Goal: Task Accomplishment & Management: Manage account settings

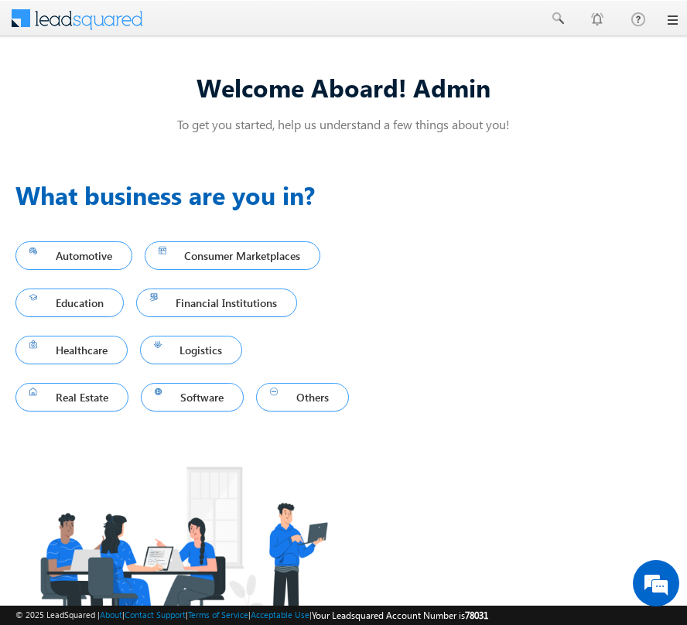
click at [671, 12] on div at bounding box center [343, 19] width 668 height 38
click at [674, 16] on link at bounding box center [671, 20] width 12 height 12
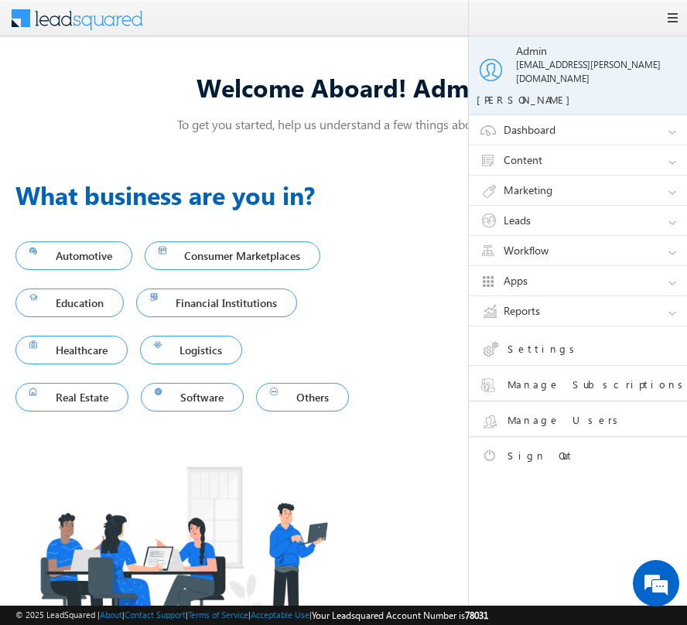
click at [555, 343] on link "Settings" at bounding box center [590, 351] width 220 height 27
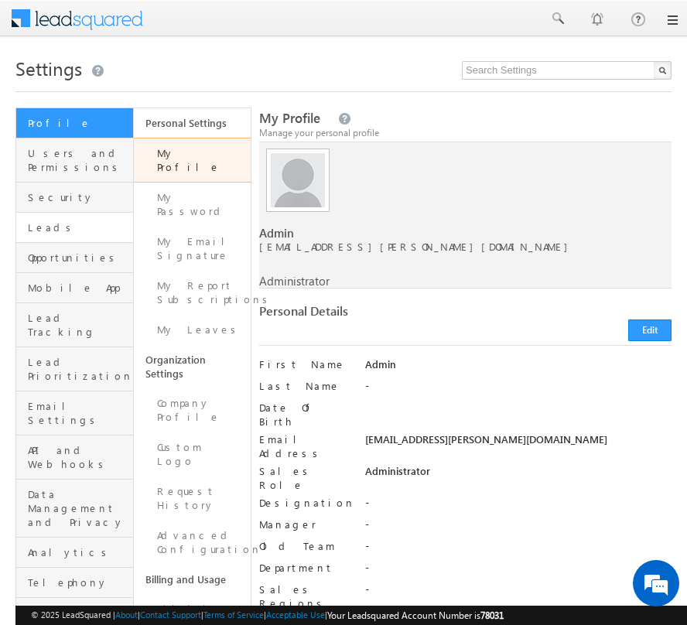
click at [69, 220] on span "Leads" at bounding box center [78, 227] width 101 height 14
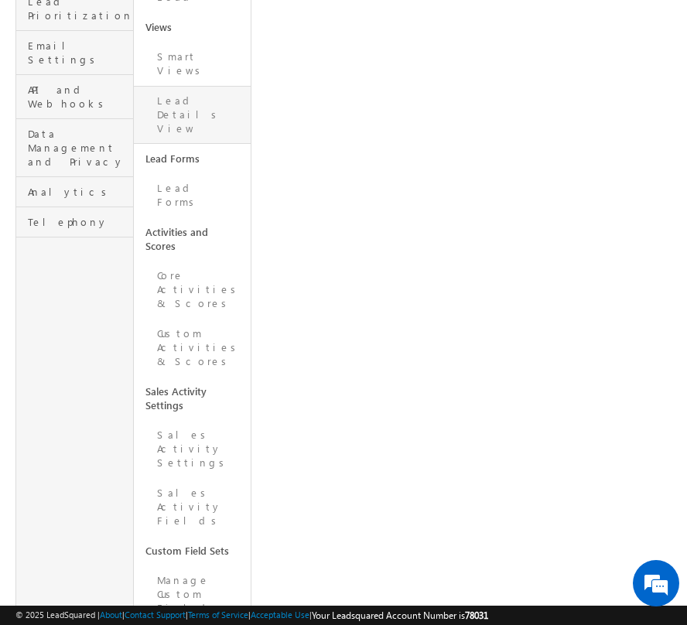
scroll to position [366, 0]
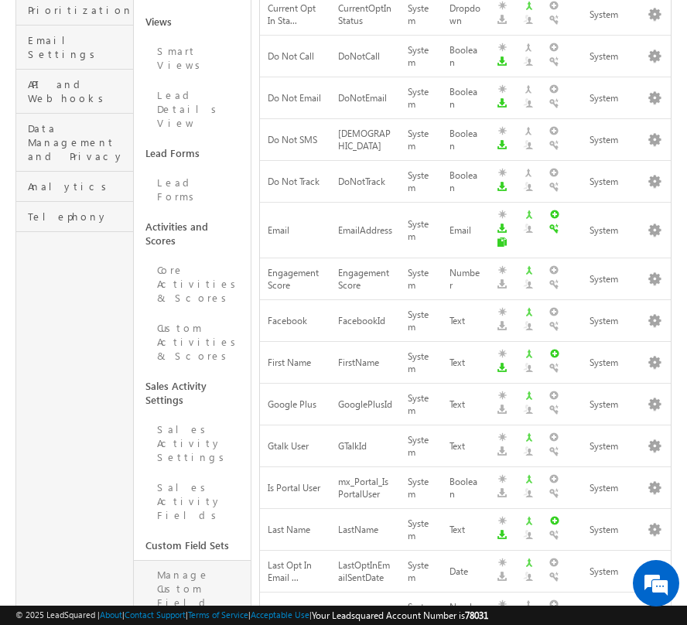
click at [168, 560] on link "Manage Custom Field Sets" at bounding box center [193, 596] width 118 height 72
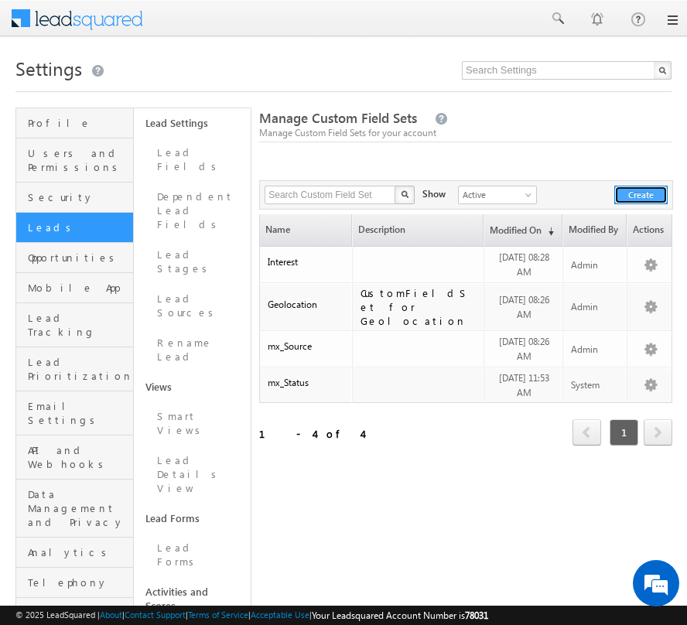
click at [641, 193] on button "Create" at bounding box center [640, 195] width 53 height 19
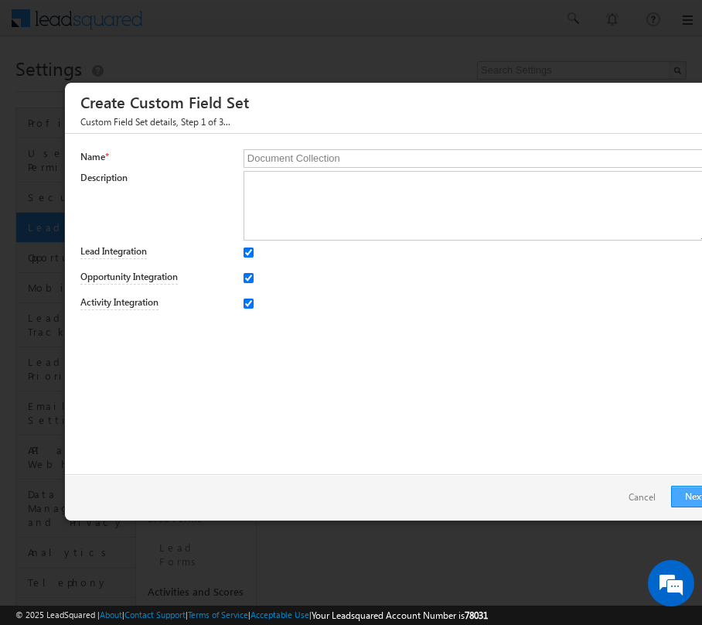
type input "Document Collection"
click at [684, 489] on link "Next" at bounding box center [694, 497] width 47 height 22
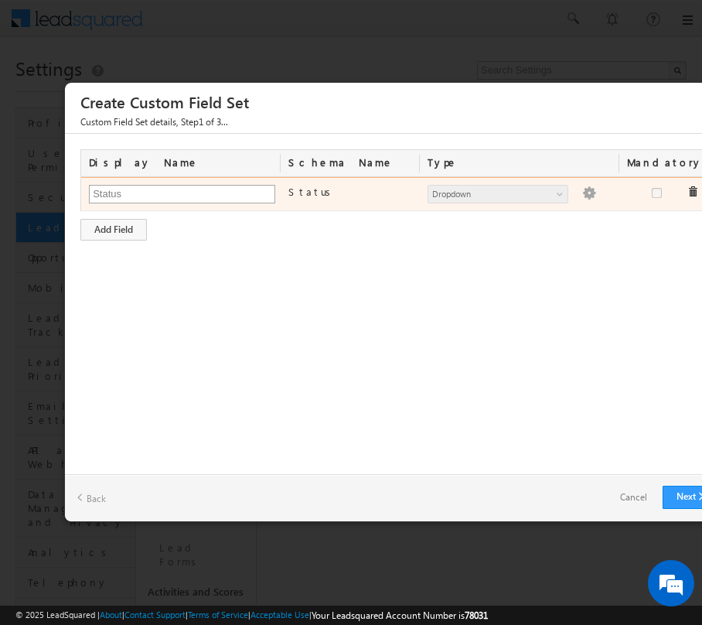
click at [232, 196] on input "Status" at bounding box center [182, 194] width 186 height 19
type input "Status"
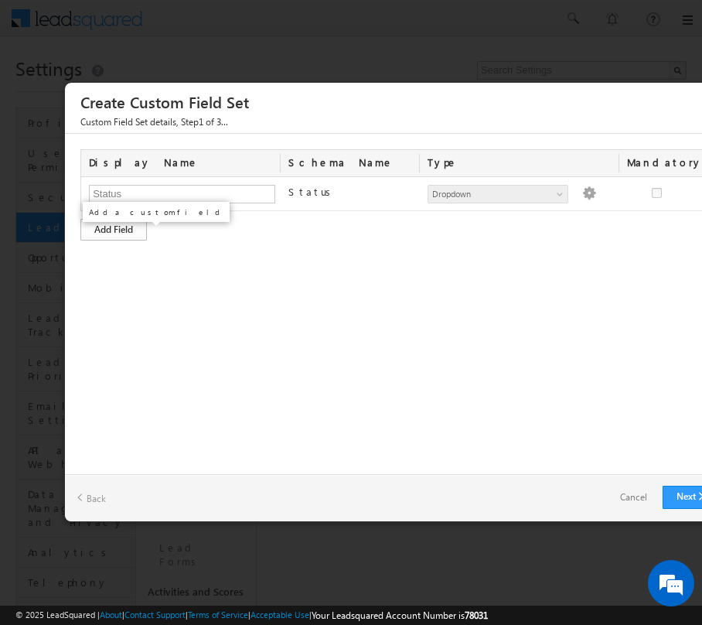
click at [142, 227] on div "Add Field" at bounding box center [113, 230] width 67 height 22
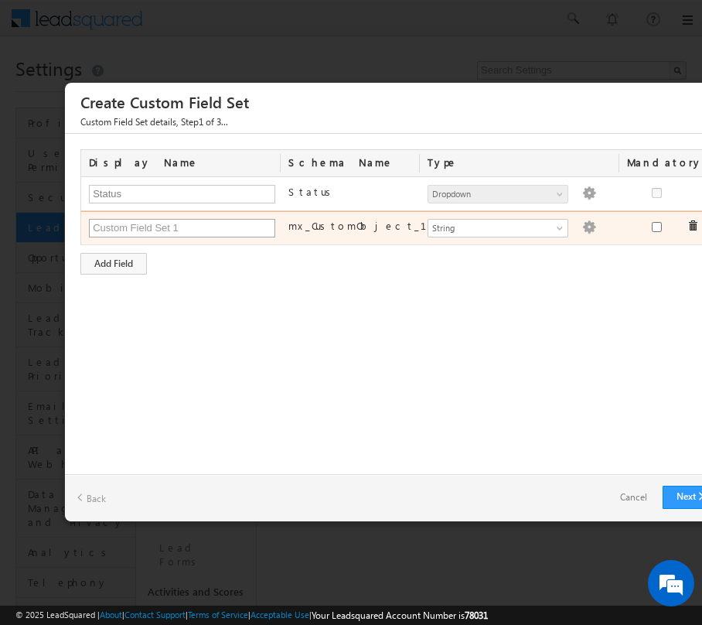
click at [171, 235] on input "text" at bounding box center [182, 228] width 186 height 19
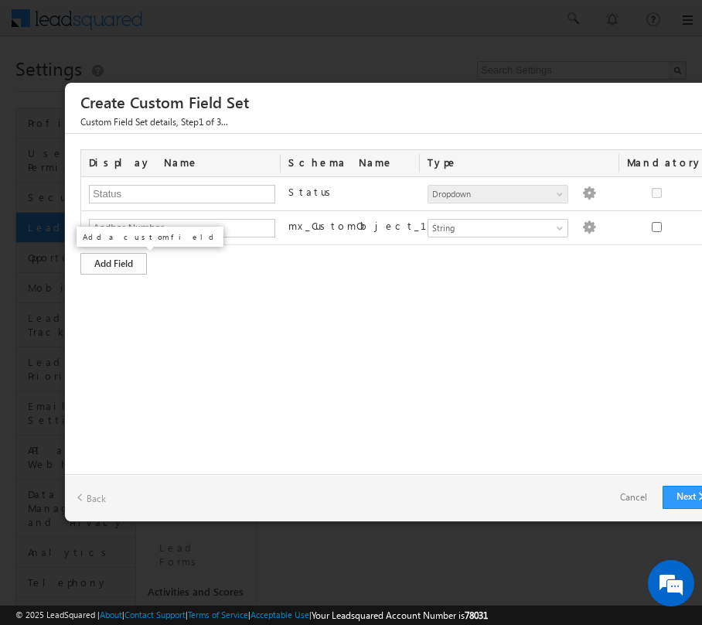
type input "Aadhar Number"
click at [134, 275] on div "Add Field" at bounding box center [113, 264] width 67 height 22
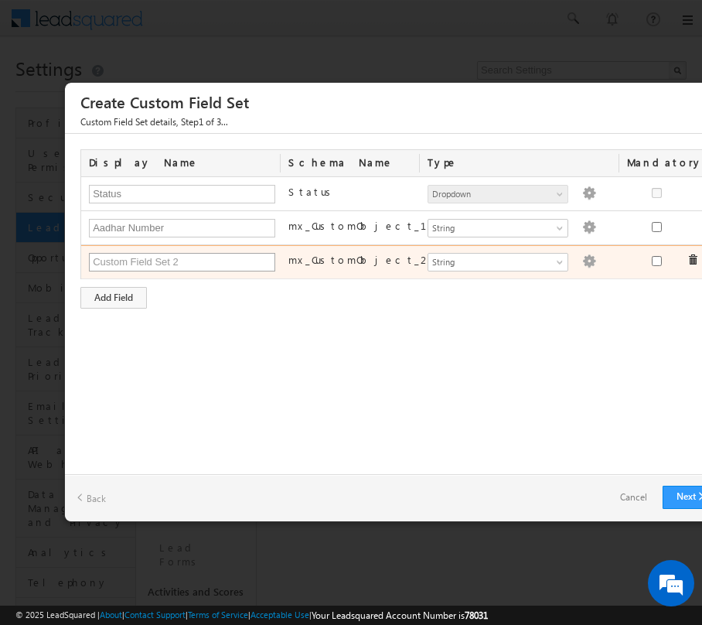
click at [169, 258] on input "text" at bounding box center [182, 262] width 186 height 19
click at [144, 266] on input "Upload Aashar Number" at bounding box center [182, 262] width 186 height 19
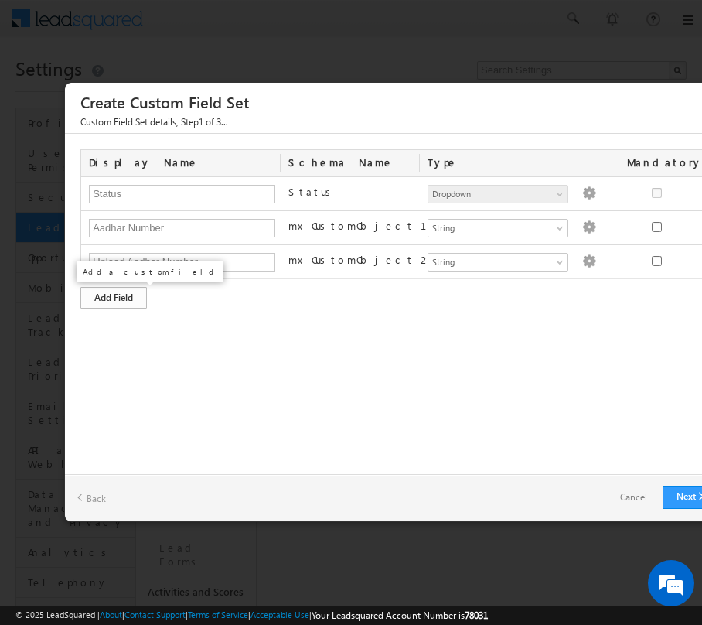
type input "Upload Aadhar Number"
click at [131, 294] on div "Add Field" at bounding box center [113, 298] width 67 height 22
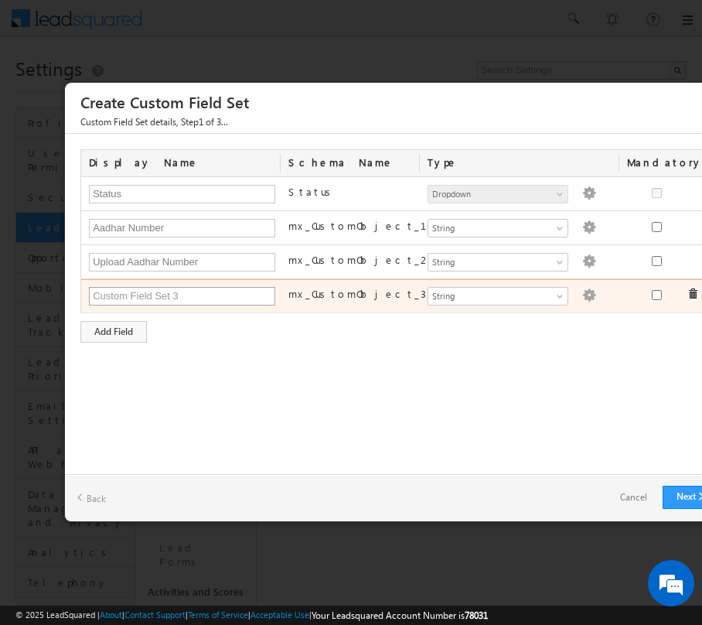
click at [165, 292] on input "text" at bounding box center [182, 296] width 186 height 19
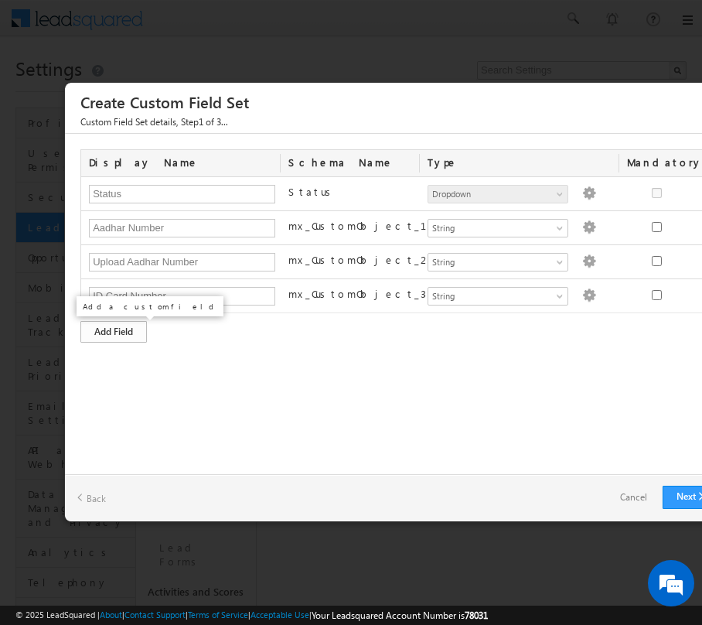
type input "ID Card Number"
click at [124, 331] on div "Add Field" at bounding box center [113, 332] width 67 height 22
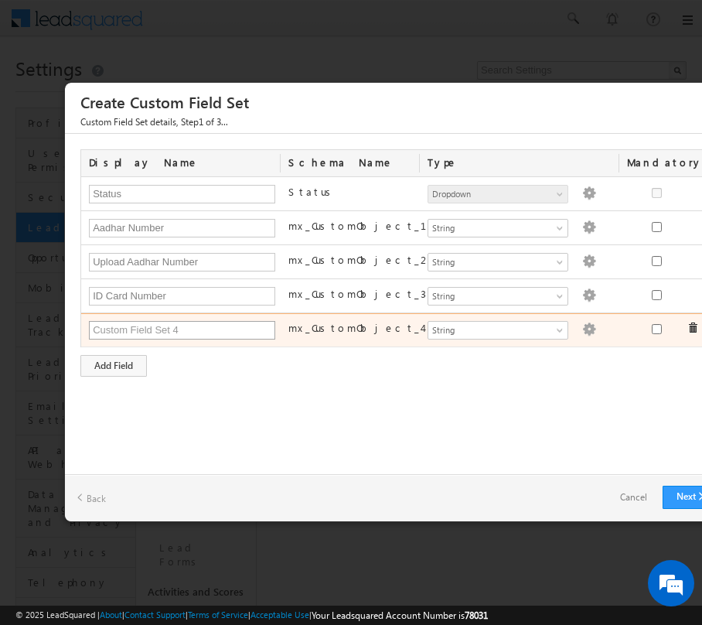
click at [186, 328] on input "text" at bounding box center [182, 330] width 186 height 19
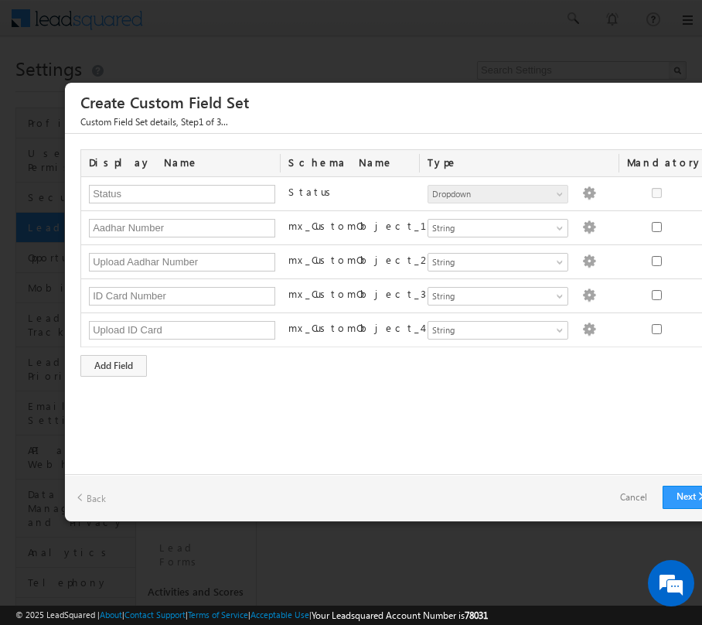
type input "Upload ID Card"
click at [258, 353] on div "Display Name Schema Name Type Mandatory Status Status Number String DateTime Da…" at bounding box center [397, 262] width 634 height 227
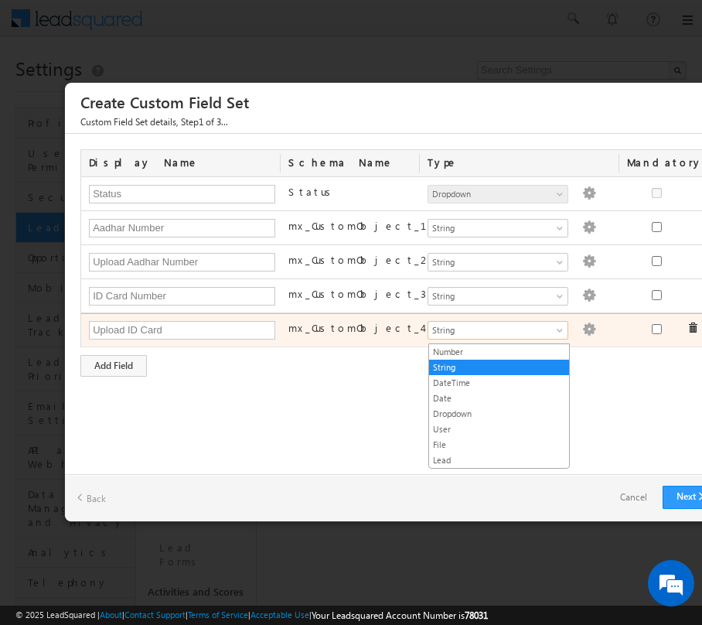
click at [480, 336] on span "String" at bounding box center [491, 330] width 126 height 14
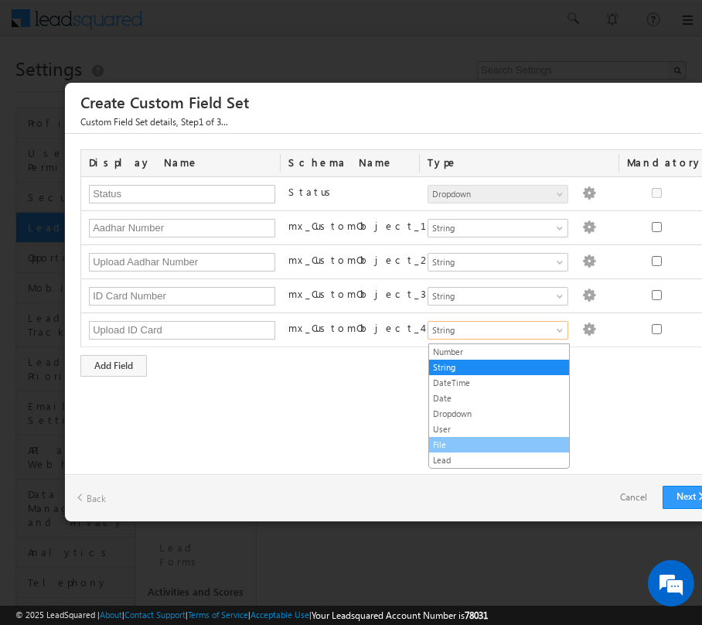
click at [461, 446] on link "File" at bounding box center [499, 445] width 140 height 14
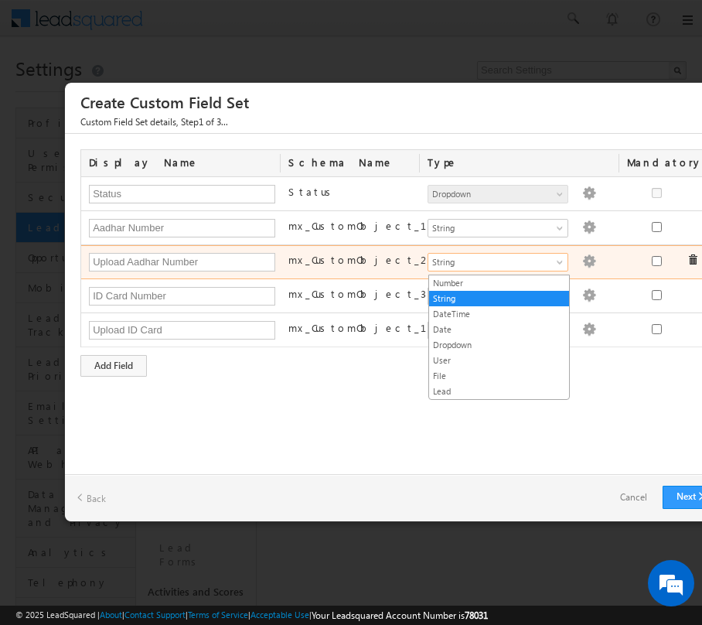
click at [537, 267] on span "String" at bounding box center [491, 262] width 126 height 14
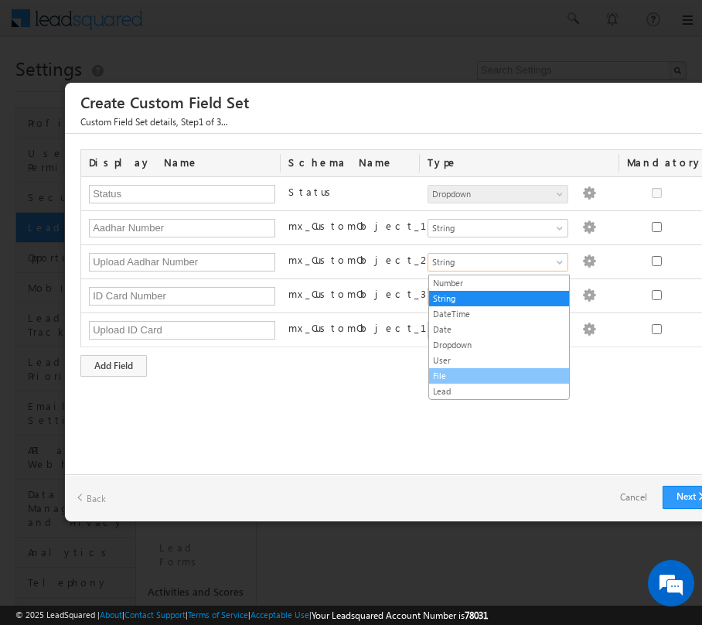
click at [462, 381] on link "File" at bounding box center [499, 376] width 140 height 14
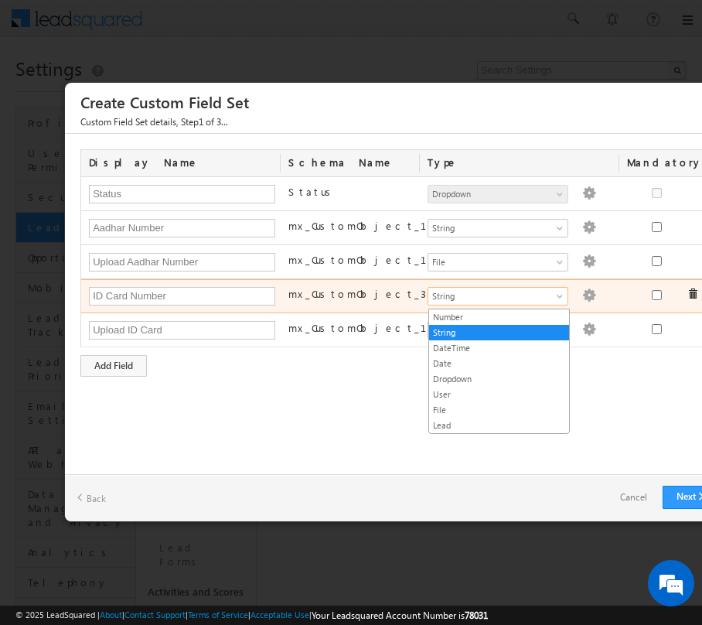
click at [483, 288] on link "String" at bounding box center [498, 296] width 141 height 19
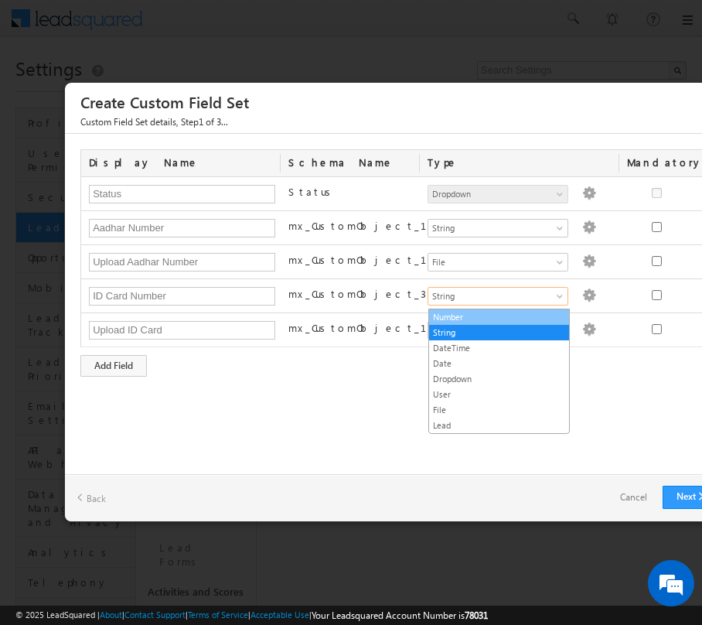
click at [483, 314] on link "Number" at bounding box center [499, 317] width 140 height 14
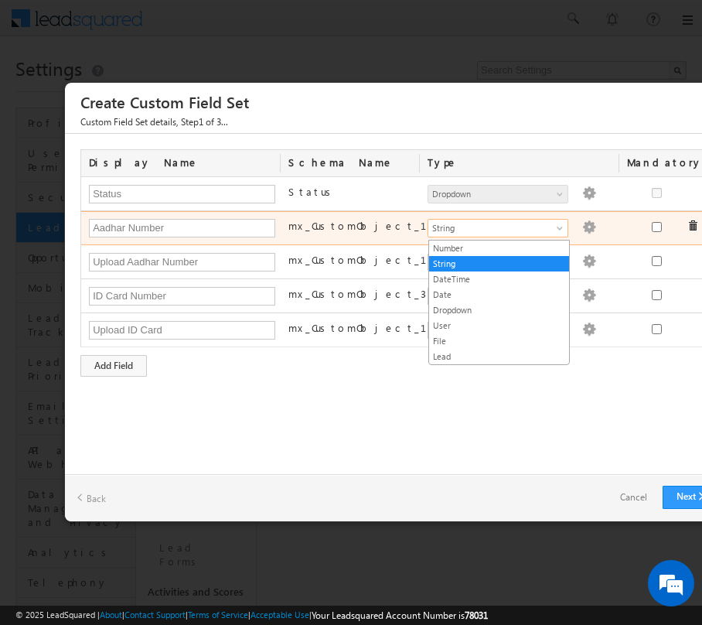
click at [532, 229] on span "String" at bounding box center [491, 228] width 126 height 14
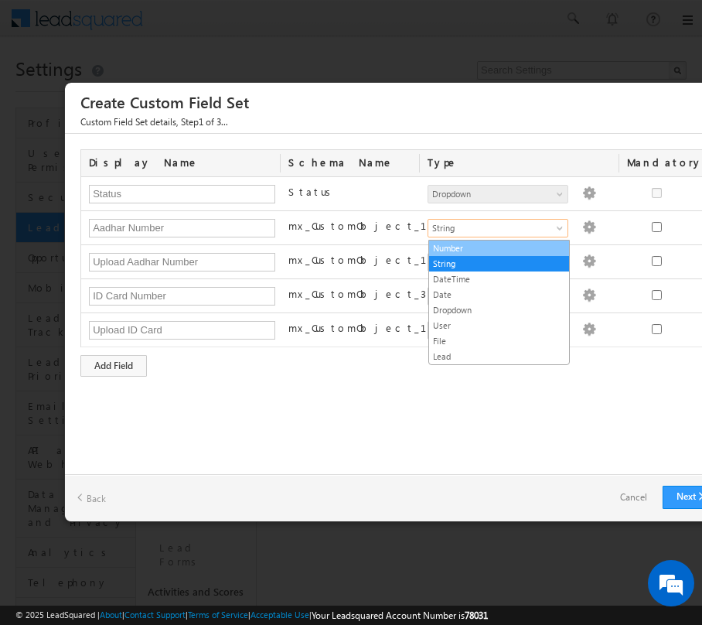
click at [490, 241] on link "Number" at bounding box center [499, 248] width 140 height 14
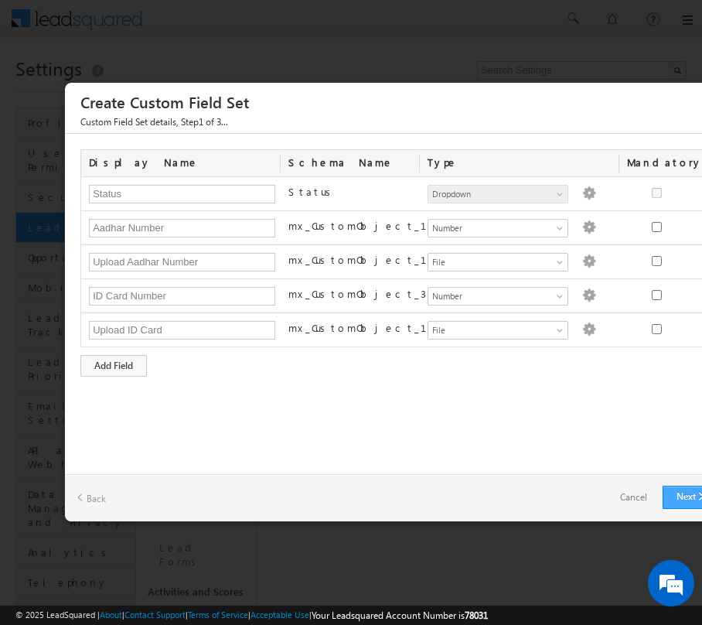
click at [681, 495] on link "Next" at bounding box center [691, 497] width 56 height 23
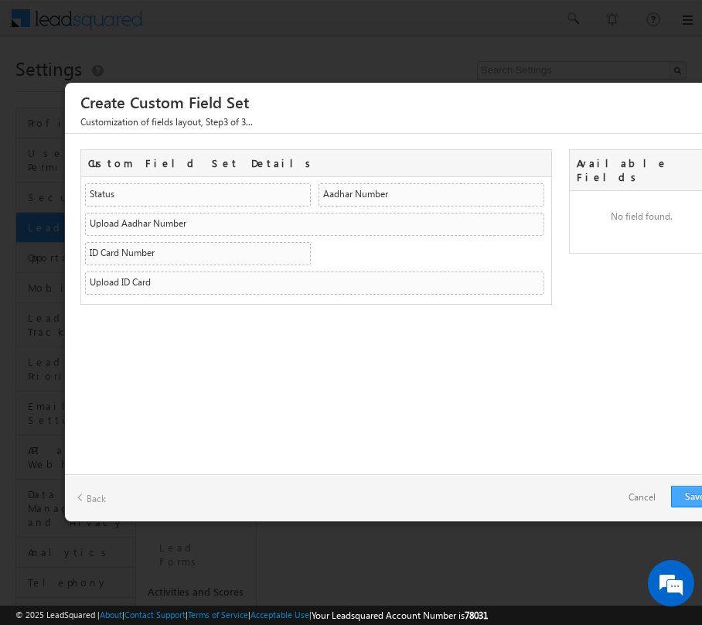
click at [676, 486] on link "Save" at bounding box center [694, 497] width 47 height 22
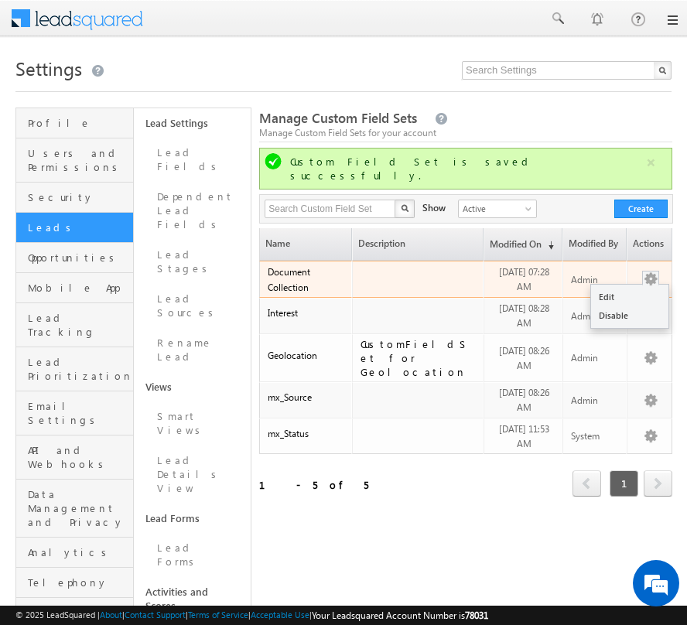
drag, startPoint x: 654, startPoint y: 260, endPoint x: 633, endPoint y: 275, distance: 26.6
click at [635, 275] on div "Edit Disable" at bounding box center [650, 279] width 30 height 16
click at [623, 288] on link "Edit" at bounding box center [629, 297] width 77 height 19
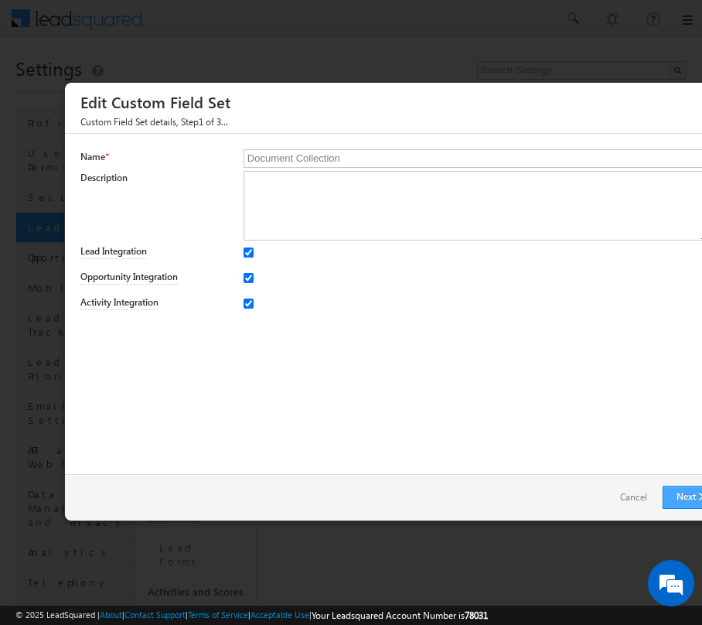
click at [674, 497] on link "Next" at bounding box center [691, 497] width 56 height 23
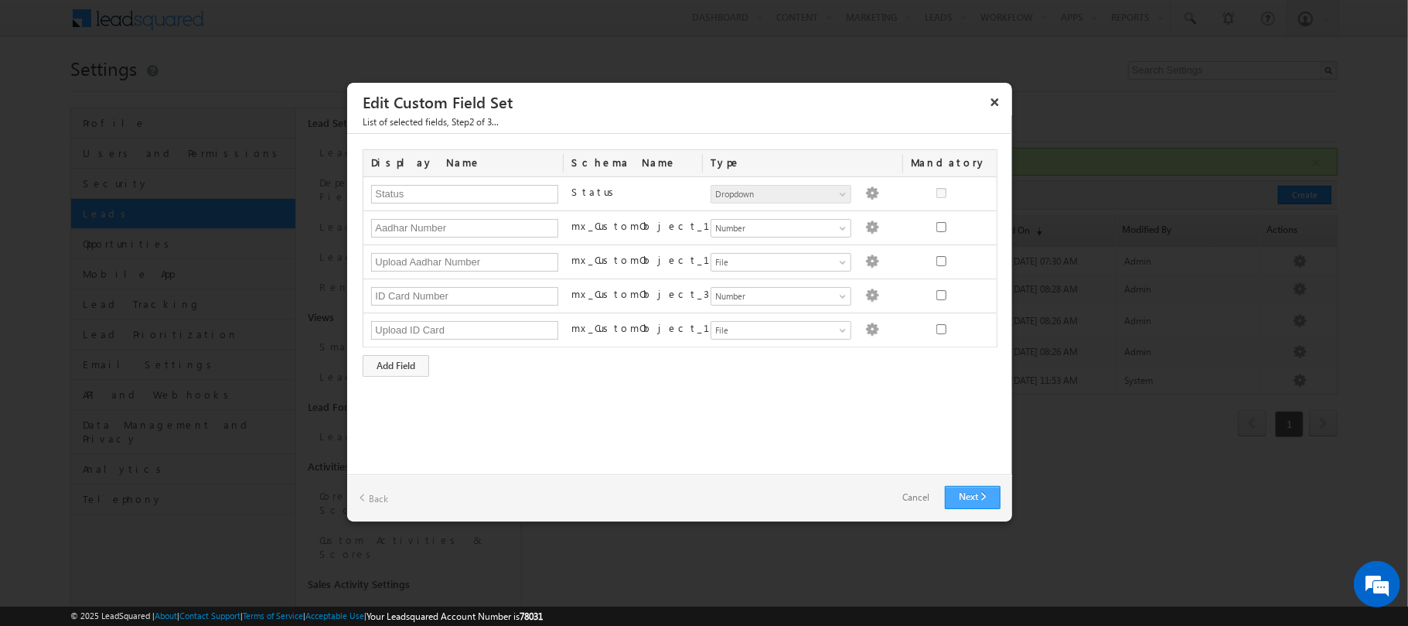
click at [686, 503] on link "Next" at bounding box center [973, 497] width 56 height 23
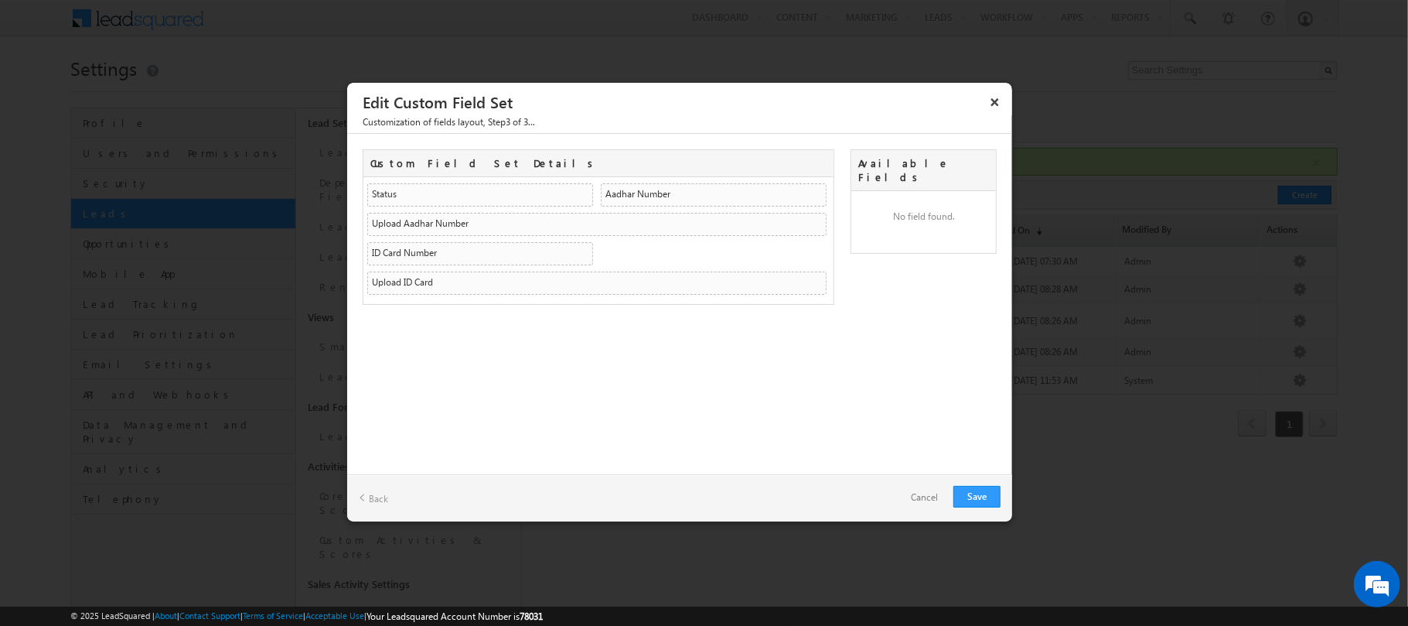
click at [375, 492] on link "Back" at bounding box center [373, 498] width 29 height 24
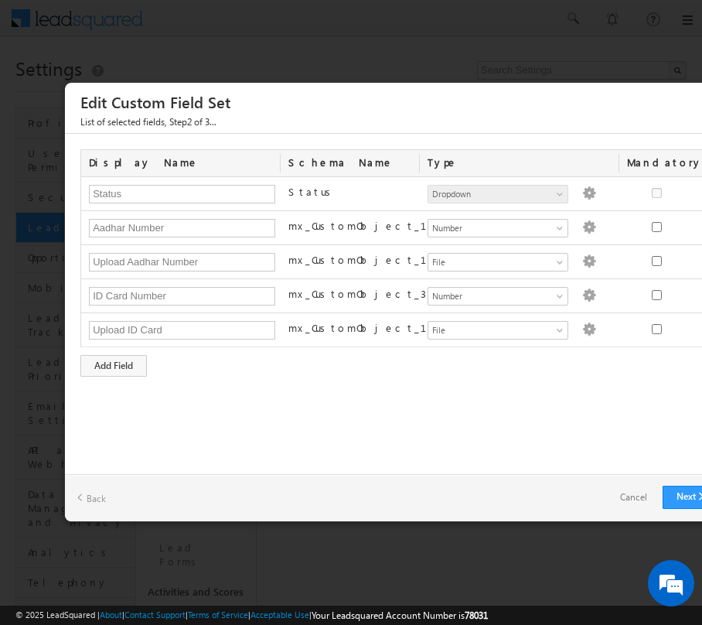
click at [642, 490] on link "Cancel" at bounding box center [634, 497] width 58 height 22
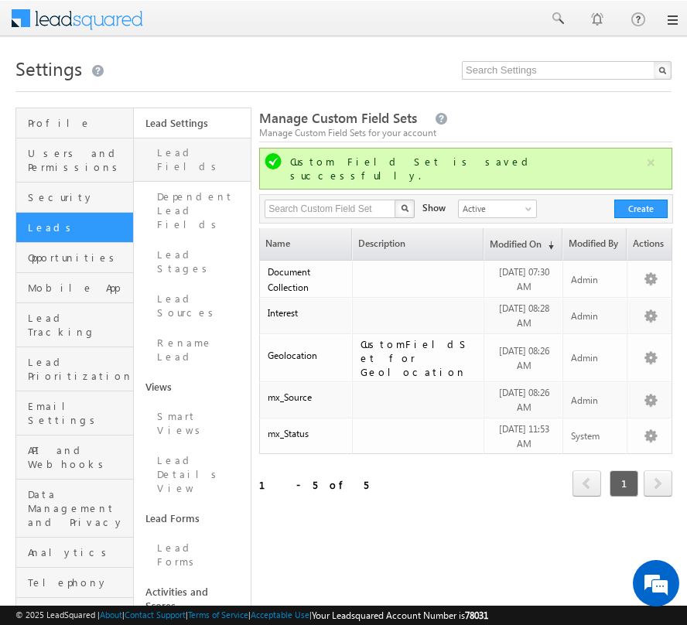
click at [166, 158] on link "Lead Fields" at bounding box center [193, 160] width 118 height 44
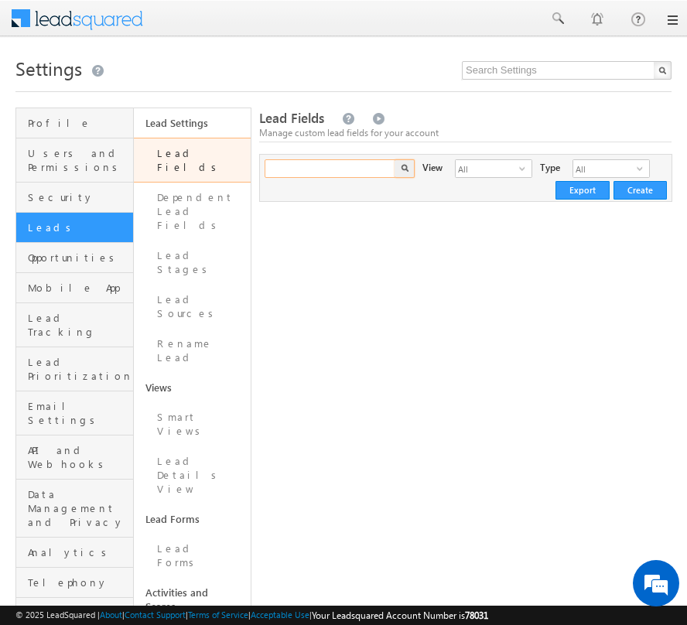
click at [326, 173] on input "text" at bounding box center [331, 168] width 132 height 19
type input "Documents"
click at [401, 168] on img "button" at bounding box center [405, 168] width 8 height 8
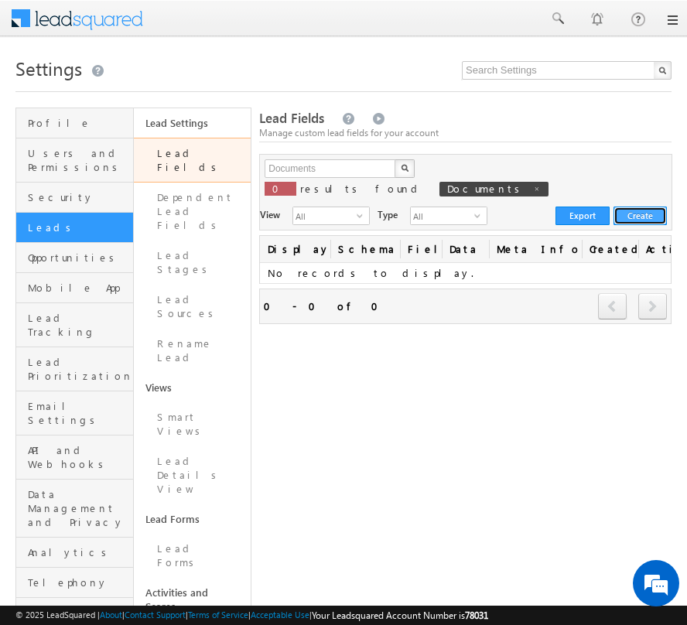
click at [641, 207] on button "Create" at bounding box center [639, 216] width 53 height 19
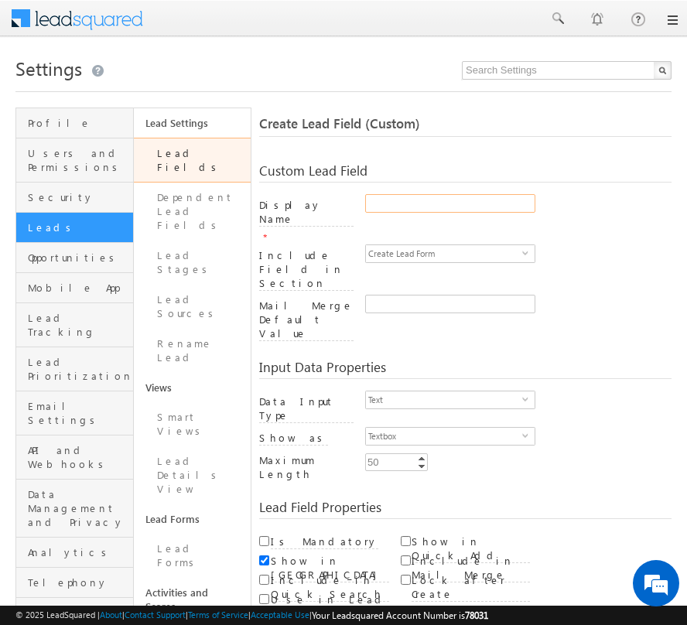
click at [406, 208] on input "Display Name" at bounding box center [450, 203] width 170 height 19
type input "Documents"
click at [466, 245] on span "Create Lead Form" at bounding box center [444, 253] width 156 height 17
click at [548, 254] on div "Include Field in Section Create Lead Form select CreateLeadForm" at bounding box center [465, 269] width 412 height 50
click at [452, 295] on input "Mail Merge Default Value" at bounding box center [450, 304] width 170 height 19
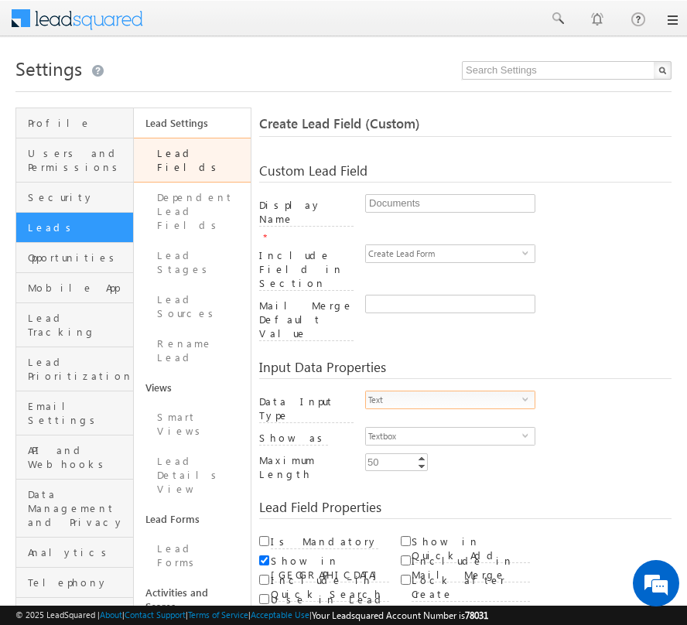
click at [422, 391] on span "Text" at bounding box center [444, 399] width 156 height 17
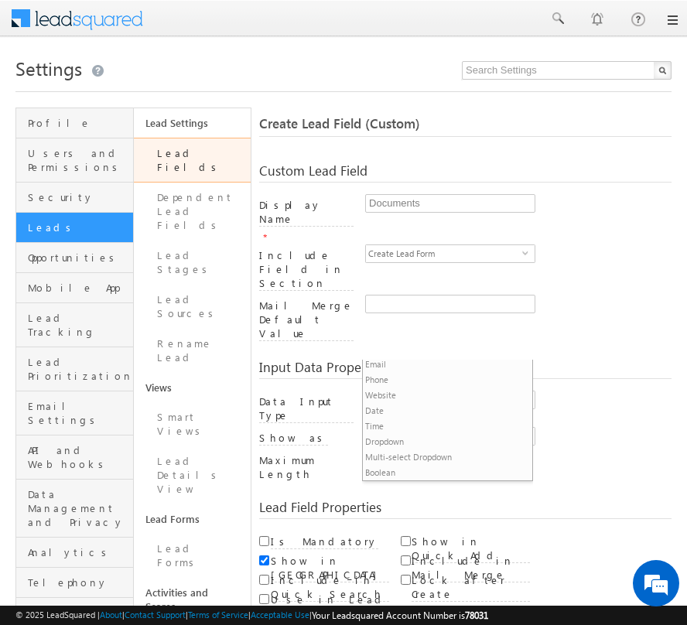
click at [545, 345] on div "Input Data Properties Data Input Type Text select 0 Number Type Integer select …" at bounding box center [465, 415] width 412 height 140
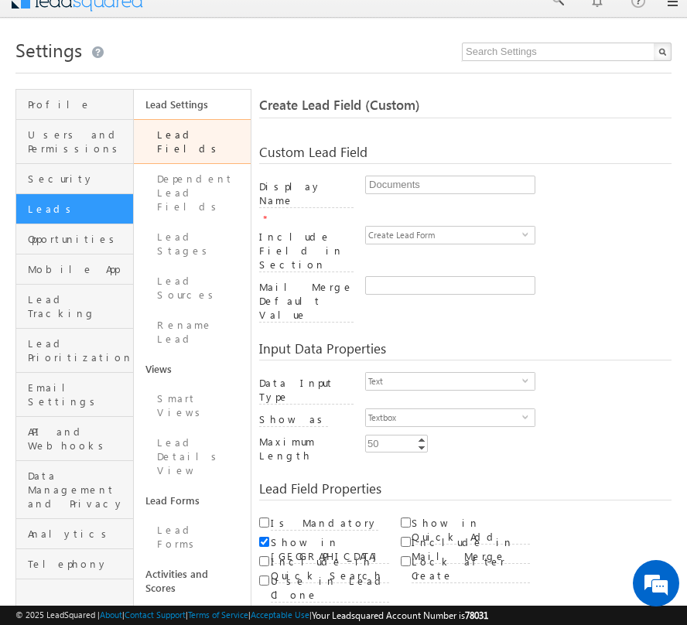
scroll to position [22, 0]
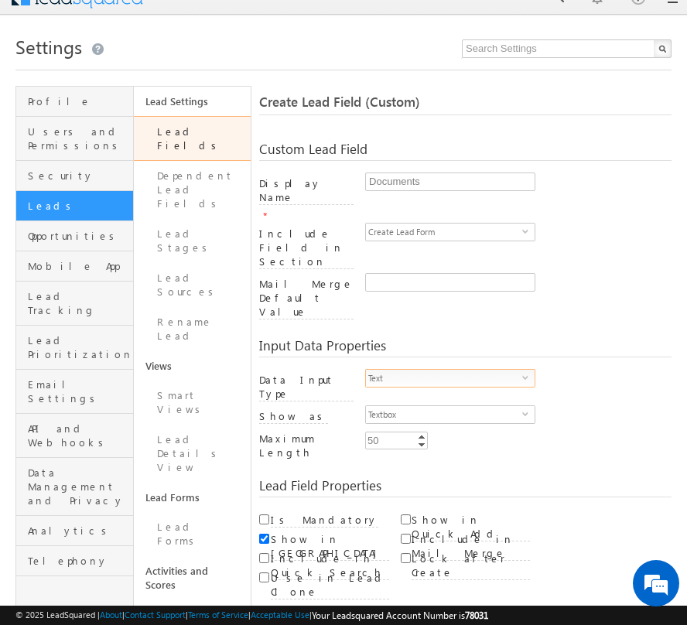
click at [490, 370] on span "Text" at bounding box center [444, 378] width 156 height 17
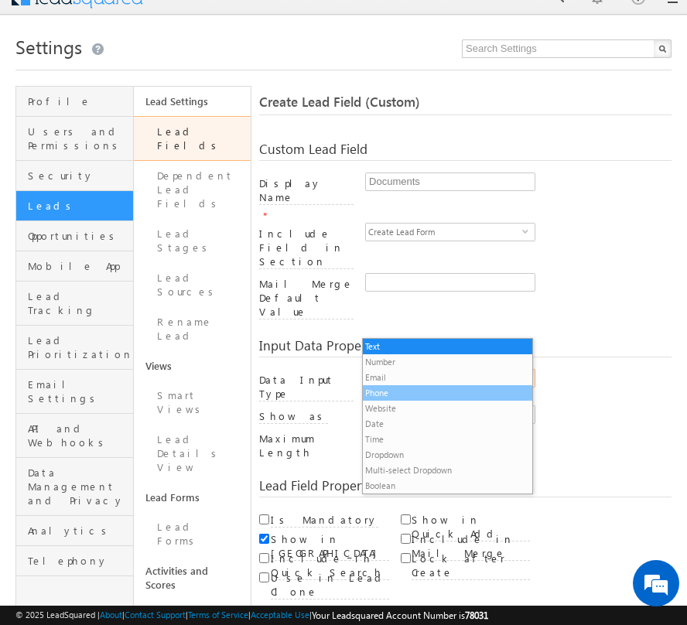
scroll to position [15, 0]
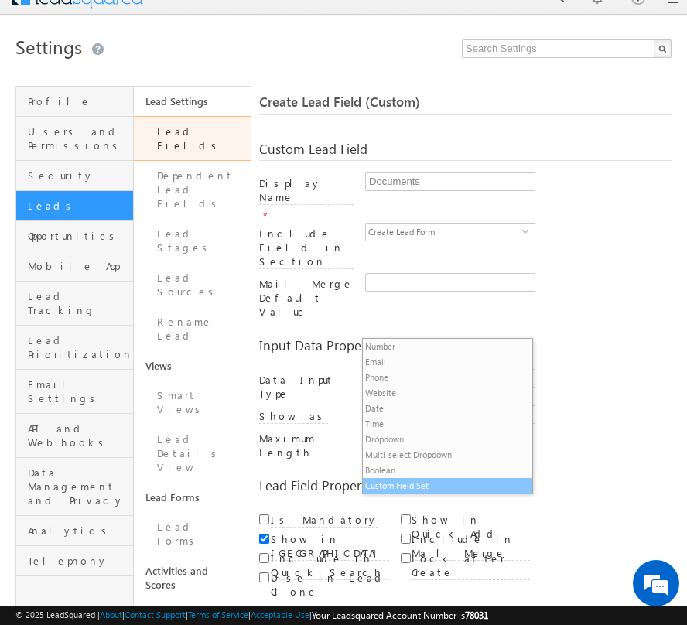
click at [433, 490] on li "Custom Field Set" at bounding box center [447, 485] width 169 height 15
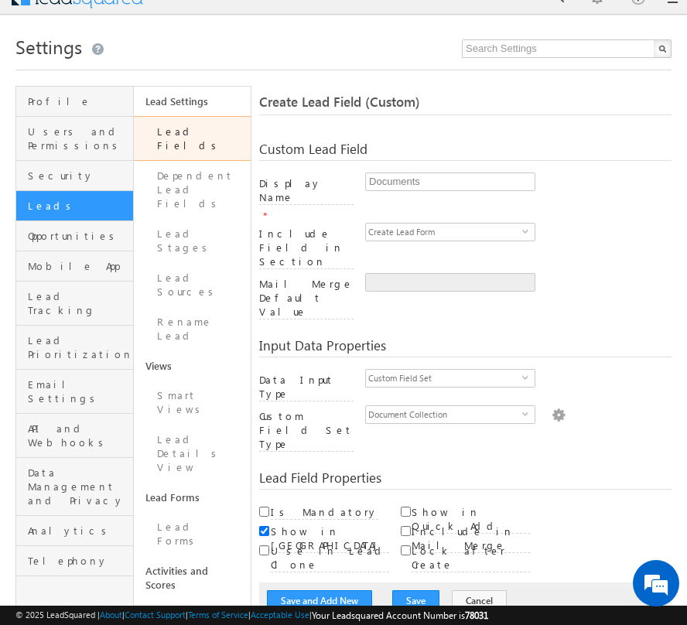
click at [551, 405] on img at bounding box center [558, 413] width 14 height 17
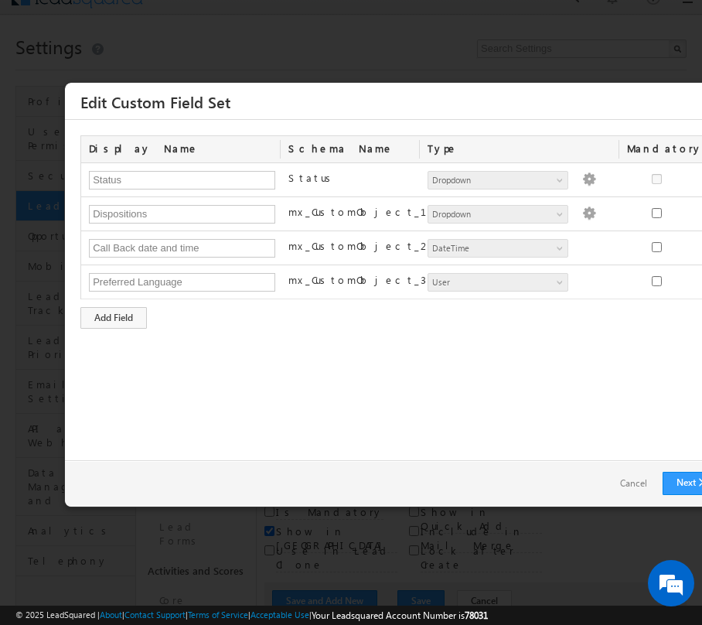
click at [623, 476] on link "Cancel" at bounding box center [634, 484] width 58 height 22
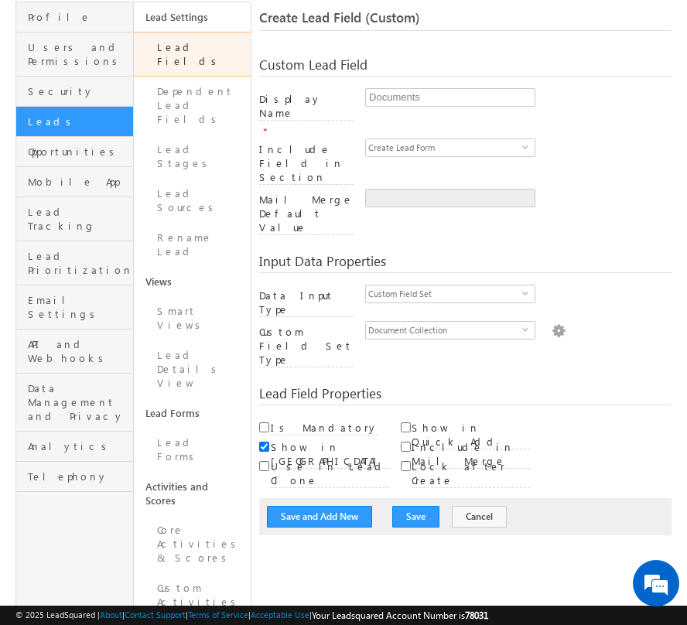
scroll to position [109, 0]
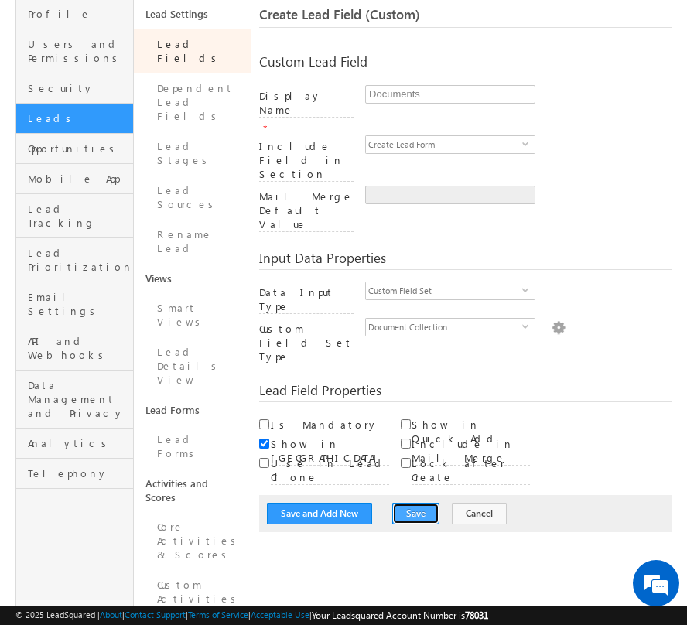
click at [401, 503] on button "Save" at bounding box center [415, 514] width 47 height 22
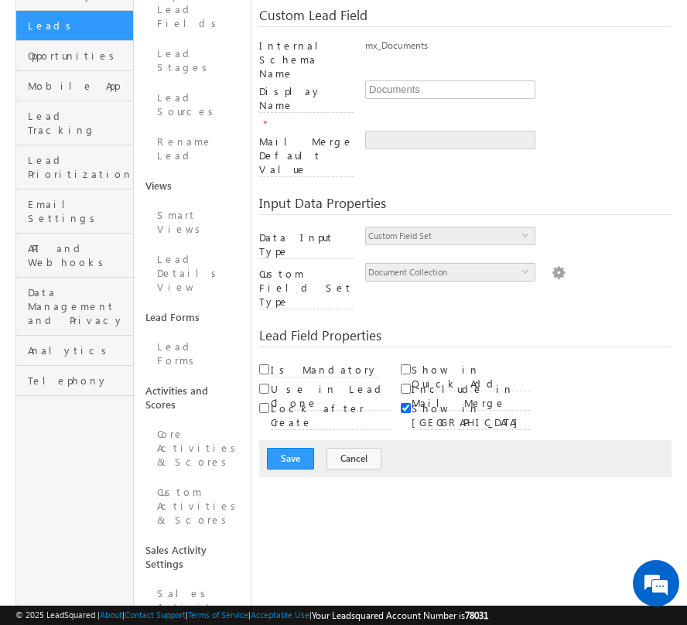
scroll to position [196, 0]
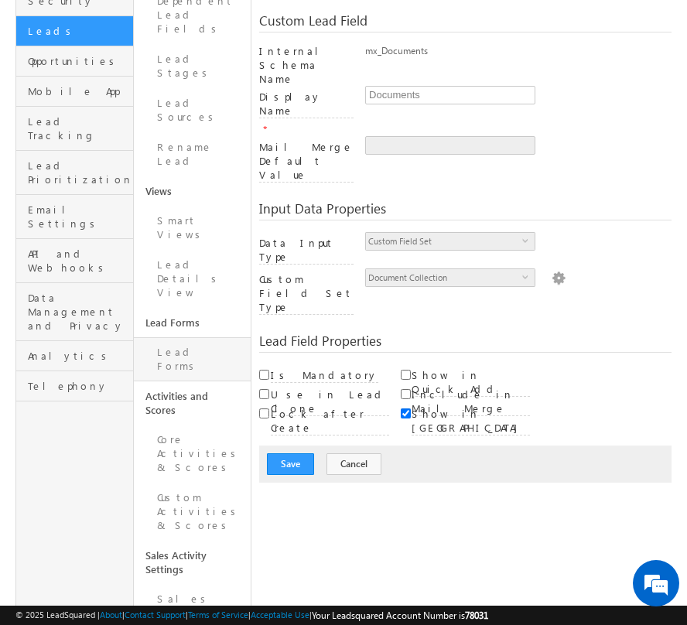
click at [204, 337] on link "Lead Forms" at bounding box center [193, 359] width 118 height 44
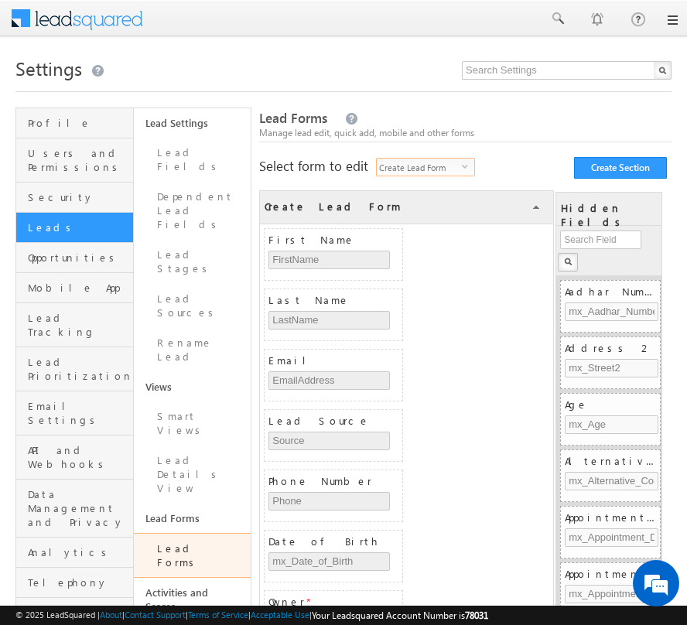
click at [449, 167] on span "Create Lead Form" at bounding box center [419, 167] width 85 height 17
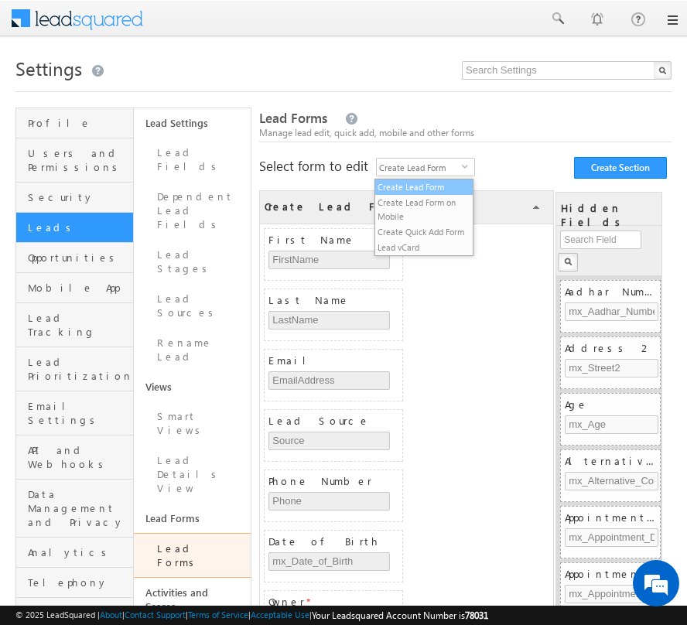
click at [456, 186] on li "Create Lead Form" at bounding box center [423, 186] width 97 height 15
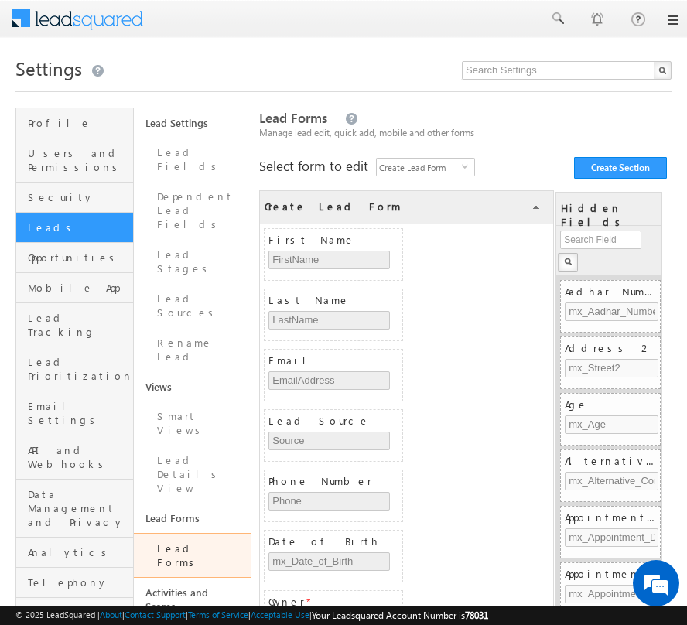
click at [671, 26] on div at bounding box center [343, 19] width 668 height 38
click at [672, 22] on link at bounding box center [671, 20] width 12 height 12
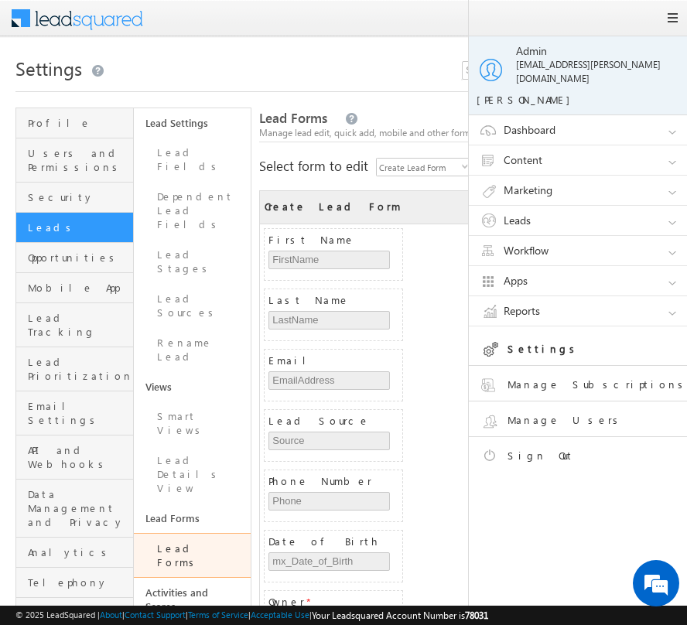
click at [665, 20] on span at bounding box center [671, 18] width 12 height 12
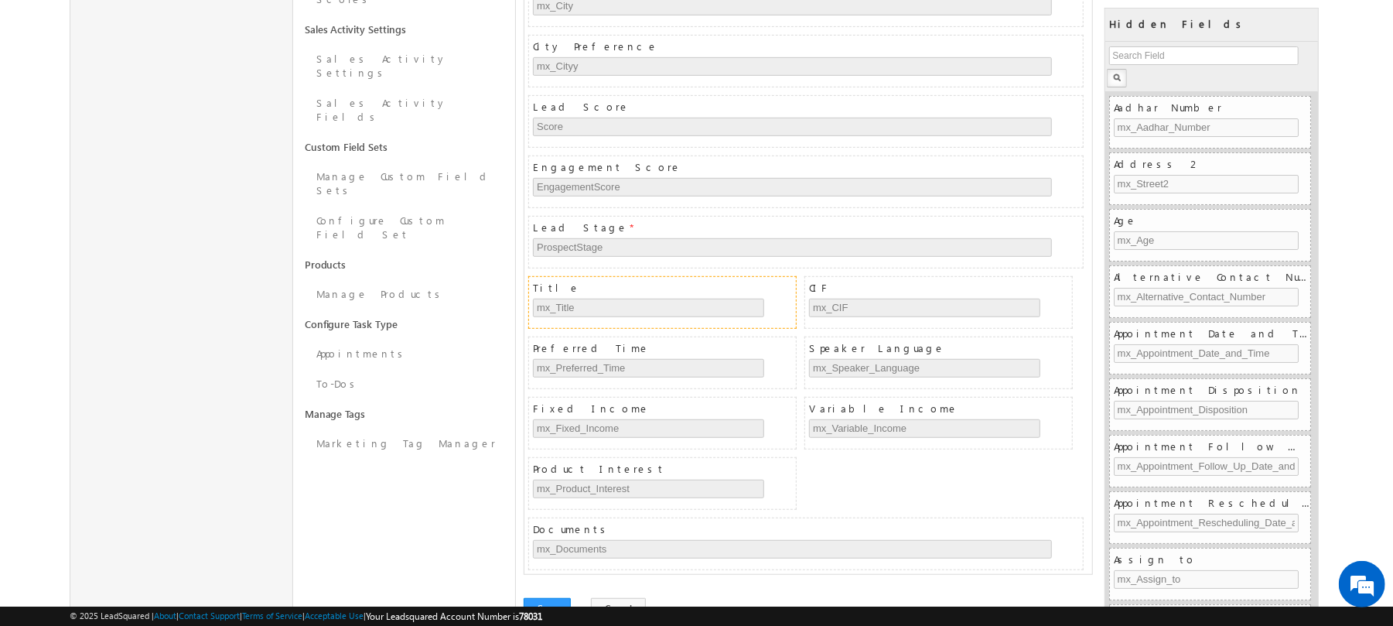
scroll to position [629, 0]
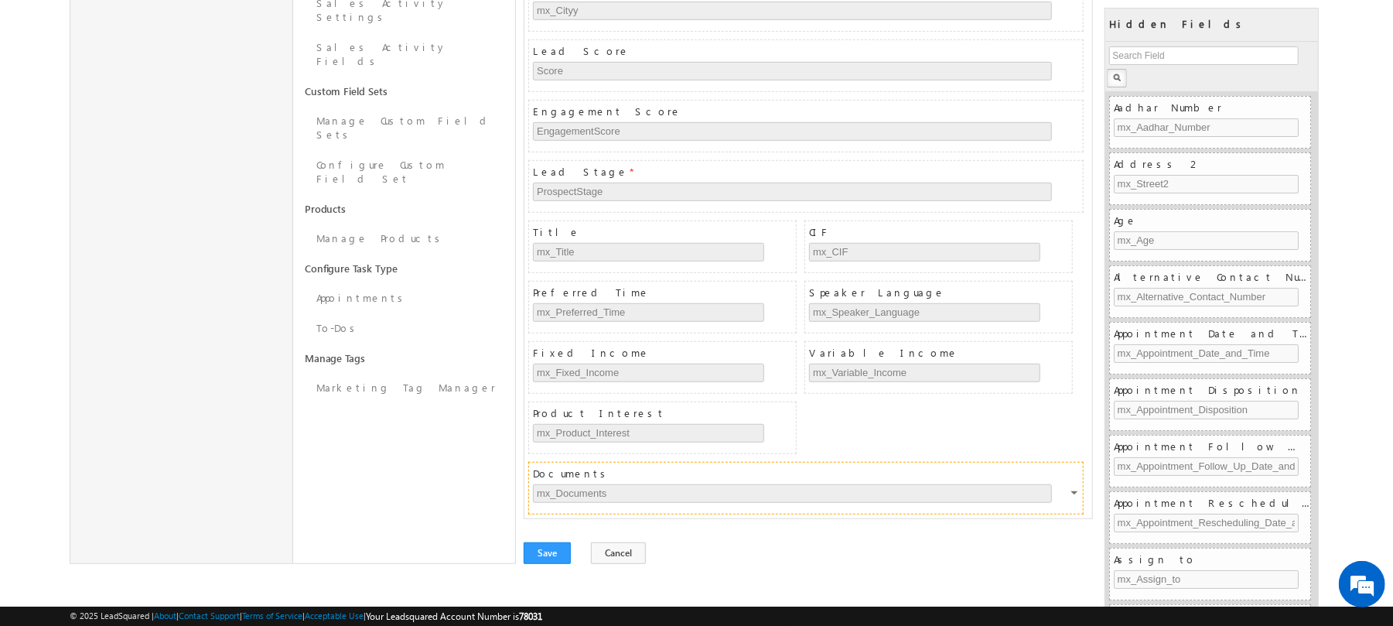
click at [686, 490] on div at bounding box center [1075, 495] width 9 height 14
click at [686, 517] on link "Configure" at bounding box center [1049, 528] width 84 height 22
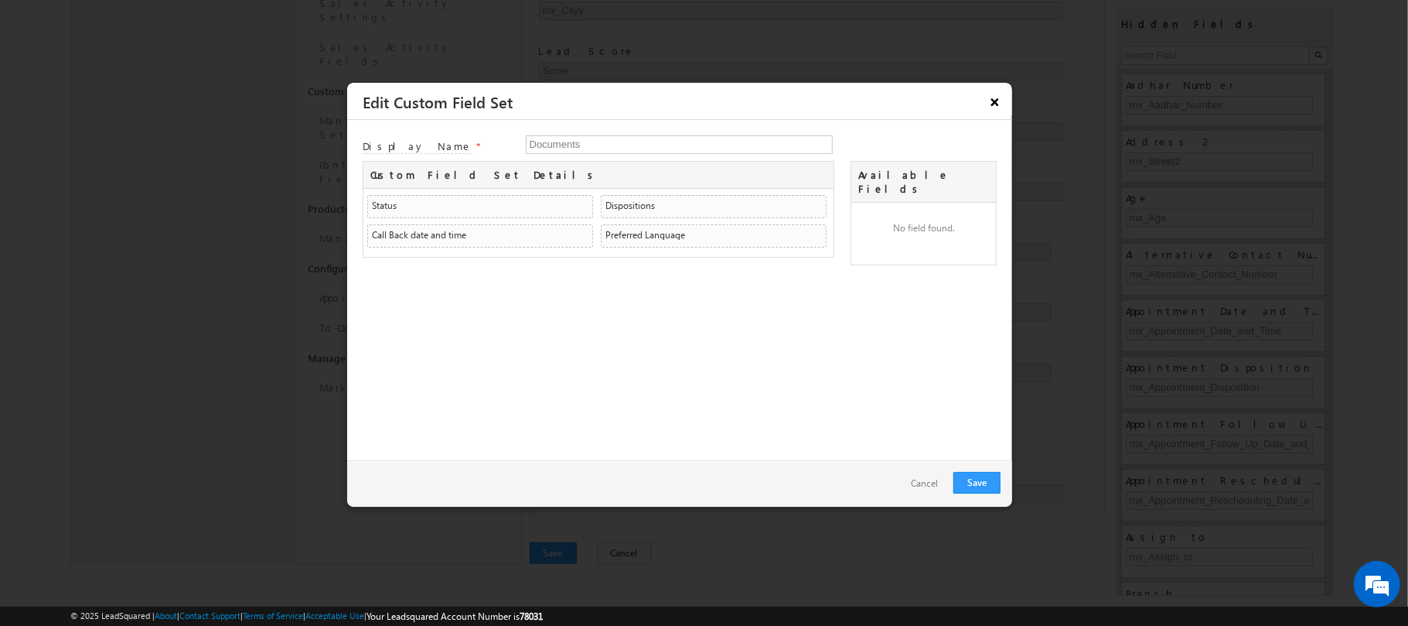
click at [686, 103] on button "×" at bounding box center [995, 101] width 25 height 27
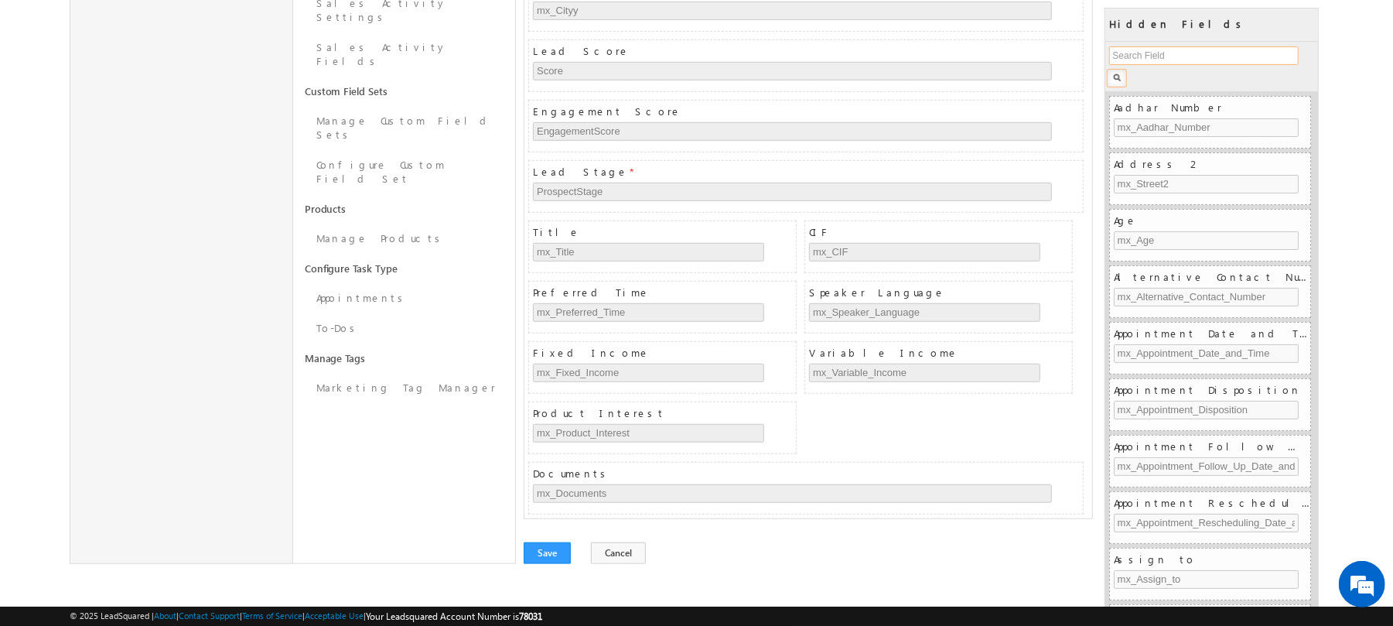
click at [686, 59] on input "text" at bounding box center [1203, 55] width 189 height 19
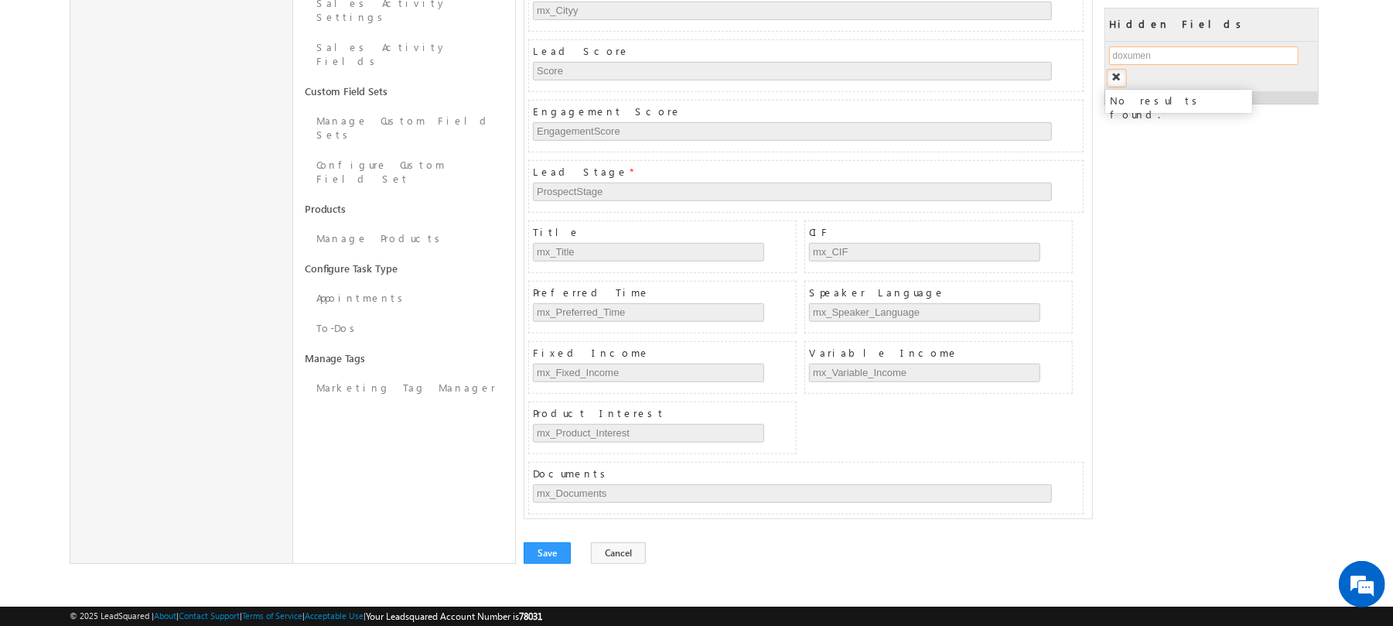
type input "doxumen"
click button "button"
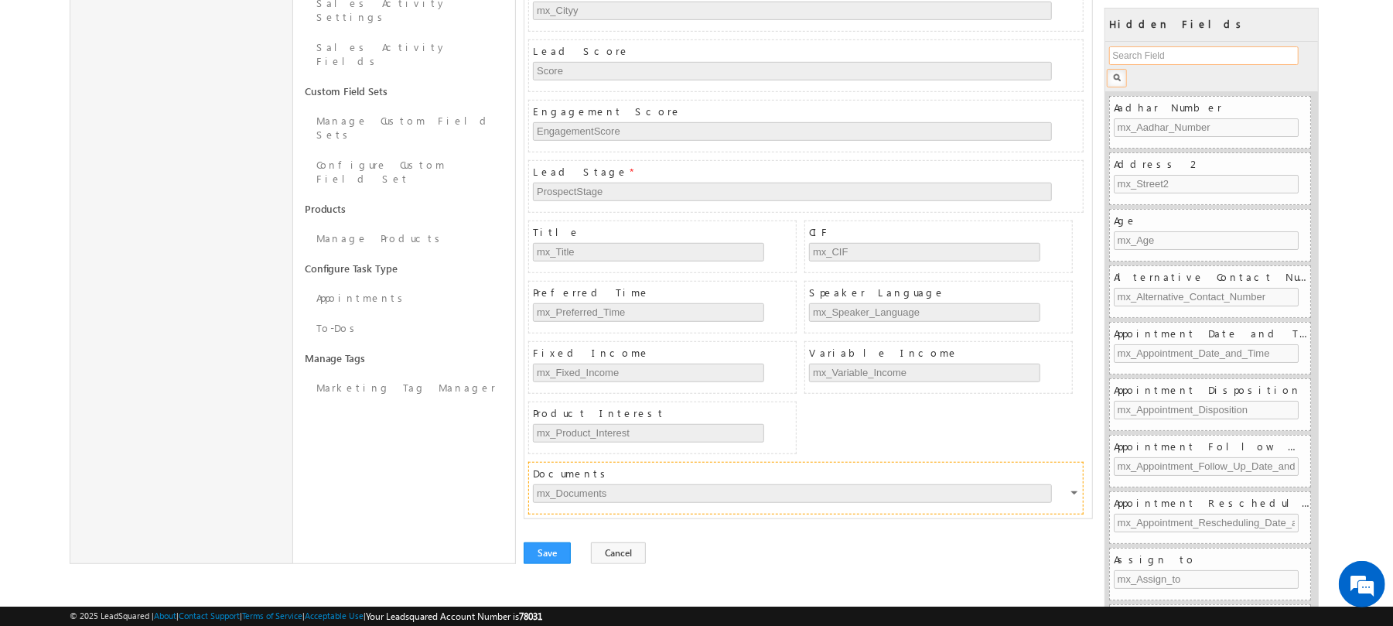
click div
click link "Configure"
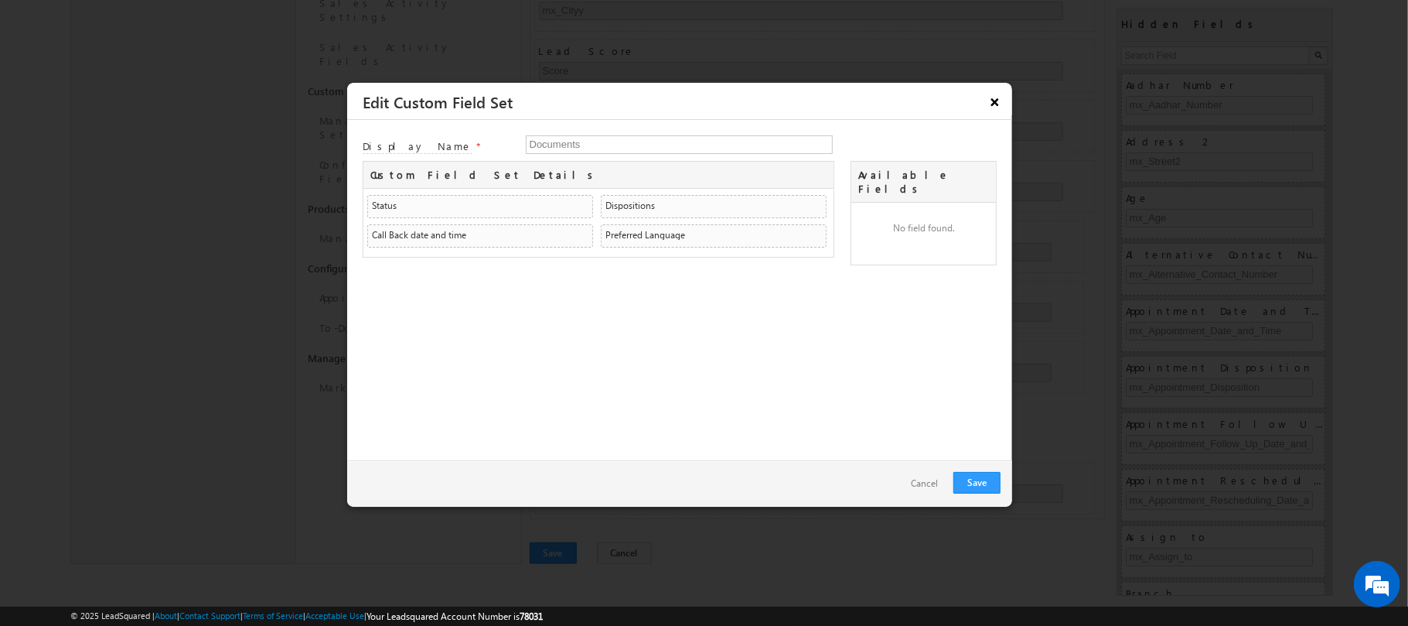
click button "×"
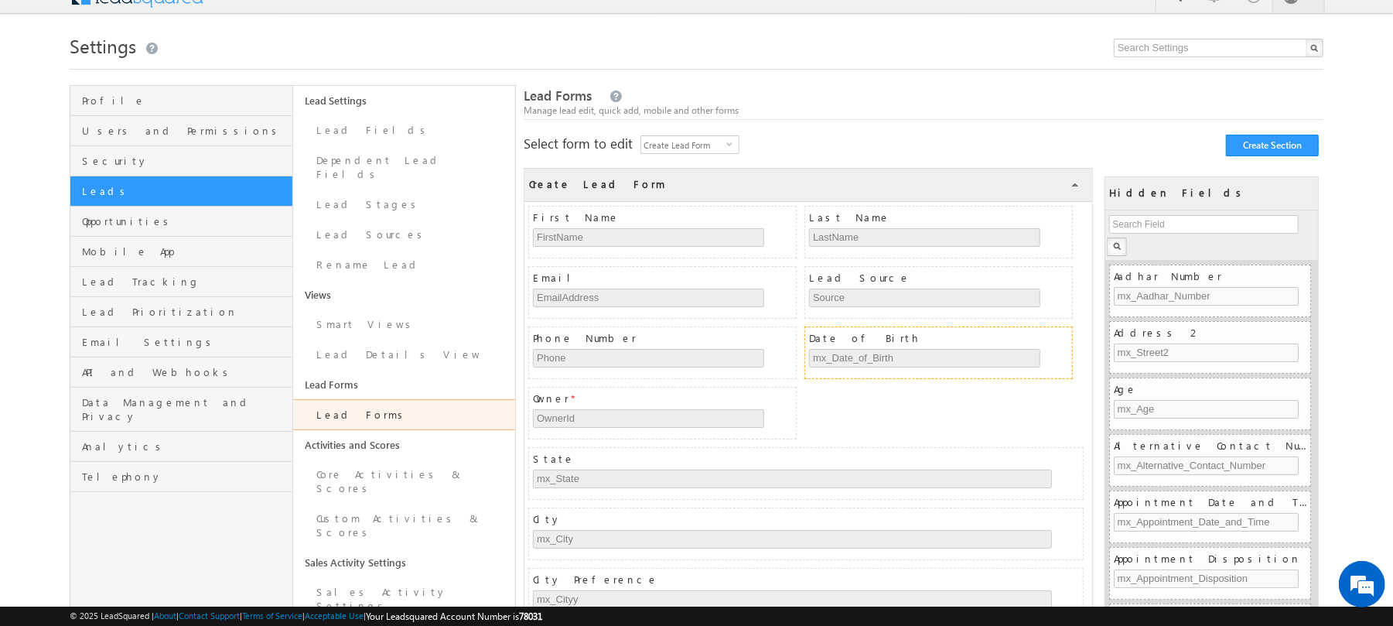
scroll to position [0, 0]
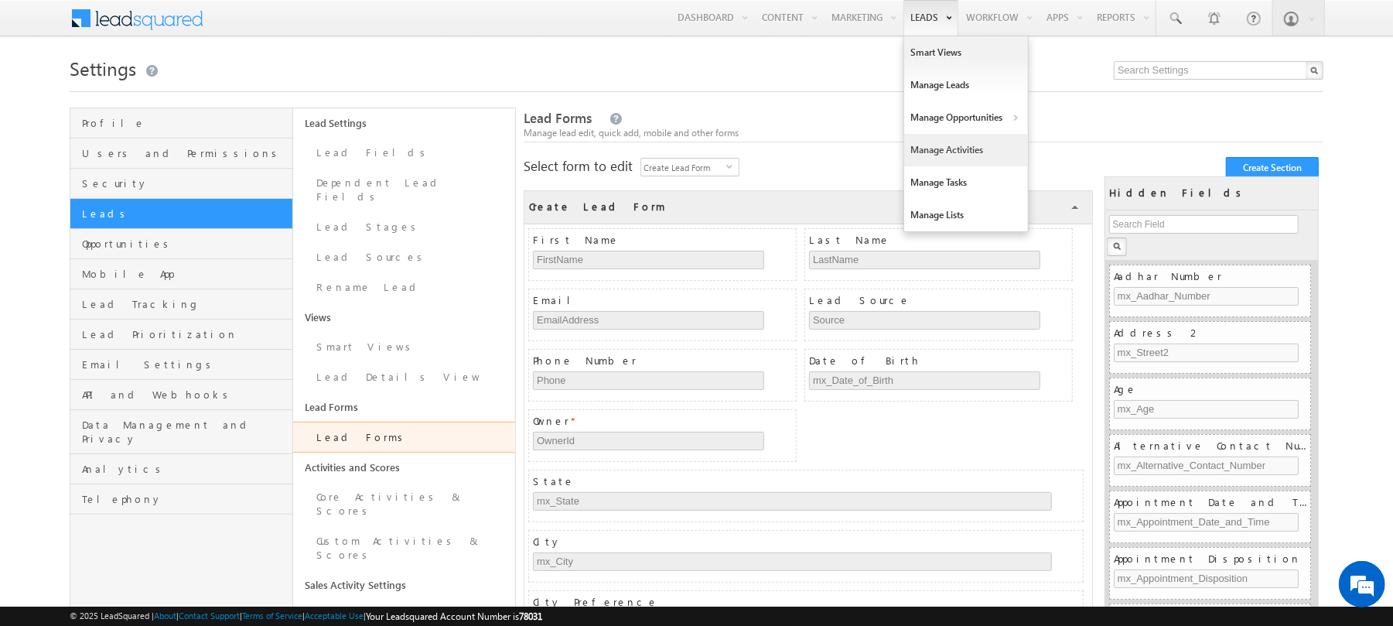
click link "Manage Activities"
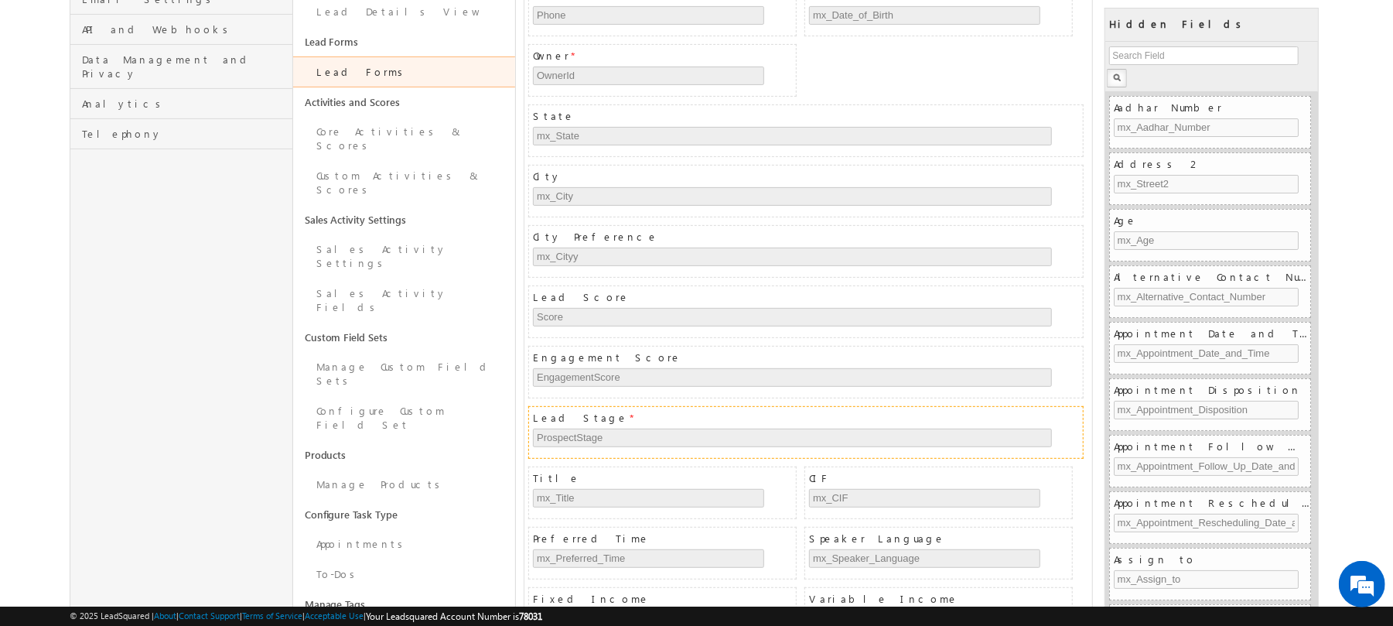
scroll to position [629, 0]
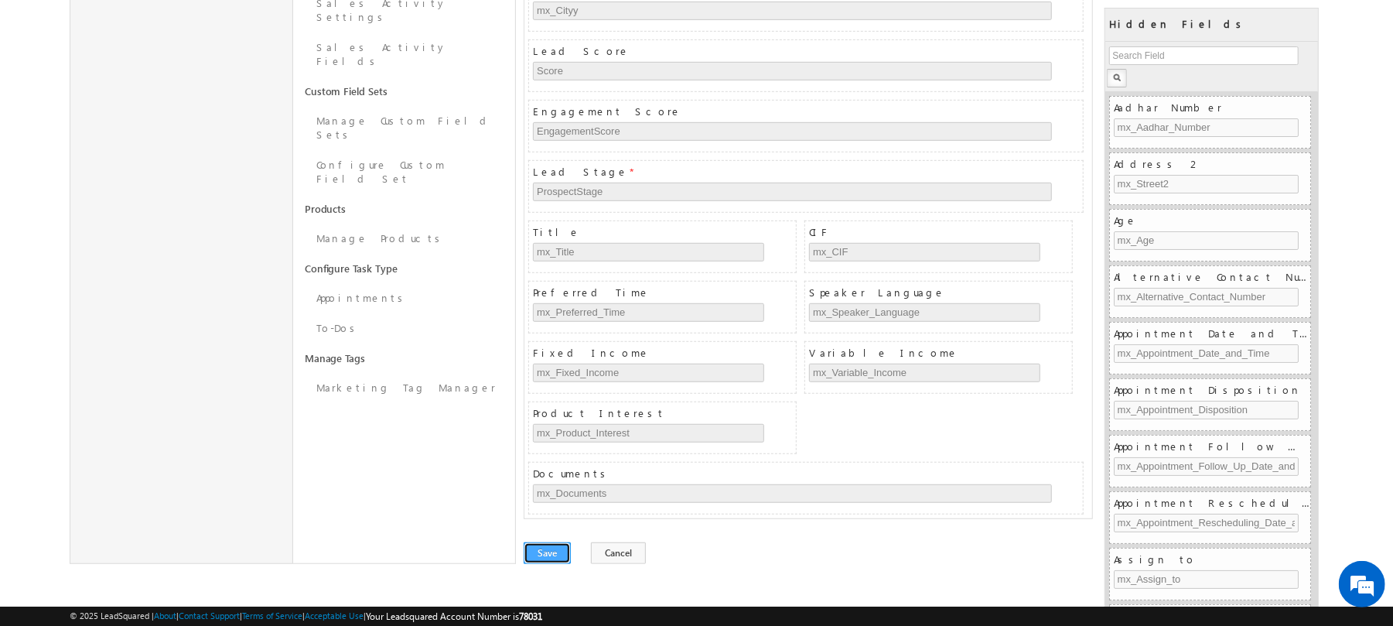
click button "Save"
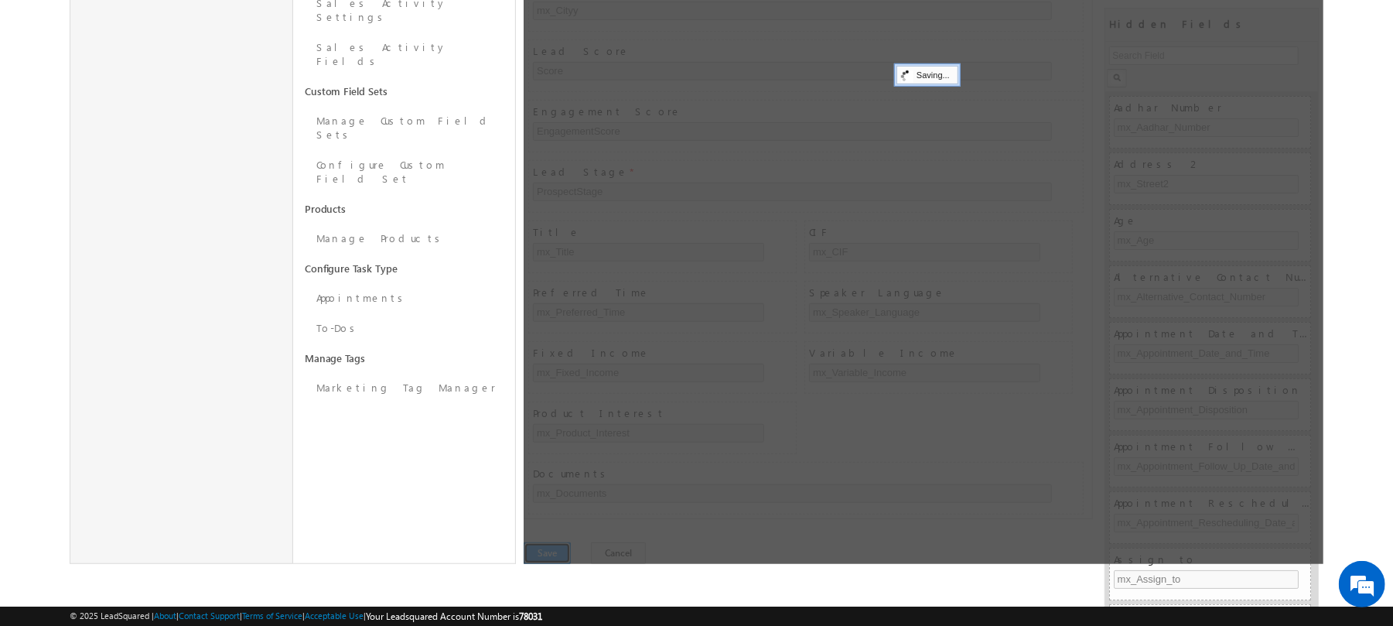
scroll to position [0, 0]
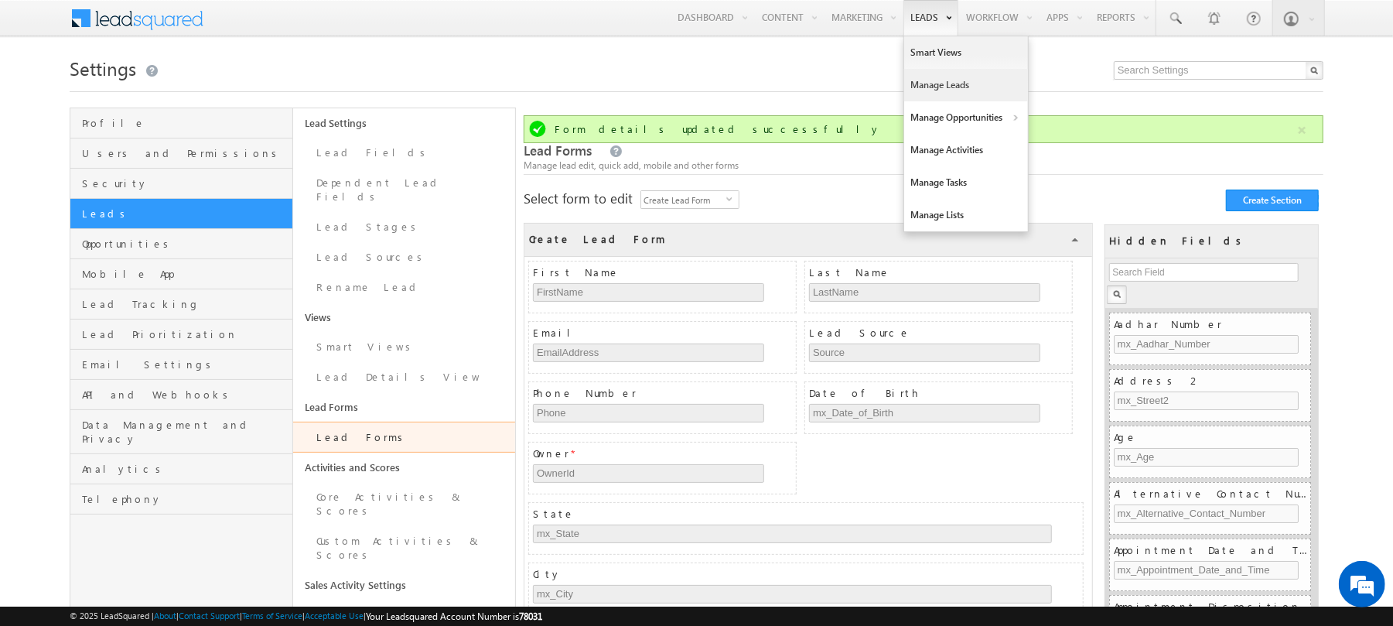
click link "Manage Leads"
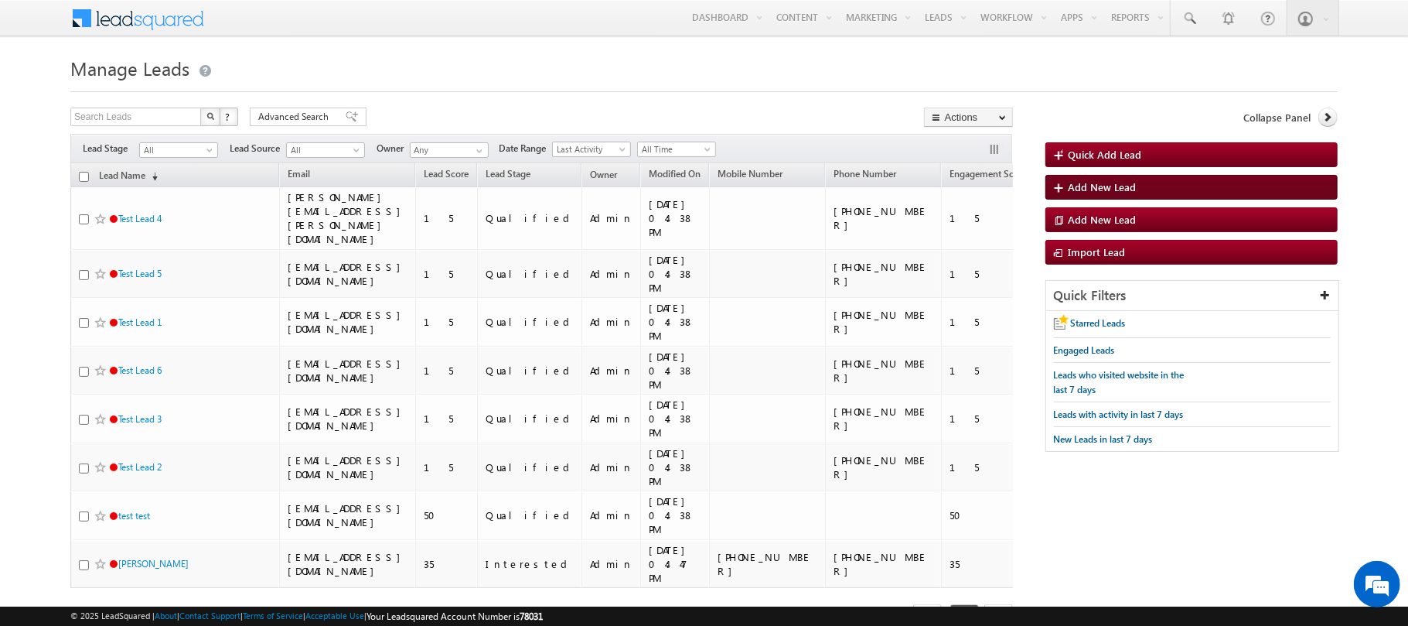
click at [1112, 179] on link "Add New Lead" at bounding box center [1192, 187] width 292 height 25
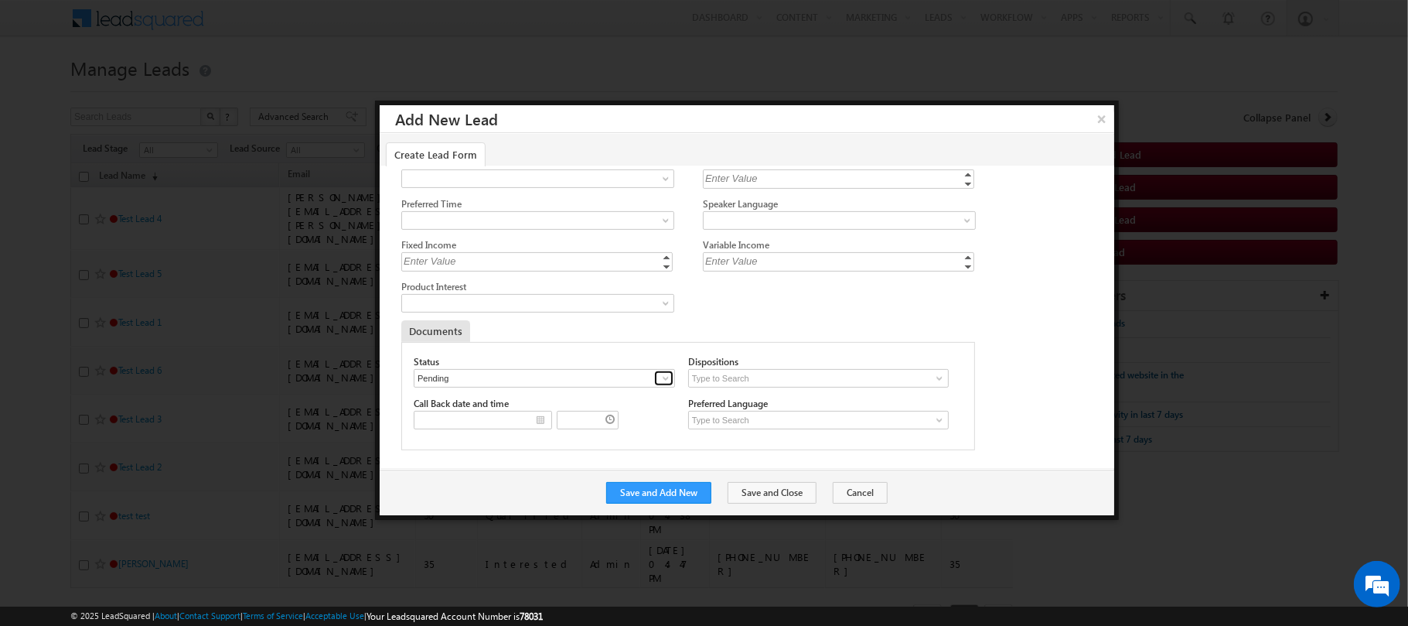
click at [665, 372] on span at bounding box center [666, 378] width 12 height 12
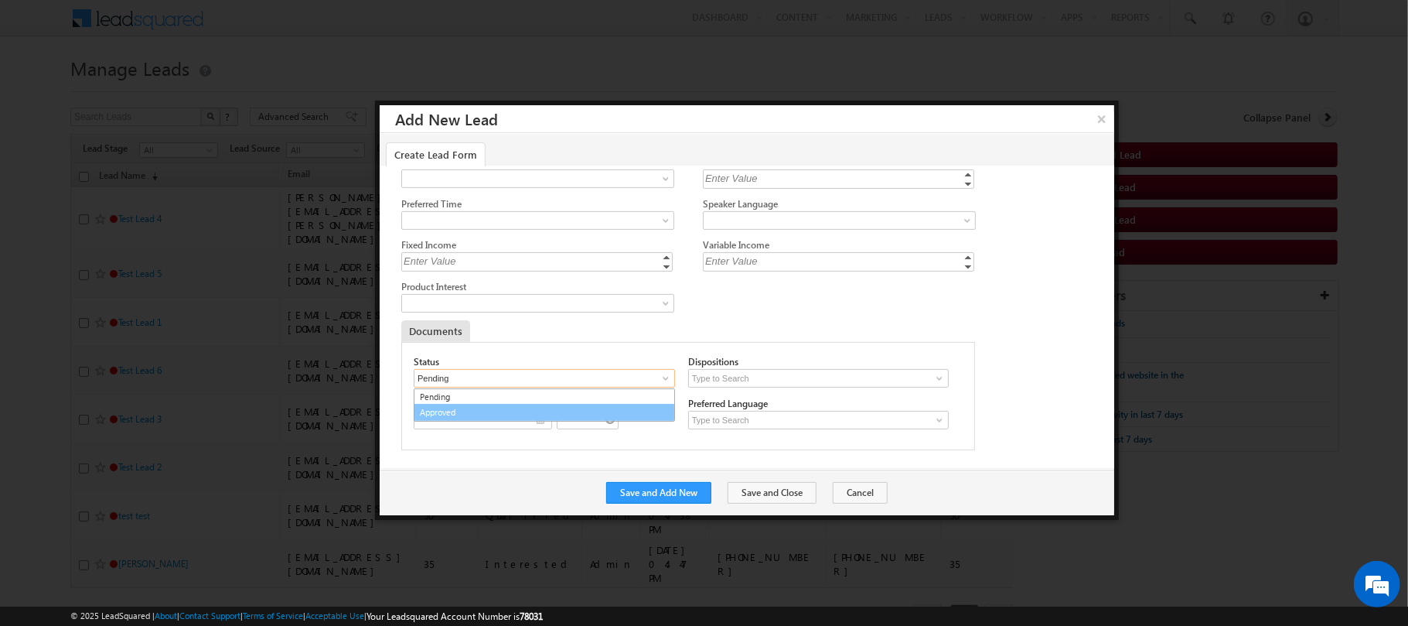
click at [542, 418] on link "Approved" at bounding box center [544, 413] width 261 height 18
type input "Approved"
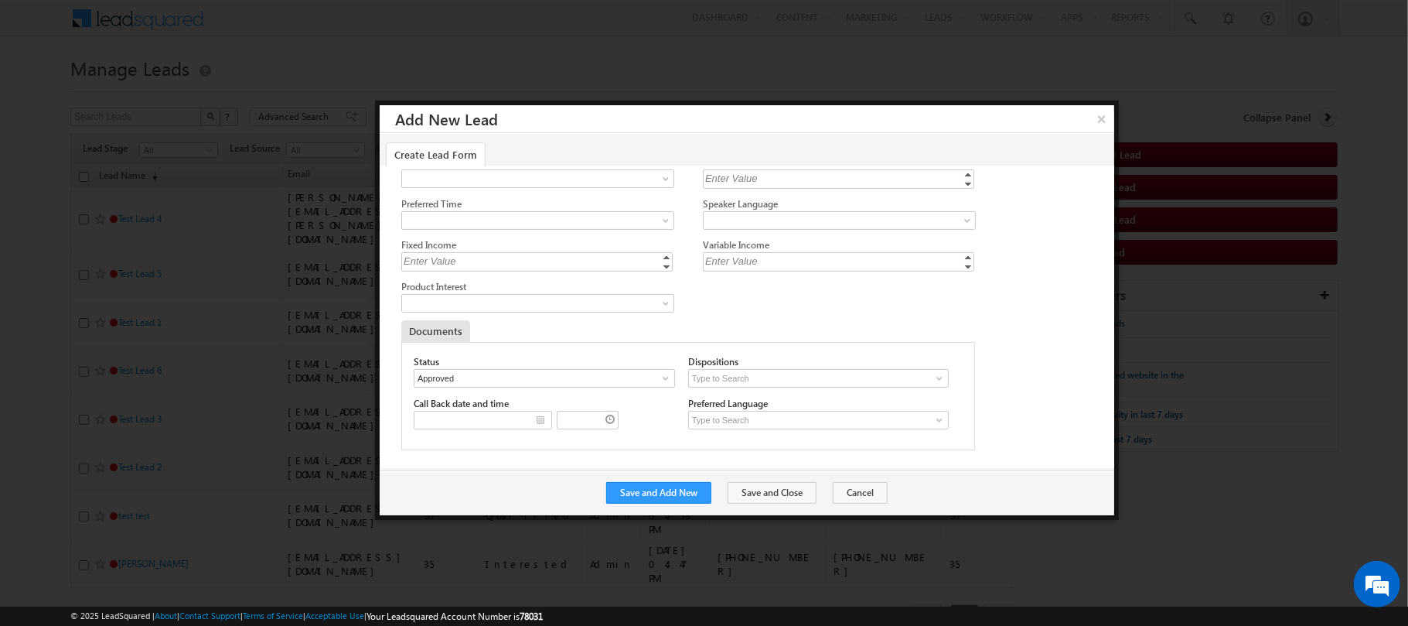
click at [845, 480] on div "Save and Add New Save and Close Cancel" at bounding box center [747, 492] width 735 height 45
click at [848, 499] on button "Cancel" at bounding box center [860, 493] width 55 height 22
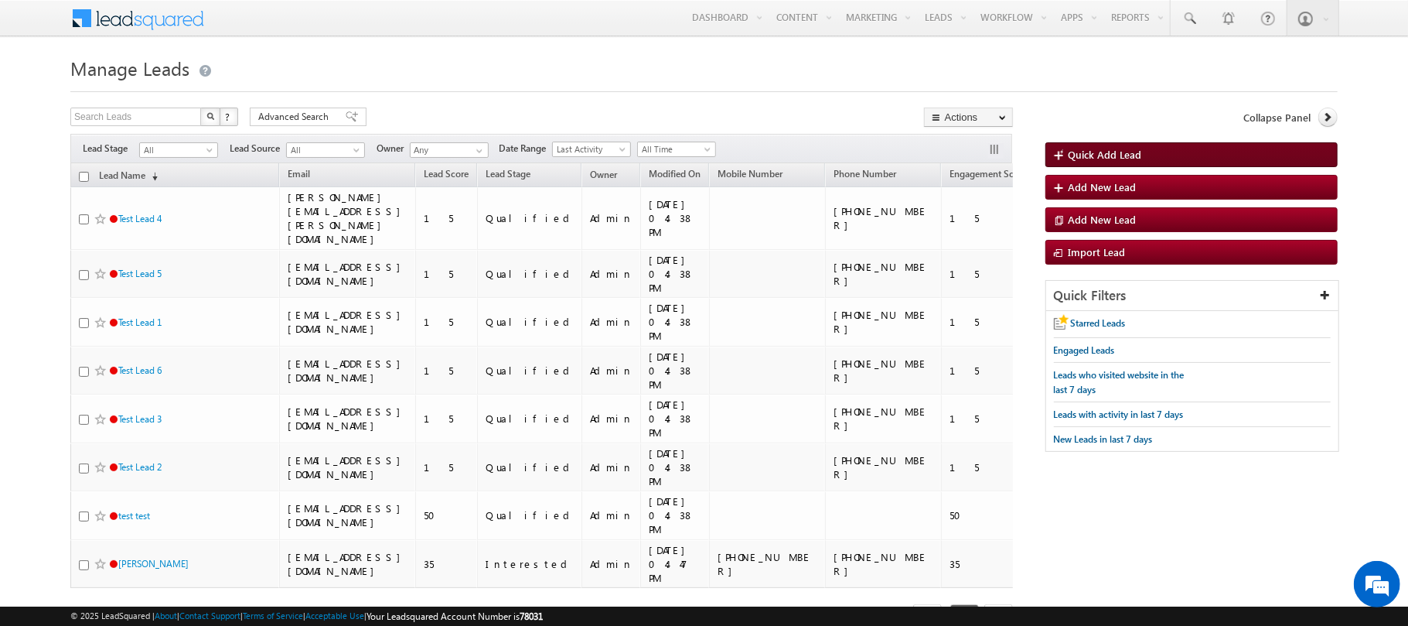
click at [1171, 162] on link "Quick Add Lead" at bounding box center [1192, 154] width 292 height 25
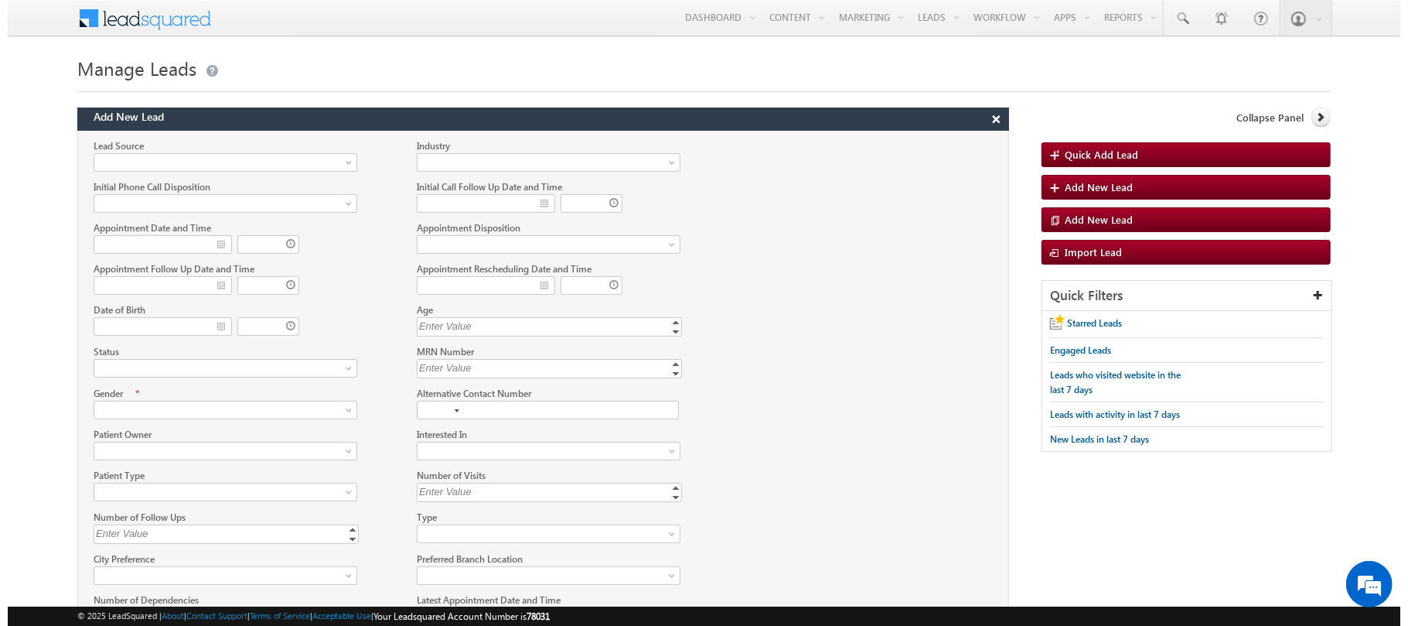
scroll to position [1, 0]
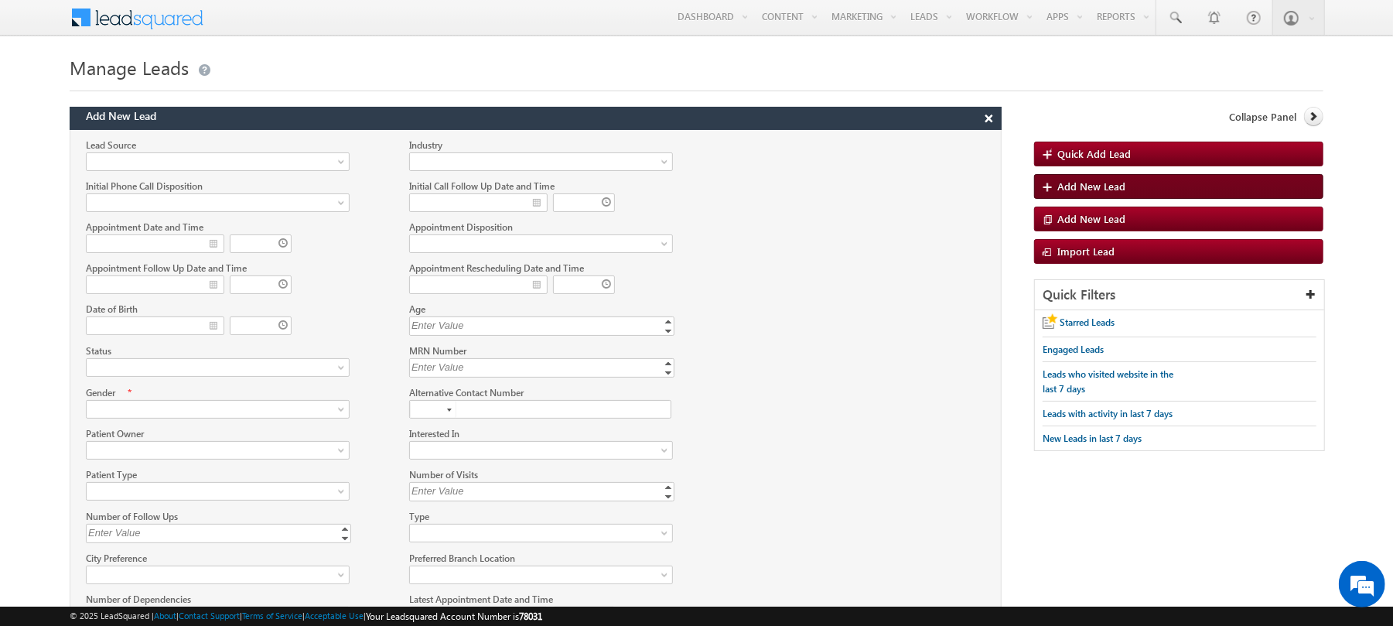
click at [1204, 183] on link "Add New Lead" at bounding box center [1178, 186] width 289 height 25
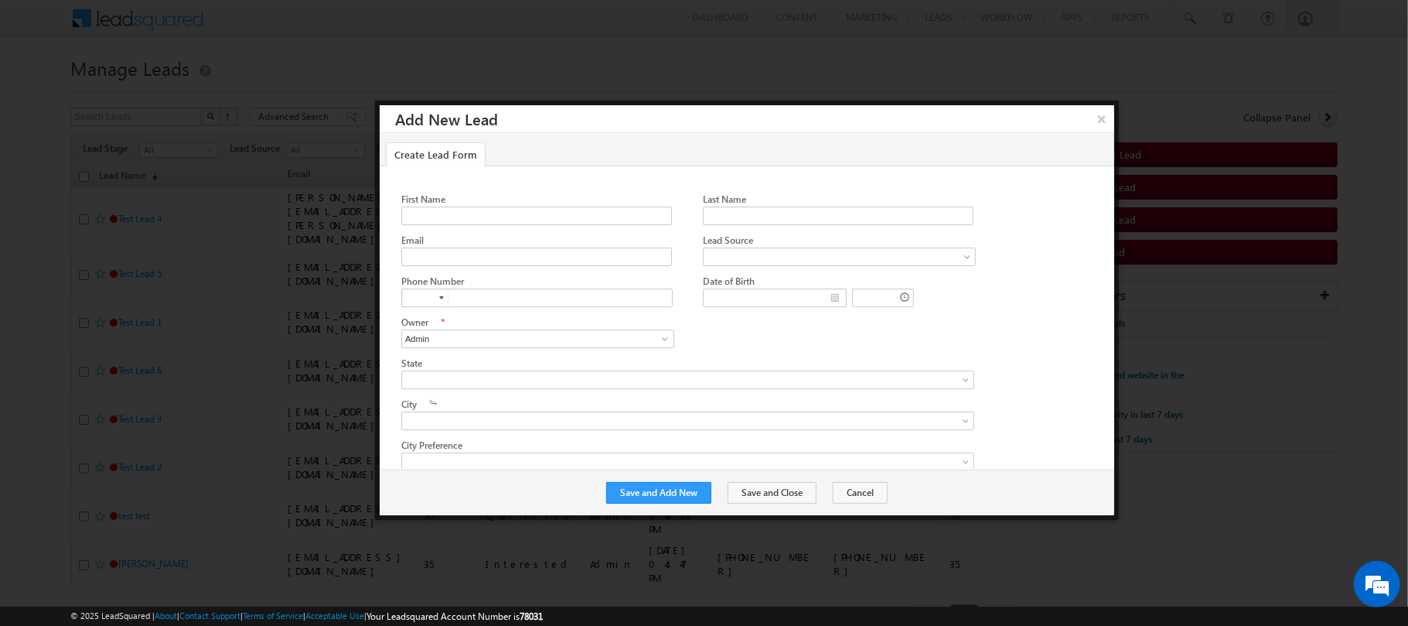
scroll to position [374, 0]
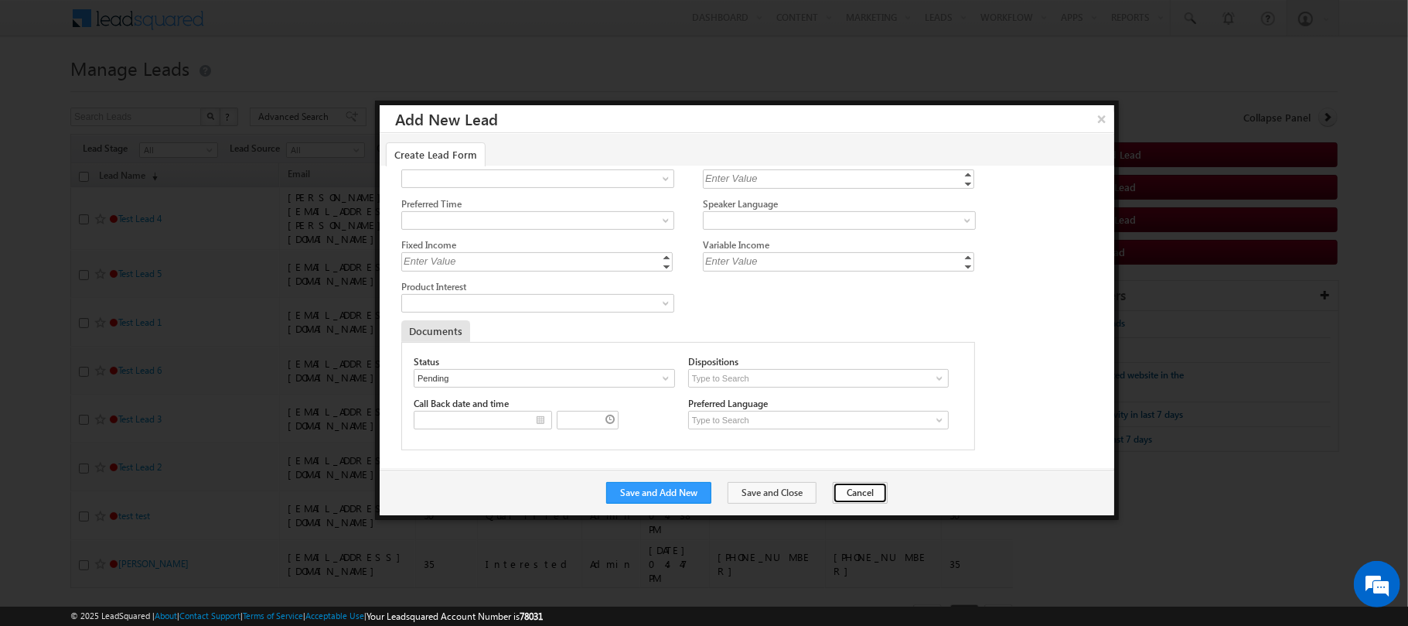
click at [840, 499] on button "Cancel" at bounding box center [860, 493] width 55 height 22
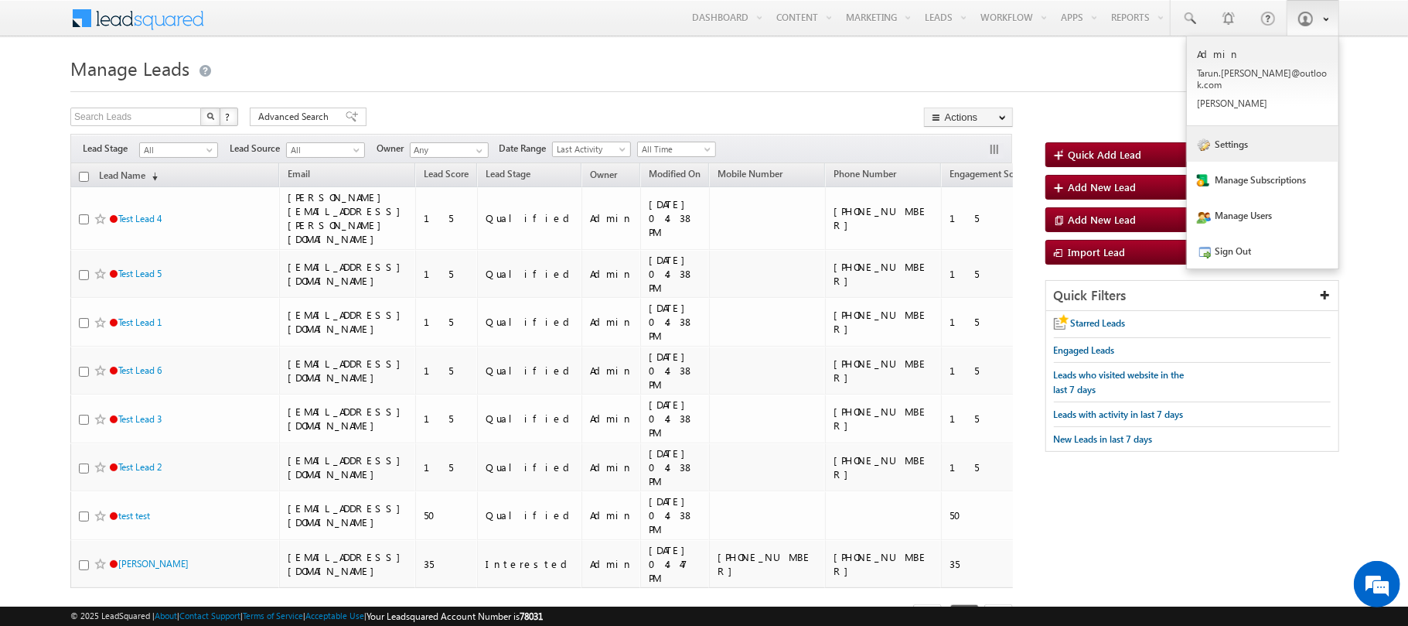
click at [1247, 141] on link "Settings" at bounding box center [1263, 144] width 152 height 36
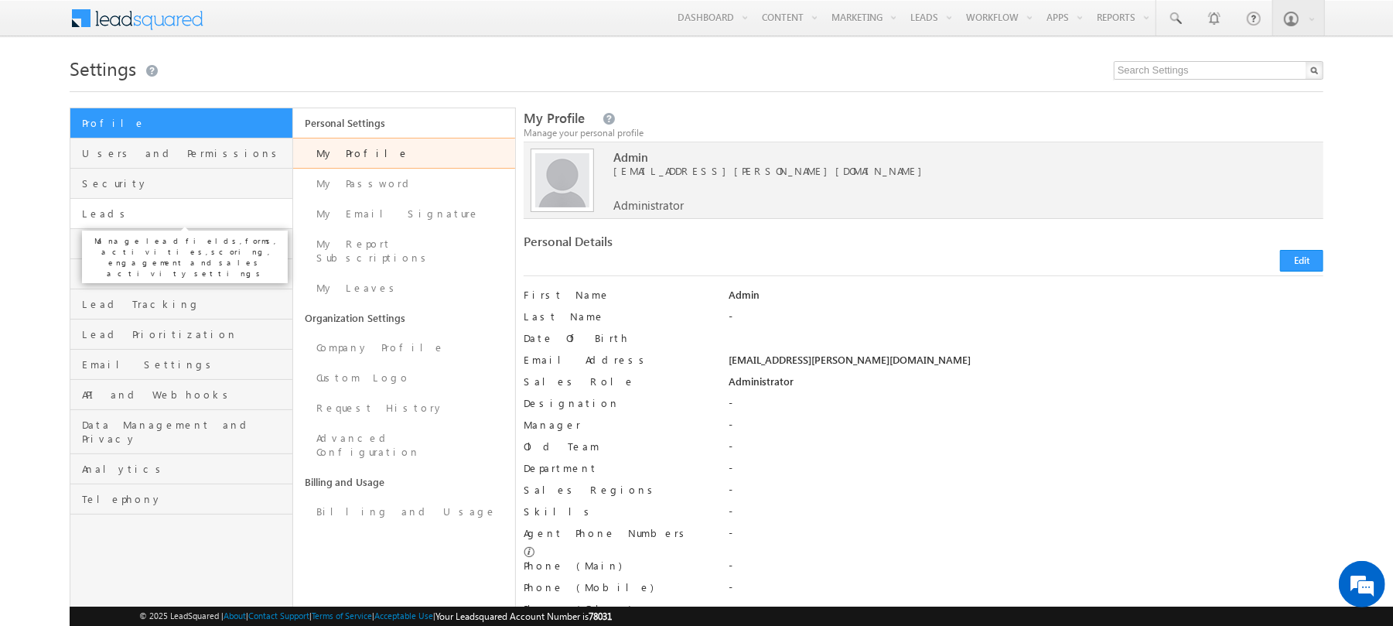
click at [180, 210] on span "Leads" at bounding box center [185, 214] width 207 height 14
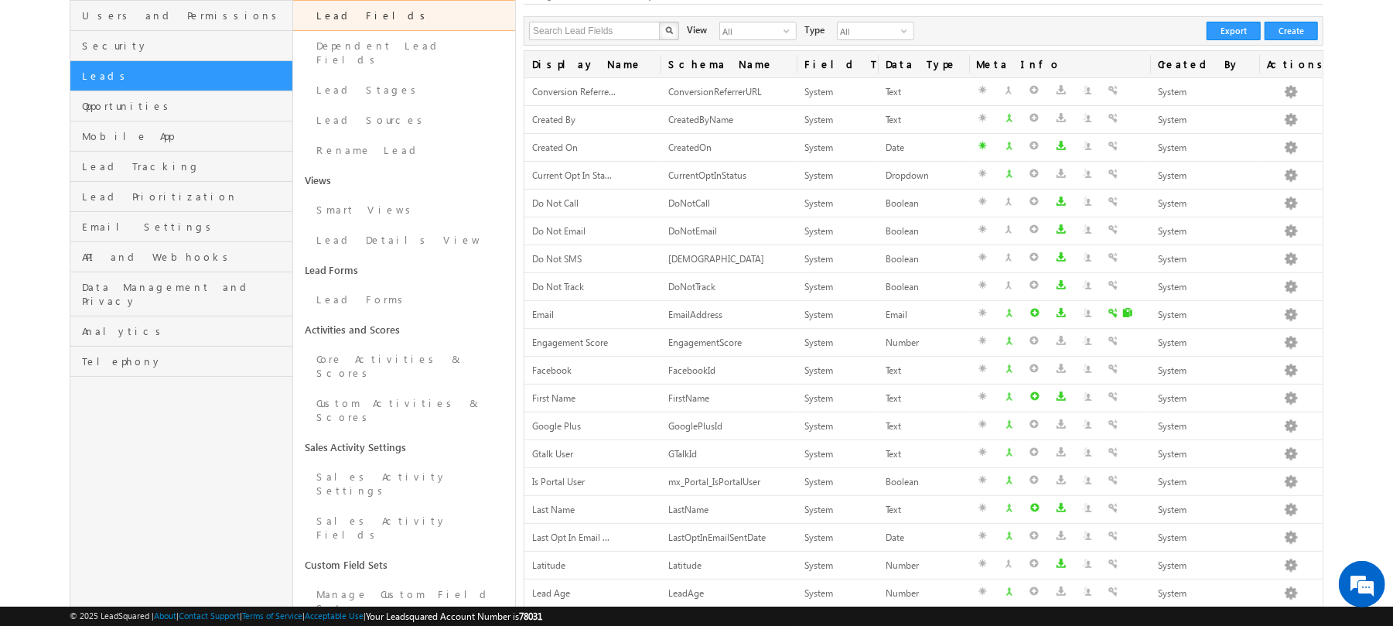
scroll to position [139, 0]
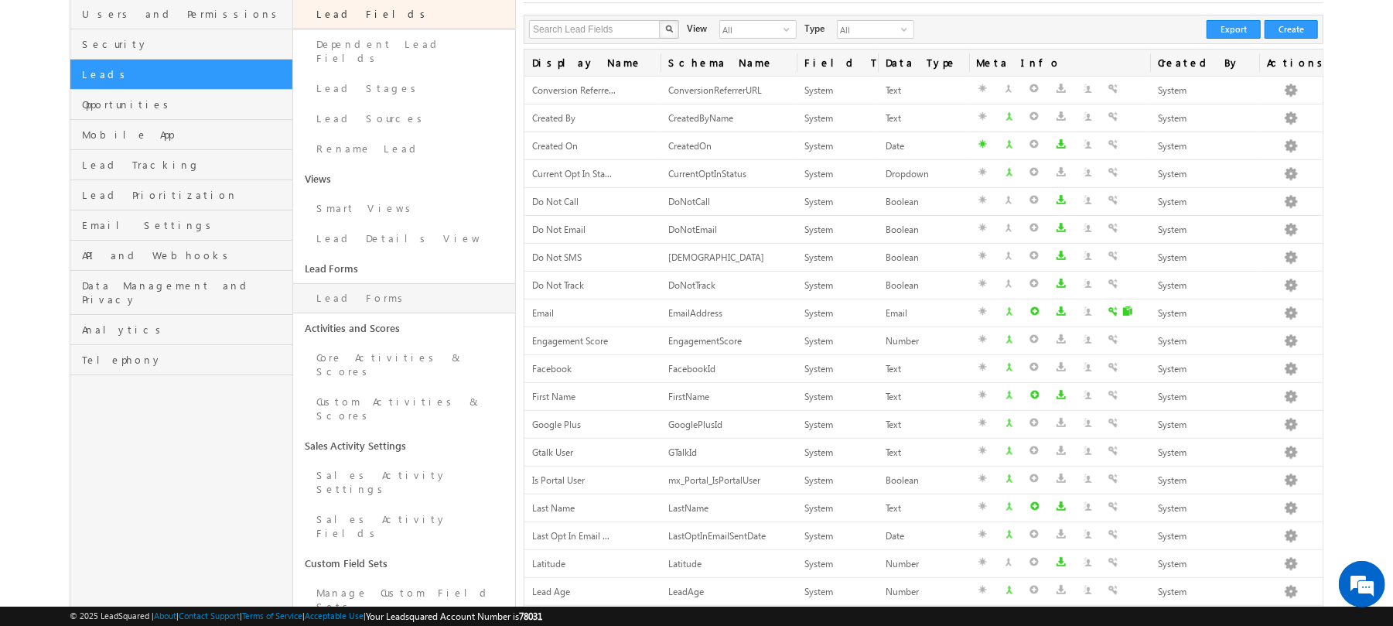
click at [365, 286] on link "Lead Forms" at bounding box center [404, 298] width 223 height 30
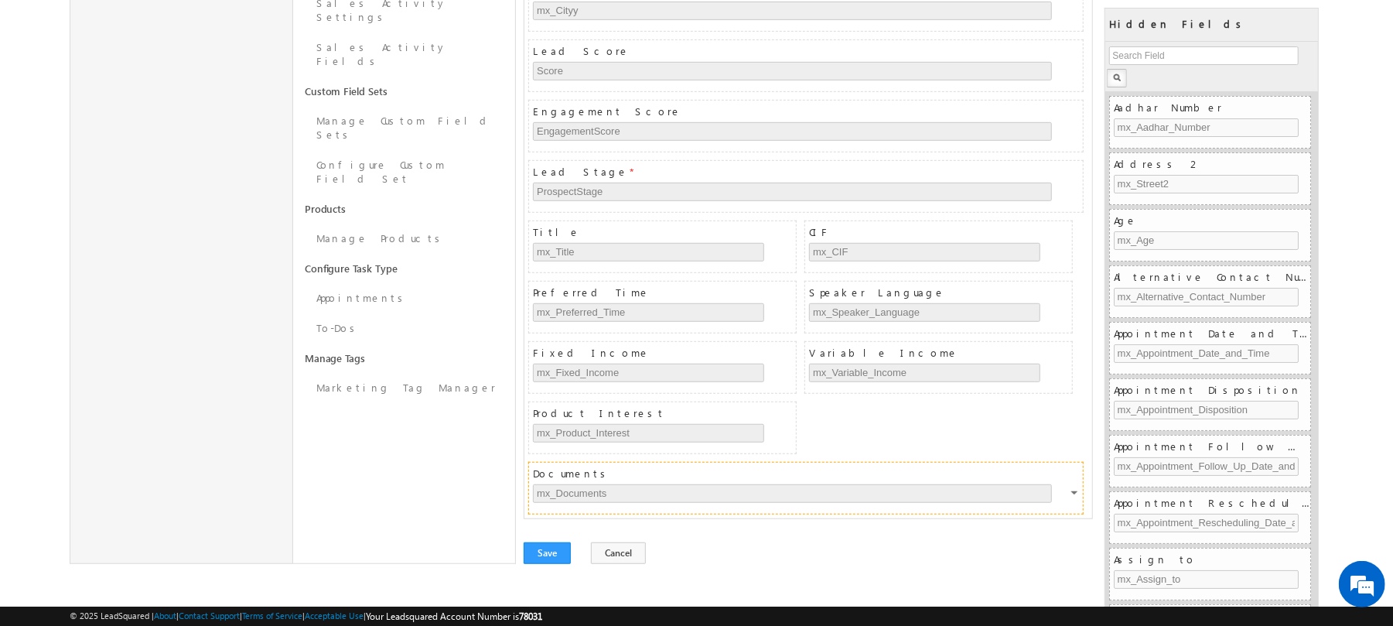
click at [1077, 500] on div at bounding box center [1075, 495] width 9 height 14
click at [1055, 517] on link "Configure" at bounding box center [1049, 528] width 84 height 22
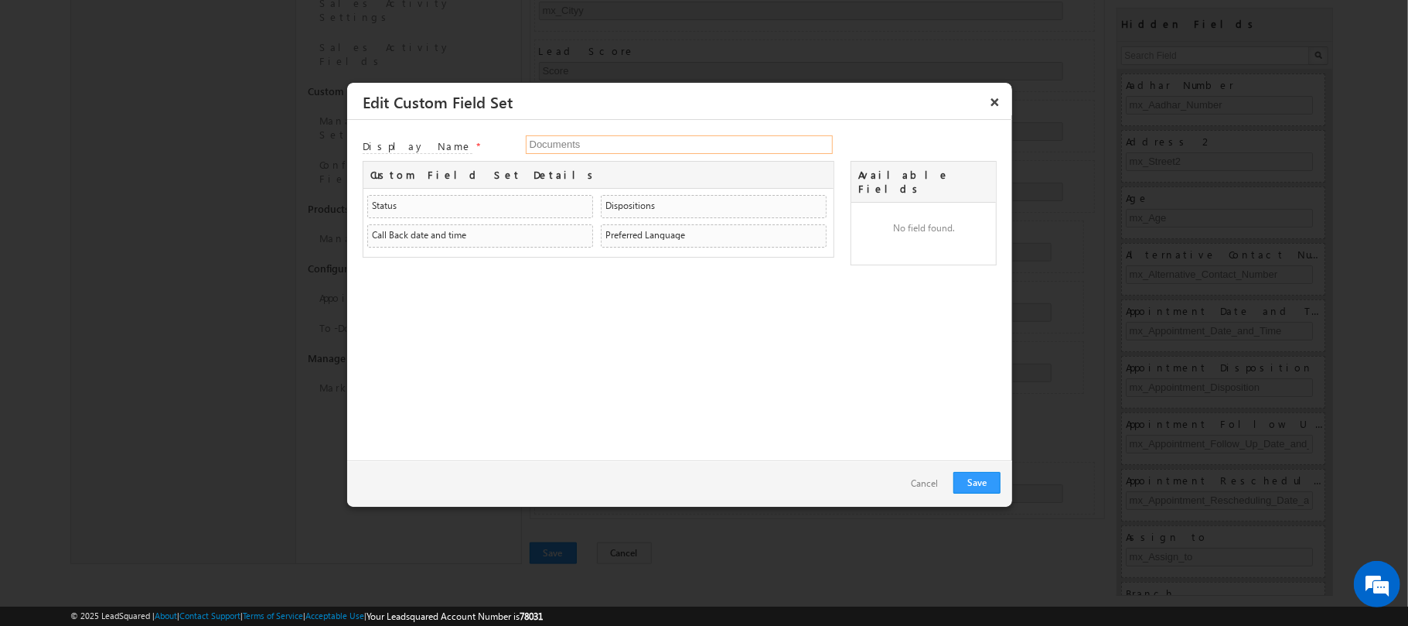
click at [744, 142] on input "Documents" at bounding box center [679, 144] width 307 height 19
type input "Documents 1"
click at [988, 493] on link "Save" at bounding box center [977, 483] width 47 height 22
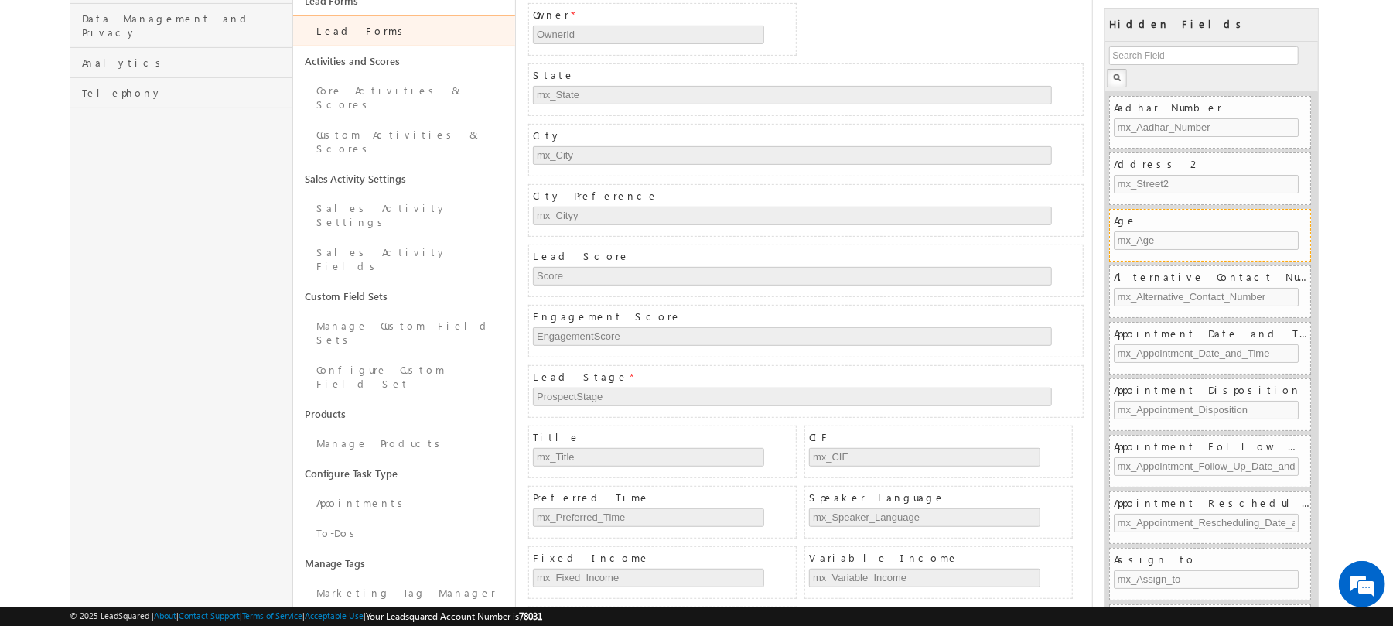
scroll to position [387, 0]
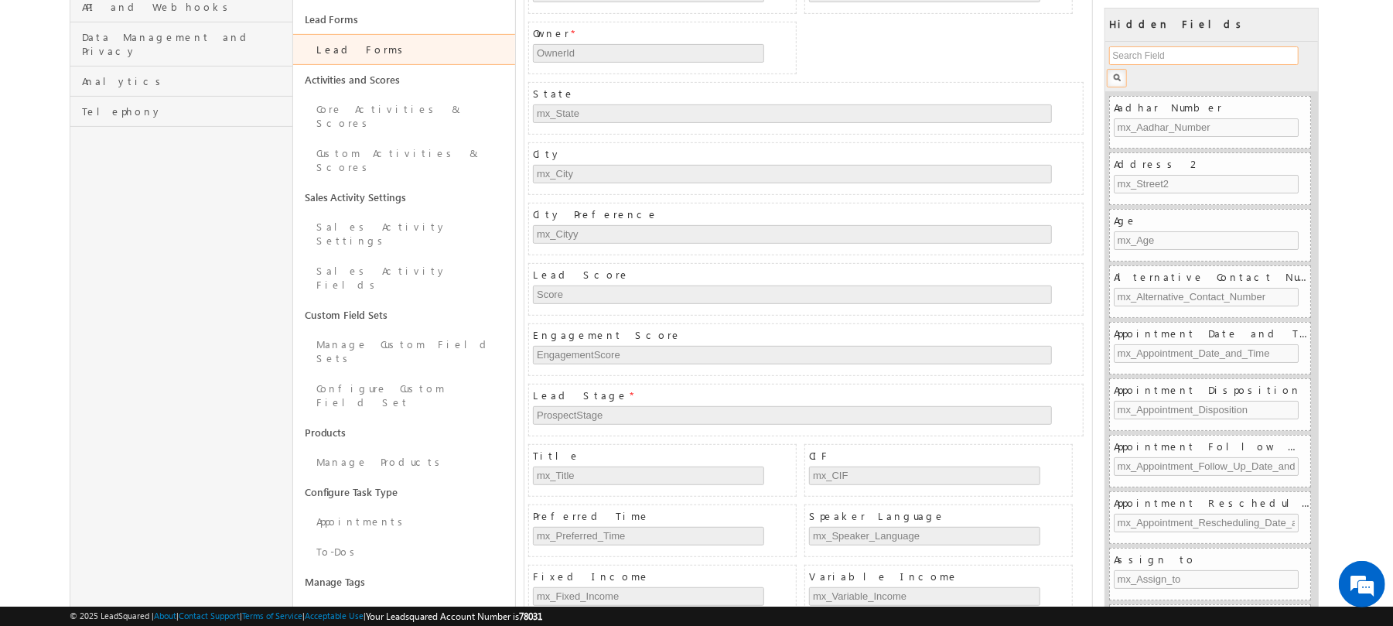
click at [1186, 59] on input "text" at bounding box center [1203, 55] width 189 height 19
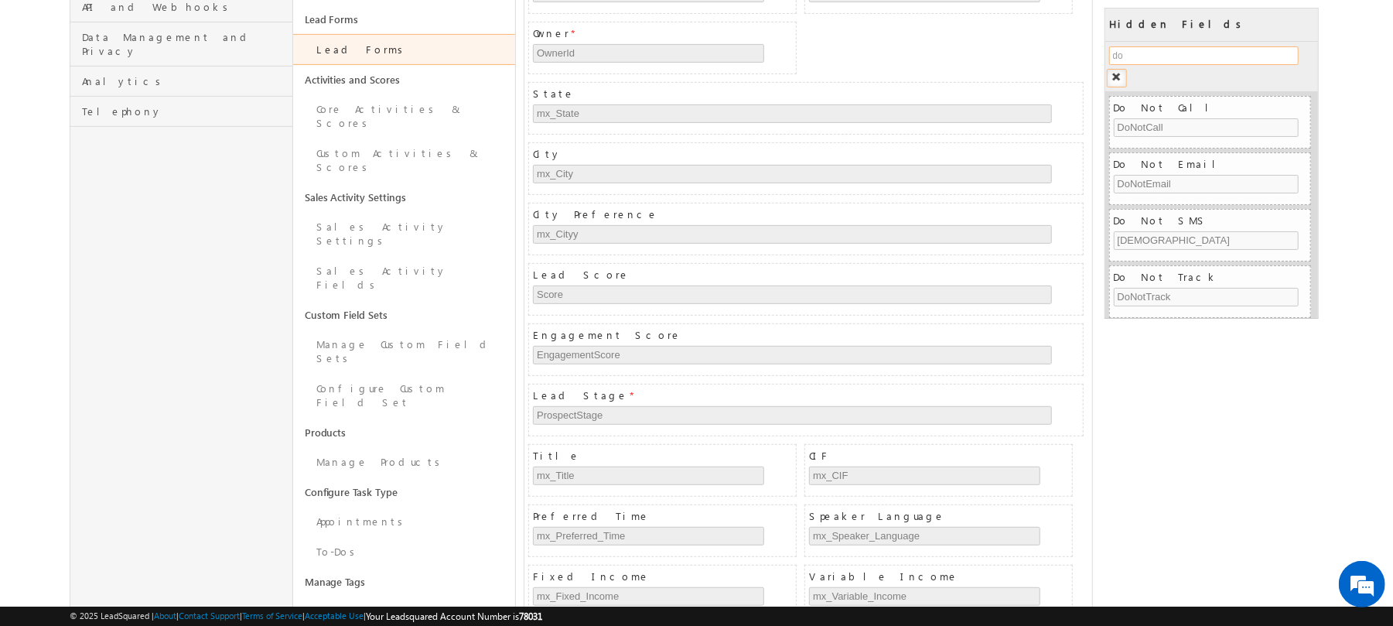
type input "d"
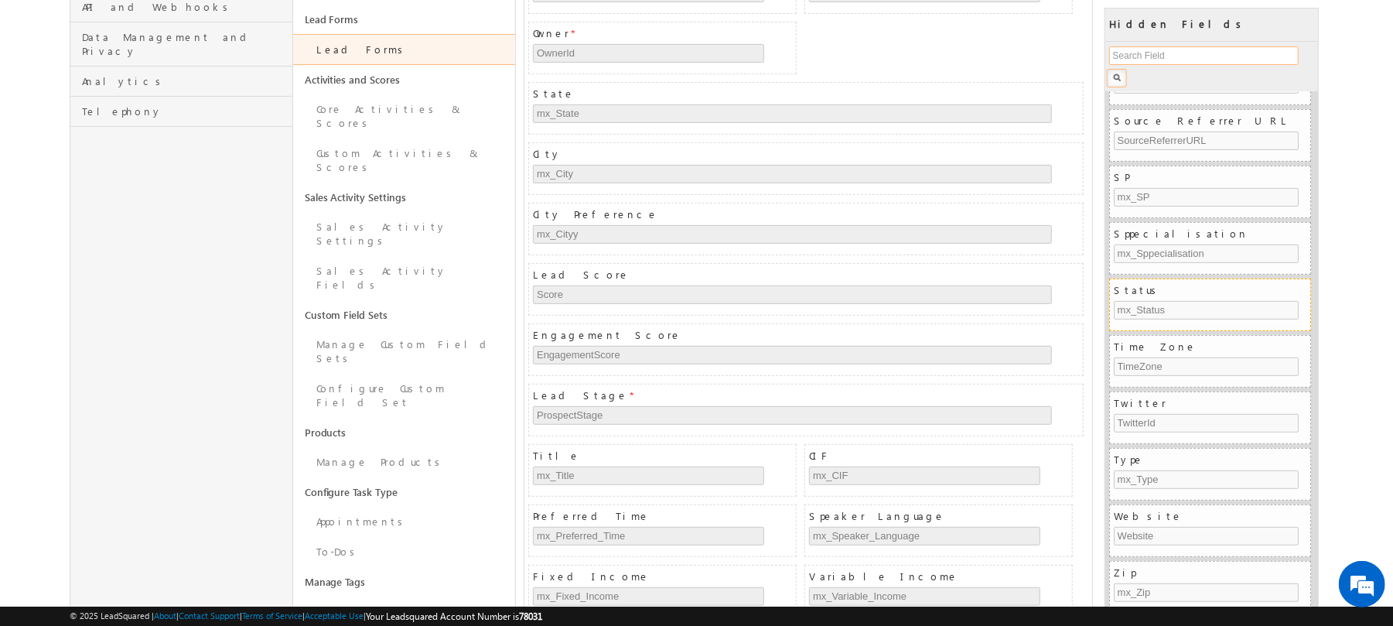
scroll to position [629, 0]
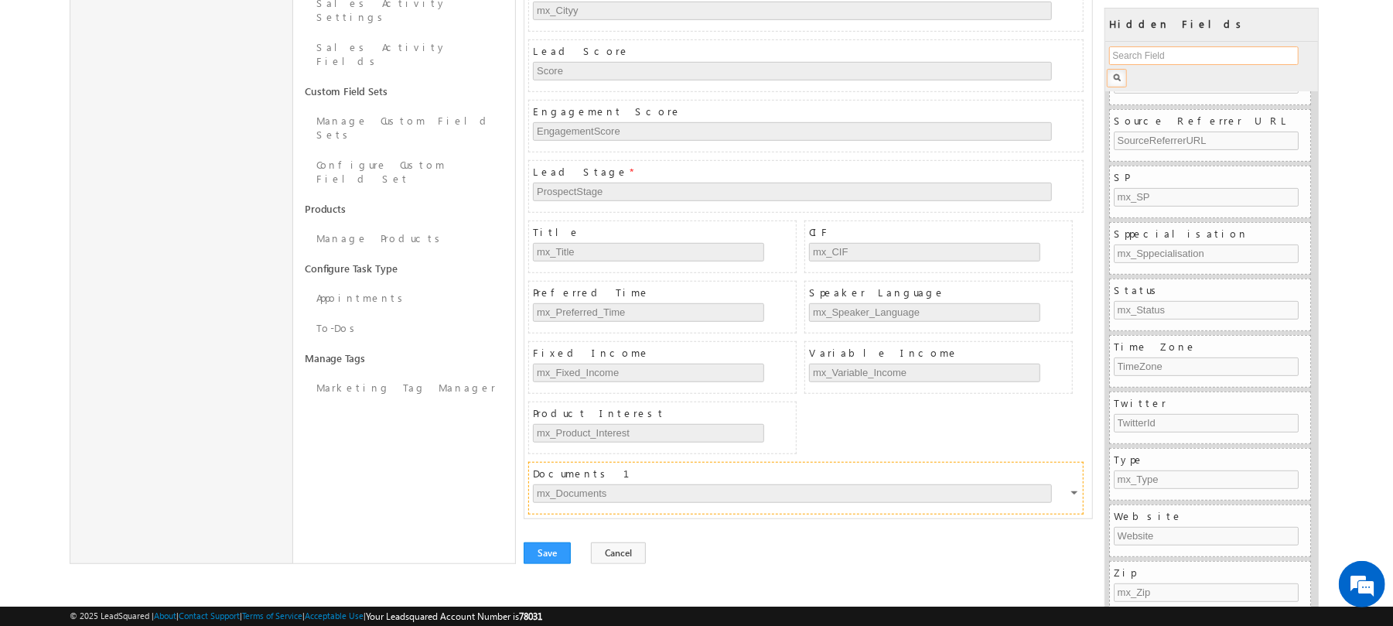
click at [591, 475] on span "Documents 1" at bounding box center [808, 473] width 550 height 14
click at [1077, 496] on div at bounding box center [1075, 495] width 9 height 14
click at [1075, 490] on div at bounding box center [1075, 495] width 9 height 14
click at [1062, 517] on link "Configure" at bounding box center [1049, 528] width 84 height 22
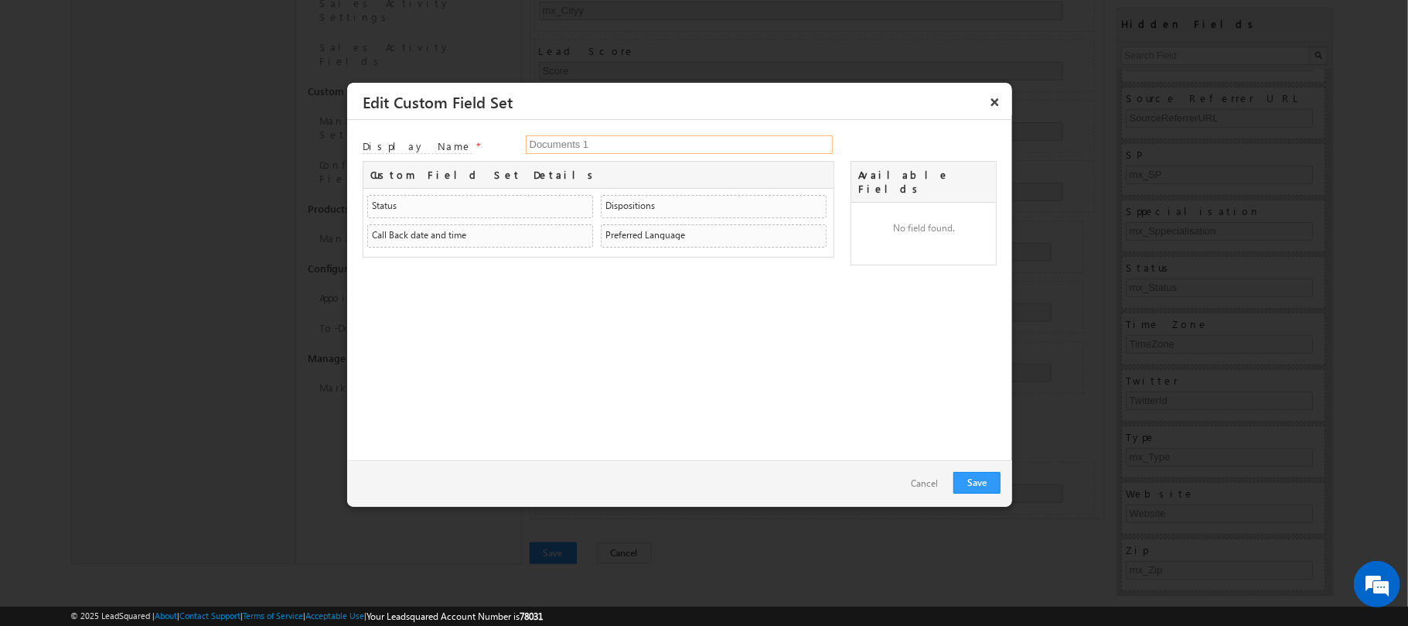
click at [608, 153] on input "Documents 1" at bounding box center [679, 144] width 307 height 19
type input "Documents"
click at [982, 477] on link "Save" at bounding box center [977, 483] width 47 height 22
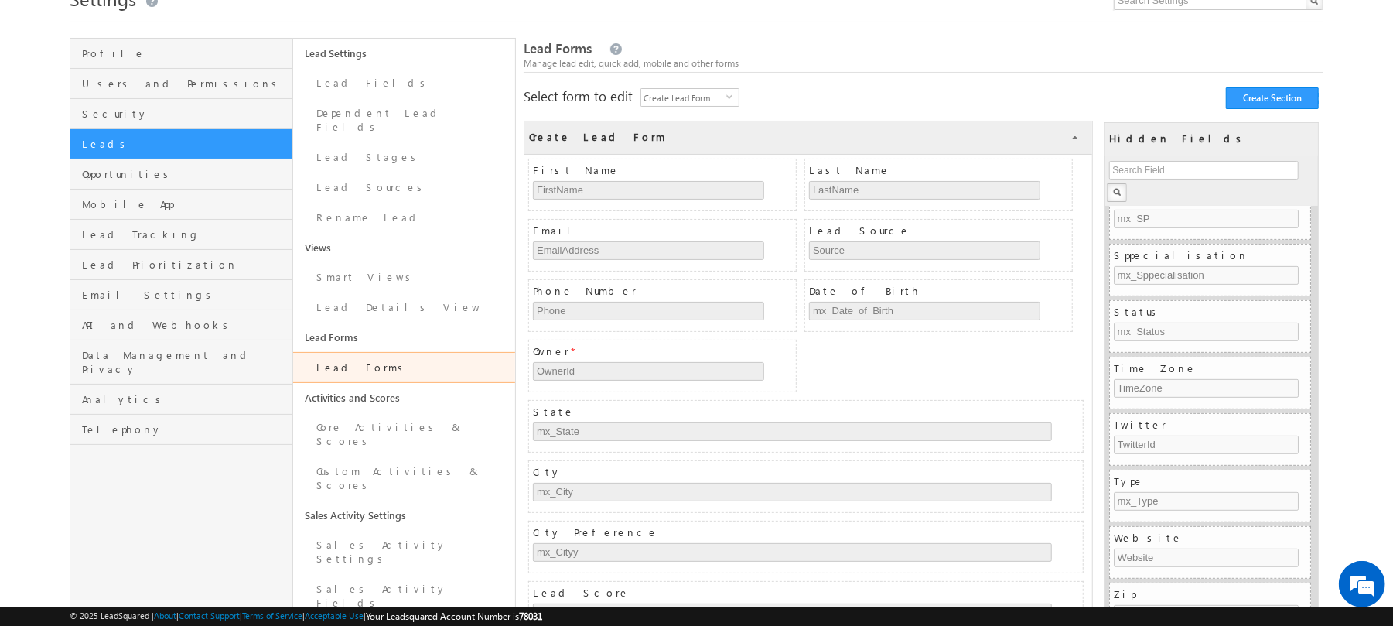
scroll to position [53, 0]
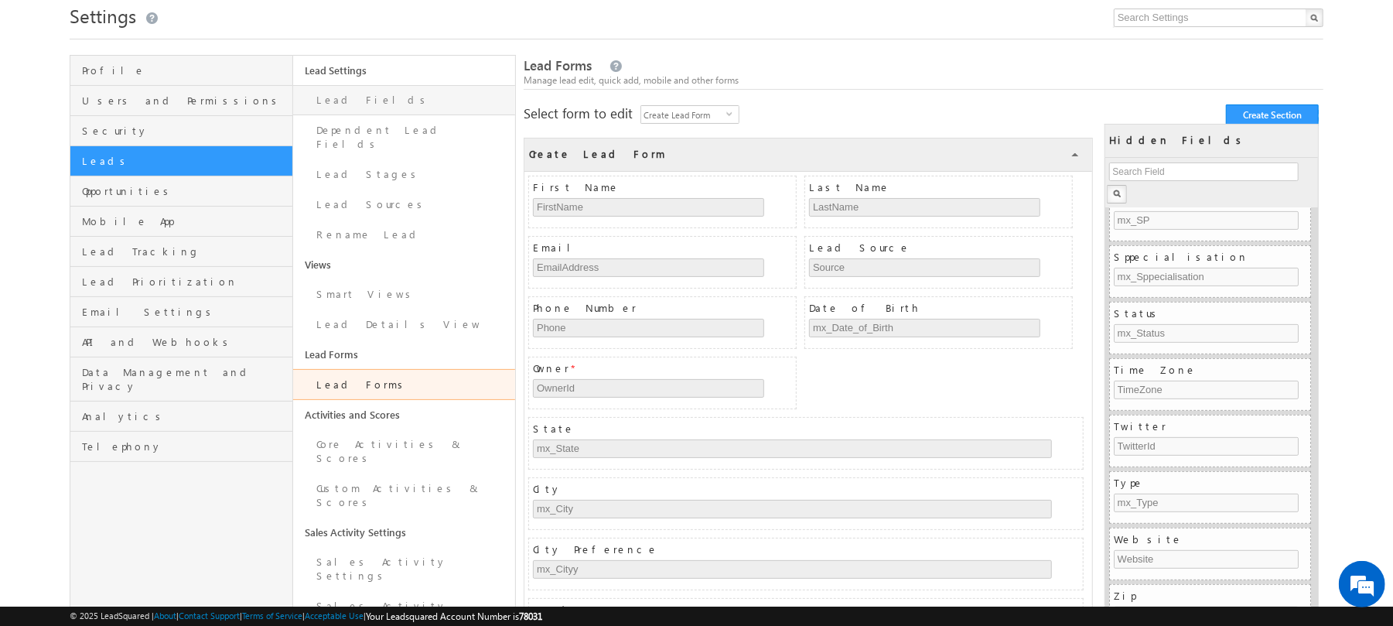
click at [425, 100] on link "Lead Fields" at bounding box center [404, 100] width 223 height 30
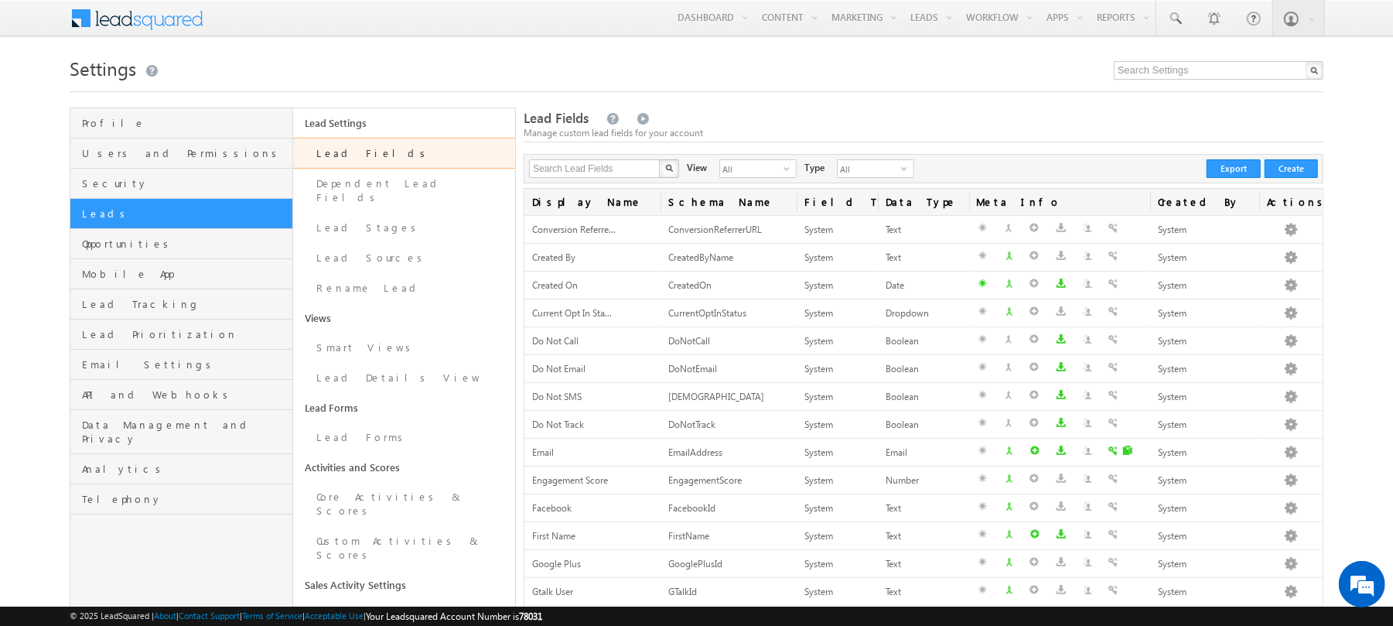
scroll to position [1, 0]
click at [634, 174] on input "text" at bounding box center [595, 168] width 132 height 19
type input "document"
click at [671, 166] on img "button" at bounding box center [669, 167] width 8 height 8
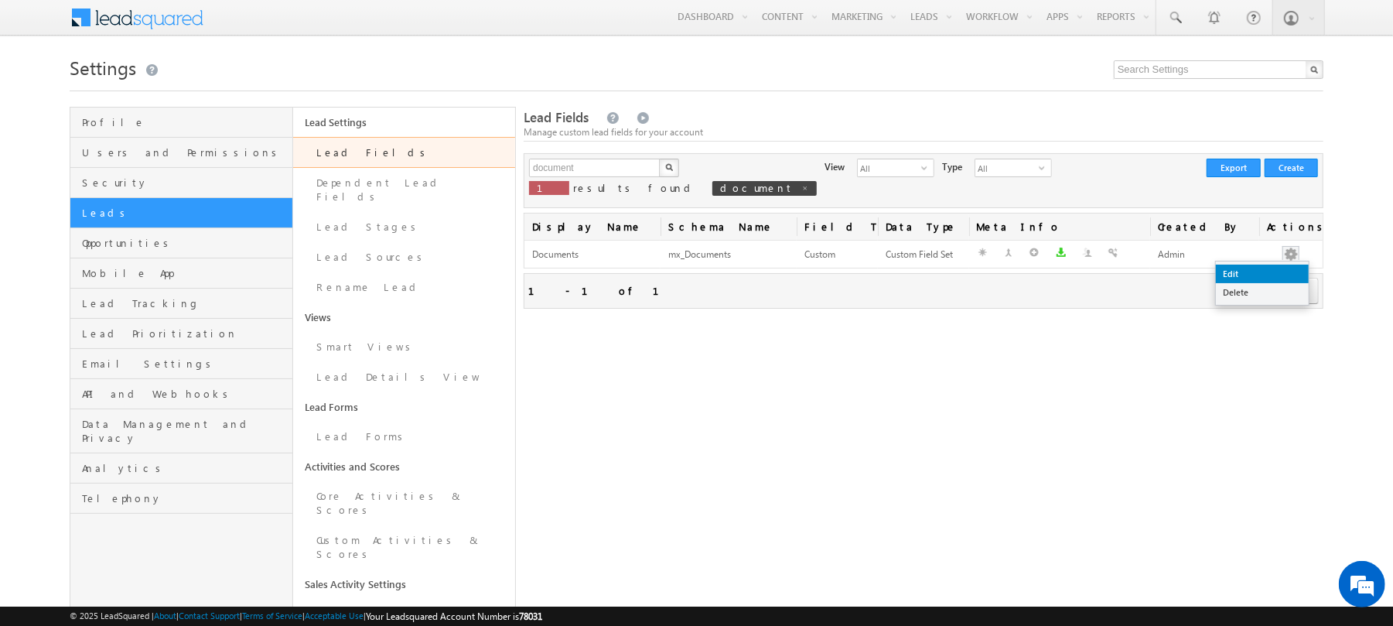
click at [1272, 265] on link "Edit" at bounding box center [1262, 274] width 93 height 19
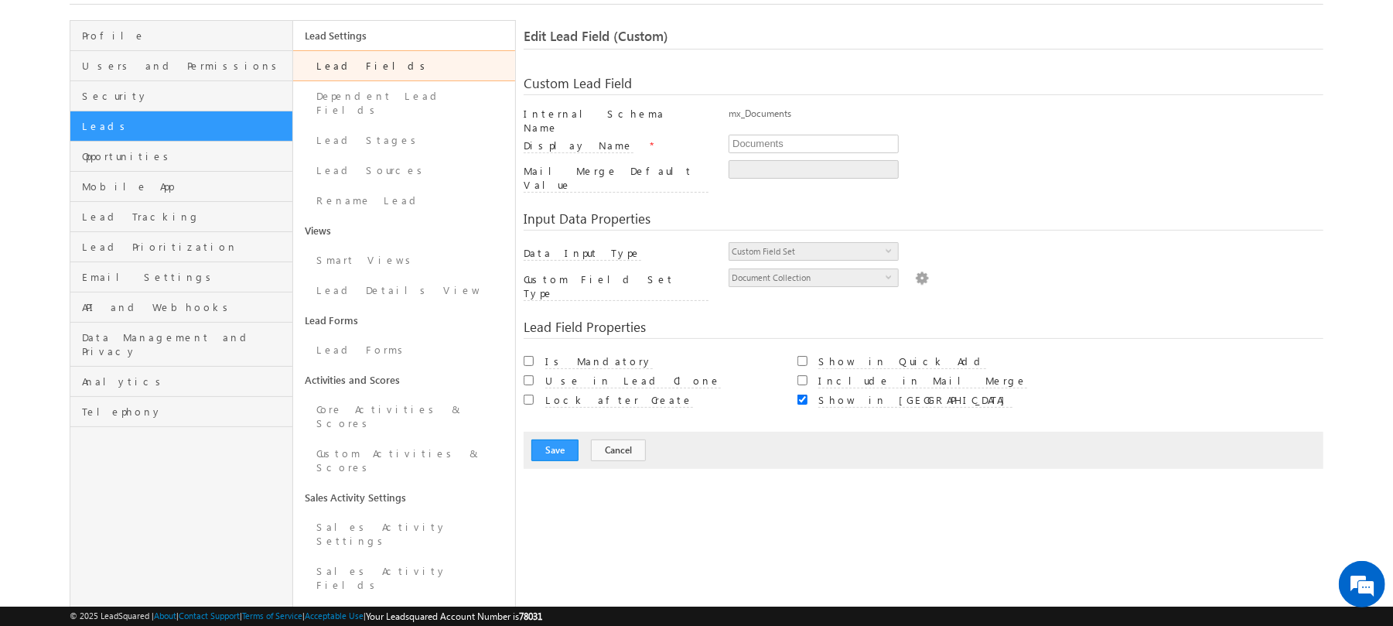
scroll to position [88, 0]
click at [795, 350] on div "Read Only Is Mandatory Do not allow duplicates Include in Quick Search" at bounding box center [924, 379] width 800 height 58
click at [799, 355] on input "Show in Quick Add" at bounding box center [802, 360] width 10 height 10
checkbox input "true"
click at [801, 374] on input "Include in Mail Merge" at bounding box center [802, 379] width 10 height 10
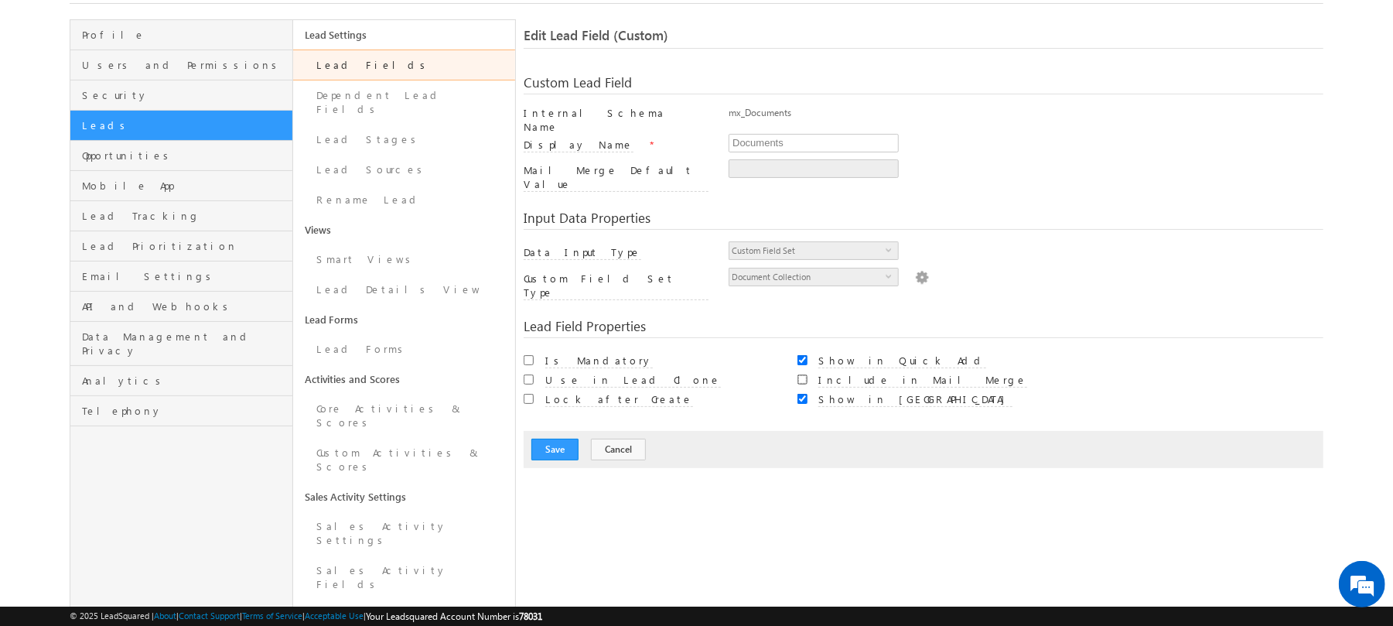
checkbox input "true"
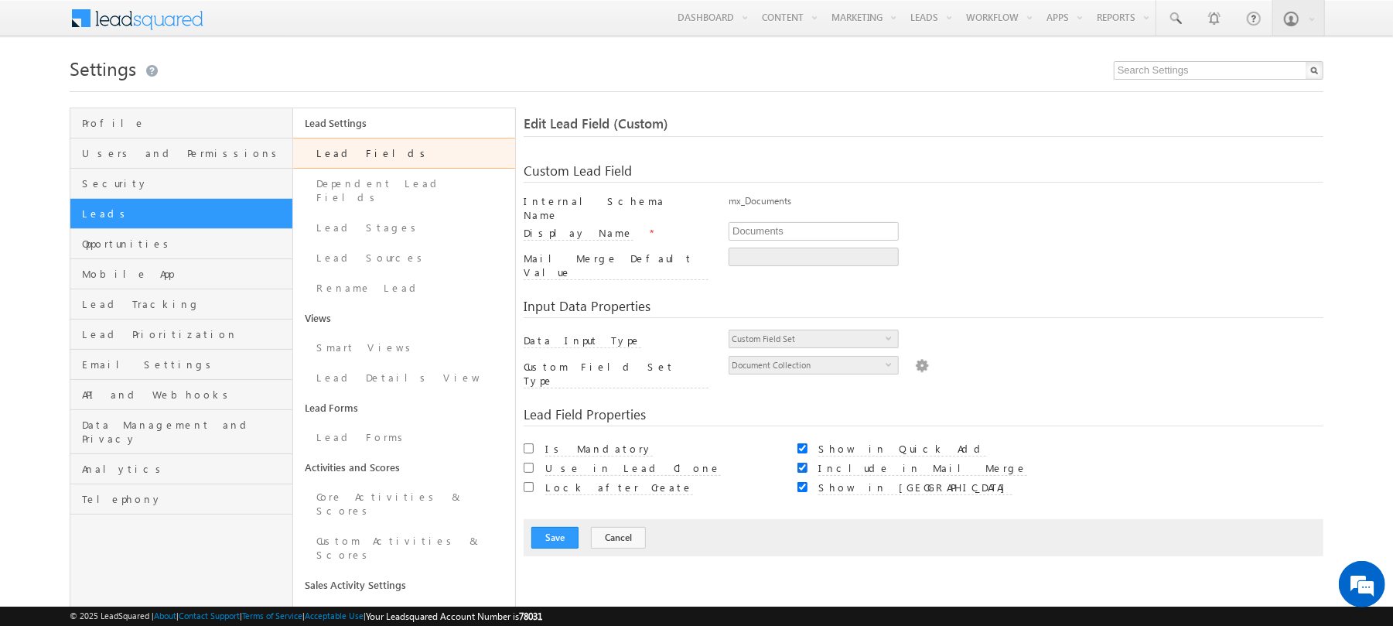
scroll to position [0, 0]
click at [381, 432] on link "Lead Forms" at bounding box center [404, 437] width 223 height 30
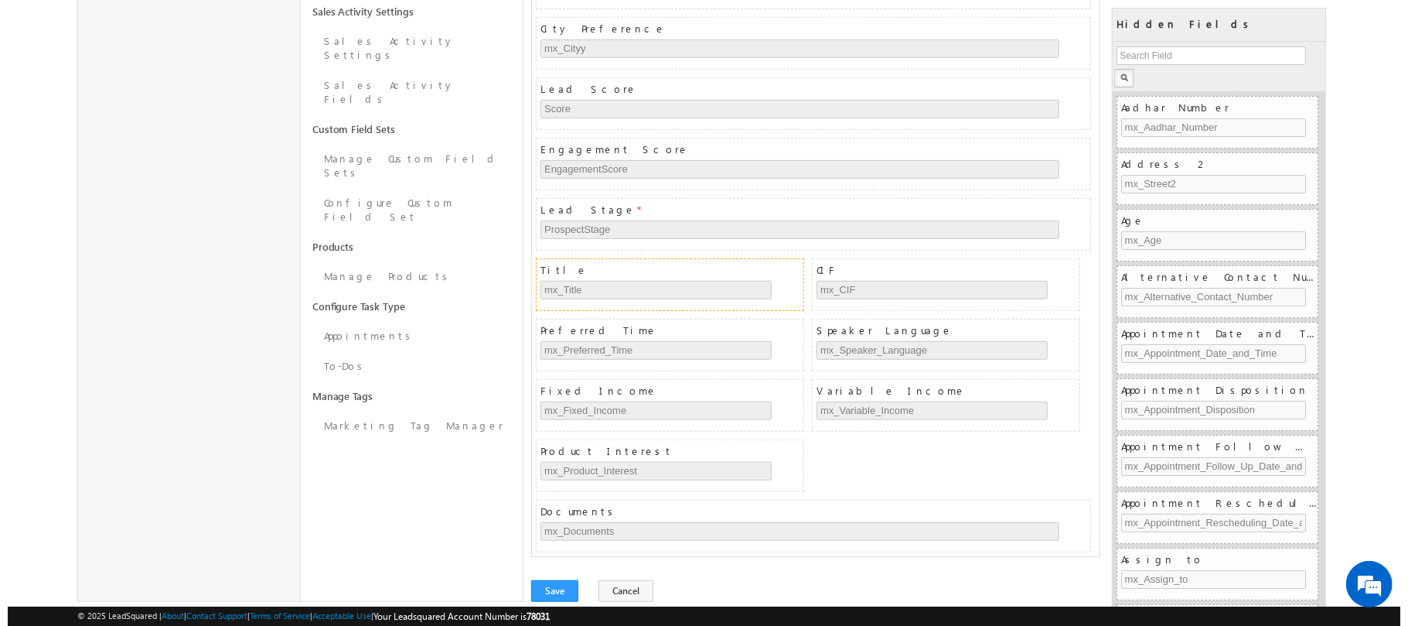
scroll to position [629, 0]
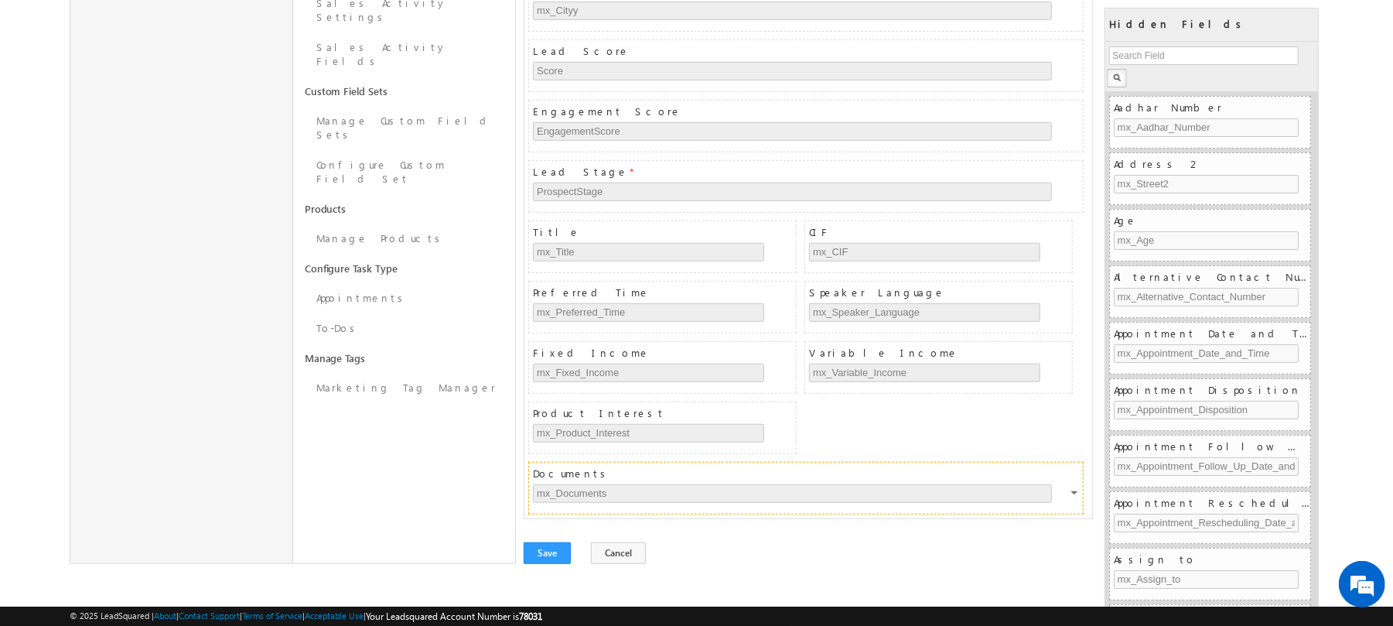
click at [1077, 495] on div at bounding box center [1075, 495] width 9 height 14
click at [1053, 517] on link "Configure" at bounding box center [1049, 528] width 84 height 22
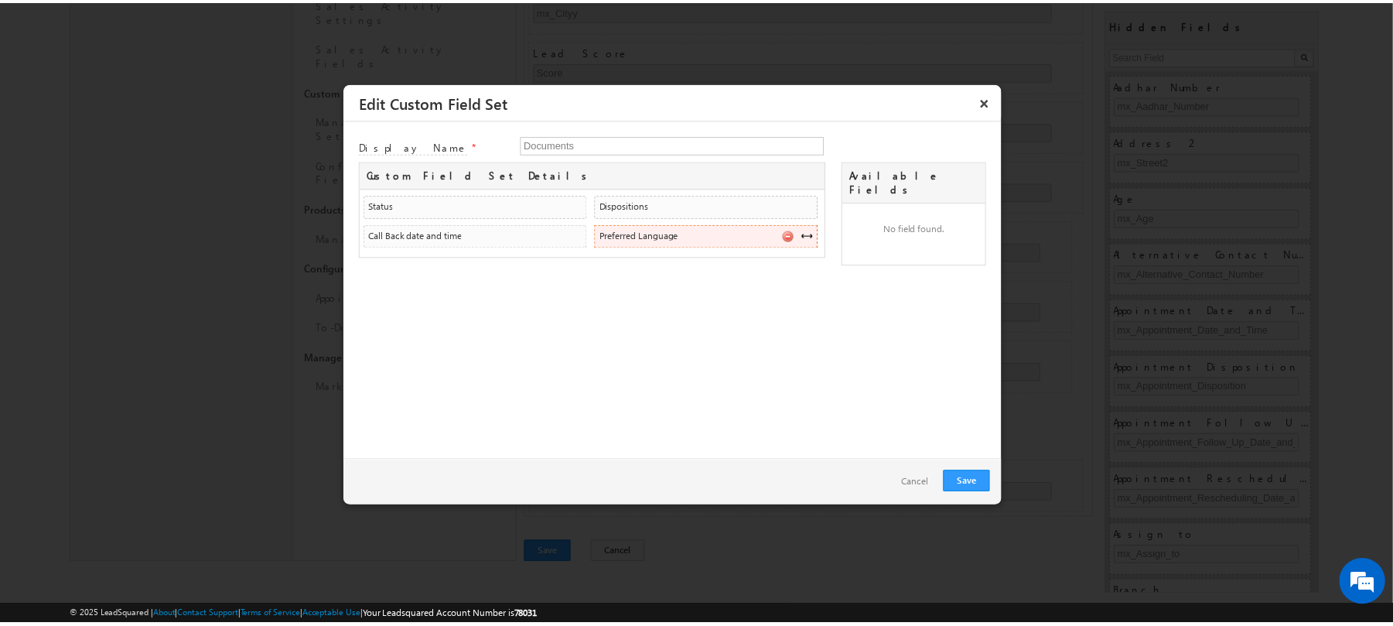
scroll to position [0, 0]
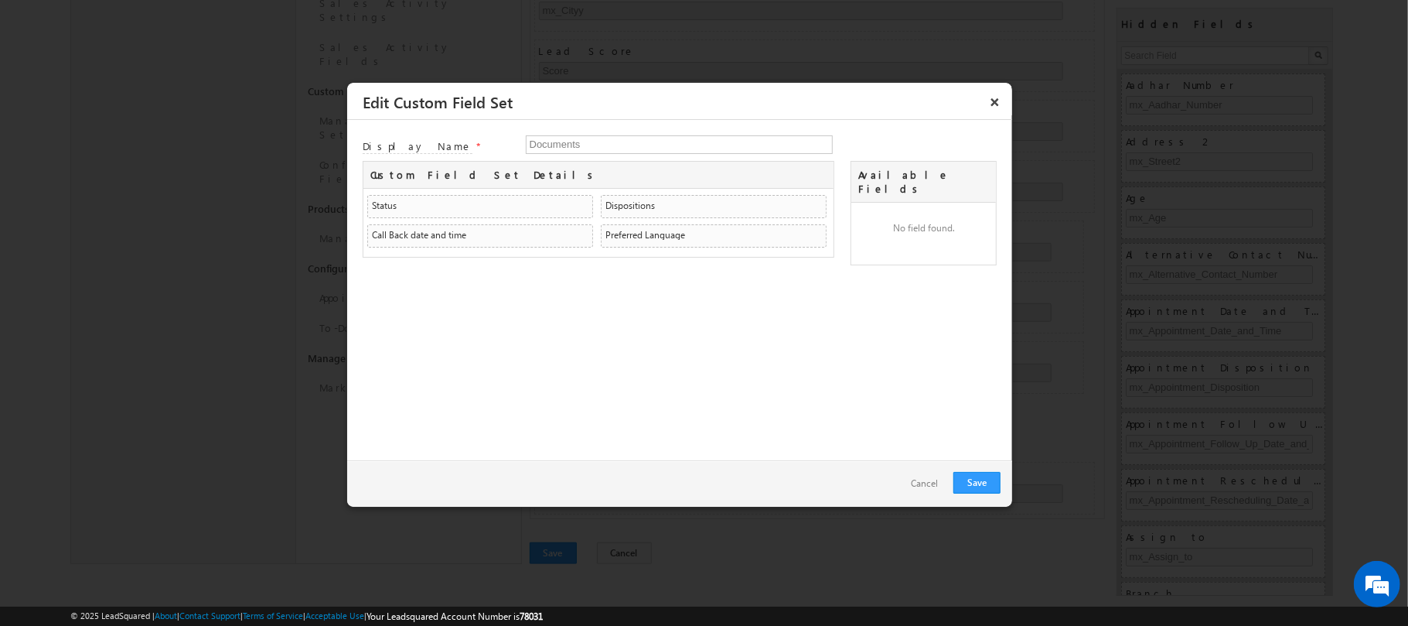
click at [938, 490] on link "Cancel" at bounding box center [925, 484] width 58 height 22
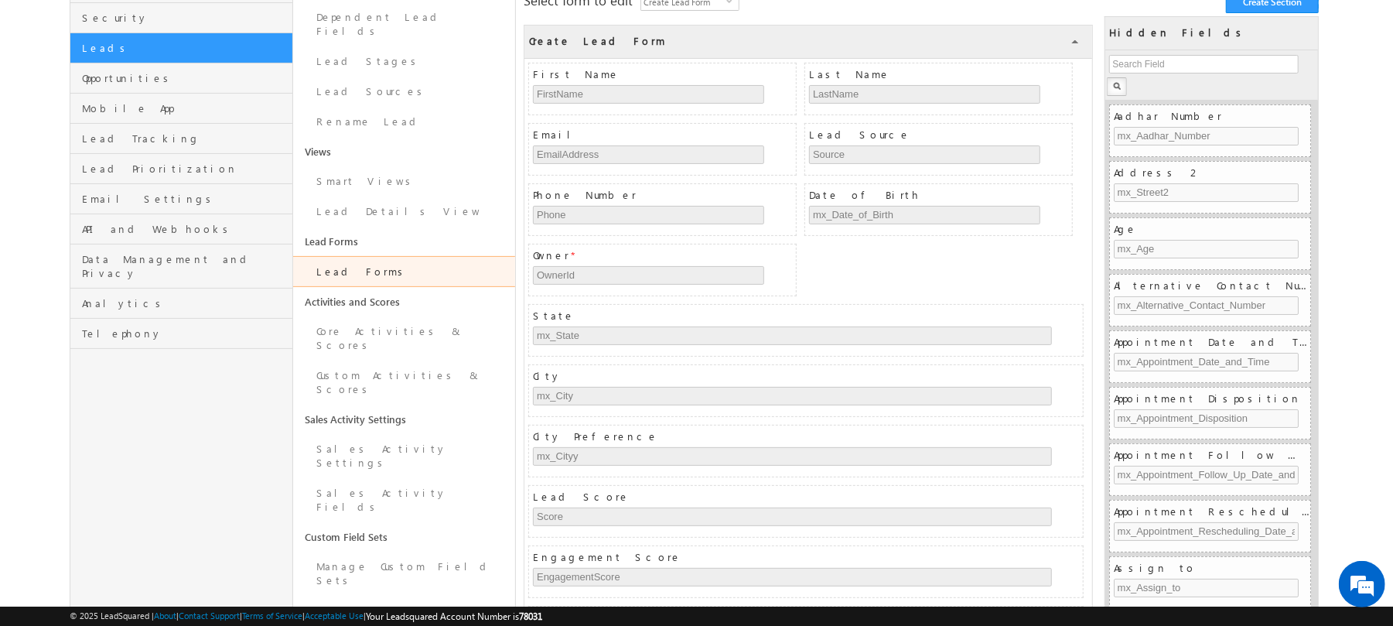
scroll to position [159, 0]
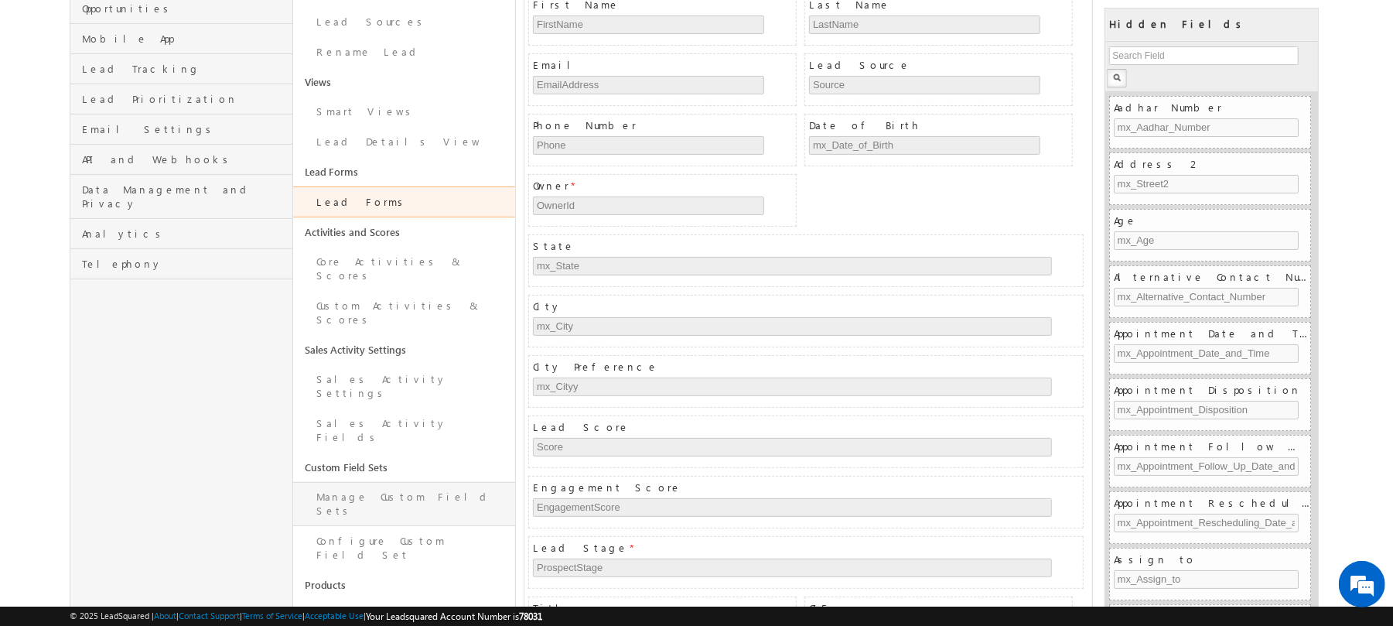
click at [394, 482] on link "Manage Custom Field Sets" at bounding box center [404, 504] width 223 height 44
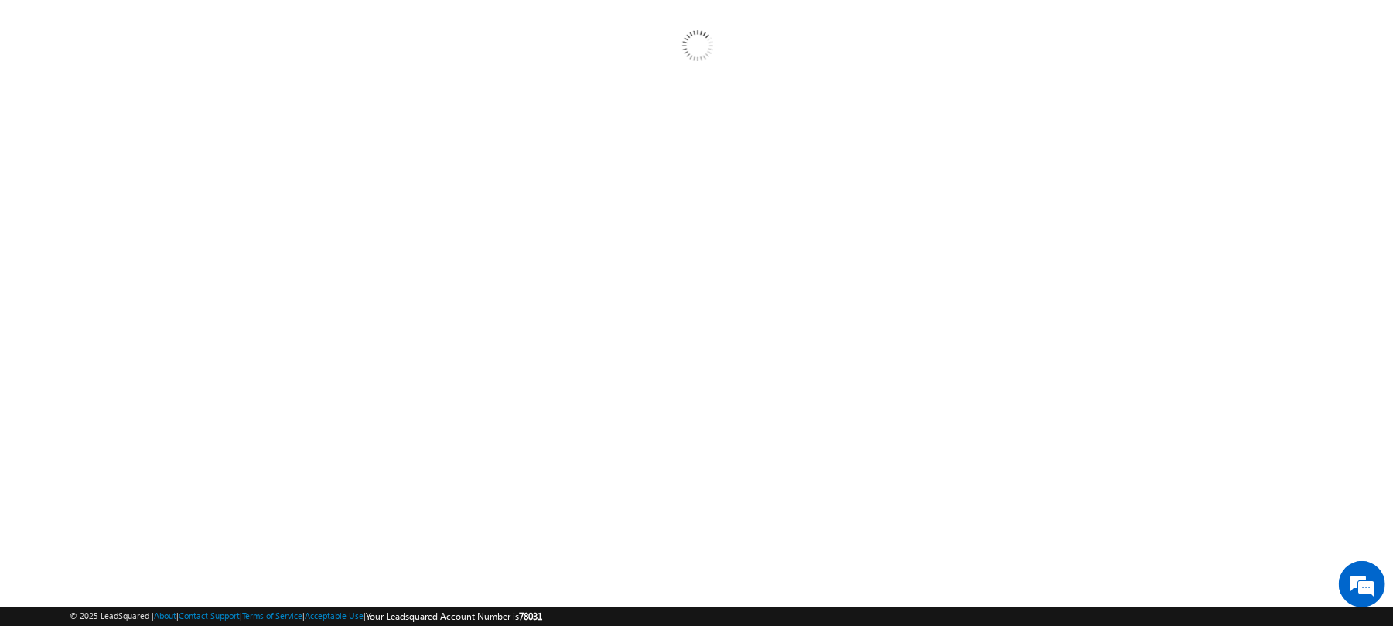
scroll to position [145, 0]
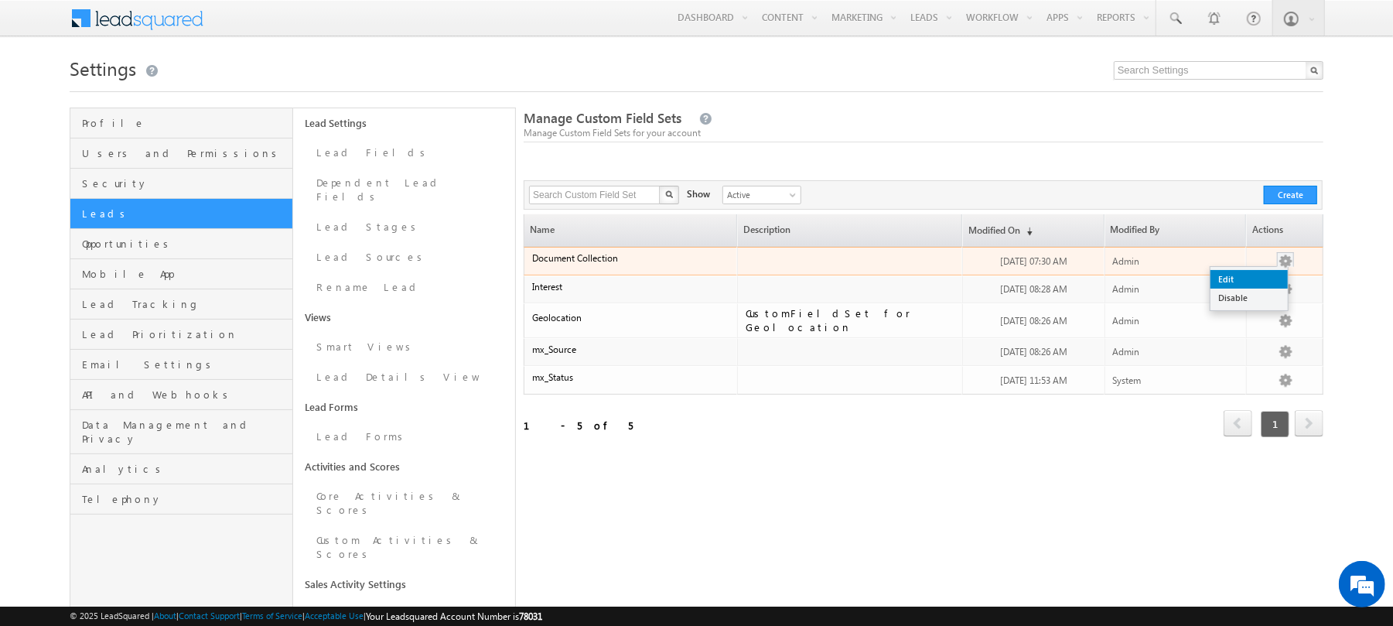
click at [1270, 274] on link "Edit" at bounding box center [1248, 279] width 77 height 19
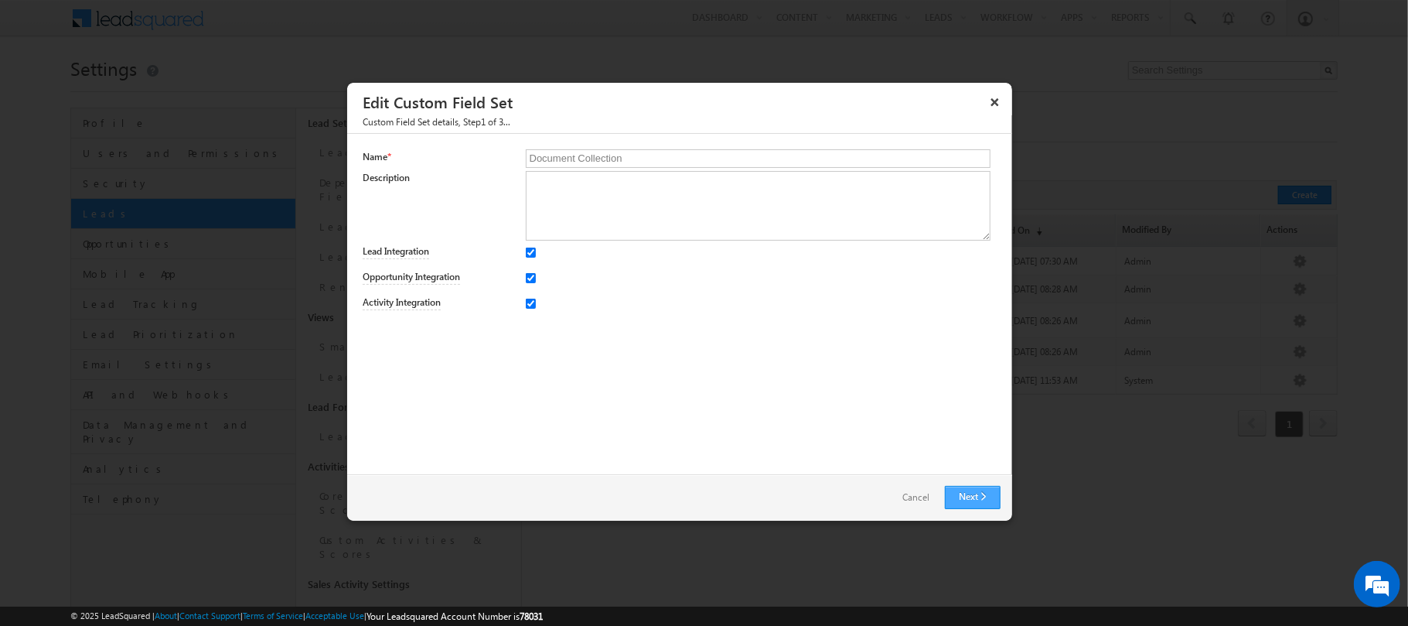
click at [975, 501] on link "Next" at bounding box center [973, 497] width 56 height 23
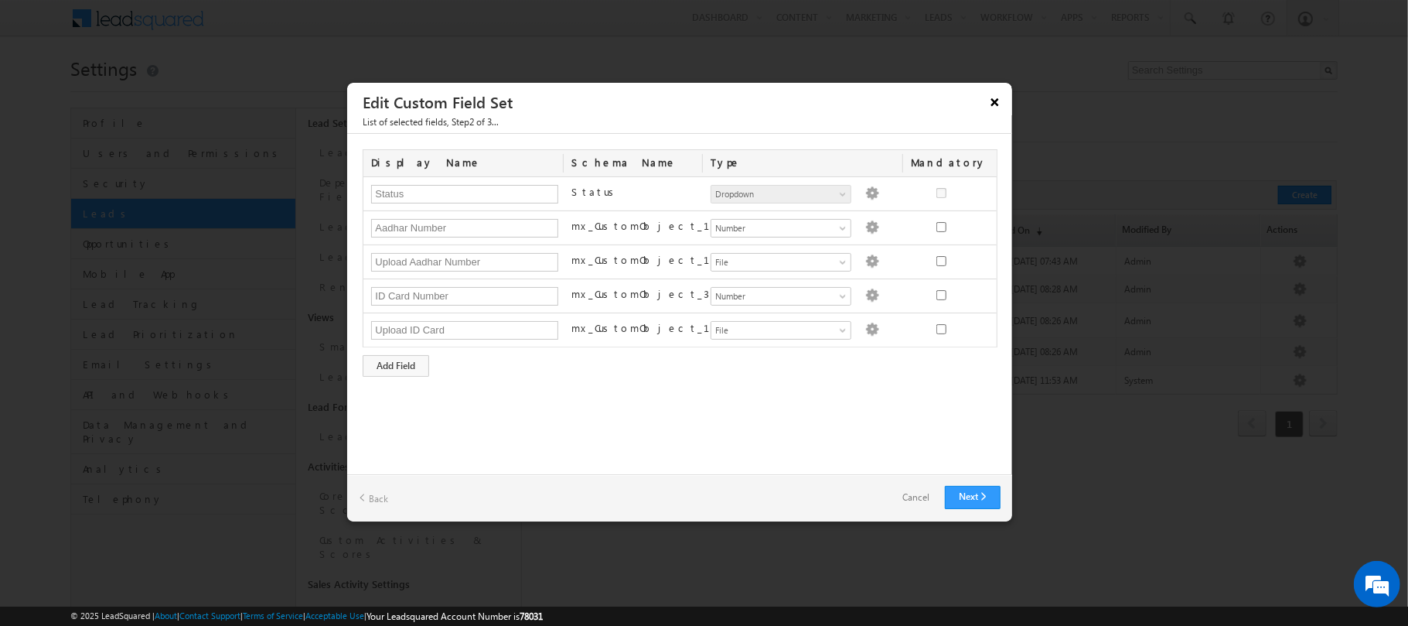
click at [987, 94] on button "×" at bounding box center [995, 101] width 25 height 27
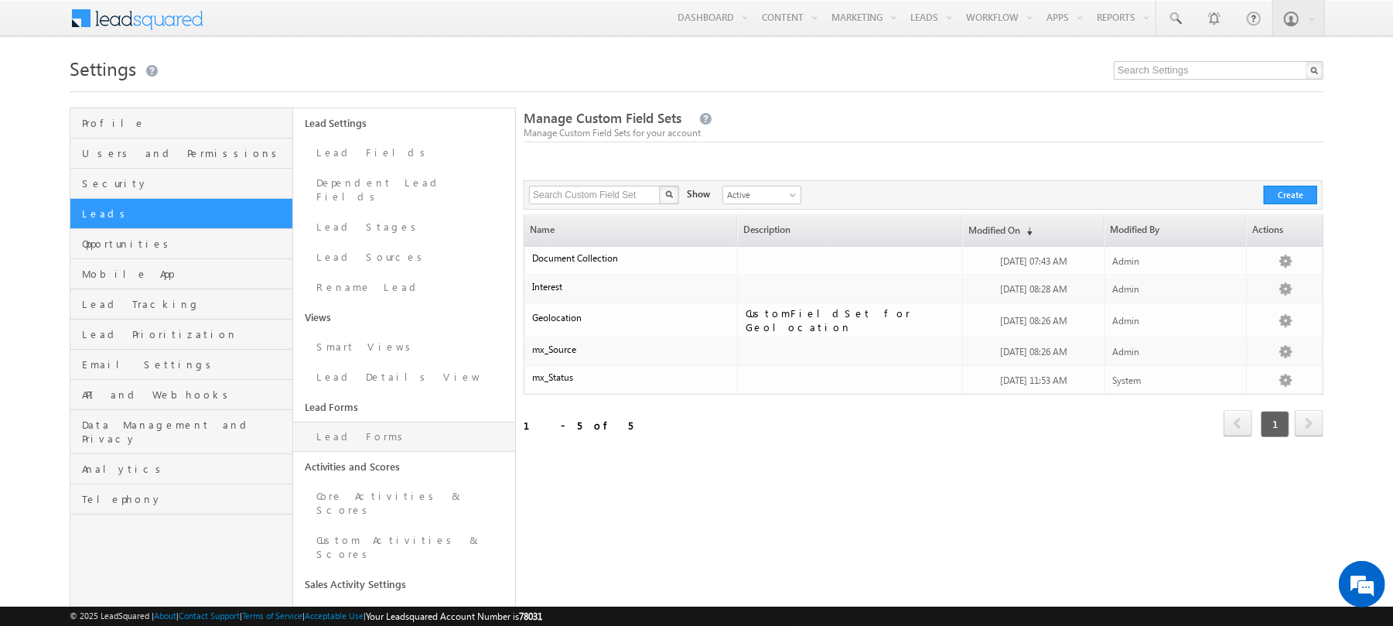
click at [421, 431] on link "Lead Forms" at bounding box center [404, 437] width 223 height 30
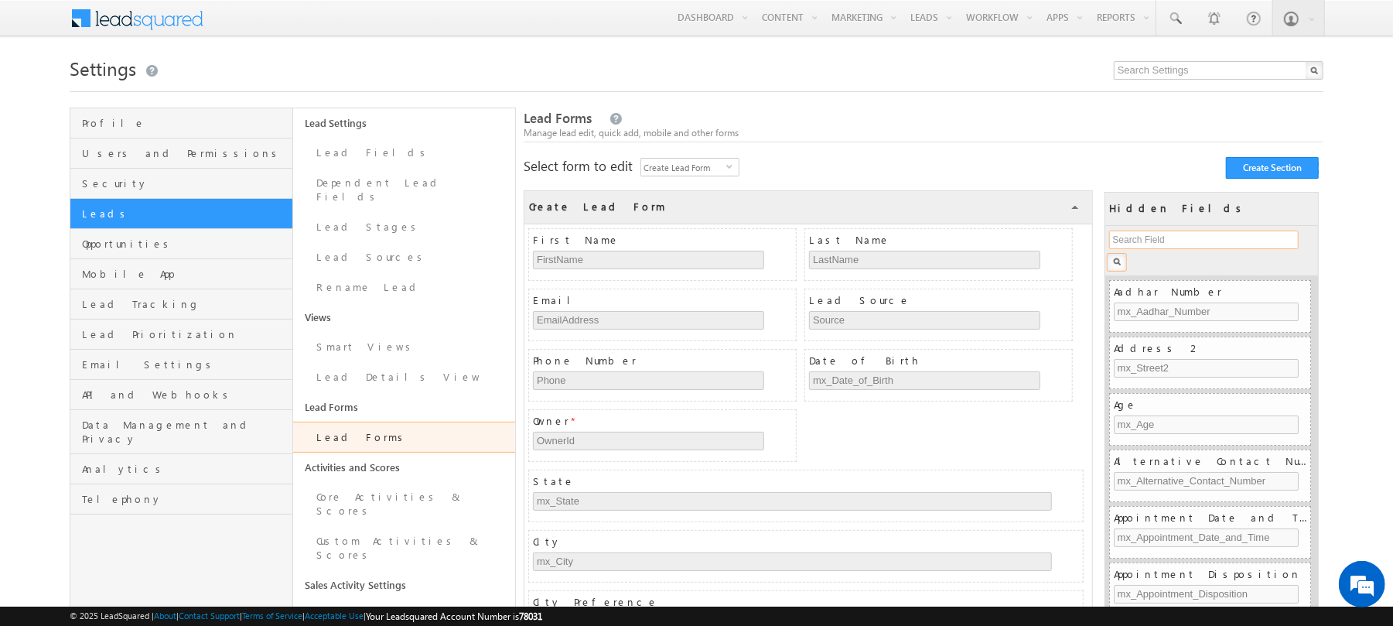
click at [1180, 244] on input "text" at bounding box center [1203, 239] width 189 height 19
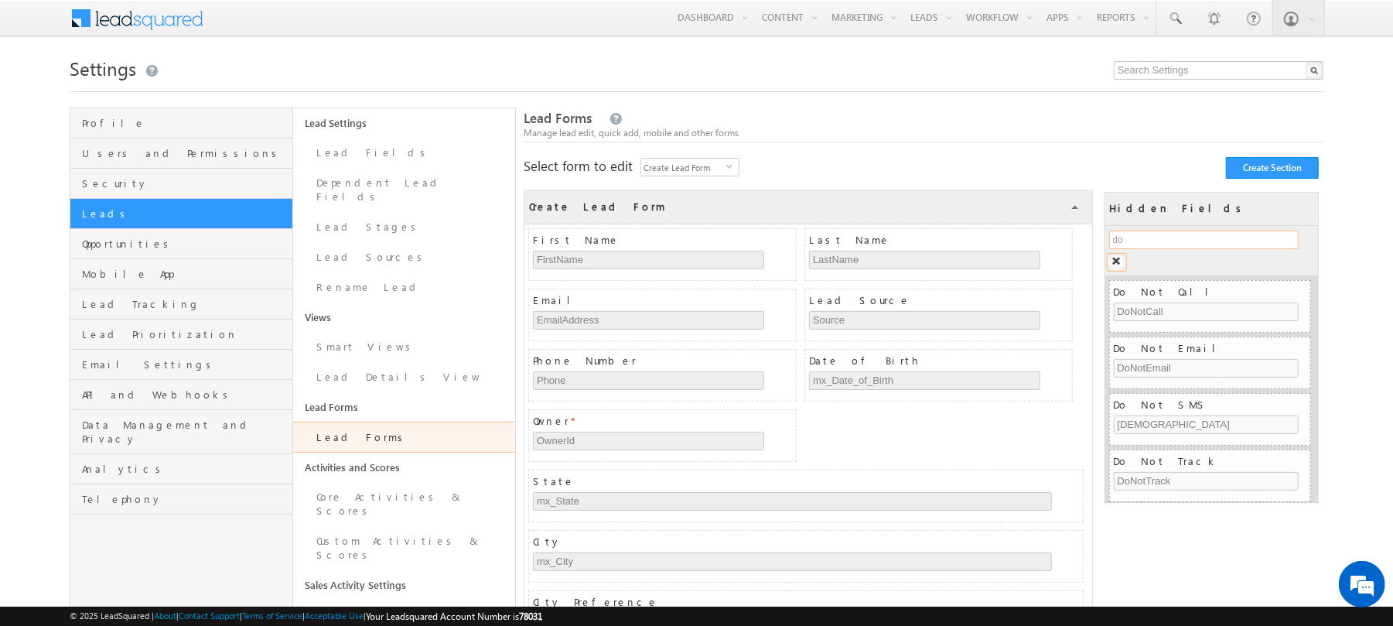
type input "d"
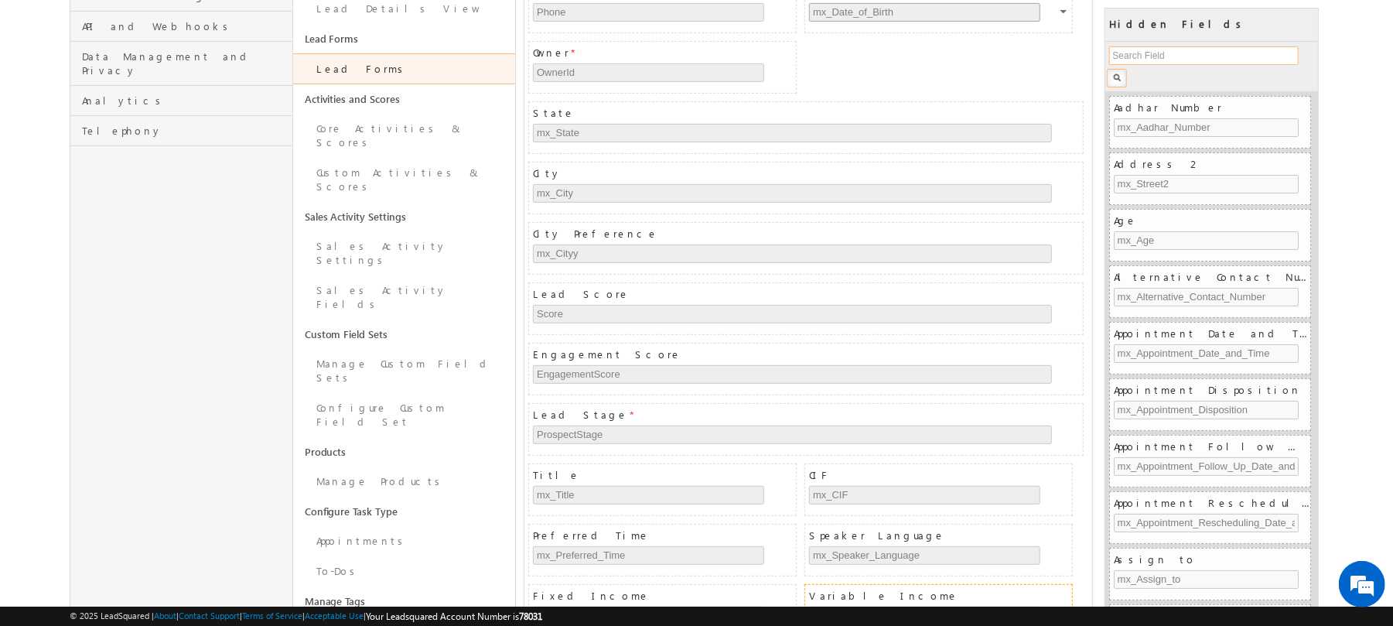
scroll to position [629, 0]
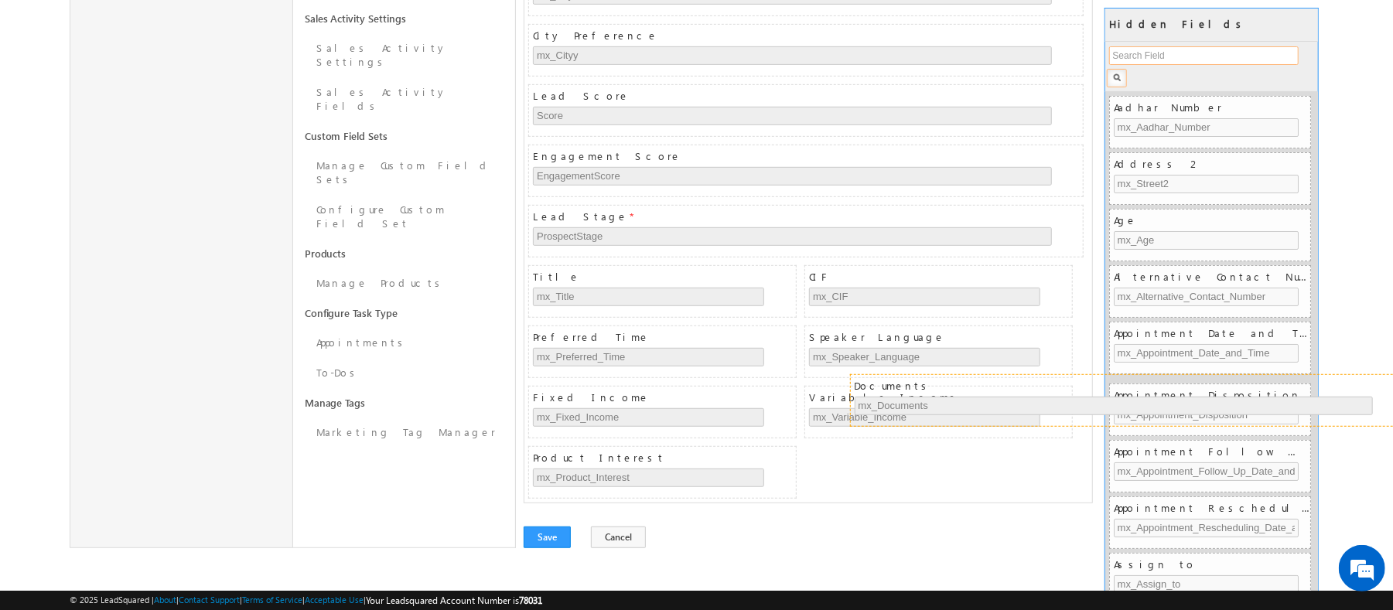
drag, startPoint x: 893, startPoint y: 467, endPoint x: 1216, endPoint y: 369, distance: 337.9
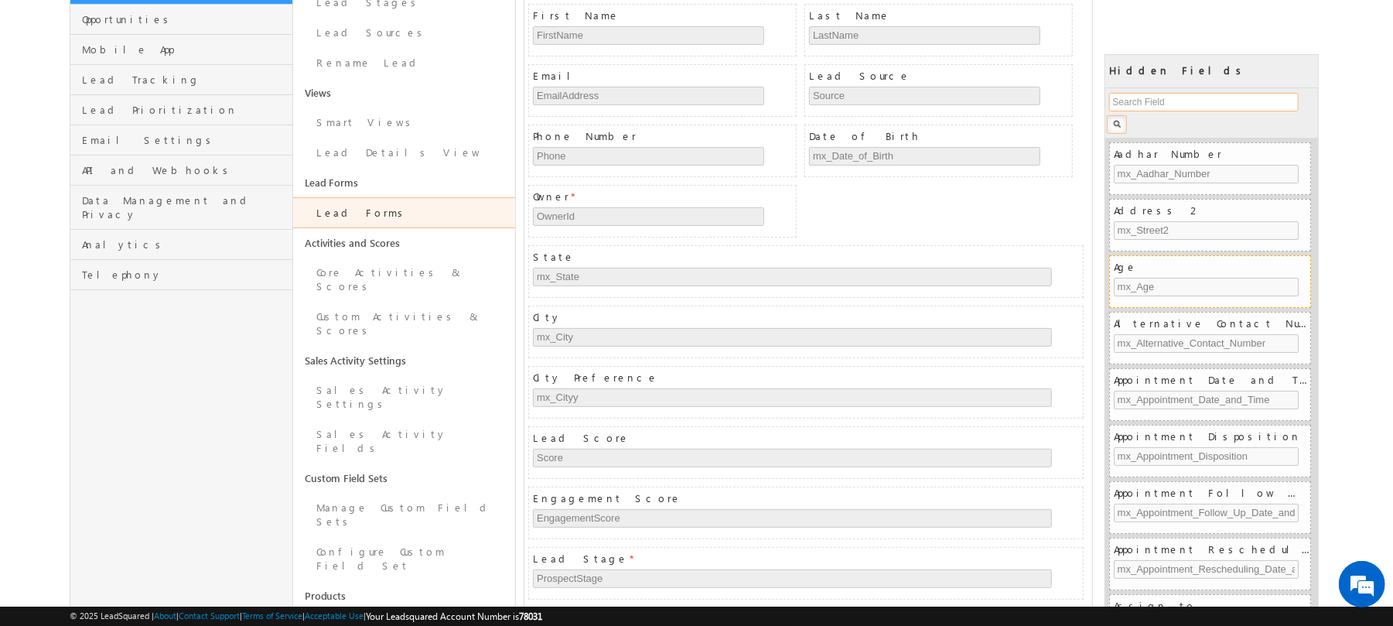
scroll to position [115, 0]
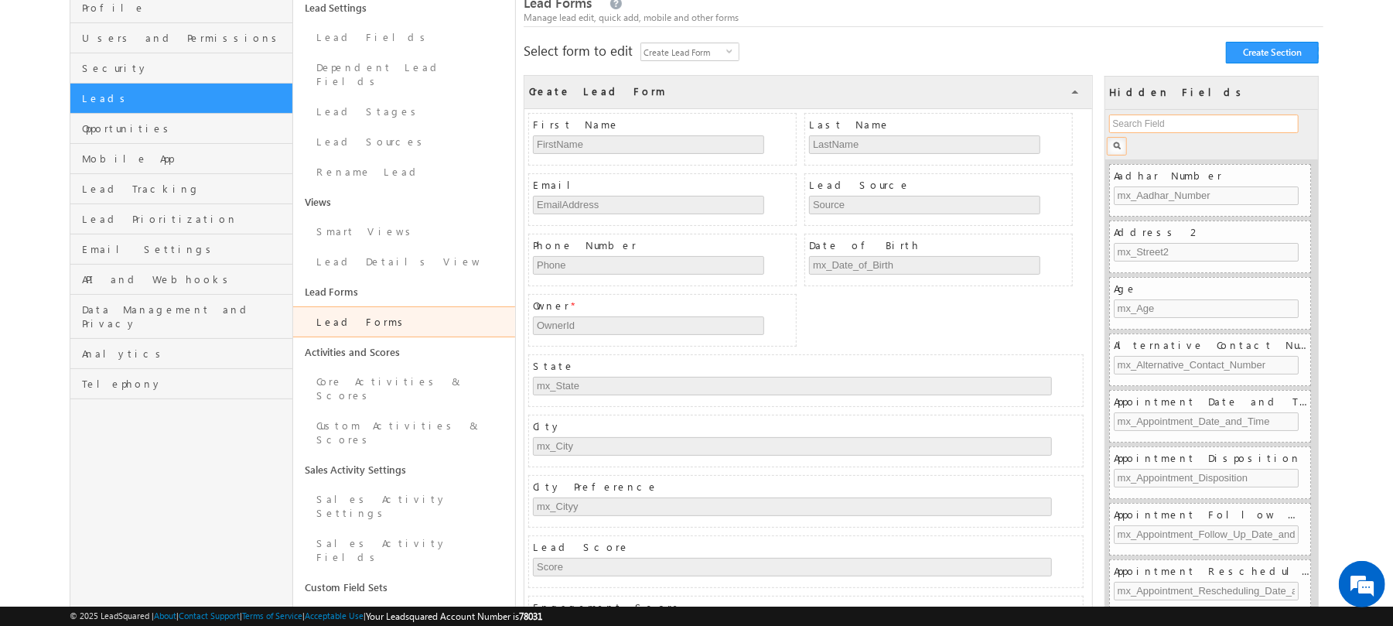
click at [1163, 119] on input "text" at bounding box center [1203, 123] width 189 height 19
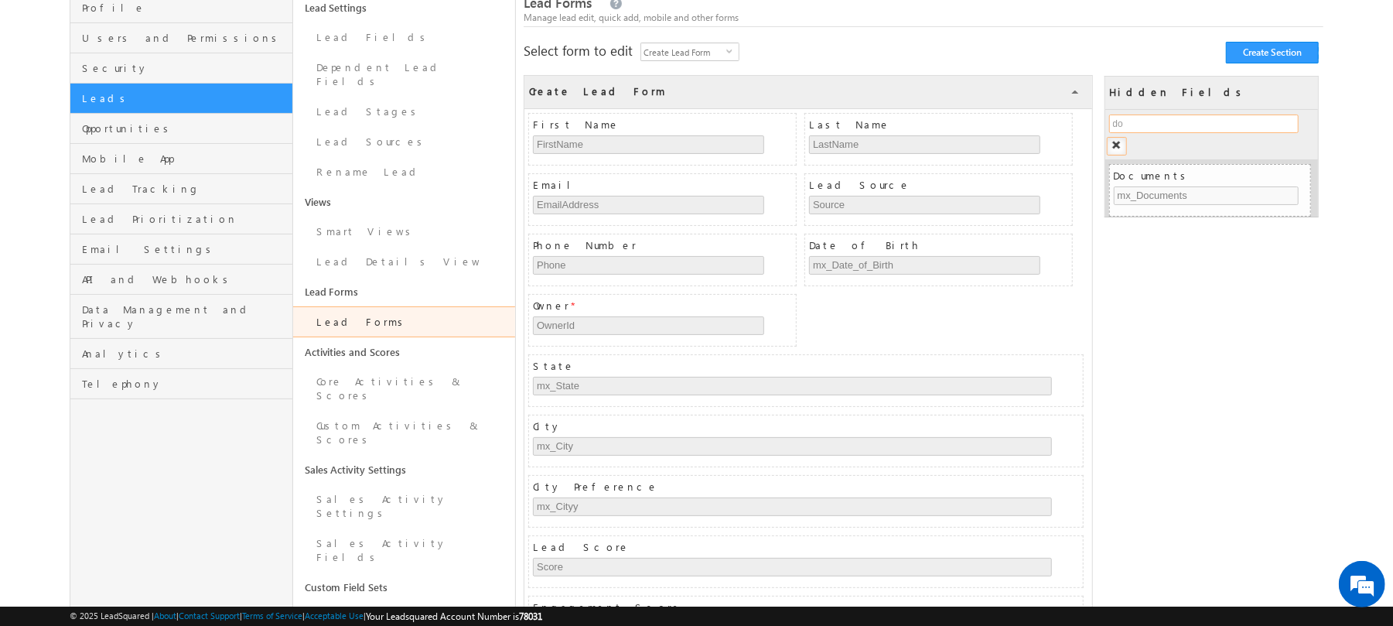
type input "d"
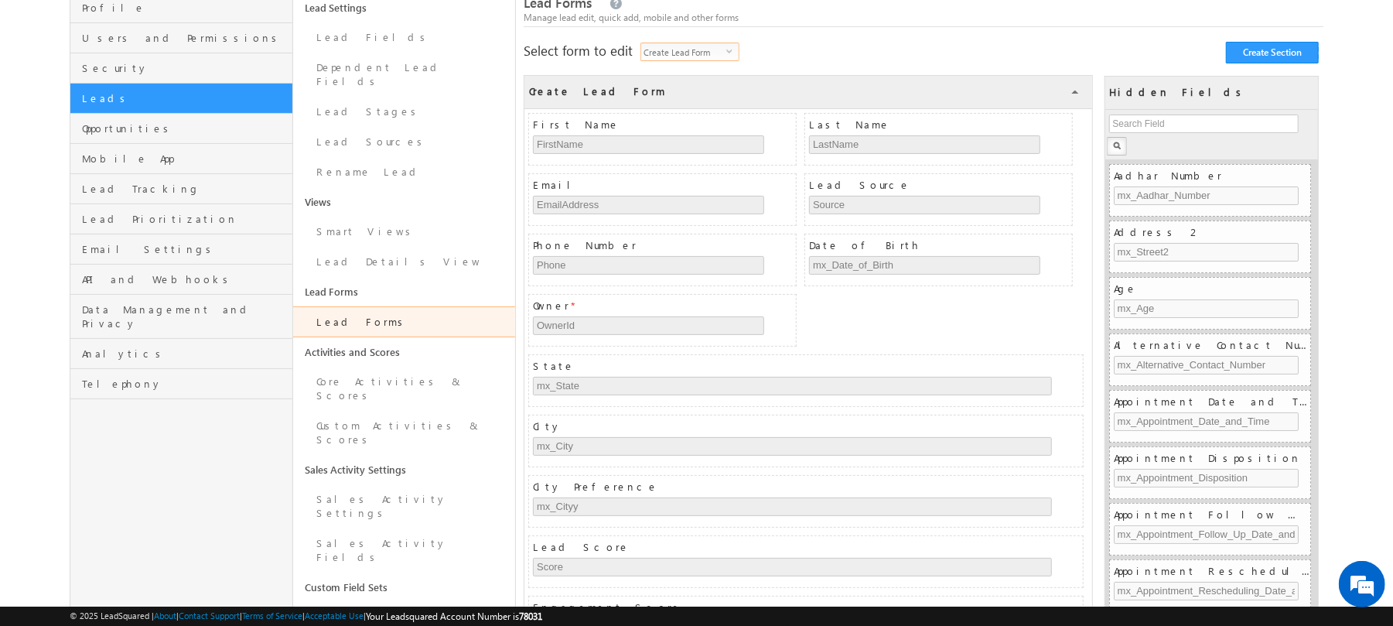
click at [733, 56] on span "select" at bounding box center [732, 56] width 12 height 26
click at [916, 17] on div "Manage lead edit, quick add, mobile and other forms" at bounding box center [924, 18] width 800 height 14
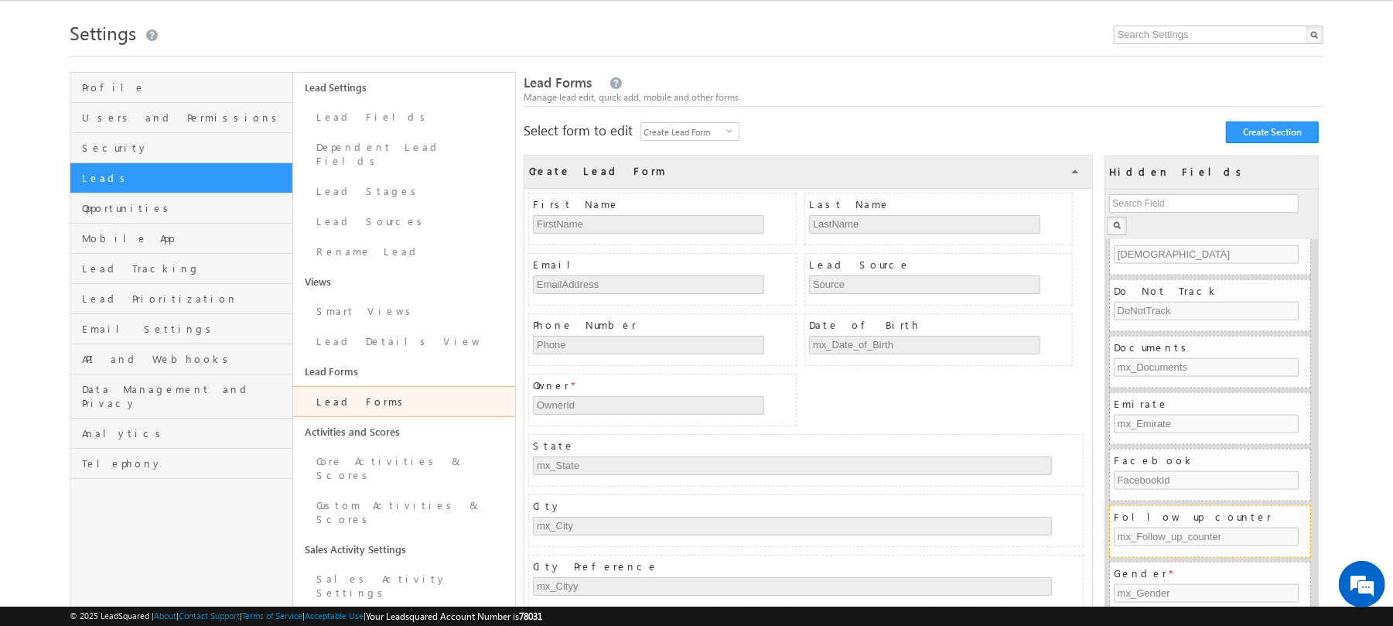
scroll to position [1553, 0]
click at [1192, 205] on input "text" at bounding box center [1203, 203] width 189 height 19
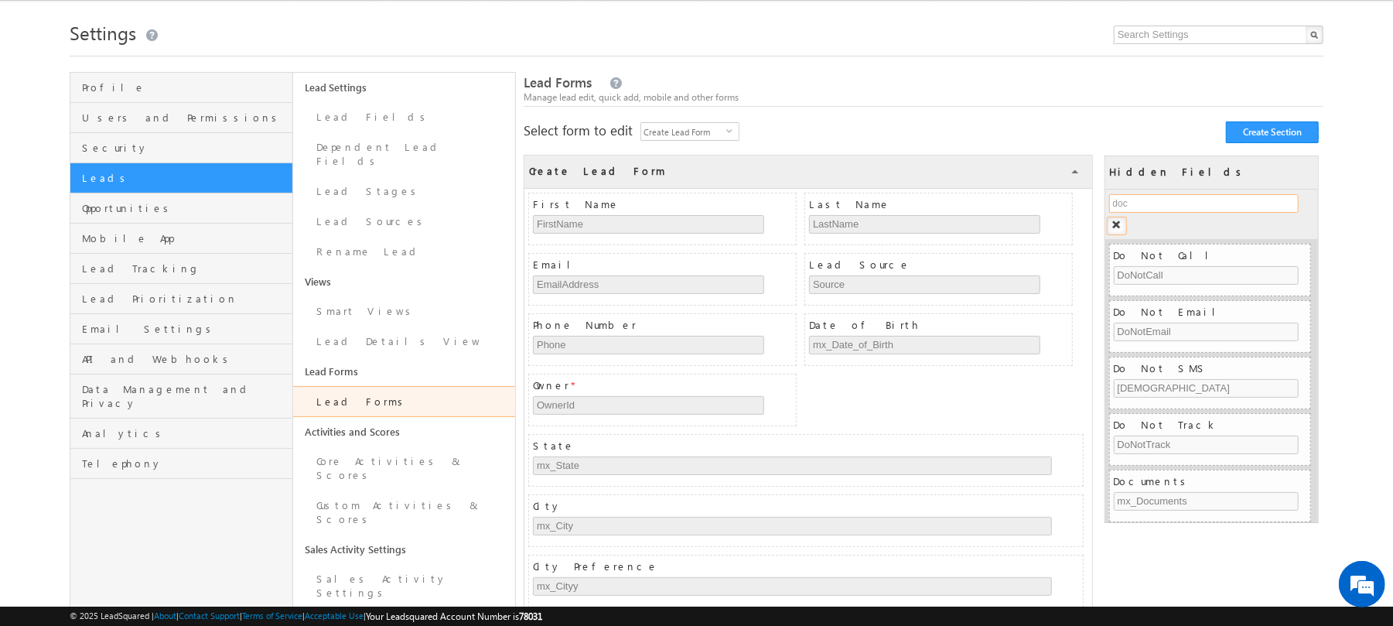
scroll to position [0, 0]
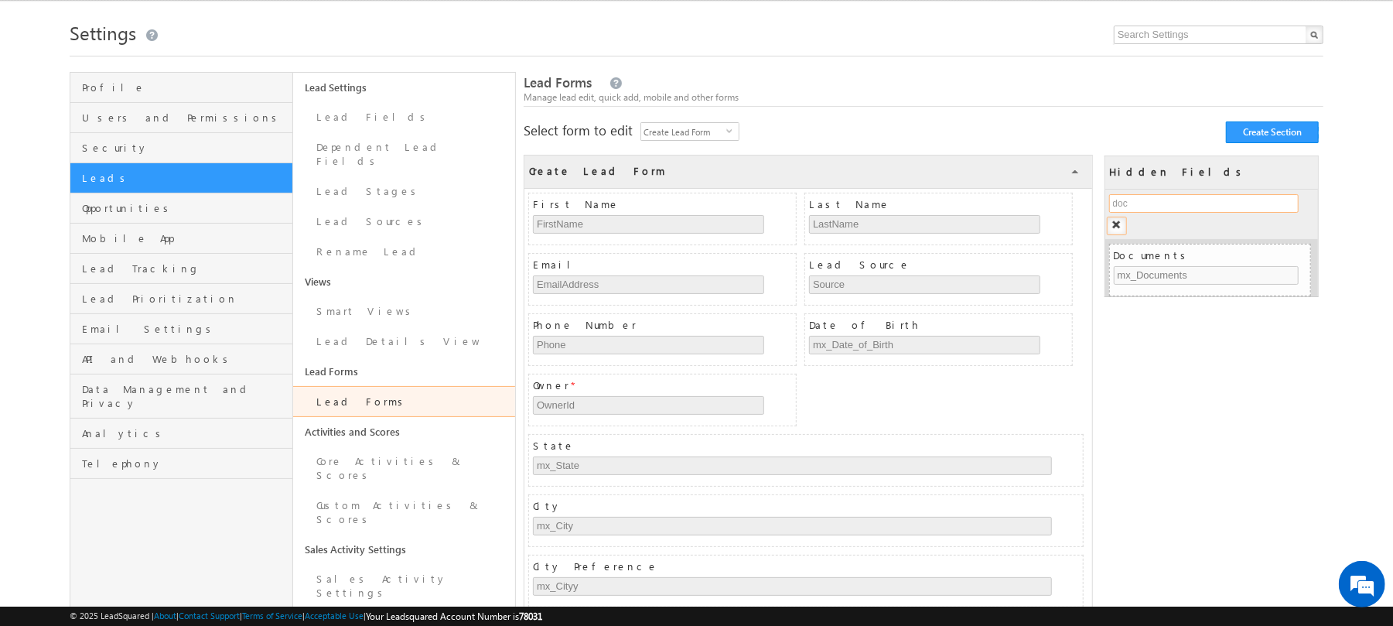
type input "docu"
click at [1241, 258] on span "Documents" at bounding box center [1212, 255] width 197 height 14
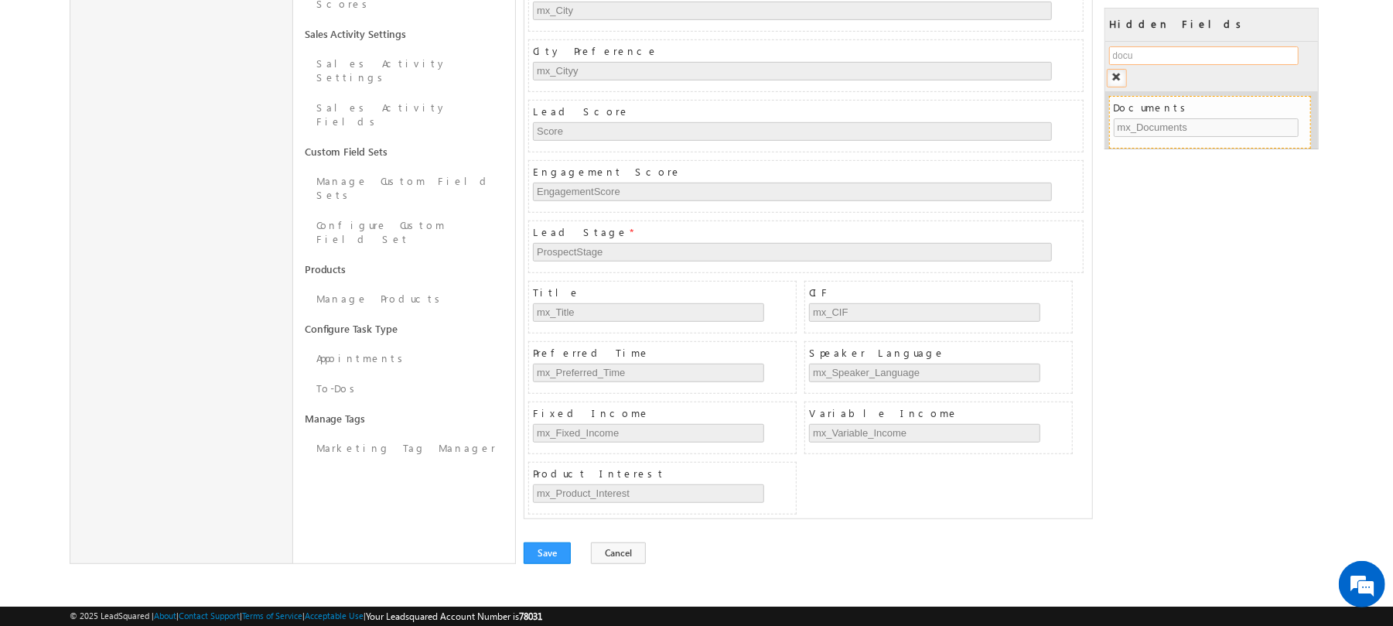
scroll to position [567, 0]
click at [1186, 105] on span "Documents" at bounding box center [1212, 108] width 197 height 14
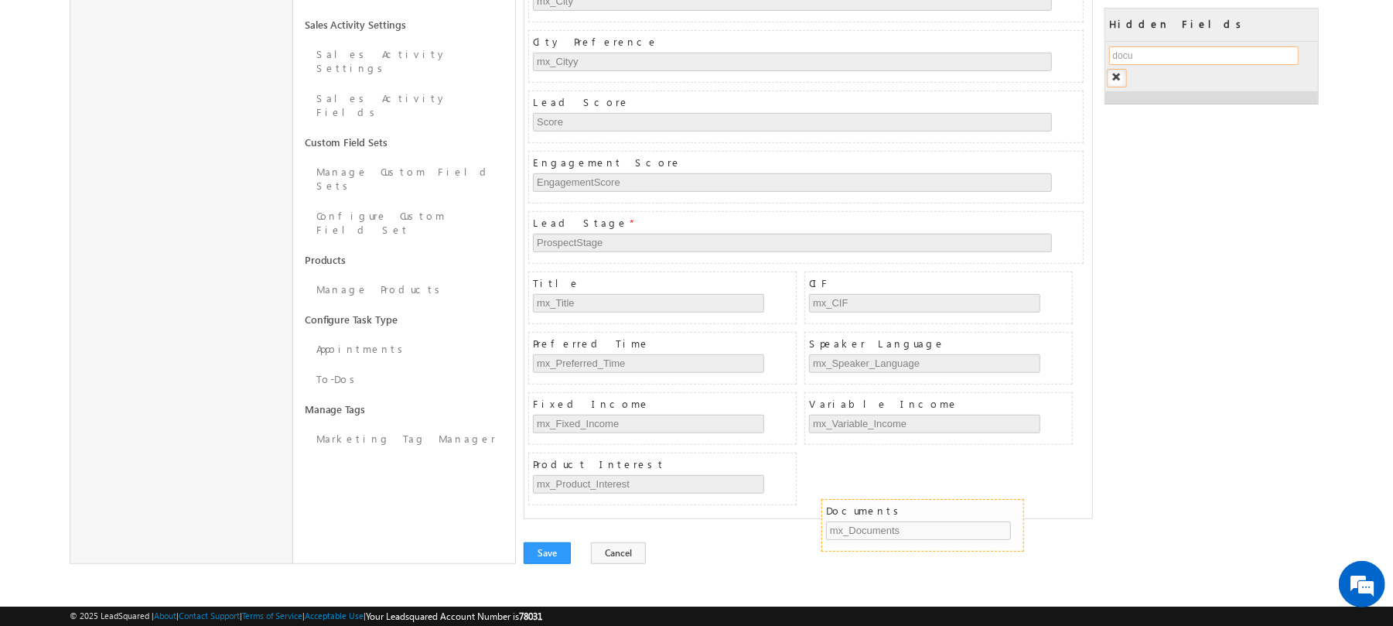
drag, startPoint x: 1186, startPoint y: 105, endPoint x: 906, endPoint y: 493, distance: 477.6
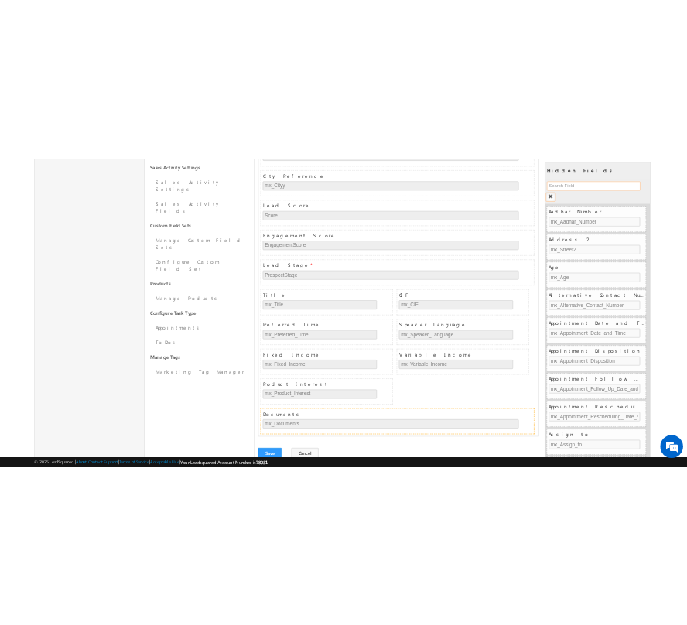
scroll to position [629, 0]
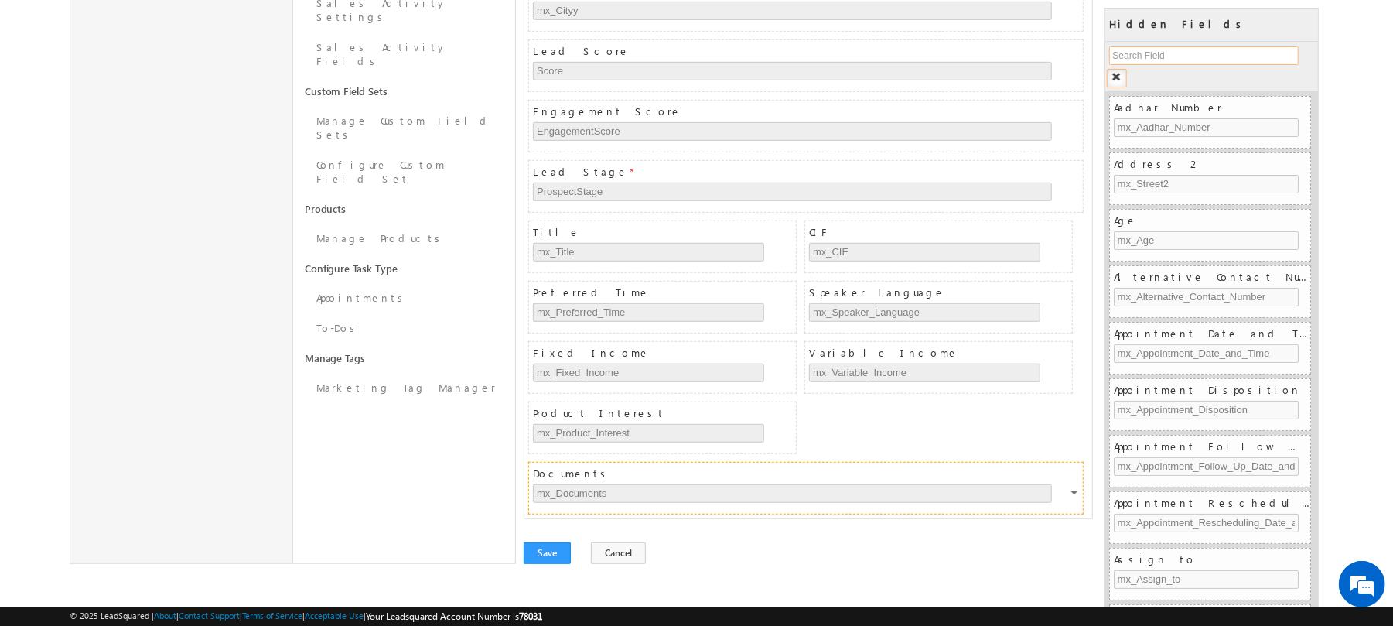
click at [1081, 497] on div at bounding box center [1075, 495] width 9 height 14
click at [1057, 517] on link "Configure" at bounding box center [1049, 528] width 84 height 22
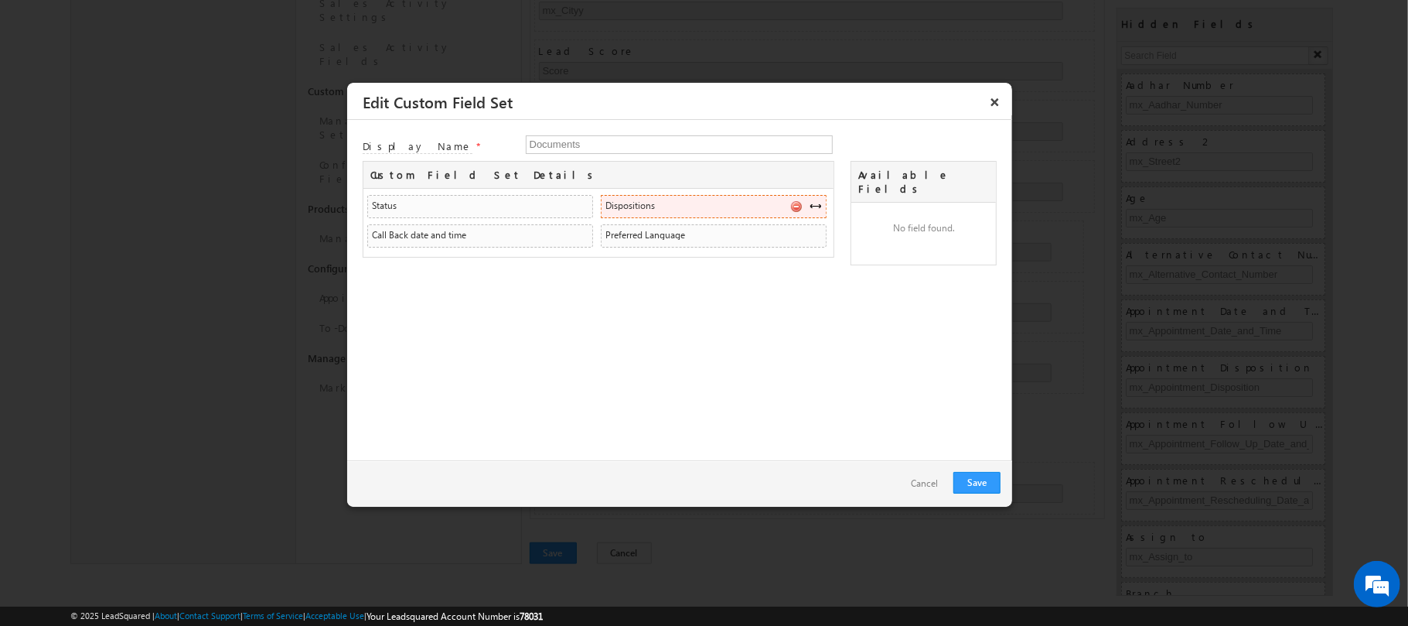
click at [685, 210] on li "Dispositions mx_CustomObject_1 SearchableDropdown false" at bounding box center [714, 206] width 226 height 23
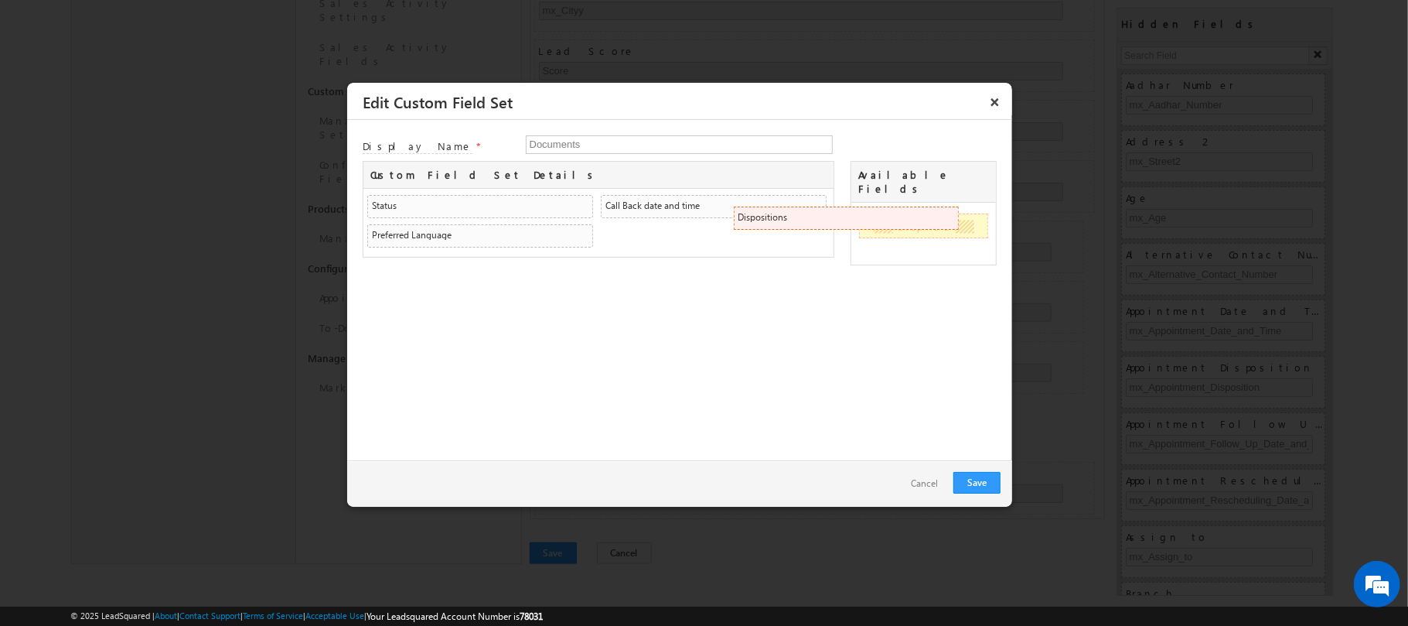
drag, startPoint x: 685, startPoint y: 210, endPoint x: 945, endPoint y: 220, distance: 260.1
drag, startPoint x: 724, startPoint y: 200, endPoint x: 948, endPoint y: 217, distance: 224.9
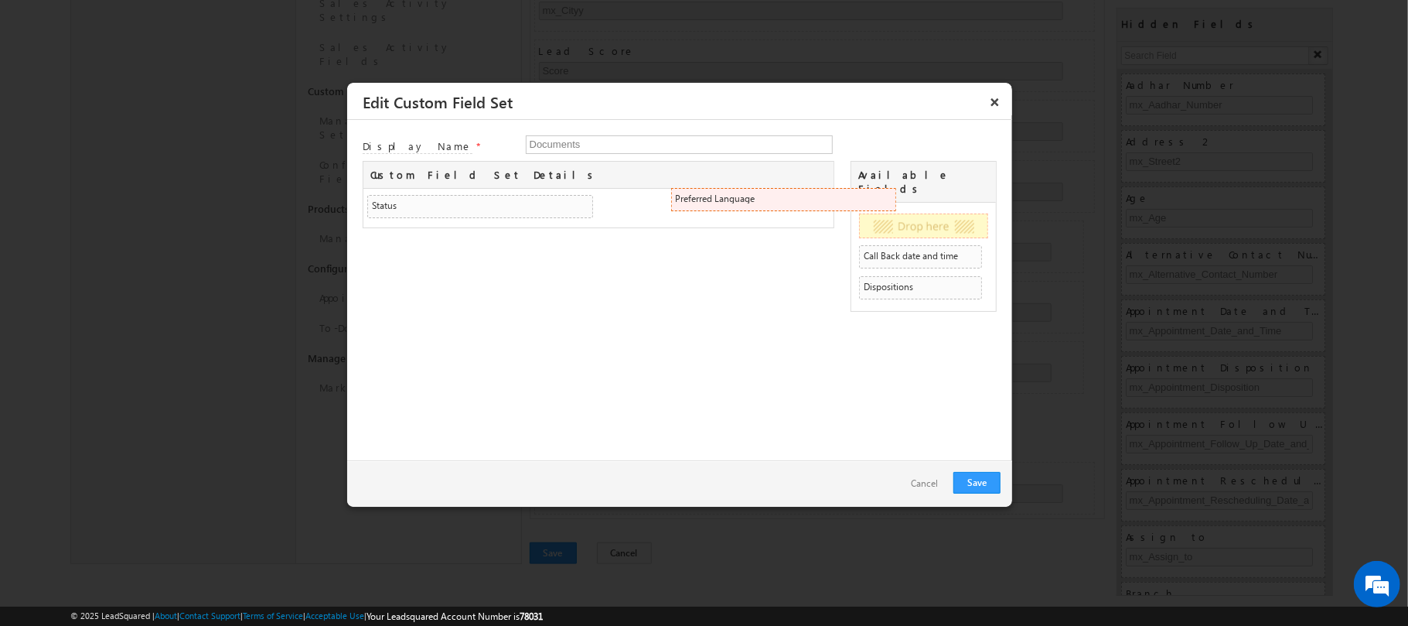
drag, startPoint x: 656, startPoint y: 215, endPoint x: 973, endPoint y: 235, distance: 317.8
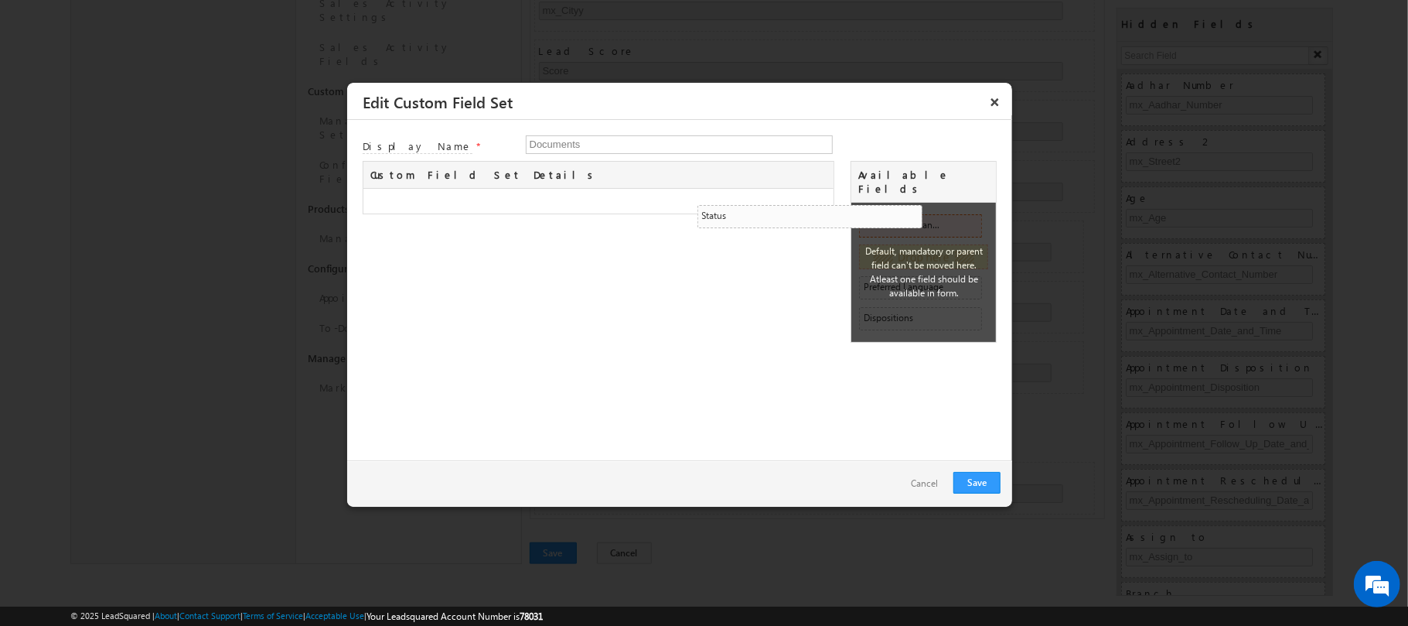
drag, startPoint x: 524, startPoint y: 204, endPoint x: 917, endPoint y: 221, distance: 394.1
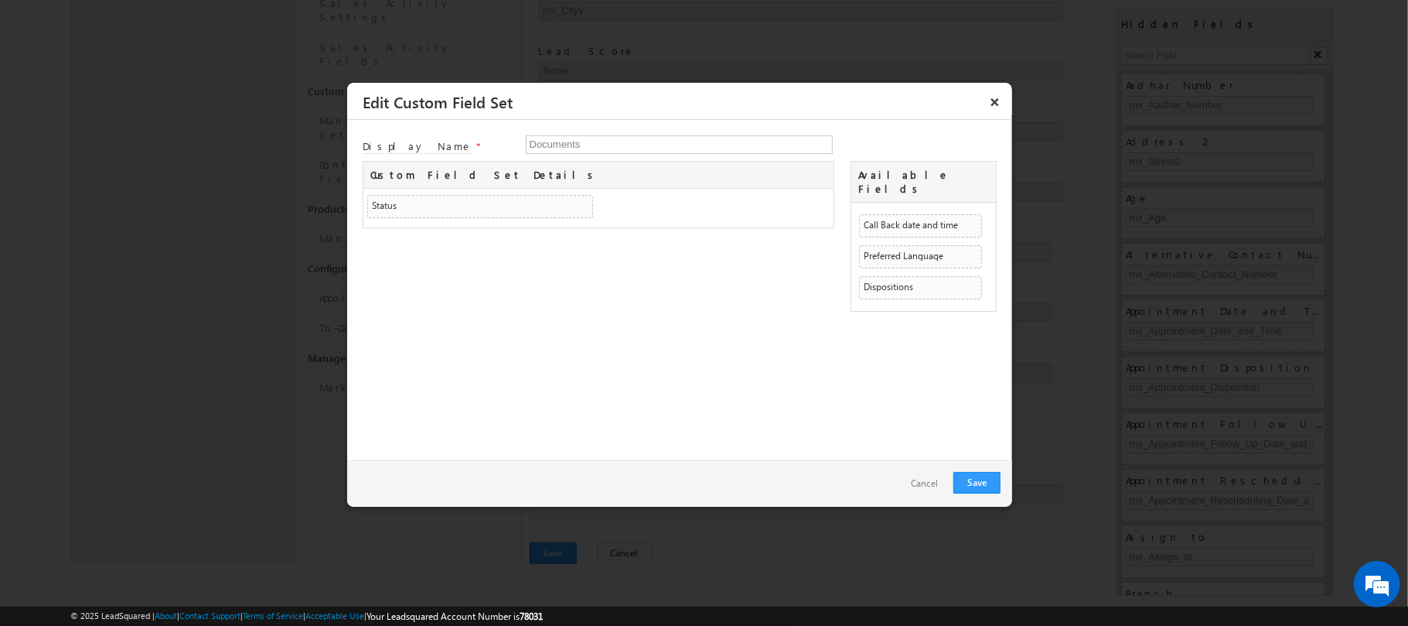
click at [926, 480] on link "Cancel" at bounding box center [925, 484] width 58 height 22
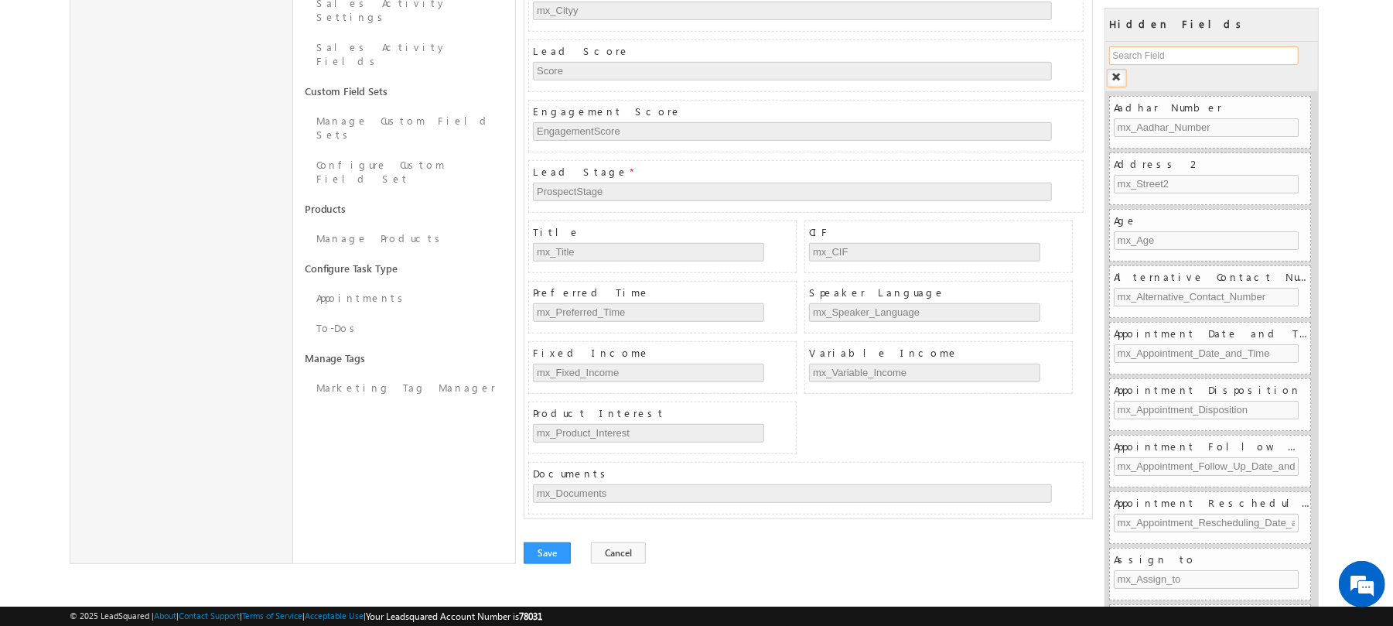
click at [1165, 59] on input "text" at bounding box center [1203, 55] width 189 height 19
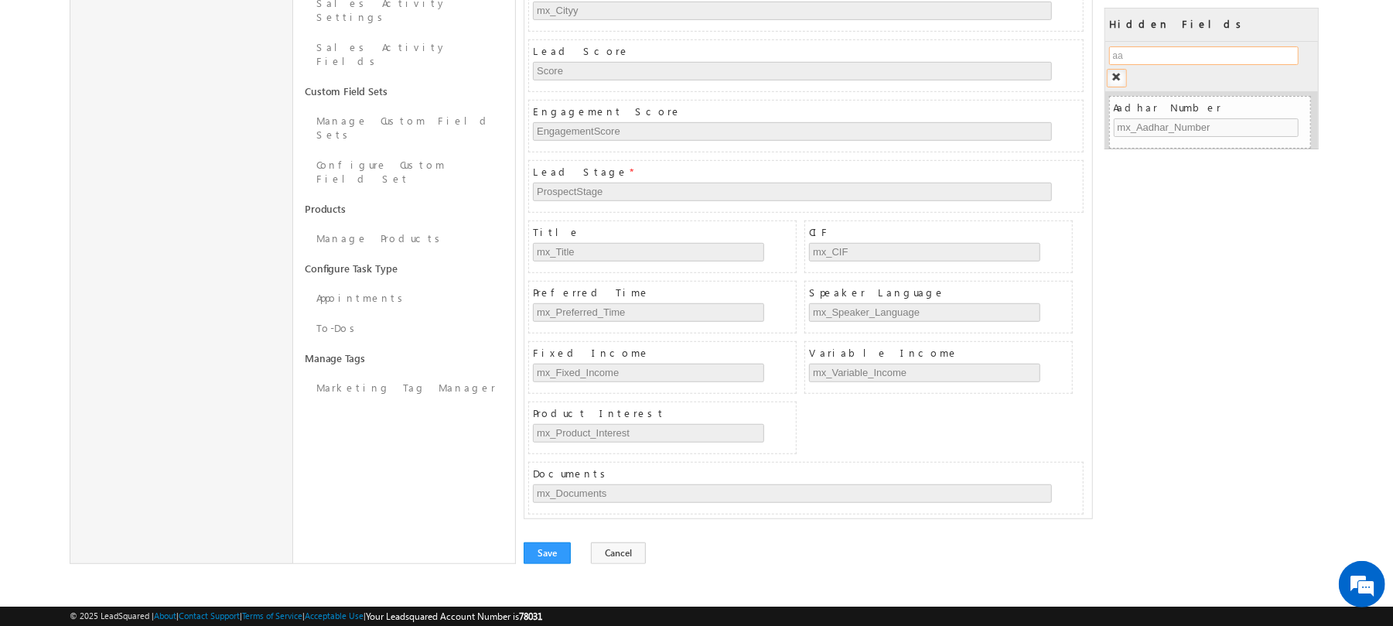
type input "a"
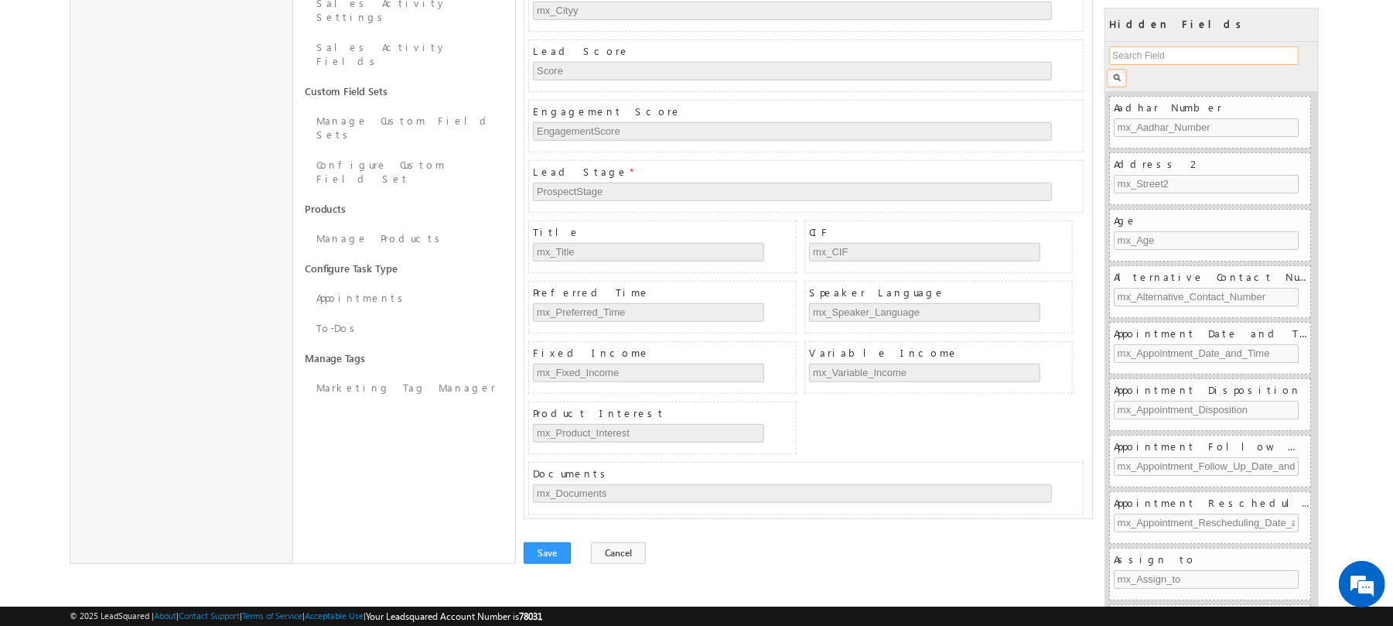
click at [1151, 56] on input "text" at bounding box center [1203, 55] width 189 height 19
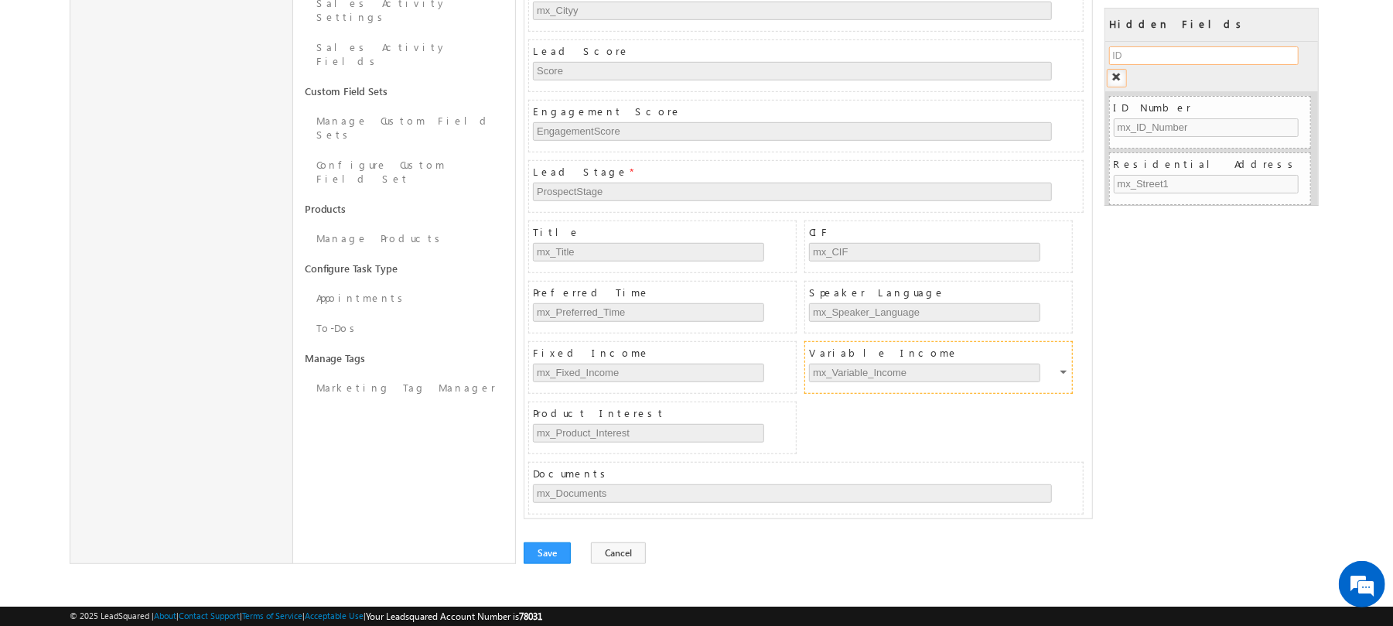
type input "ID"
click at [1118, 78] on img "button" at bounding box center [1116, 77] width 9 height 9
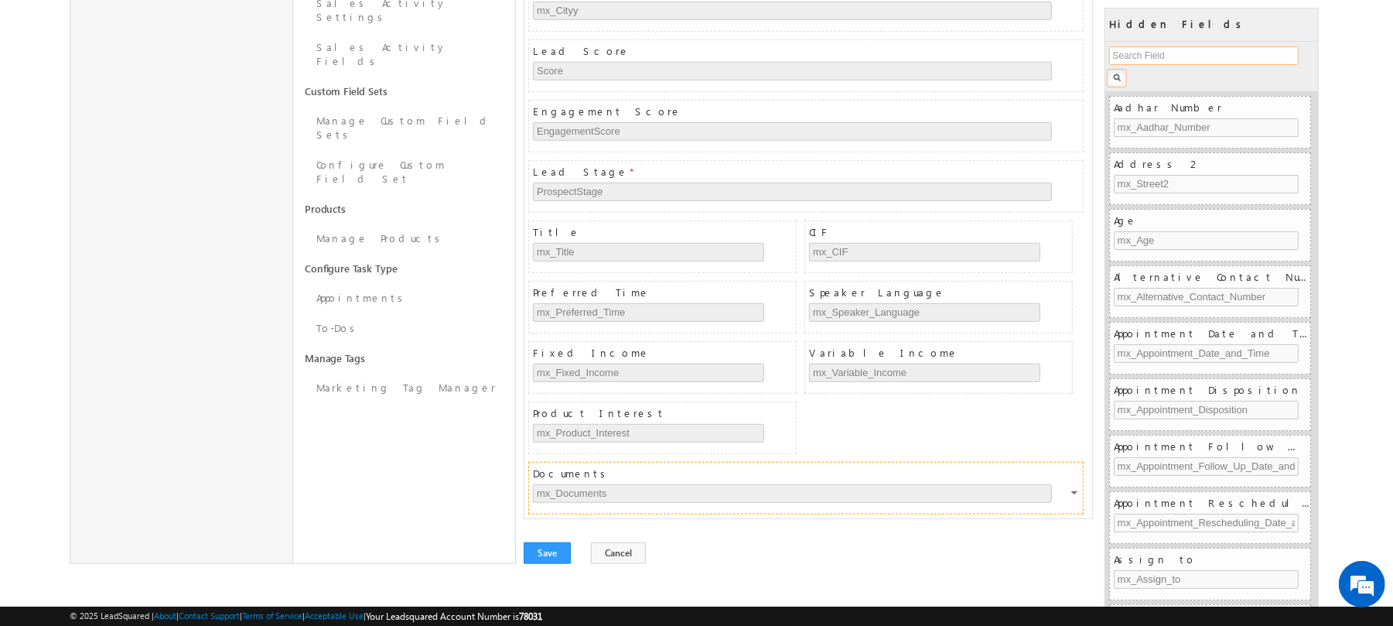
click at [1068, 483] on div "Documents mx_Documents" at bounding box center [808, 488] width 550 height 51
click at [1077, 499] on div at bounding box center [1075, 495] width 9 height 14
click at [1077, 490] on div at bounding box center [1075, 495] width 9 height 14
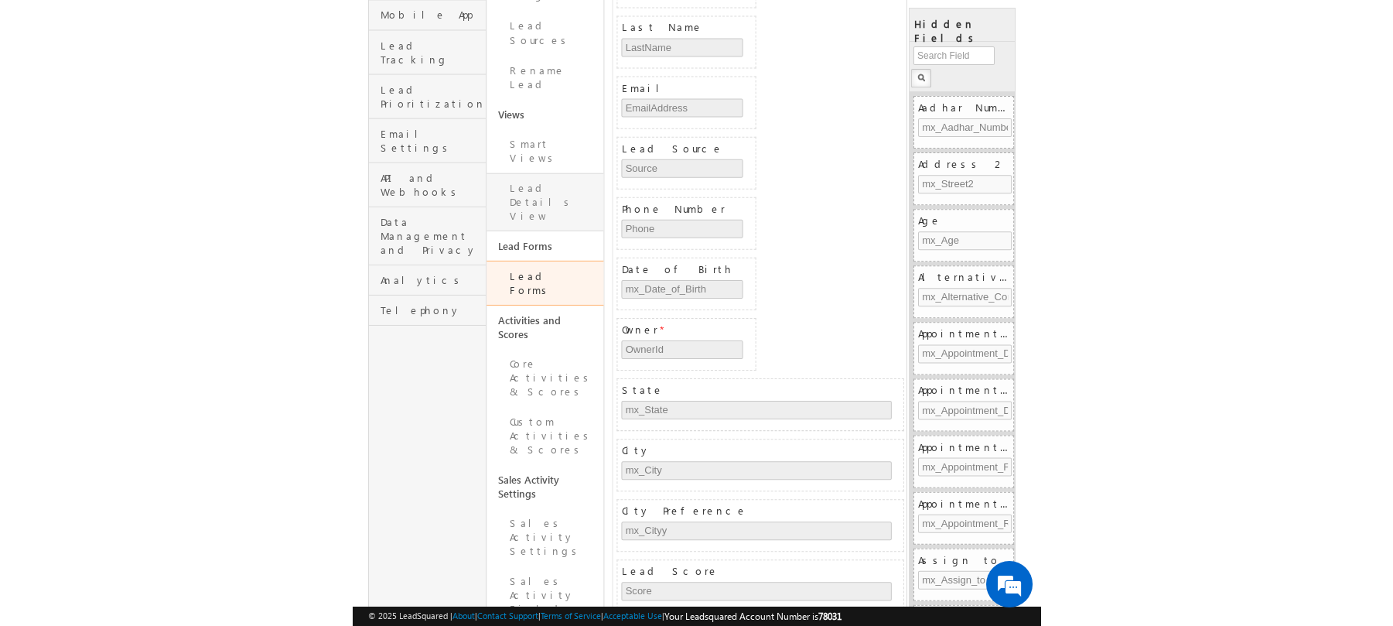
scroll to position [274, 0]
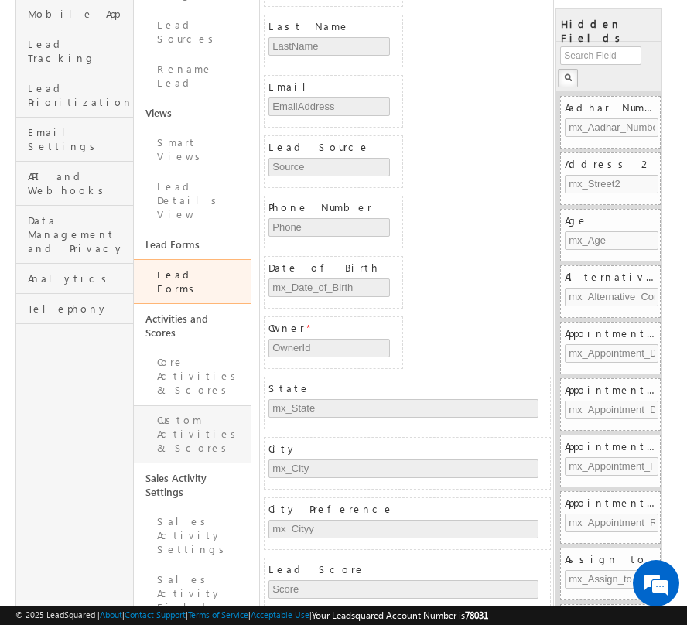
click at [184, 405] on link "Custom Activities & Scores" at bounding box center [193, 434] width 118 height 58
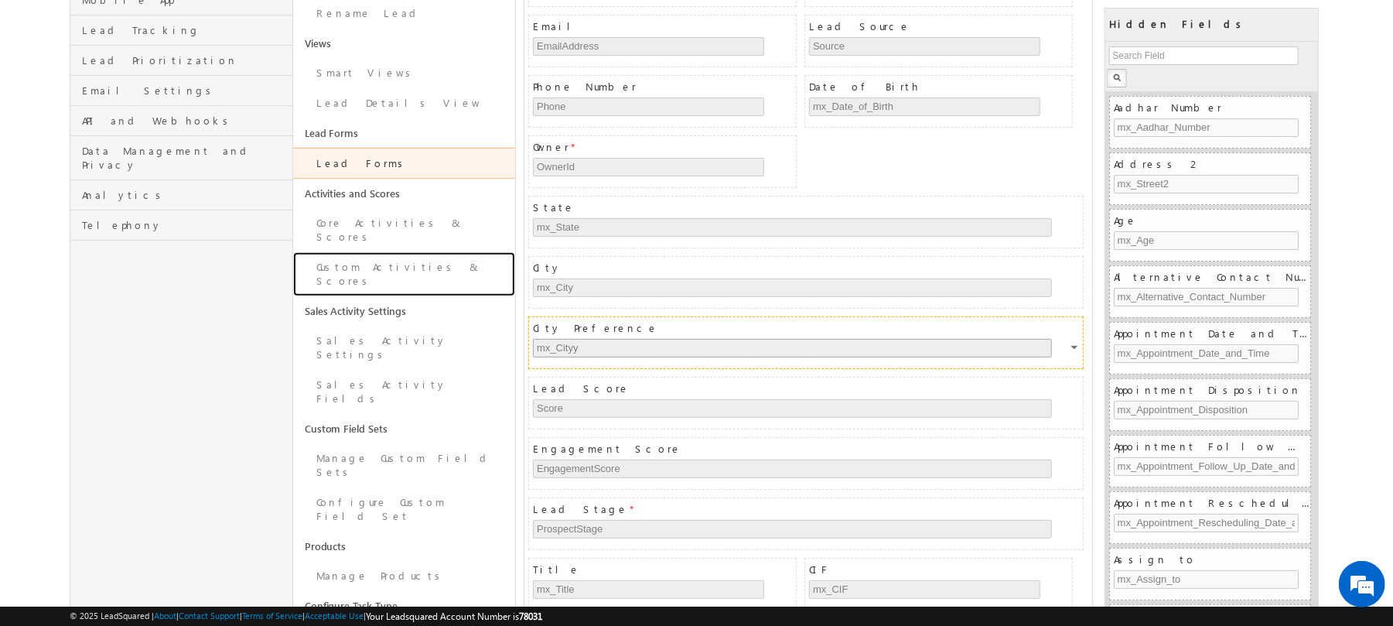
scroll to position [629, 0]
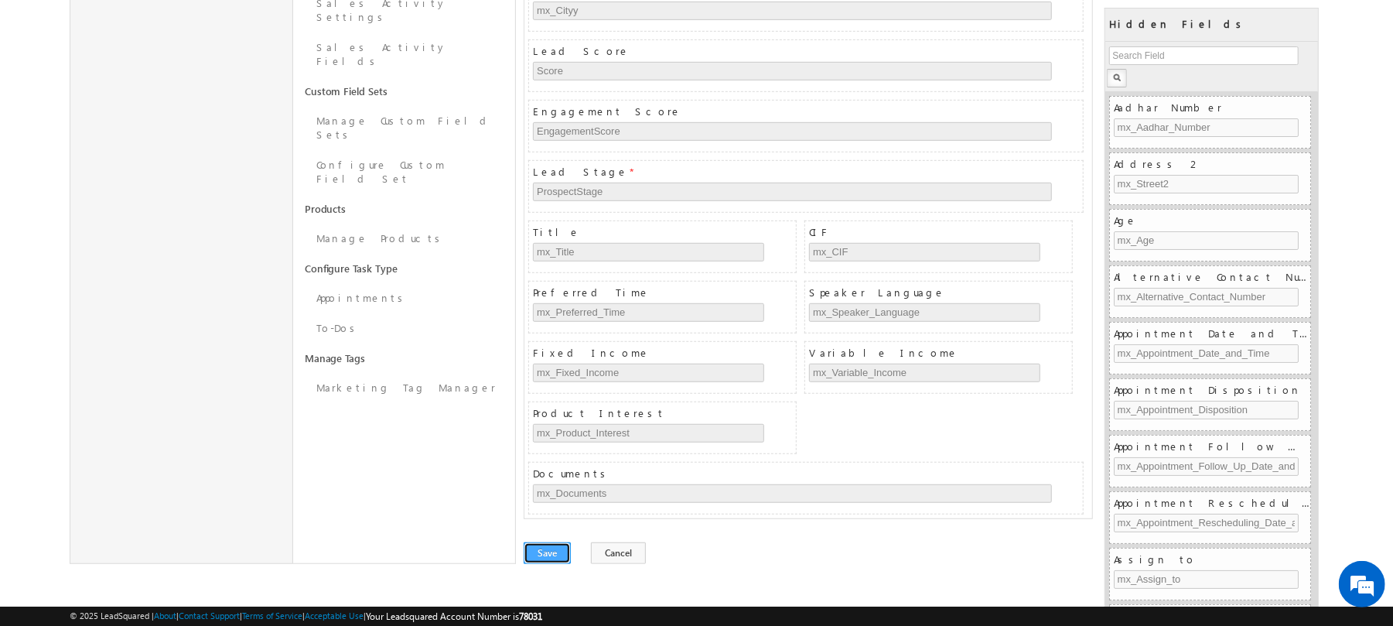
click at [543, 545] on button "Save" at bounding box center [547, 553] width 47 height 22
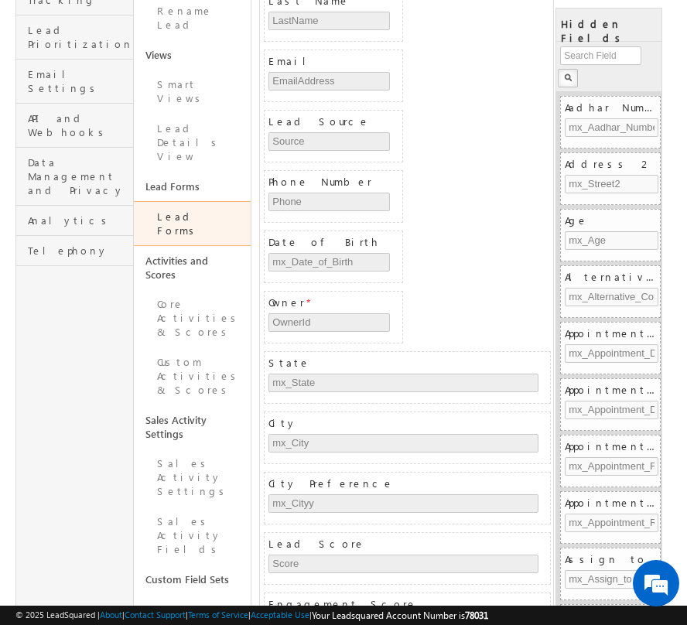
scroll to position [334, 0]
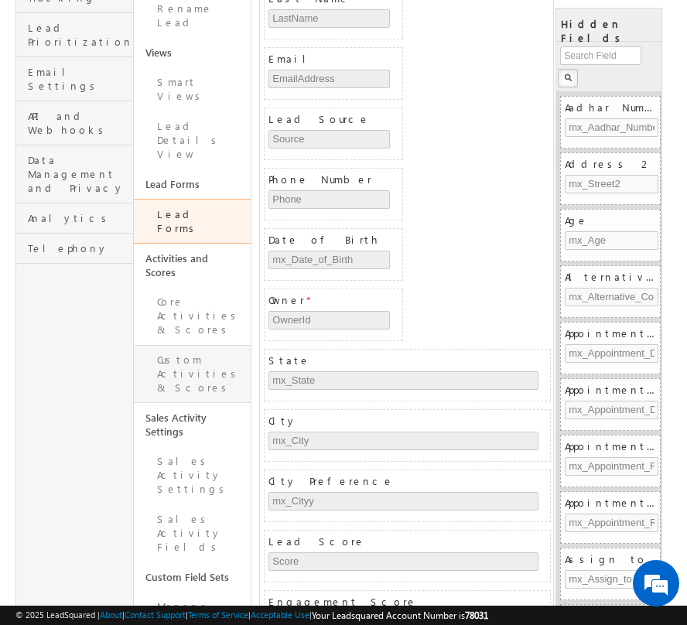
click at [199, 345] on link "Custom Activities & Scores" at bounding box center [193, 374] width 118 height 58
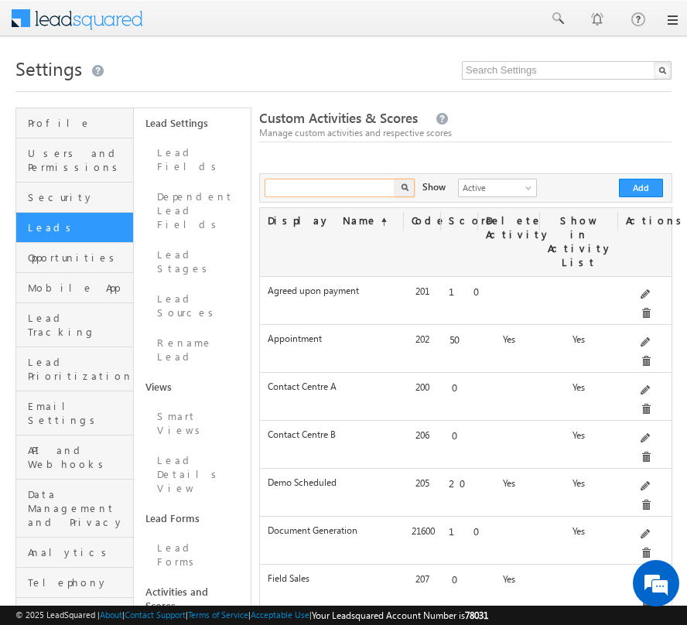
click at [341, 181] on input "text" at bounding box center [331, 188] width 132 height 19
type input "document"
click at [394, 179] on button "button" at bounding box center [404, 188] width 20 height 19
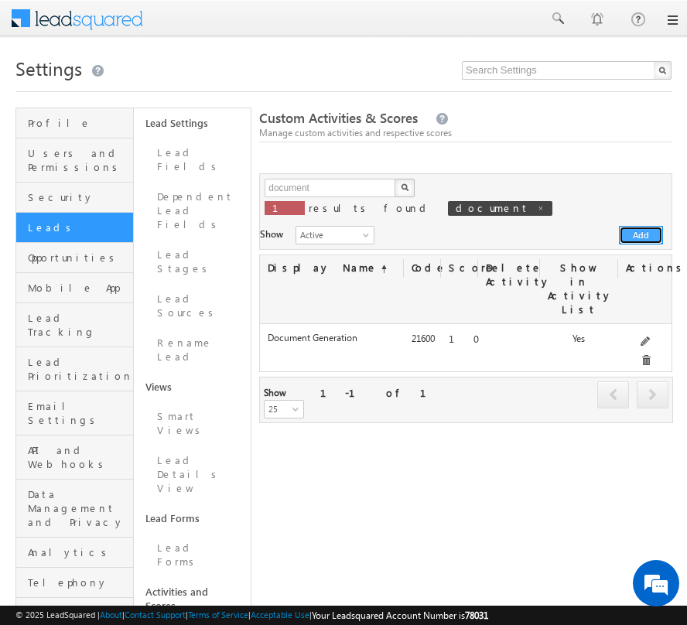
click at [630, 226] on button "Add" at bounding box center [641, 235] width 44 height 19
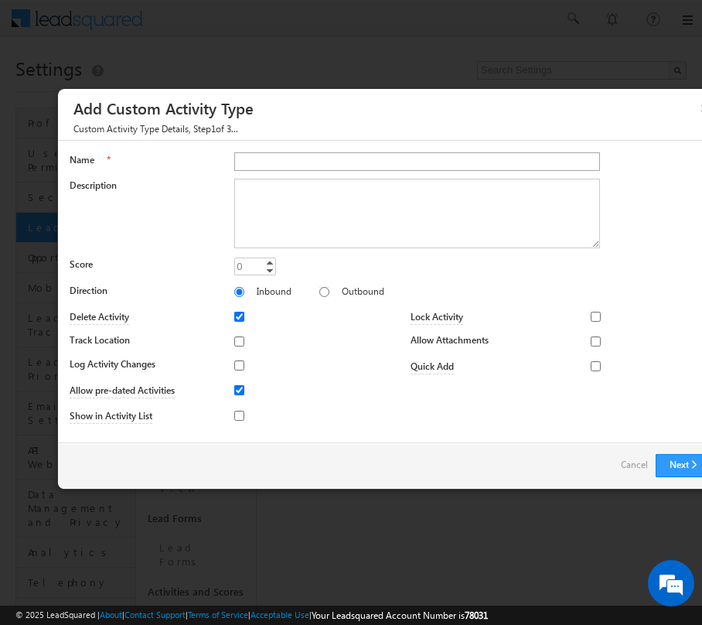
click at [288, 166] on input "Name" at bounding box center [417, 161] width 366 height 19
type input "C"
type input "Document Collection Activity"
click at [678, 466] on button "Next" at bounding box center [684, 465] width 56 height 23
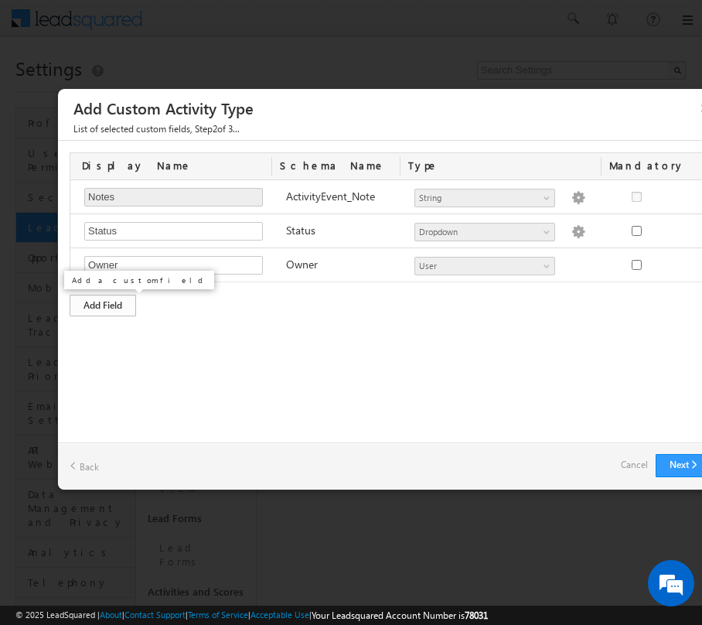
click at [109, 297] on div "Add Field" at bounding box center [103, 306] width 67 height 22
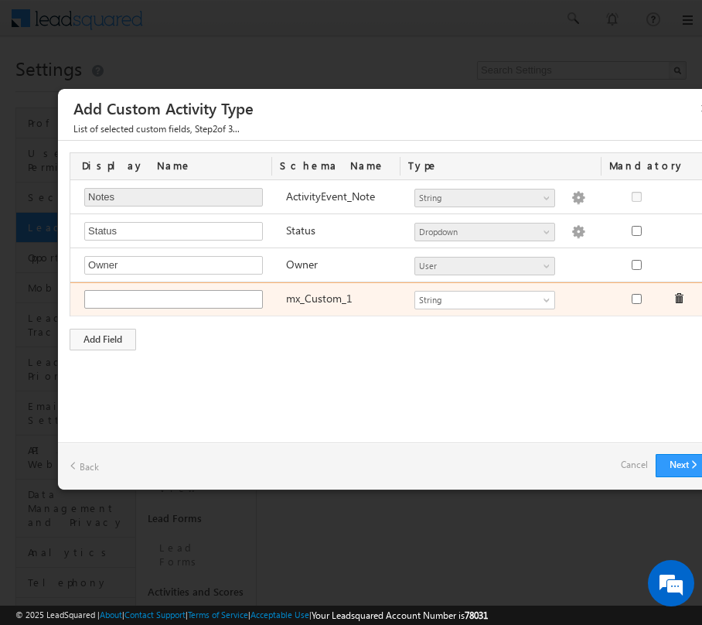
click at [162, 304] on input "text" at bounding box center [173, 299] width 179 height 19
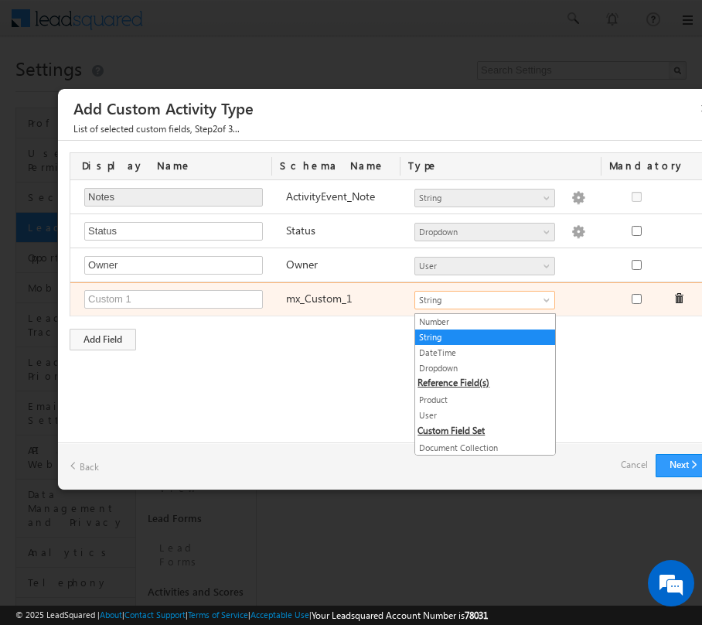
click at [492, 302] on span "String" at bounding box center [478, 300] width 126 height 14
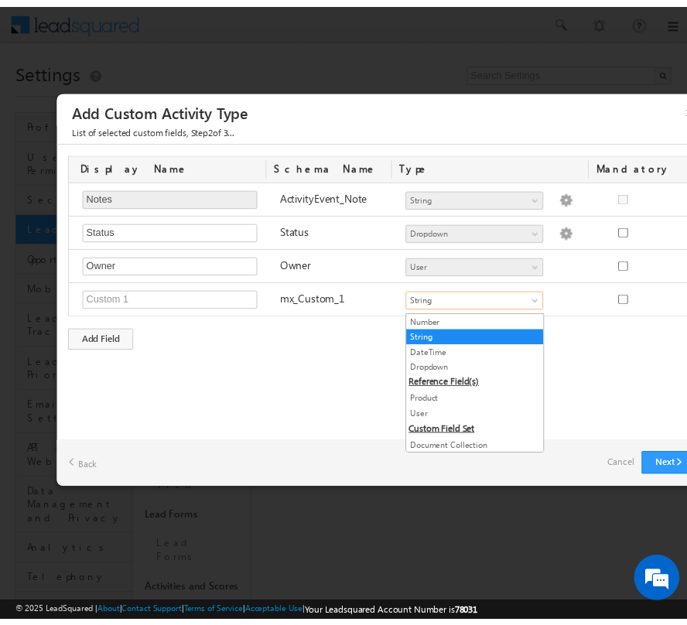
scroll to position [70, 0]
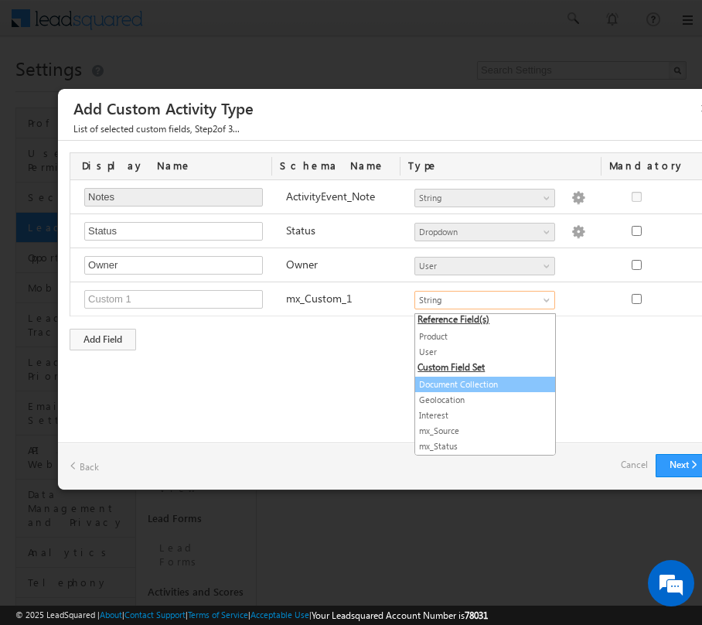
click at [490, 379] on link "Document Collection" at bounding box center [485, 384] width 140 height 14
click at [512, 372] on div "Custom Activity Additional Fields Manage Forms Name * Document Collection Activ…" at bounding box center [390, 292] width 665 height 302
click at [305, 354] on div "Display Name Schema Name Type Mandatory Notes Required Field ActivityEvent_Note…" at bounding box center [390, 251] width 665 height 221
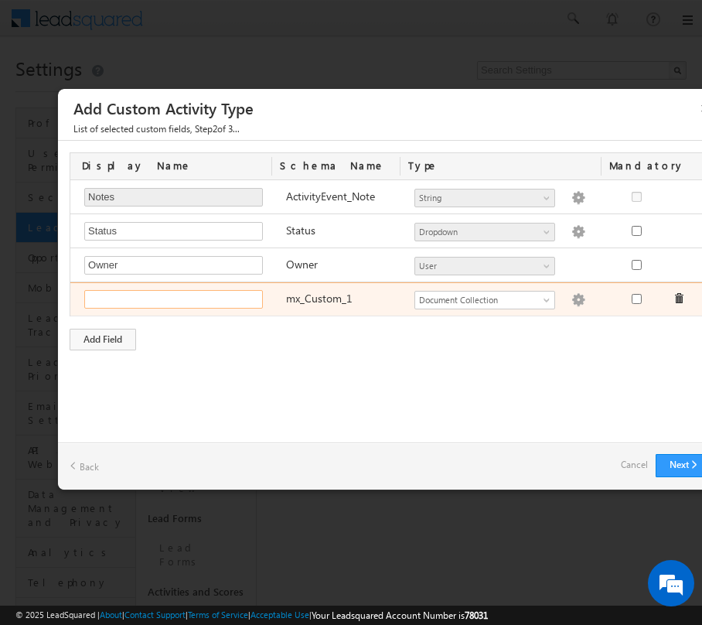
click at [242, 304] on input "text" at bounding box center [173, 299] width 179 height 19
type input "Document Collection"
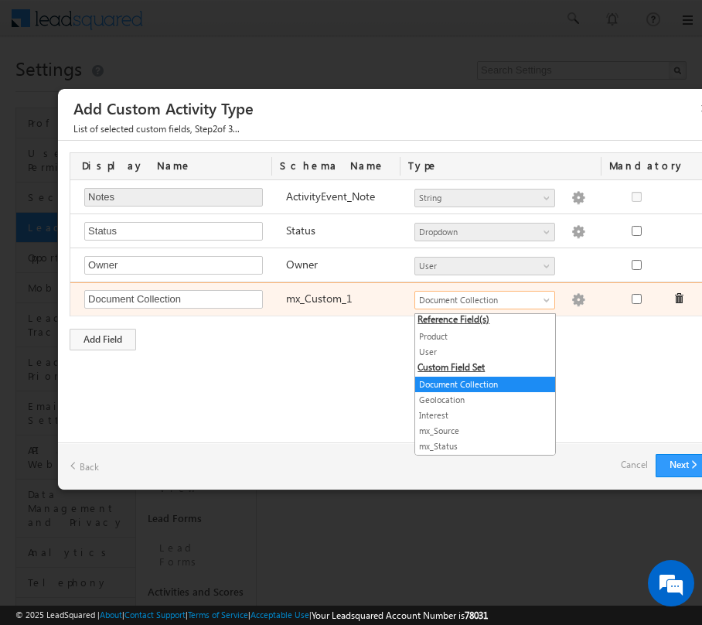
click at [518, 303] on span "Document Collection" at bounding box center [478, 300] width 126 height 14
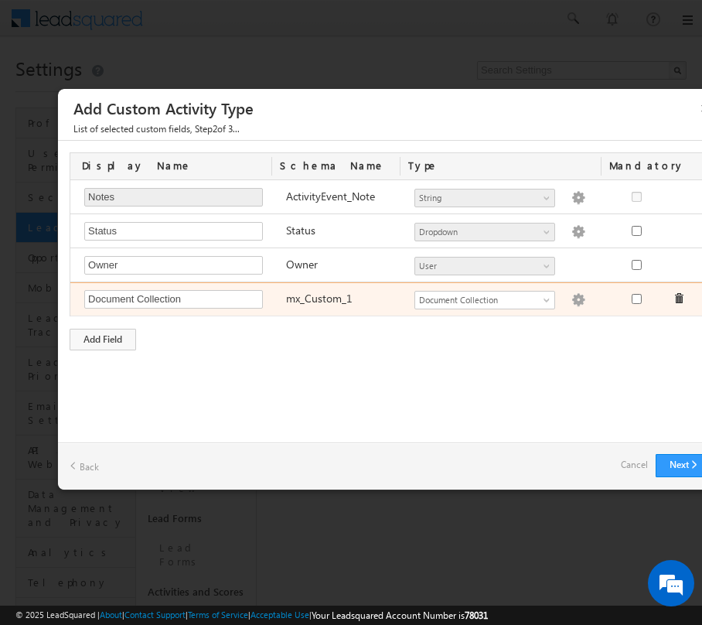
click at [572, 303] on img at bounding box center [579, 300] width 14 height 14
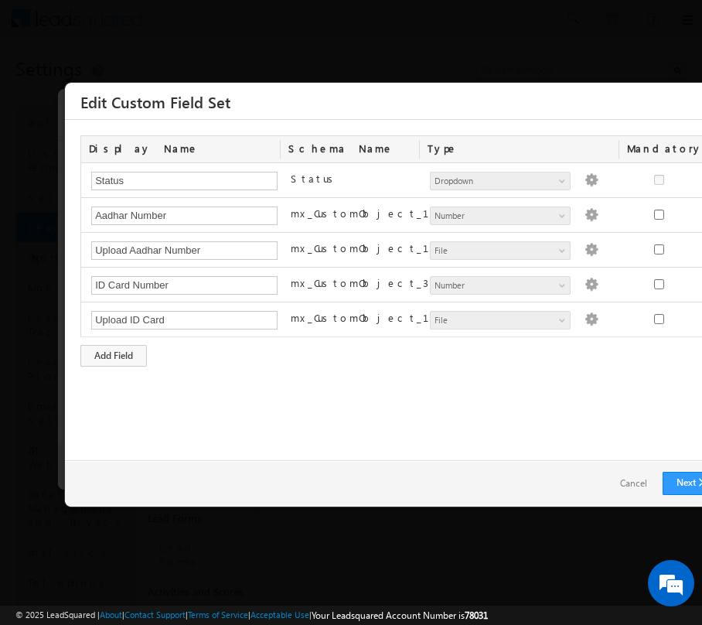
click at [640, 484] on link "Cancel" at bounding box center [634, 484] width 58 height 22
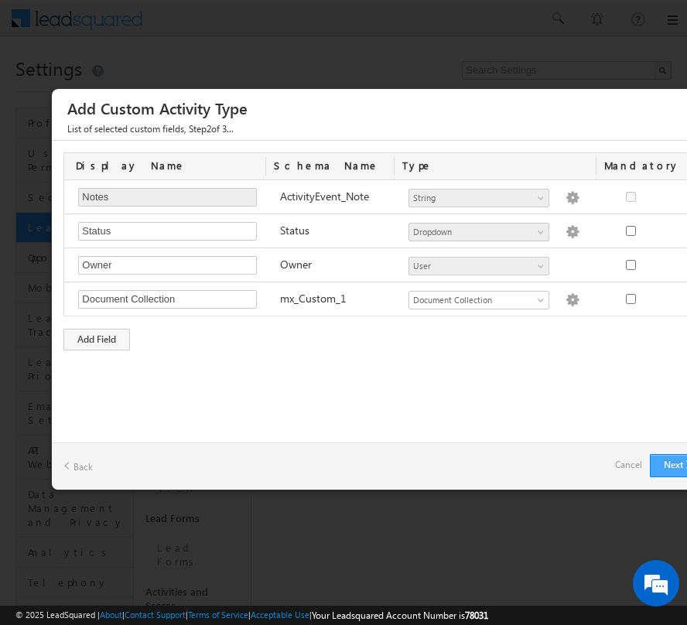
click at [659, 459] on button "Next" at bounding box center [678, 465] width 56 height 23
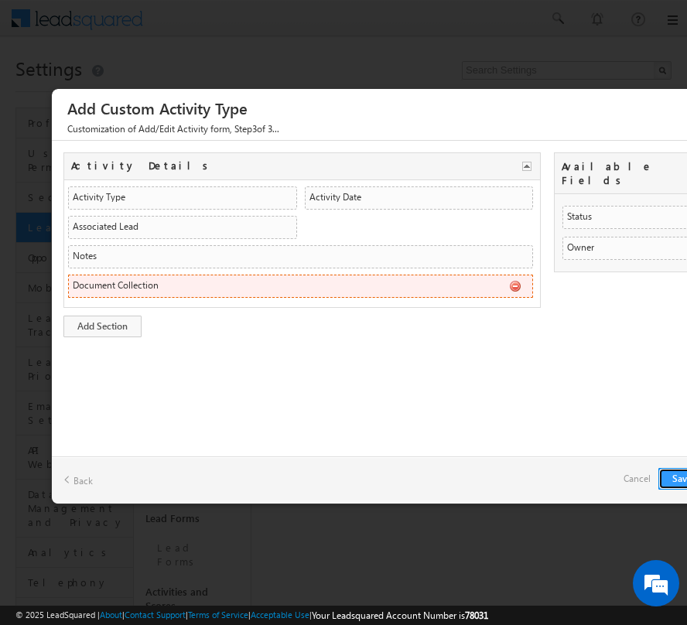
click at [335, 282] on li "Document Collection mx_Custom_1 CustomObject CustomObject" at bounding box center [300, 286] width 465 height 23
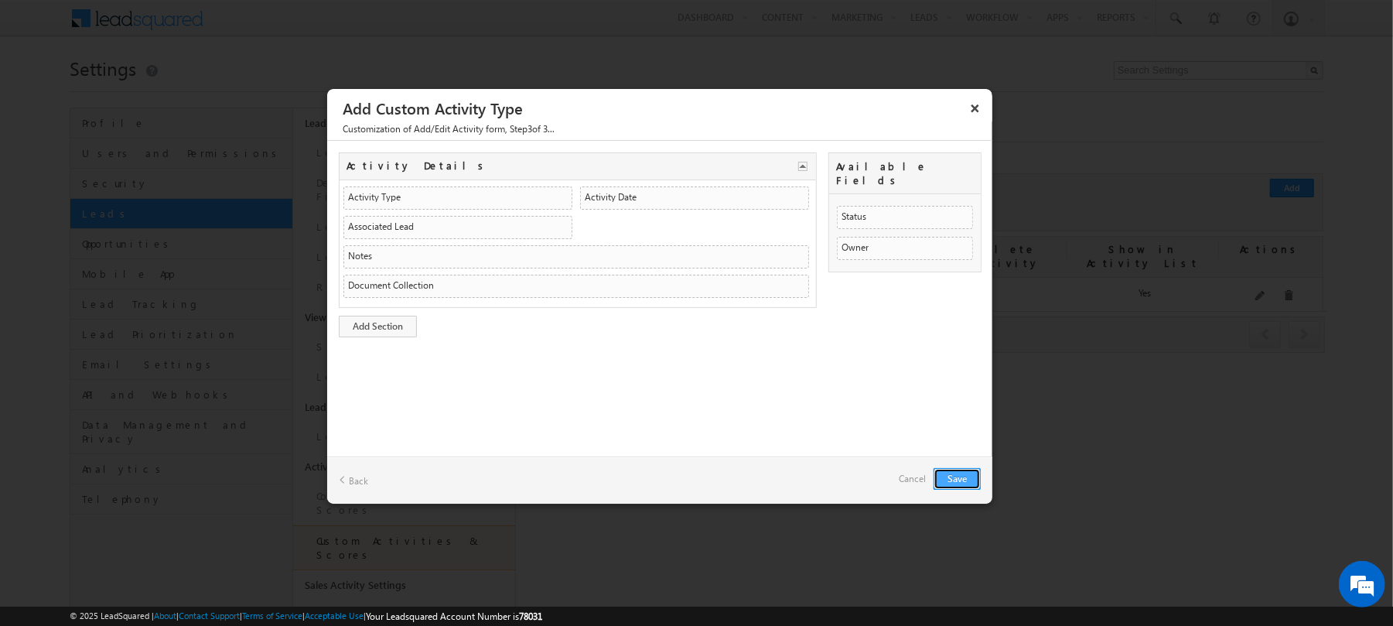
click at [686, 483] on button "Save" at bounding box center [957, 479] width 47 height 22
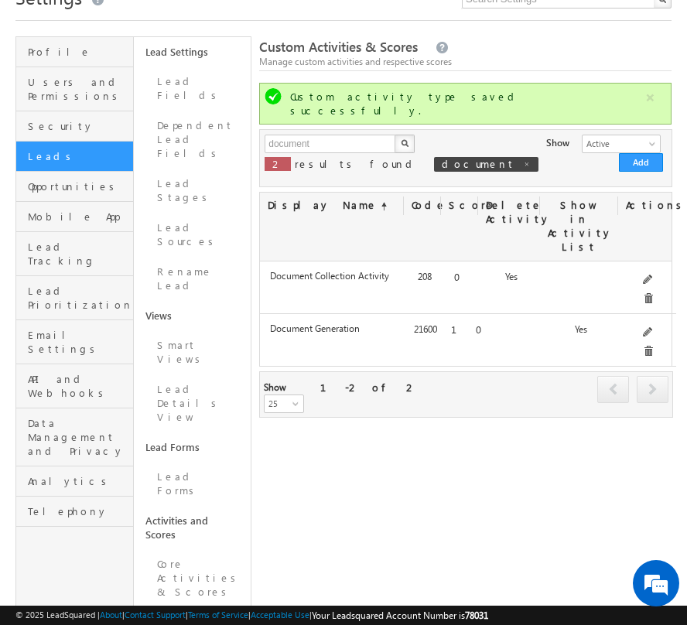
scroll to position [23, 0]
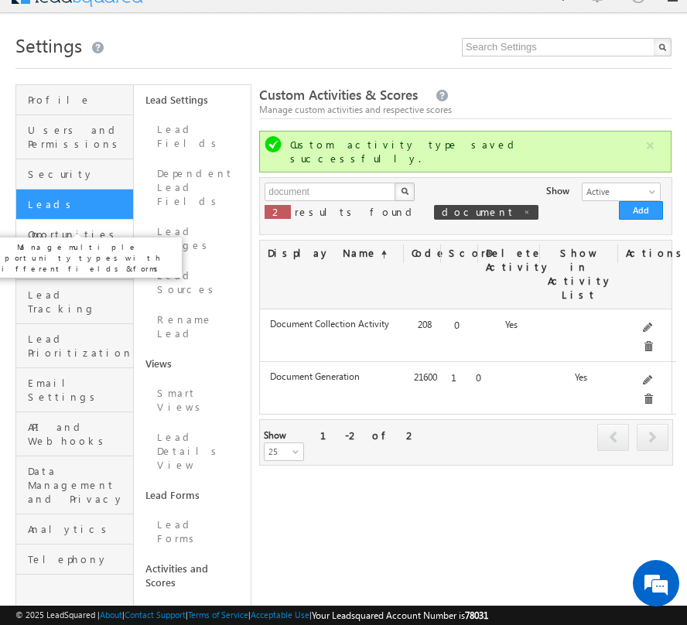
click at [50, 227] on span "Opportunities" at bounding box center [78, 234] width 101 height 14
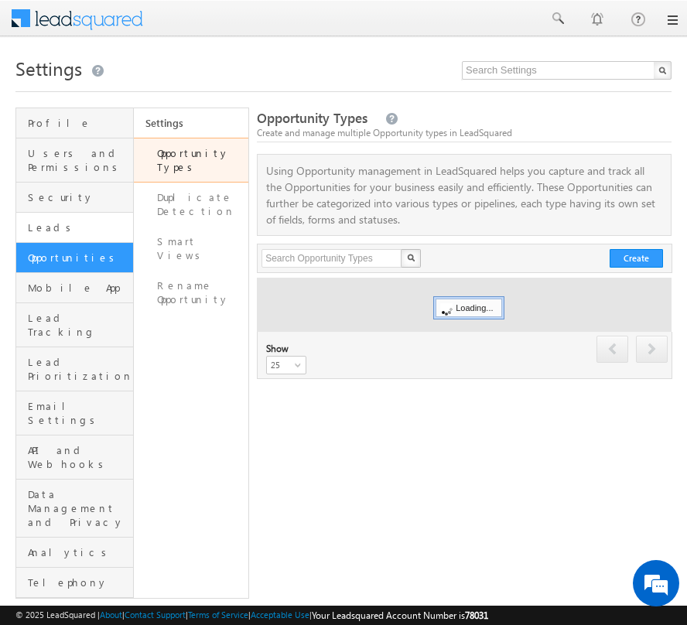
click at [72, 213] on link "Leads" at bounding box center [74, 228] width 117 height 30
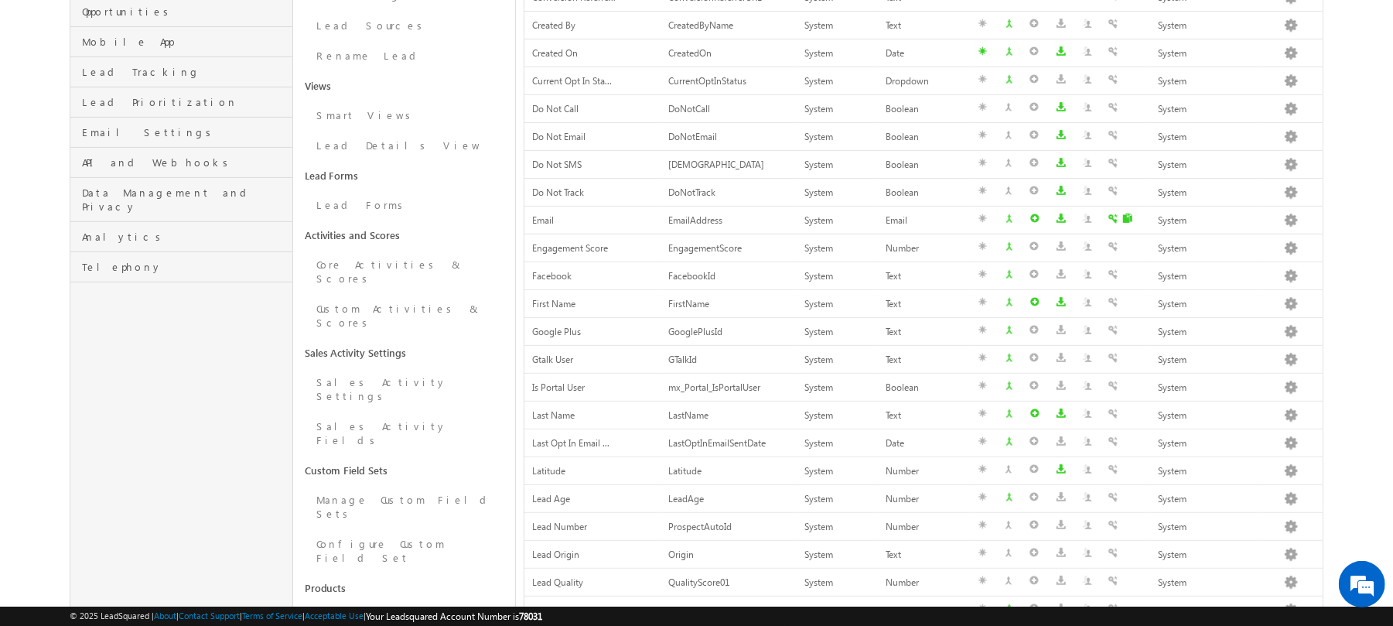
scroll to position [233, 0]
click at [357, 202] on link "Lead Forms" at bounding box center [404, 204] width 223 height 30
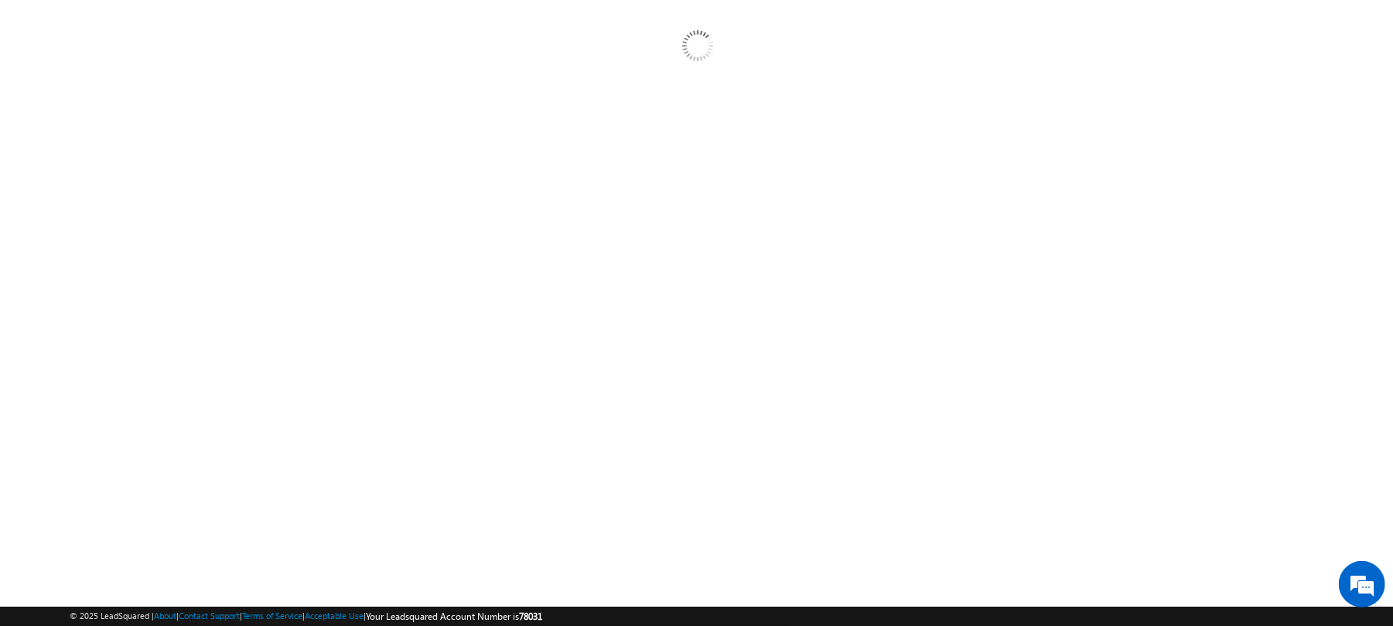
scroll to position [145, 0]
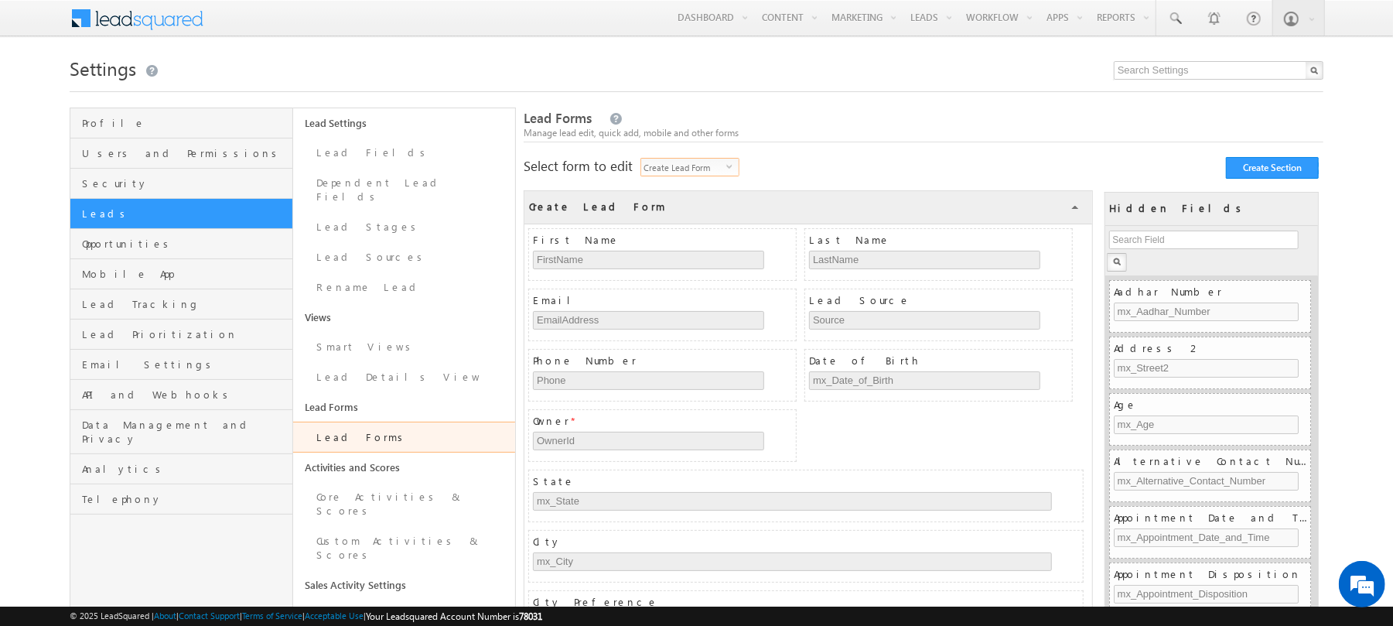
click at [736, 165] on span "select" at bounding box center [732, 165] width 12 height 7
click at [705, 198] on li "Create Lead Form on Mobile" at bounding box center [692, 209] width 97 height 29
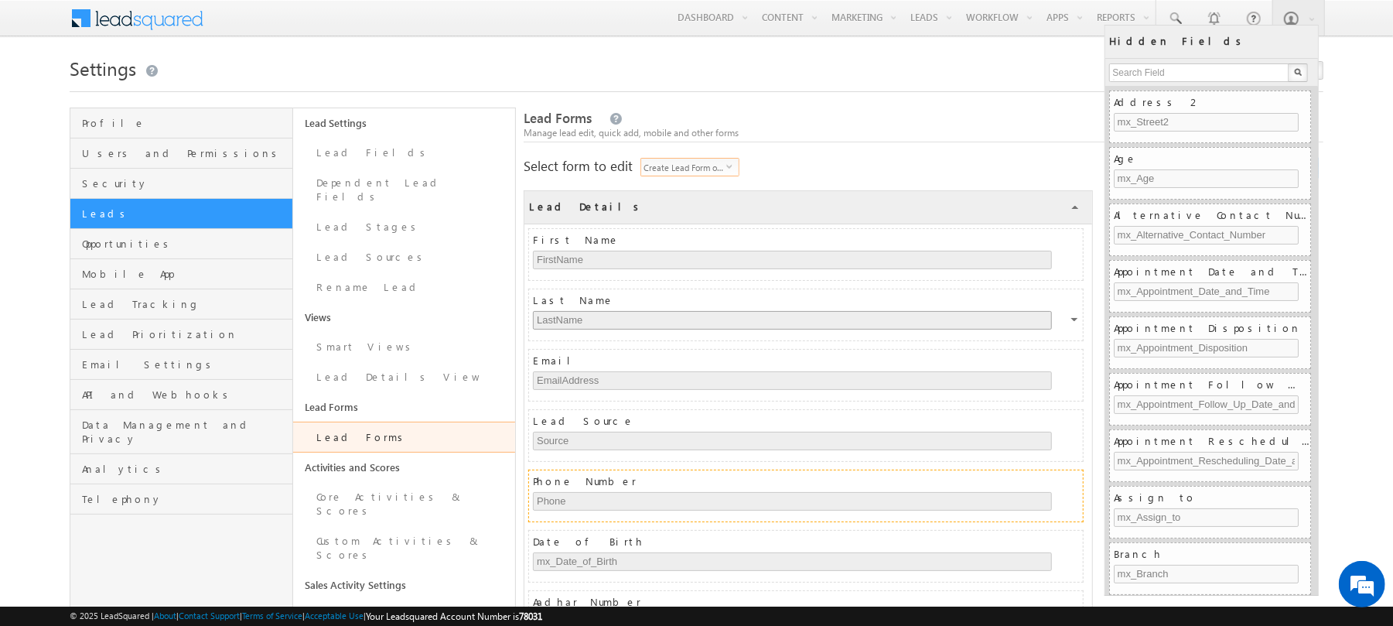
scroll to position [384, 0]
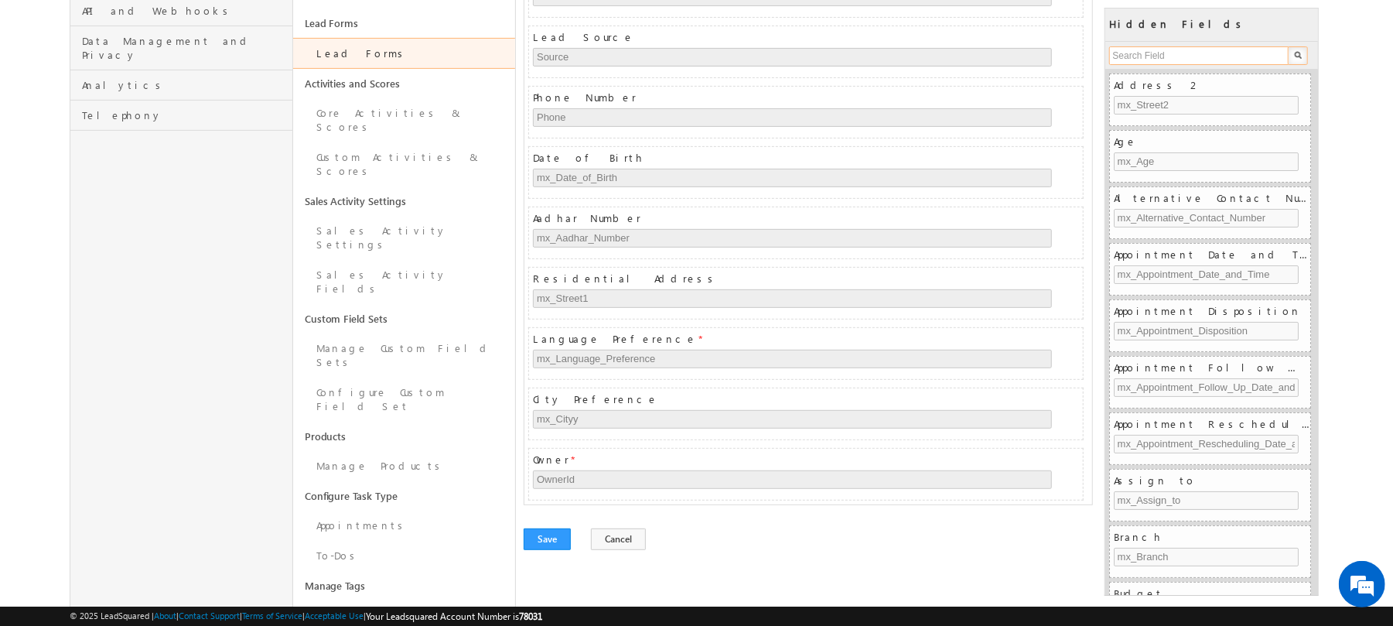
click at [1183, 56] on input "text" at bounding box center [1199, 55] width 181 height 19
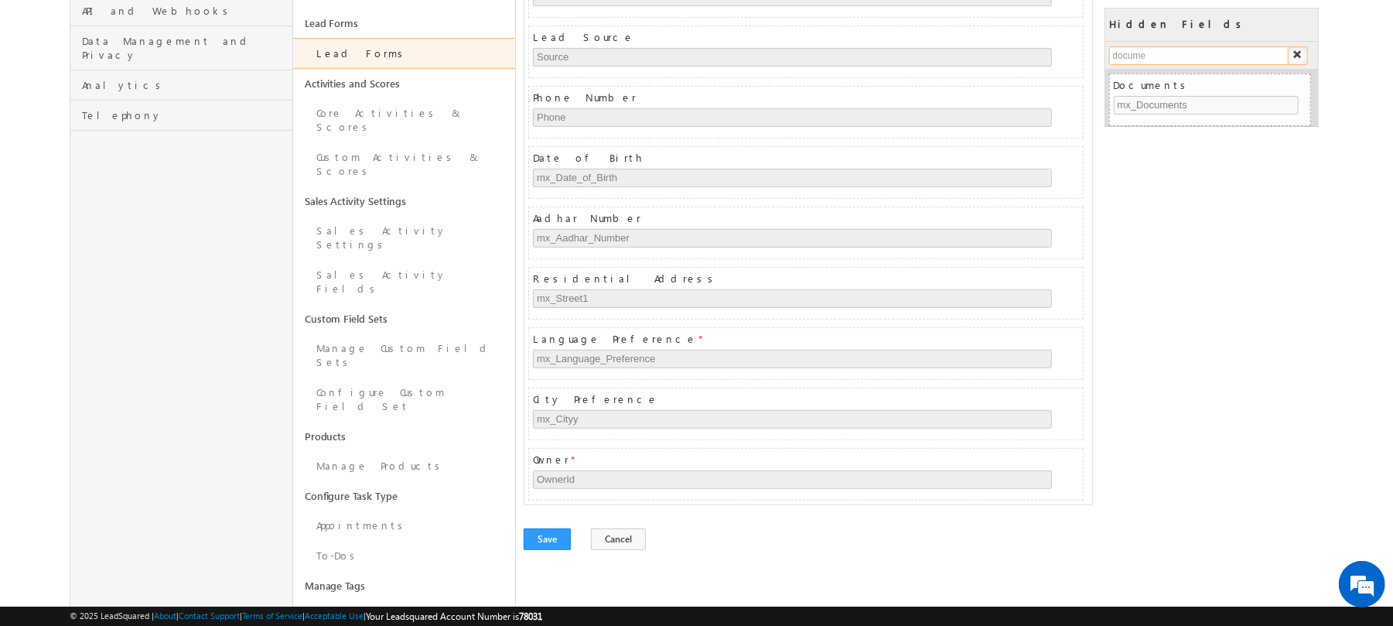
type input "documen"
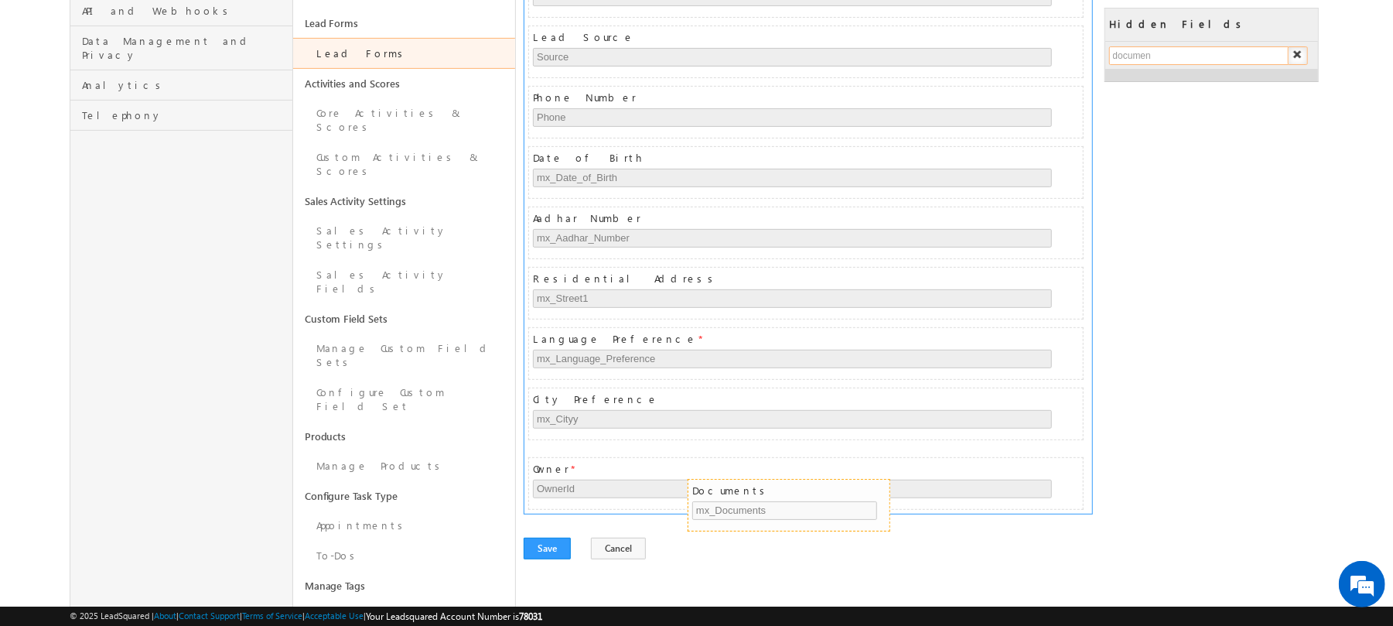
scroll to position [0, 0]
drag, startPoint x: 1214, startPoint y: 87, endPoint x: 766, endPoint y: 493, distance: 605.1
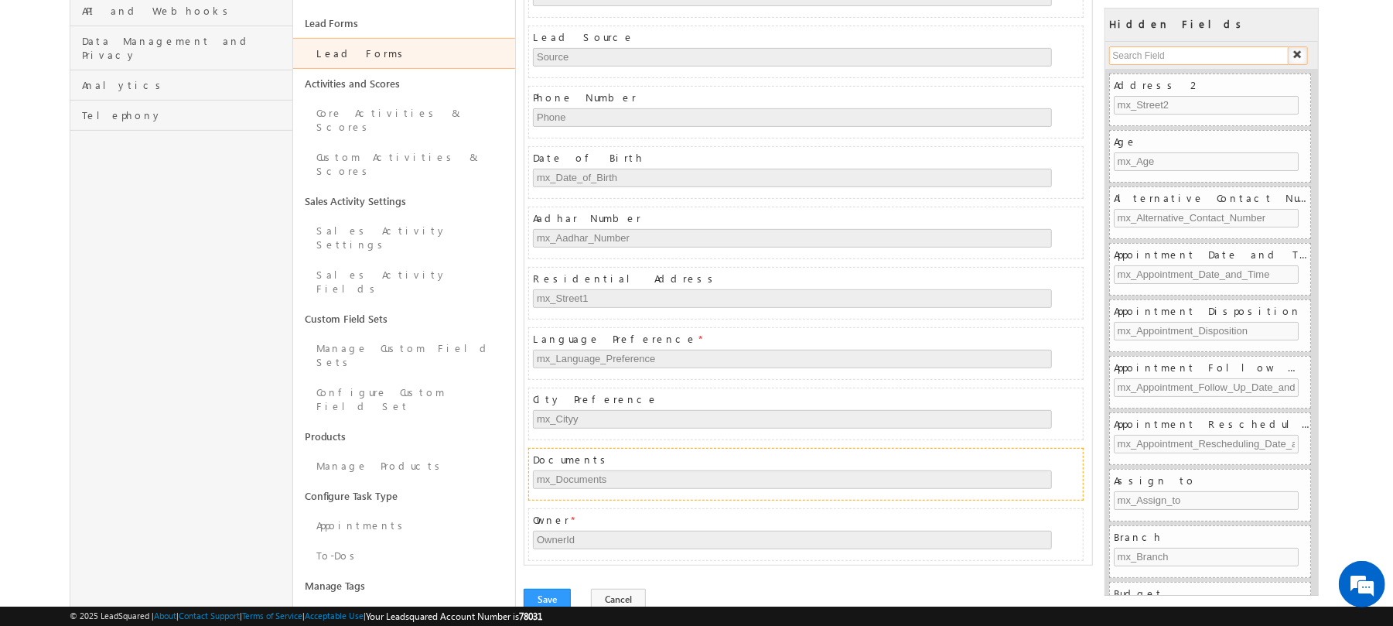
scroll to position [444, 0]
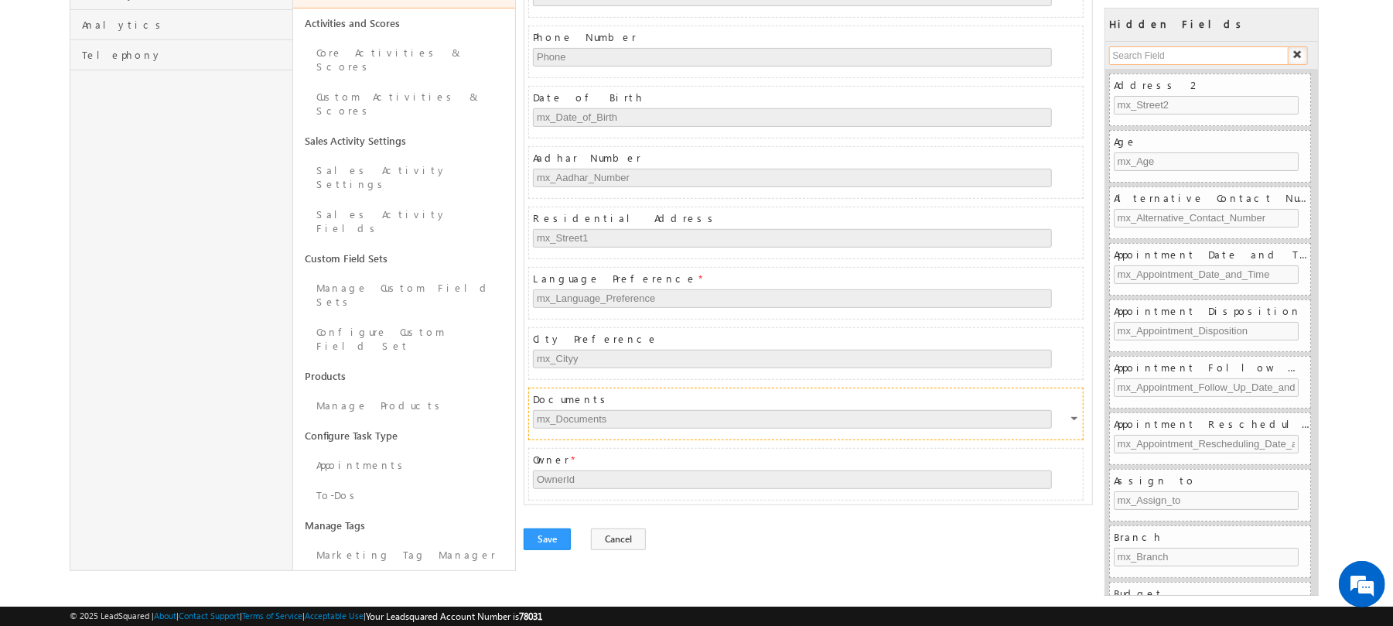
click at [1072, 428] on div at bounding box center [1075, 421] width 9 height 14
click at [1058, 453] on link "Configure" at bounding box center [1049, 450] width 84 height 22
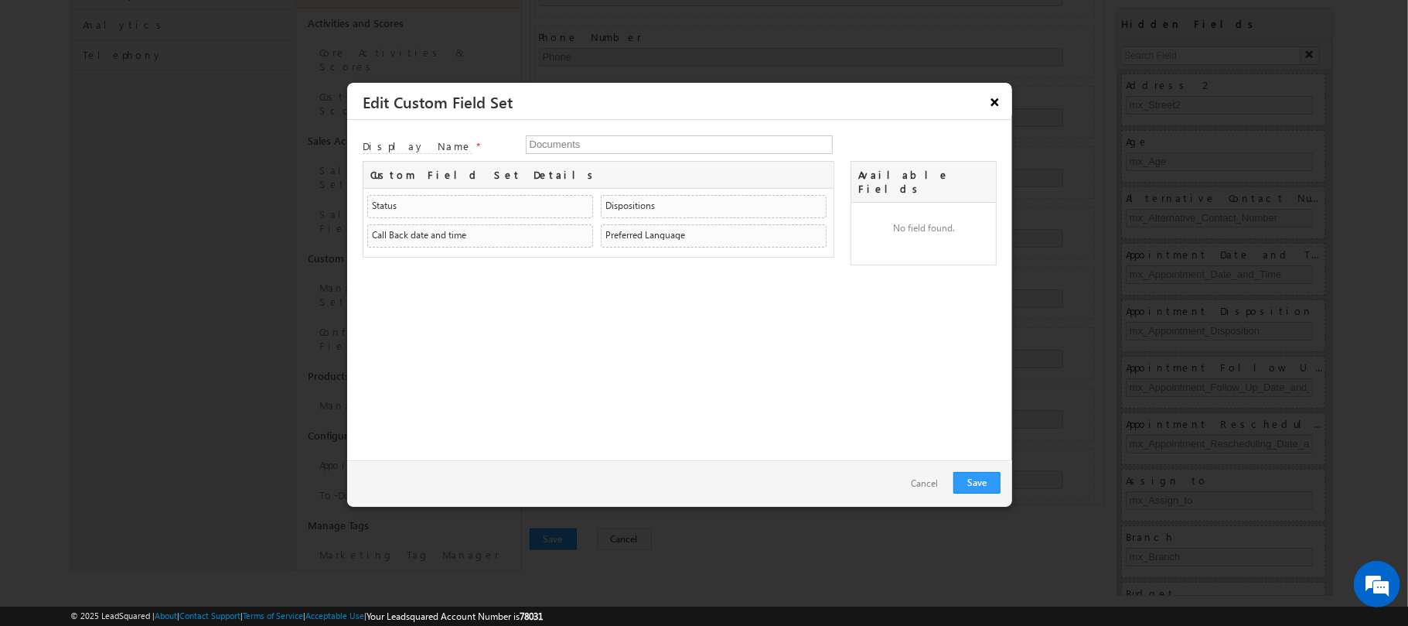
click at [998, 99] on button "×" at bounding box center [995, 101] width 25 height 27
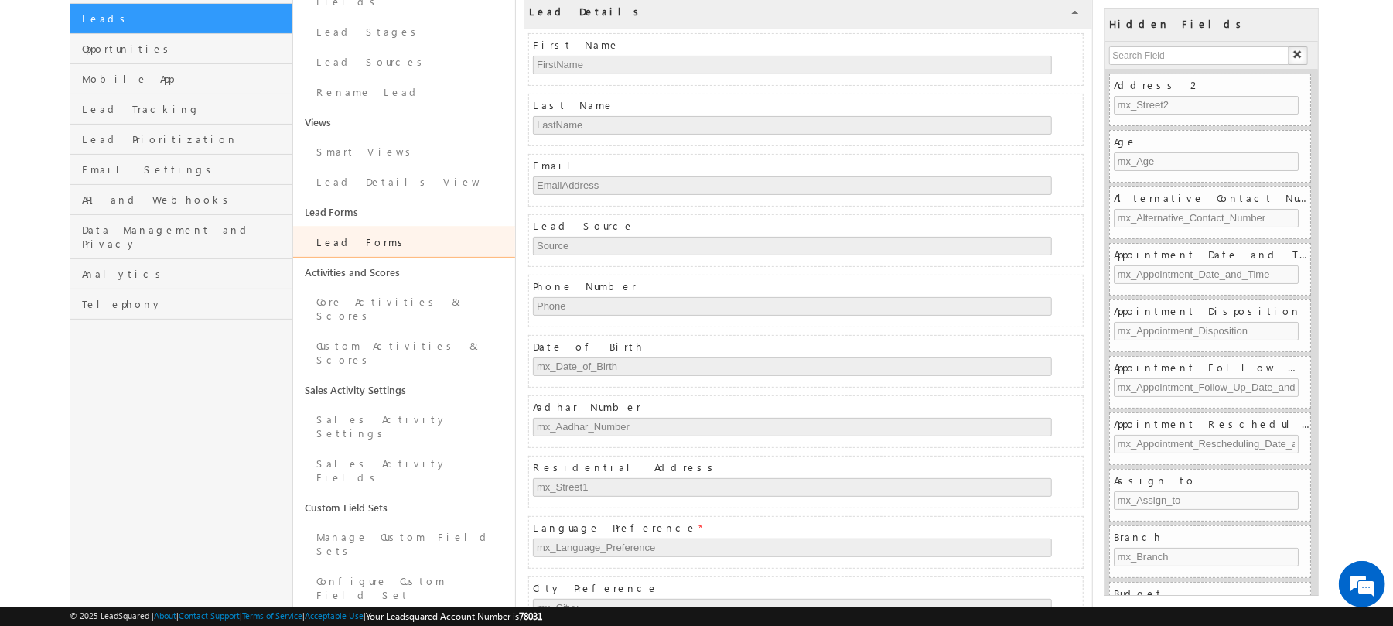
scroll to position [196, 0]
click at [433, 521] on link "Manage Custom Field Sets" at bounding box center [404, 543] width 223 height 44
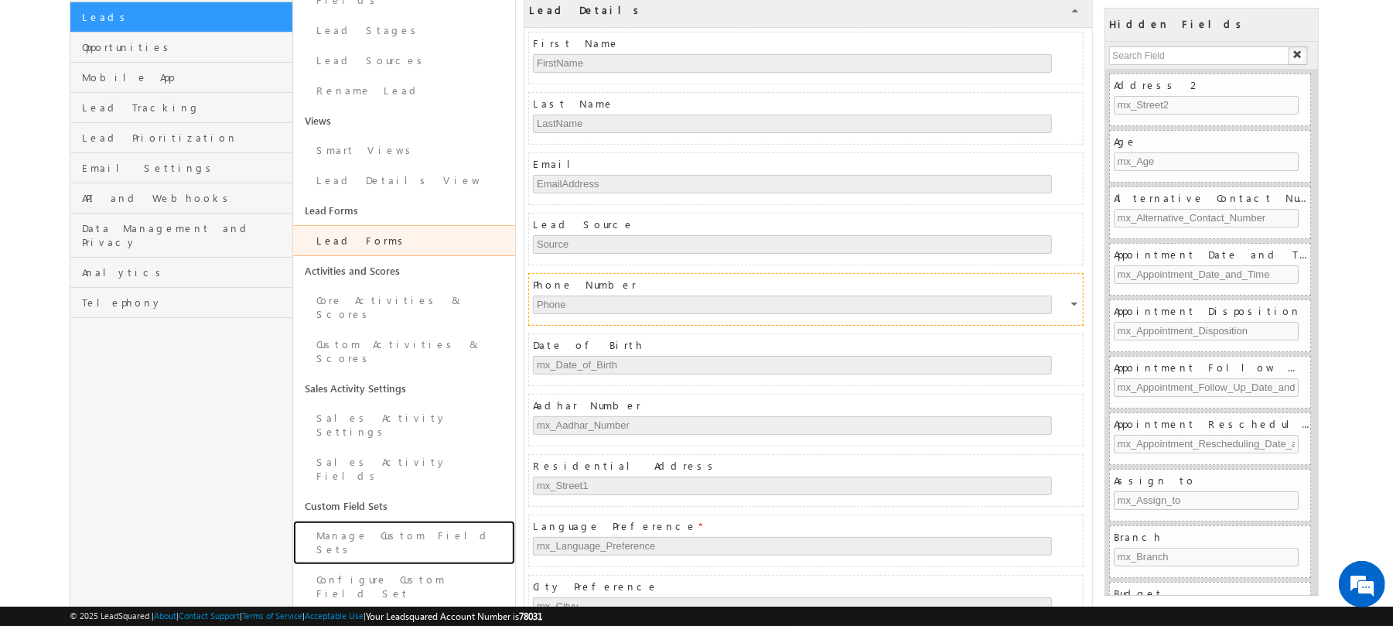
scroll to position [444, 0]
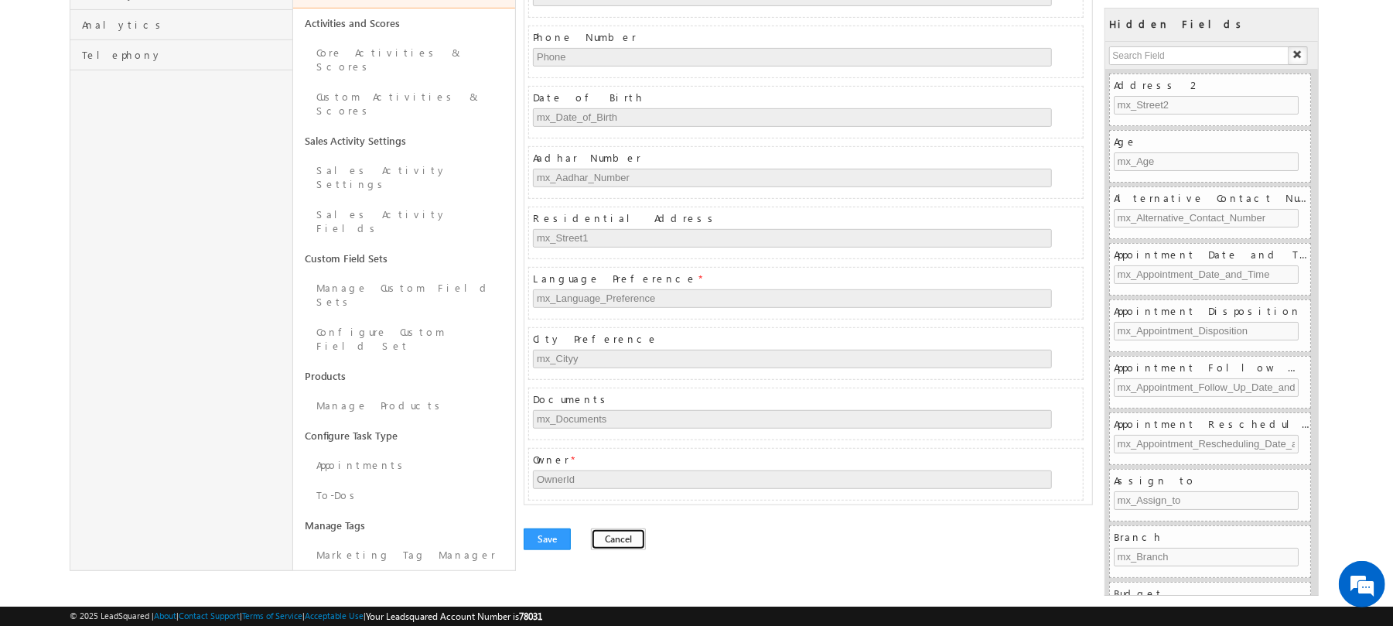
click at [619, 548] on button "Cancel" at bounding box center [618, 539] width 55 height 22
click at [604, 545] on button "Cancel" at bounding box center [618, 539] width 55 height 22
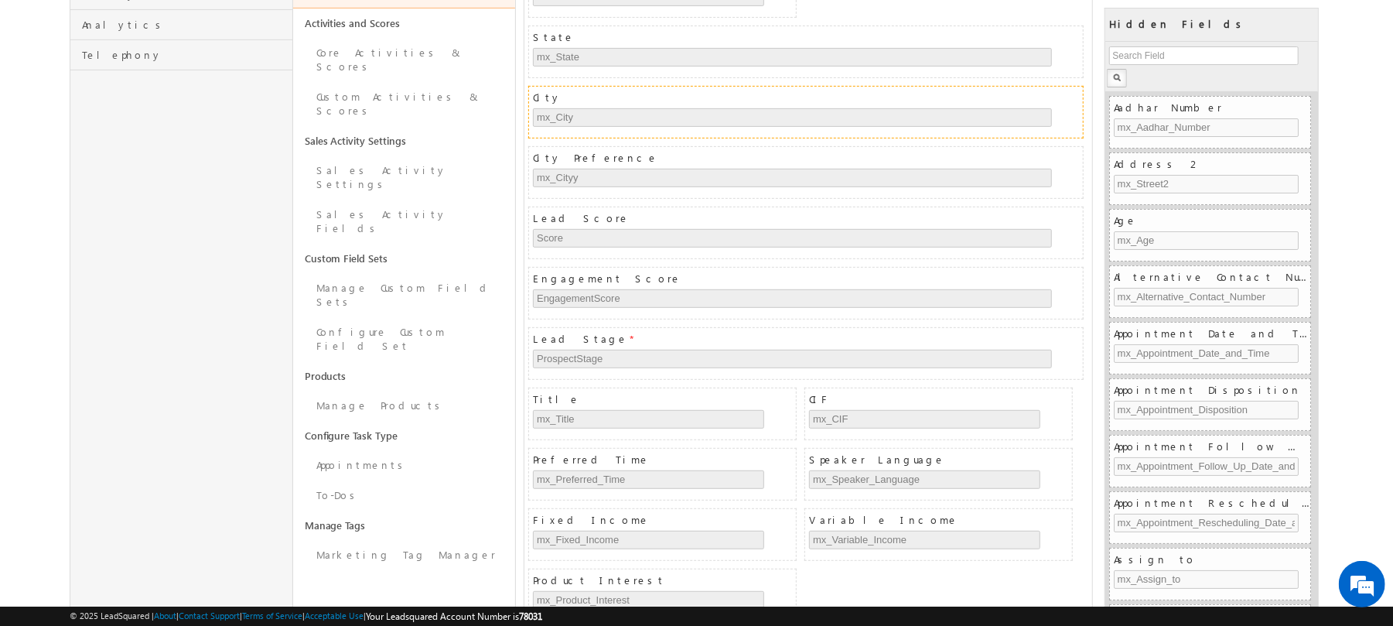
scroll to position [444, 0]
click at [404, 317] on link "Configure Custom Field Set" at bounding box center [404, 339] width 223 height 44
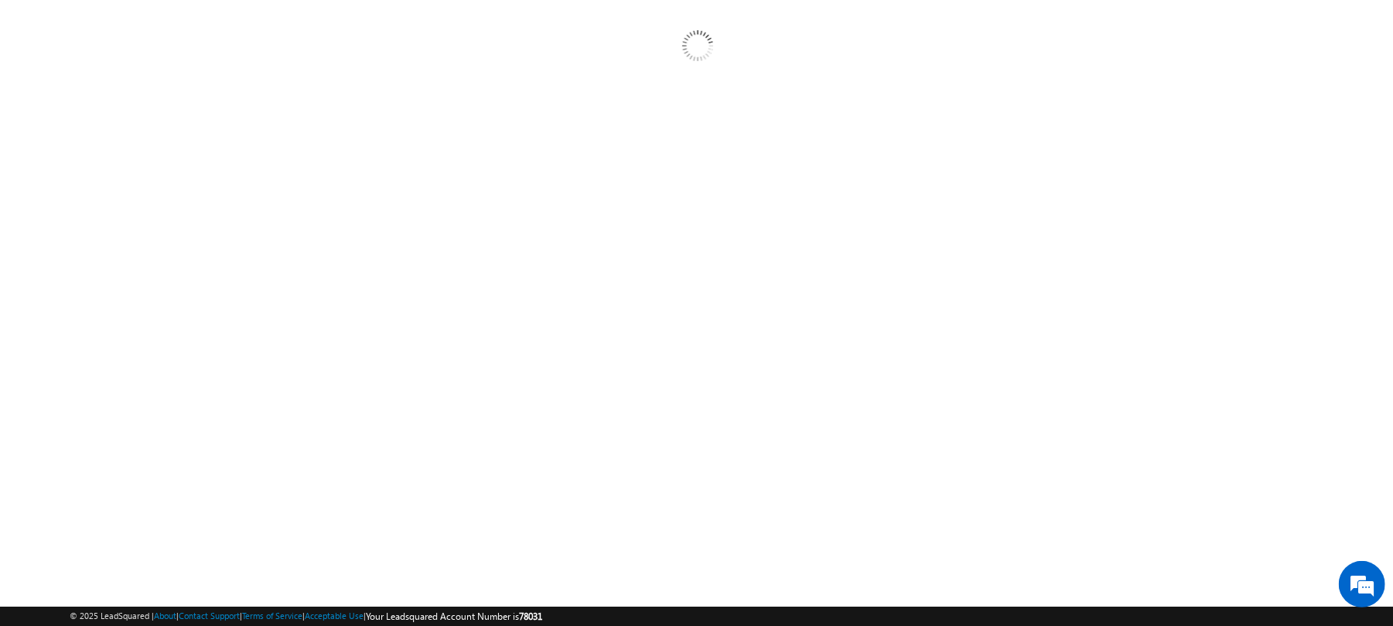
scroll to position [145, 0]
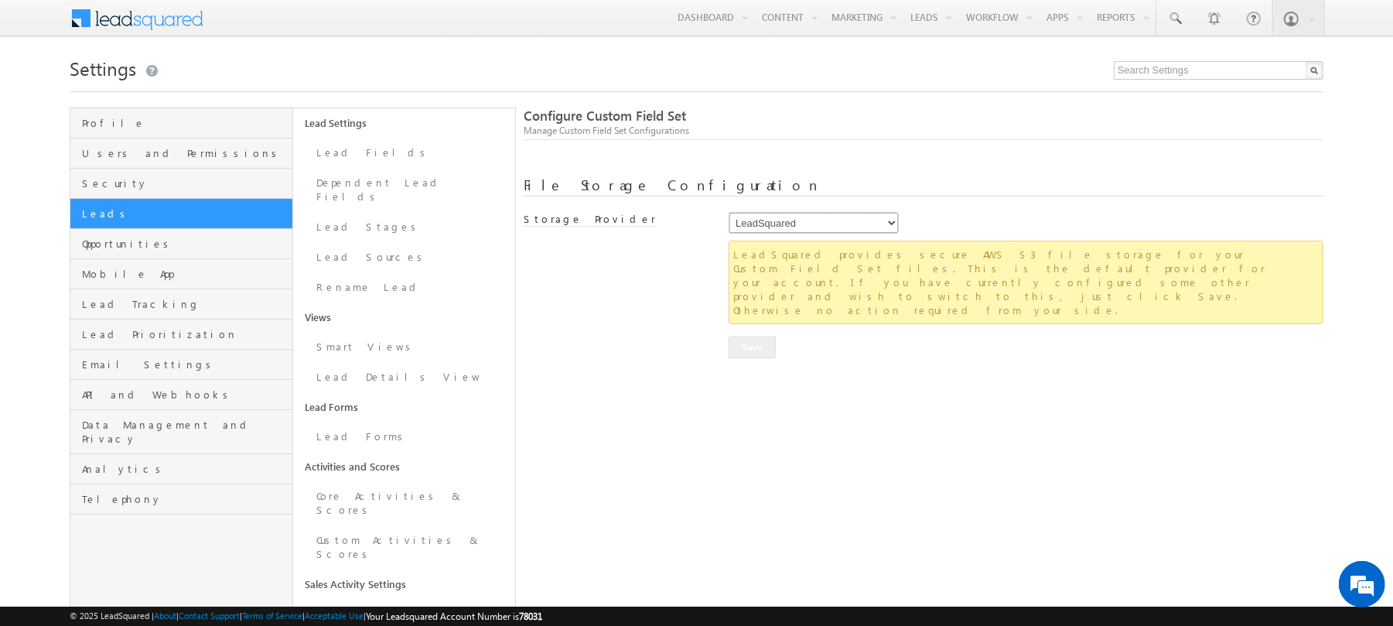
click at [830, 217] on select "LeadSquared AmazonS3 AlibabaCloudOSS" at bounding box center [814, 223] width 170 height 22
click at [729, 213] on select "LeadSquared AmazonS3 AlibabaCloudOSS" at bounding box center [814, 223] width 170 height 22
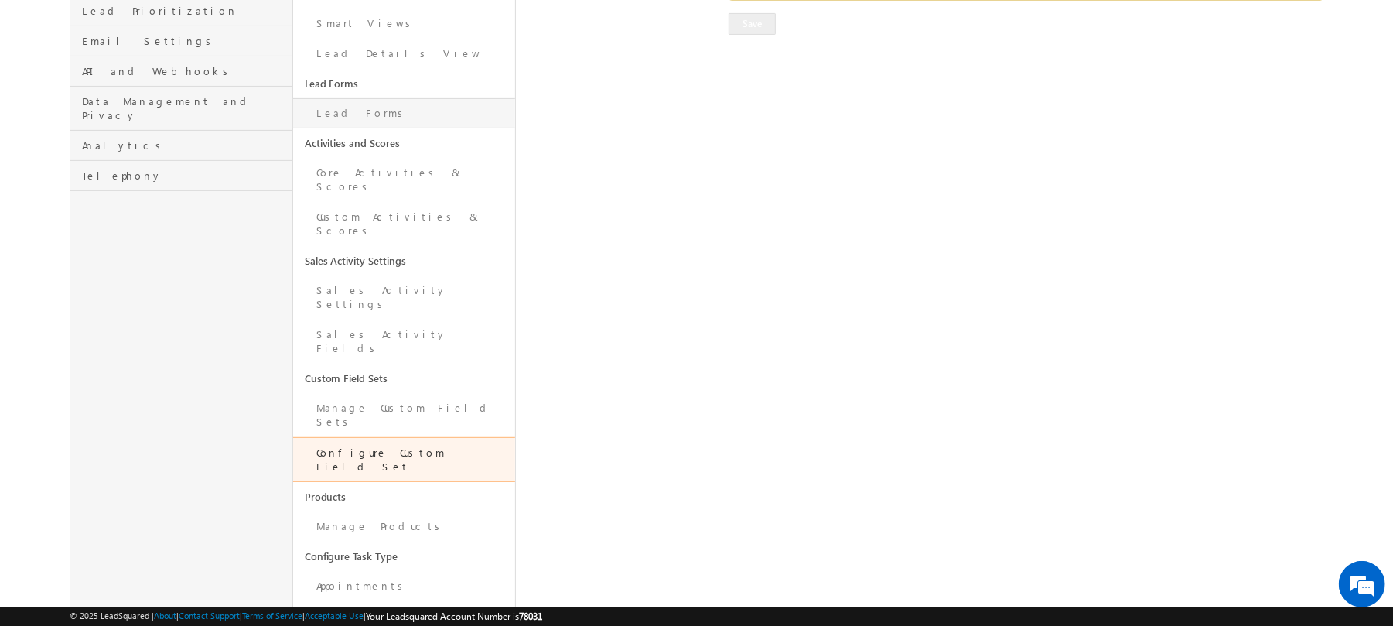
scroll to position [329, 0]
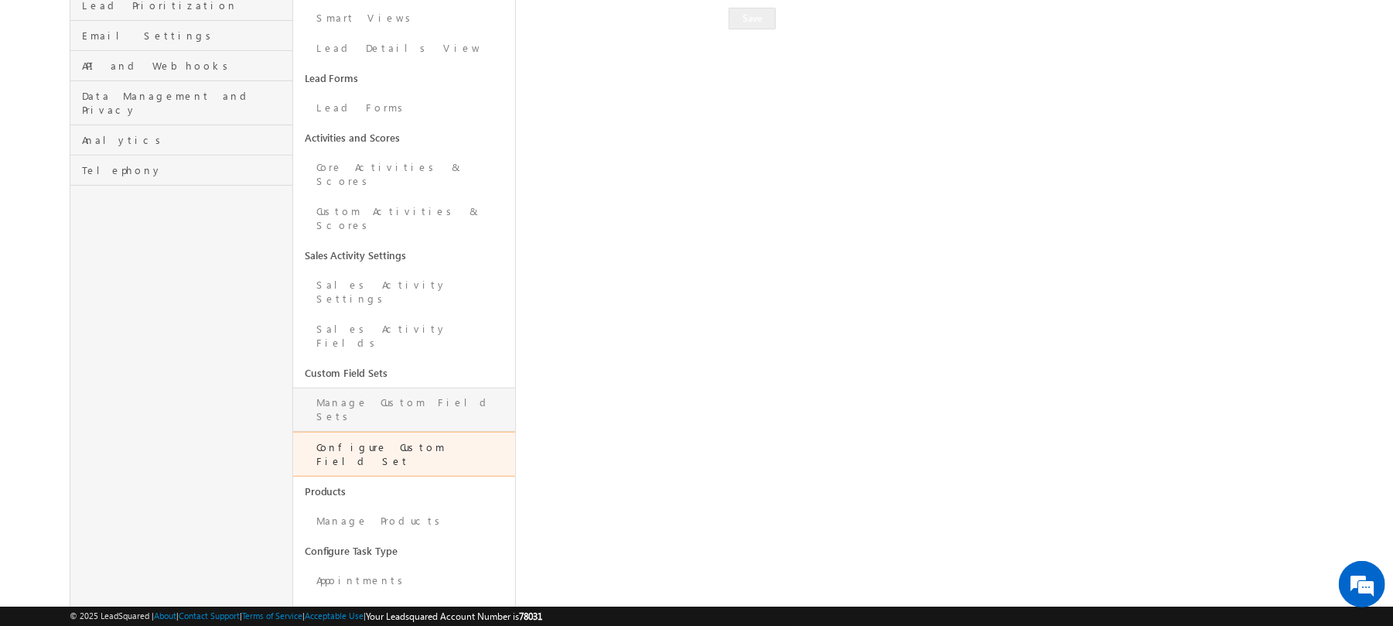
click at [388, 387] on link "Manage Custom Field Sets" at bounding box center [404, 409] width 223 height 44
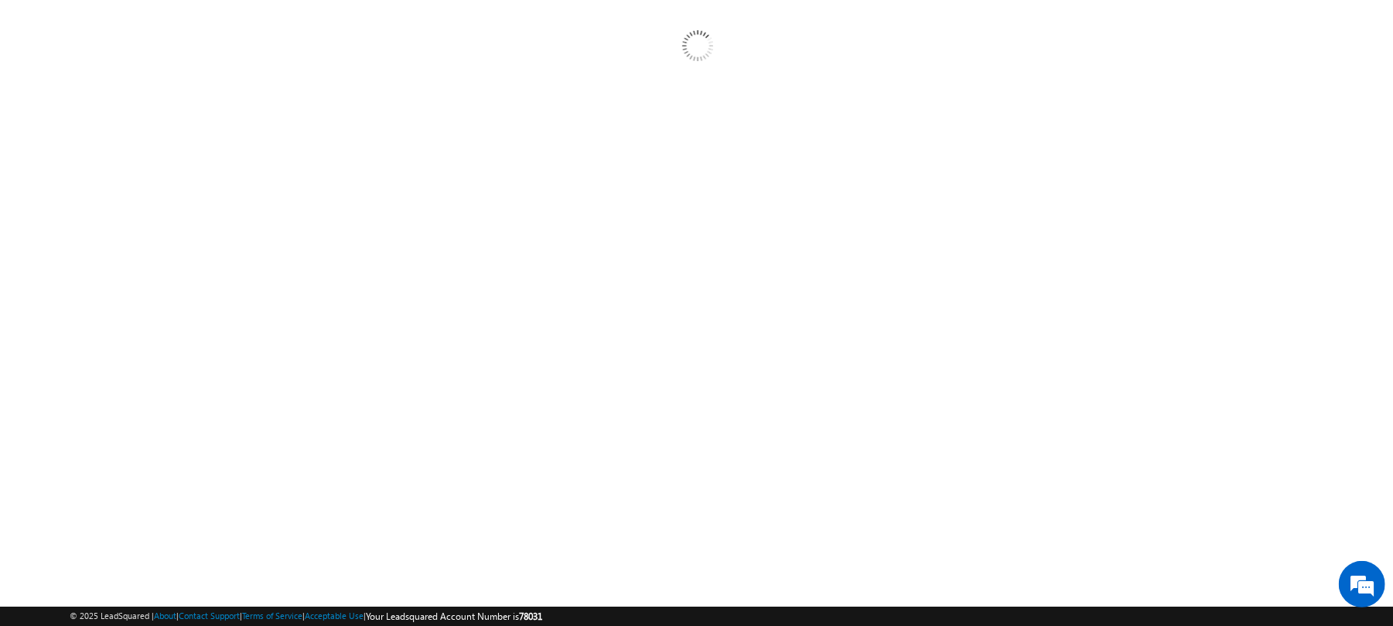
scroll to position [145, 0]
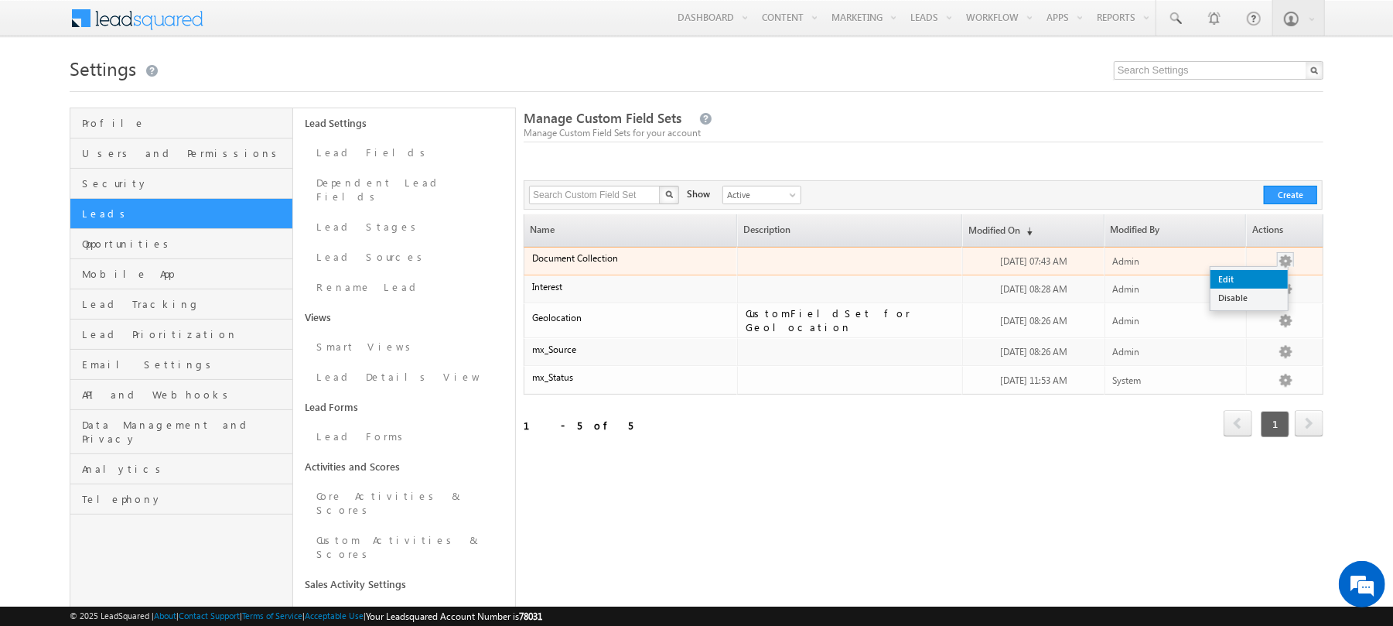
click at [1261, 277] on link "Edit" at bounding box center [1248, 279] width 77 height 19
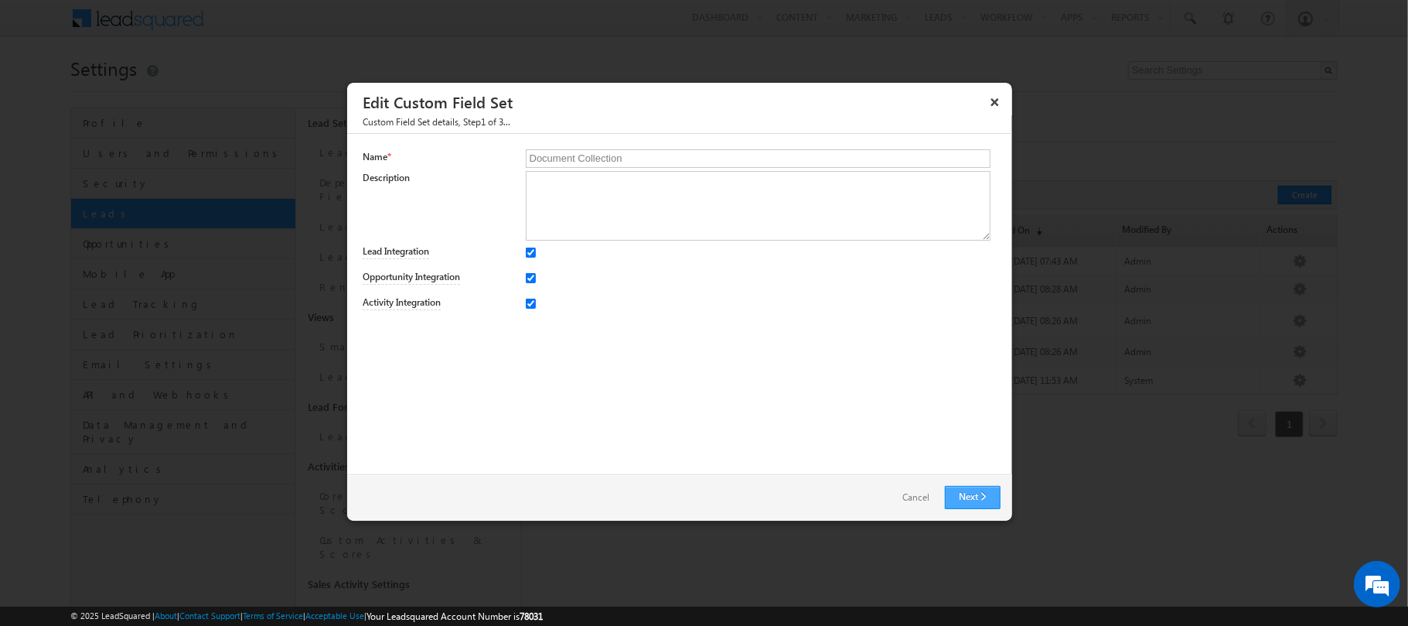
click at [967, 495] on link "Next" at bounding box center [973, 497] width 56 height 23
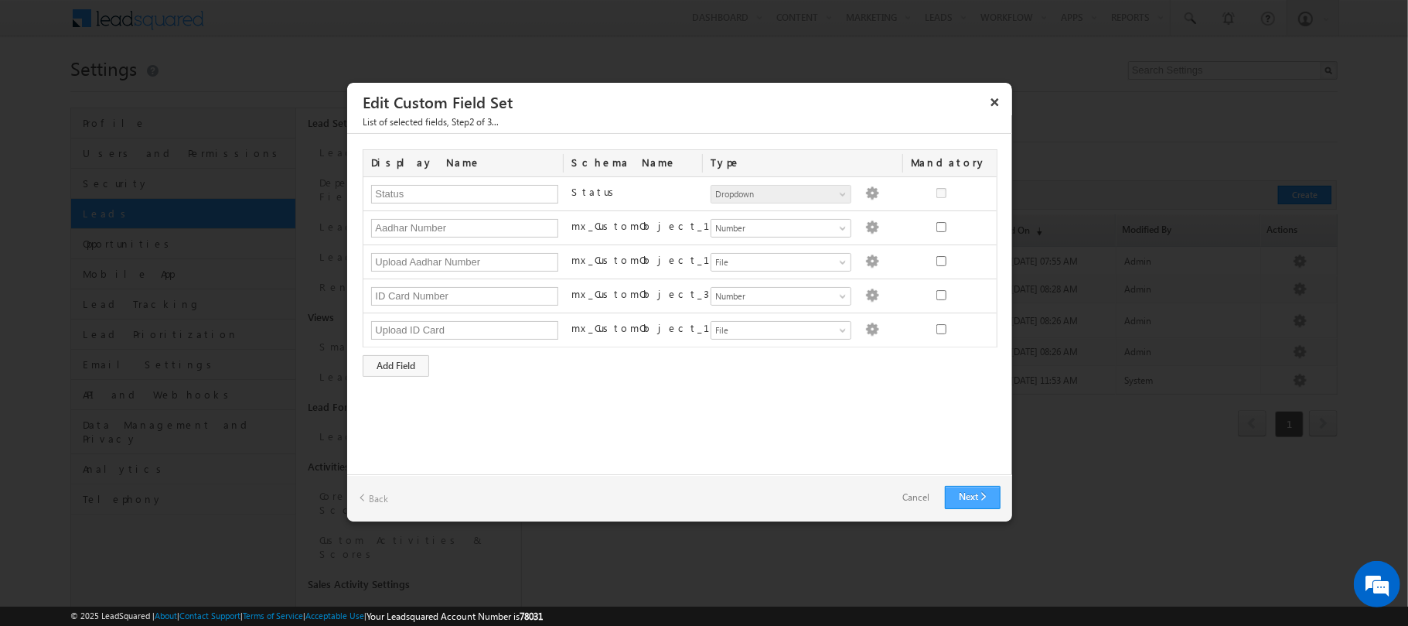
click at [968, 490] on link "Next" at bounding box center [973, 497] width 56 height 23
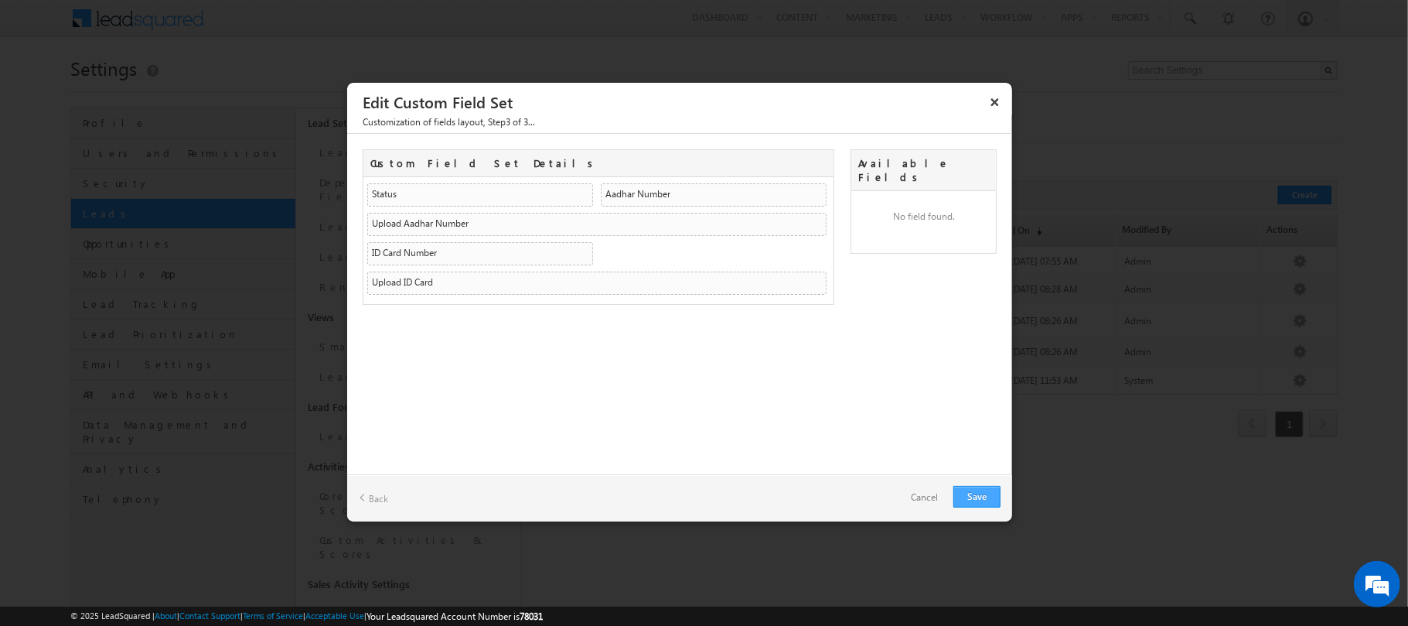
click at [968, 490] on link "Save" at bounding box center [977, 497] width 47 height 22
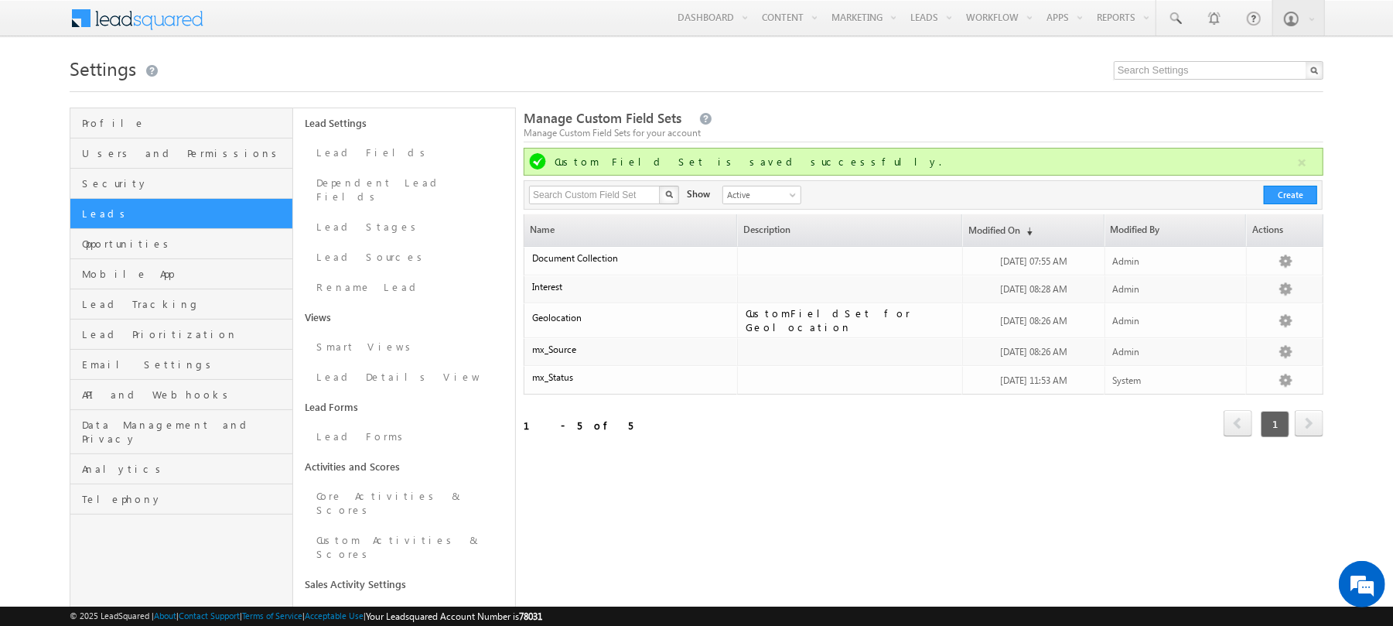
click at [968, 490] on div "Manage Custom Field Sets Manage Custom Field Sets for your account Custom Field…" at bounding box center [924, 561] width 800 height 907
click at [394, 159] on link "Lead Fields" at bounding box center [404, 153] width 223 height 30
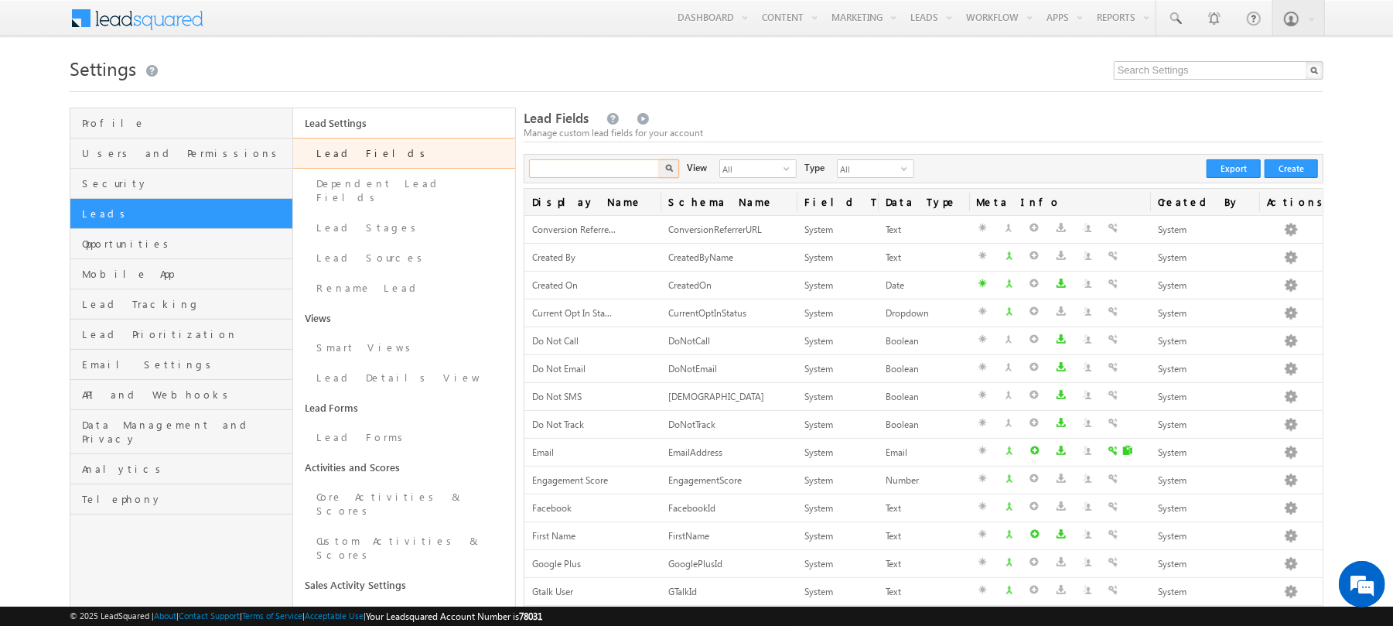
click at [628, 168] on input "text" at bounding box center [595, 168] width 132 height 19
type input "document"
click at [659, 159] on button "button" at bounding box center [669, 168] width 20 height 19
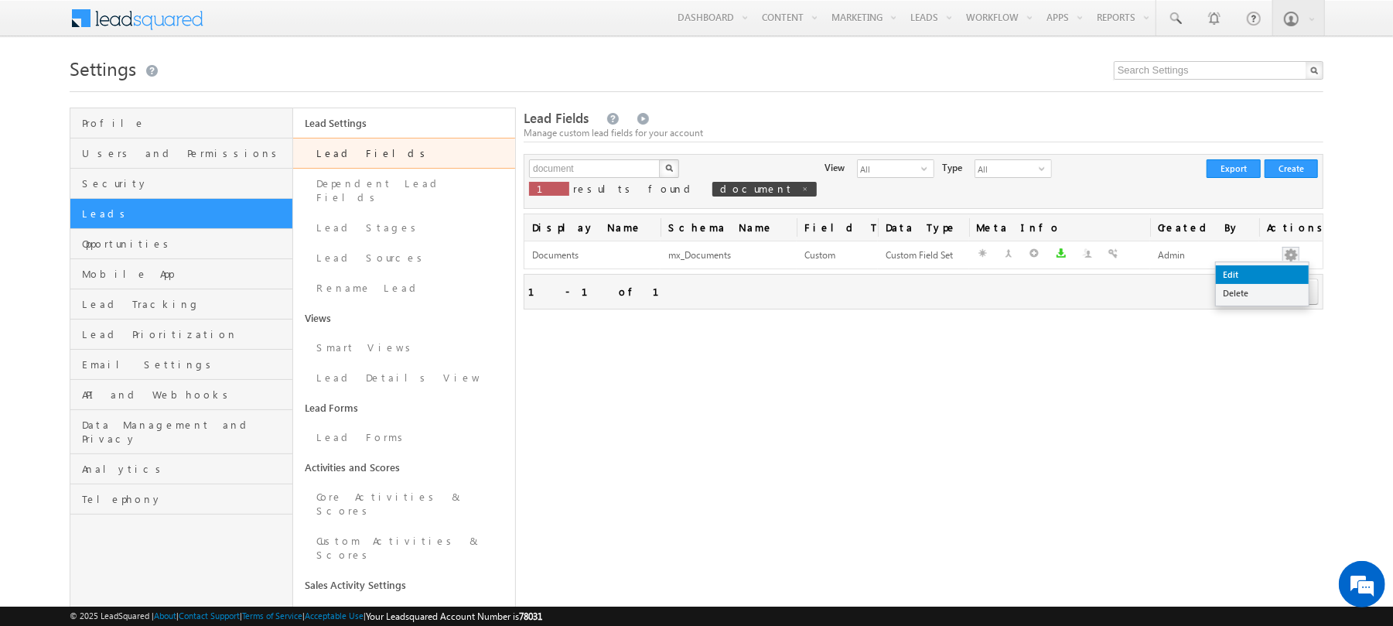
click at [1275, 270] on link "Edit" at bounding box center [1262, 274] width 93 height 19
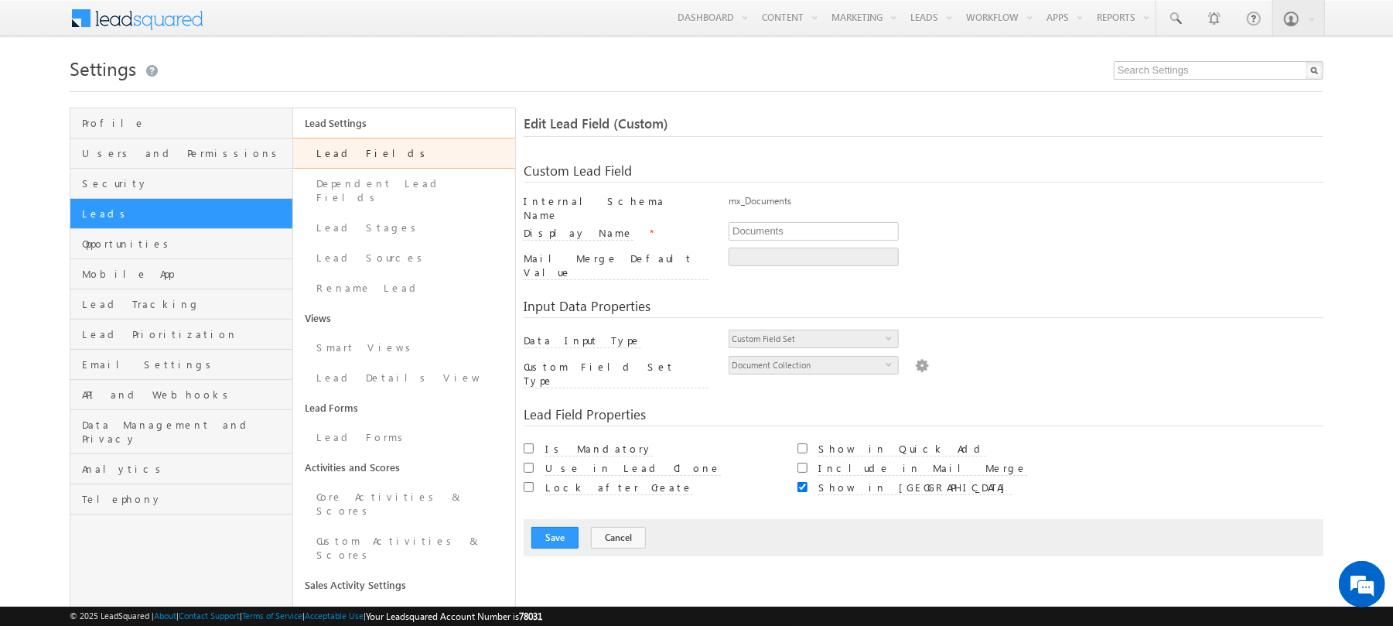
click at [916, 356] on img at bounding box center [922, 364] width 14 height 17
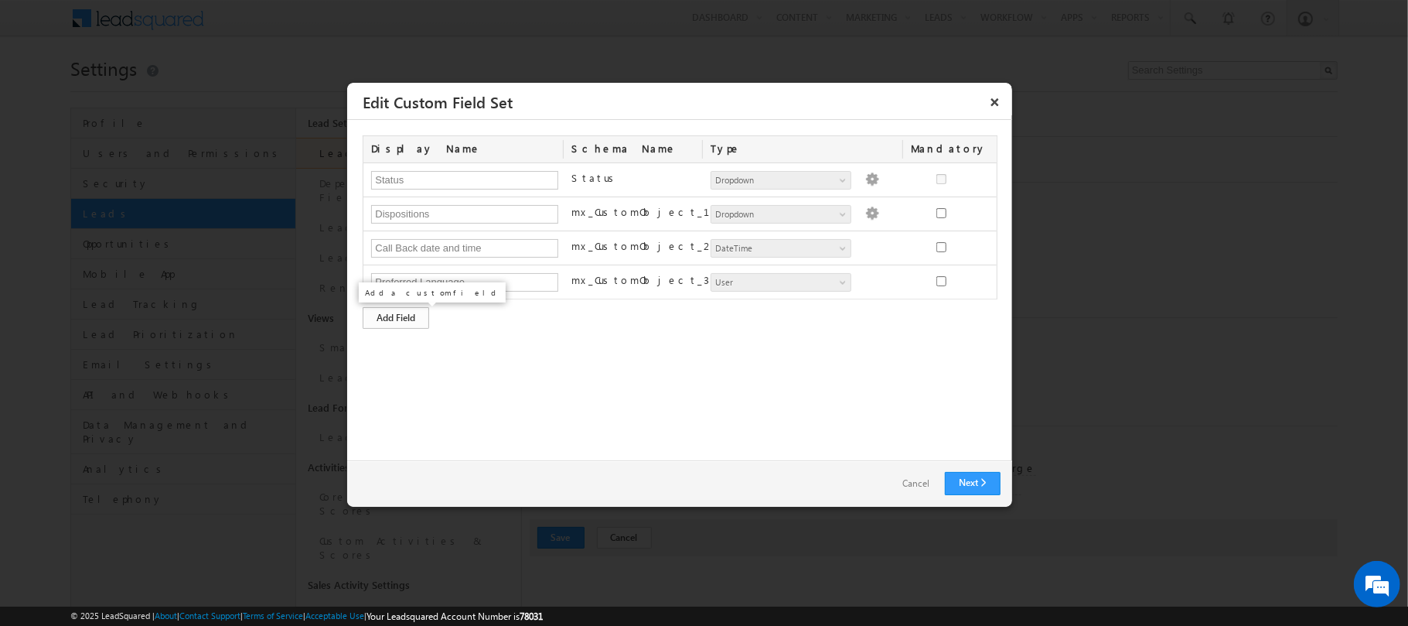
click at [394, 323] on div "Add Field" at bounding box center [396, 318] width 67 height 22
click at [906, 483] on link "Cancel" at bounding box center [916, 484] width 58 height 22
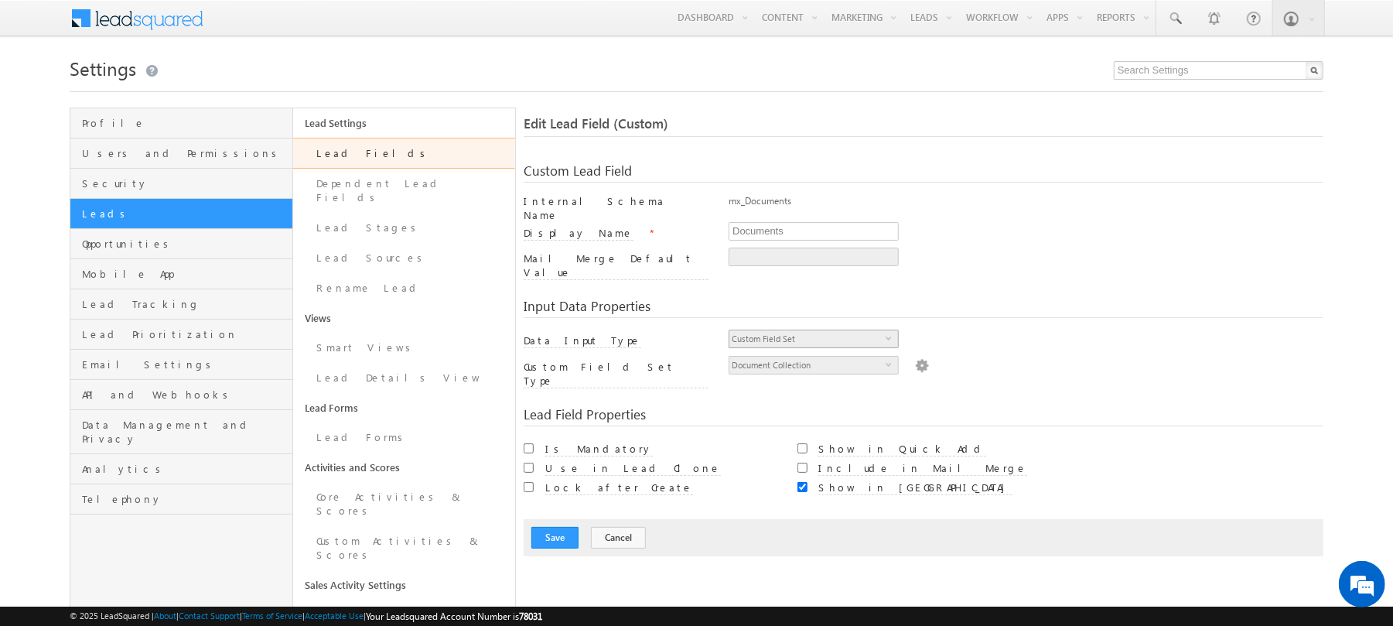
click at [871, 330] on span "Custom Field Set" at bounding box center [807, 338] width 156 height 17
click at [804, 438] on div "Show in Quick Add" at bounding box center [923, 447] width 253 height 19
click at [802, 443] on input "Show in Quick Add" at bounding box center [802, 448] width 10 height 10
checkbox input "true"
click at [915, 356] on img at bounding box center [922, 364] width 14 height 17
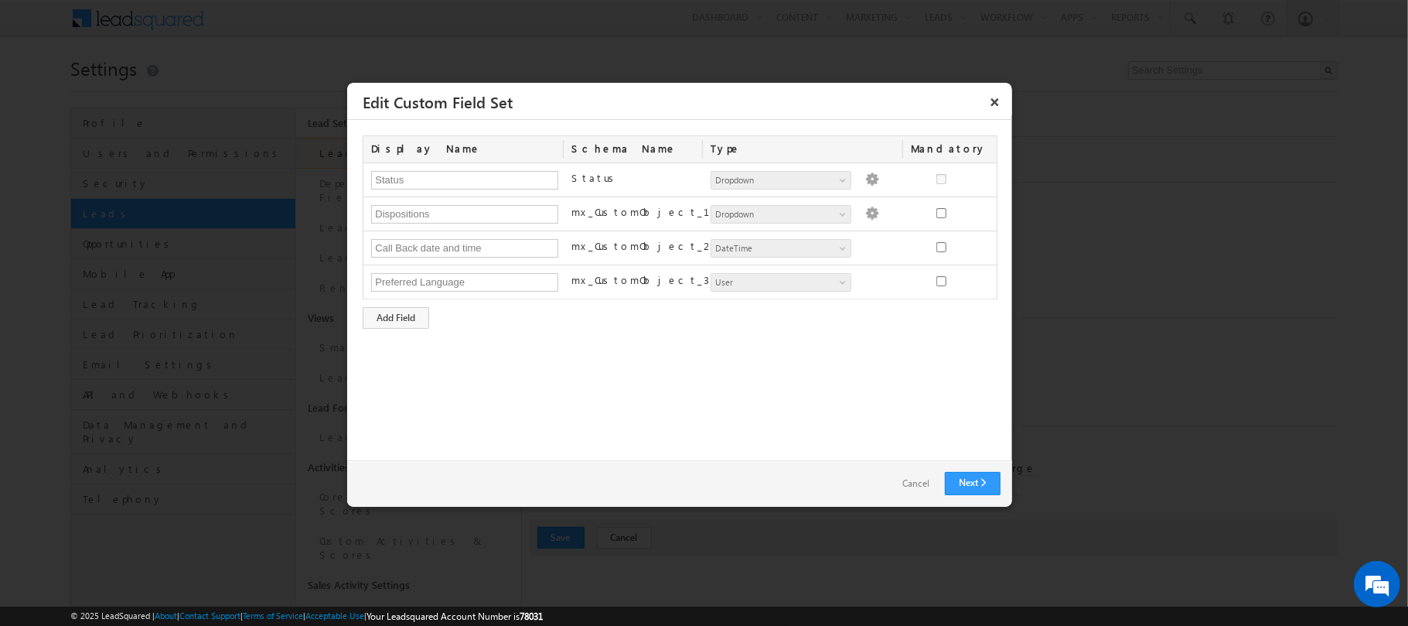
click at [904, 490] on link "Cancel" at bounding box center [916, 484] width 58 height 22
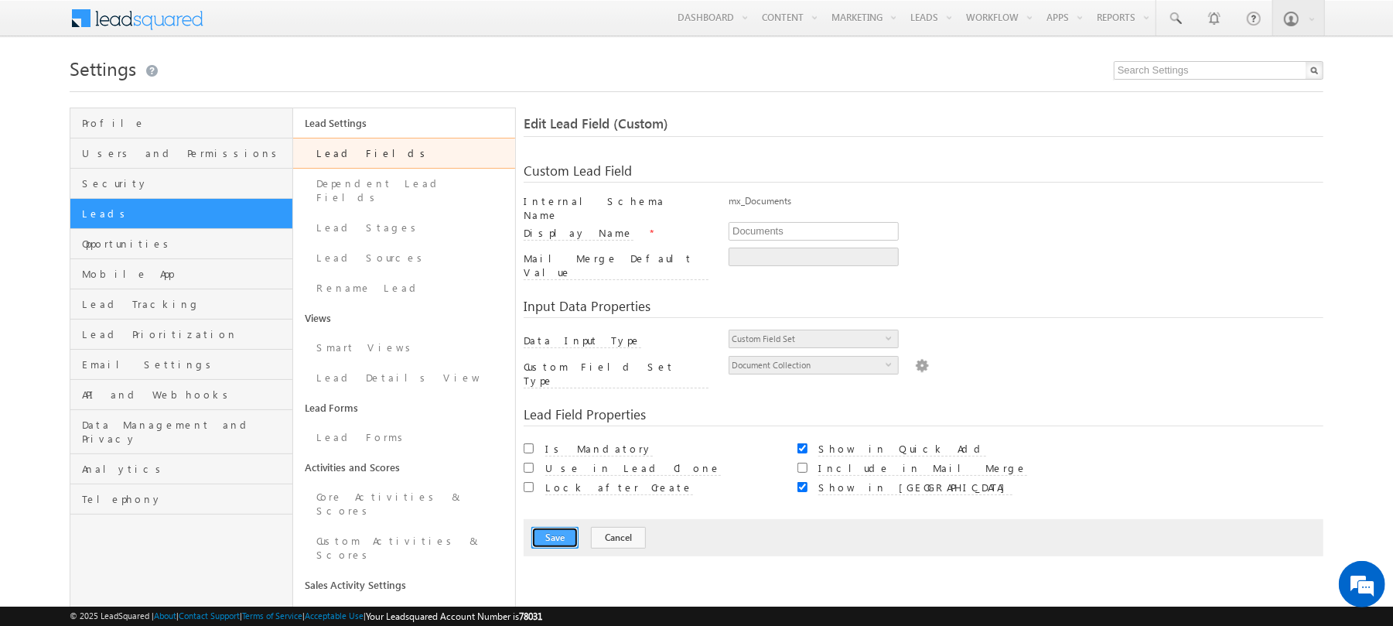
click at [552, 527] on button "Save" at bounding box center [554, 538] width 47 height 22
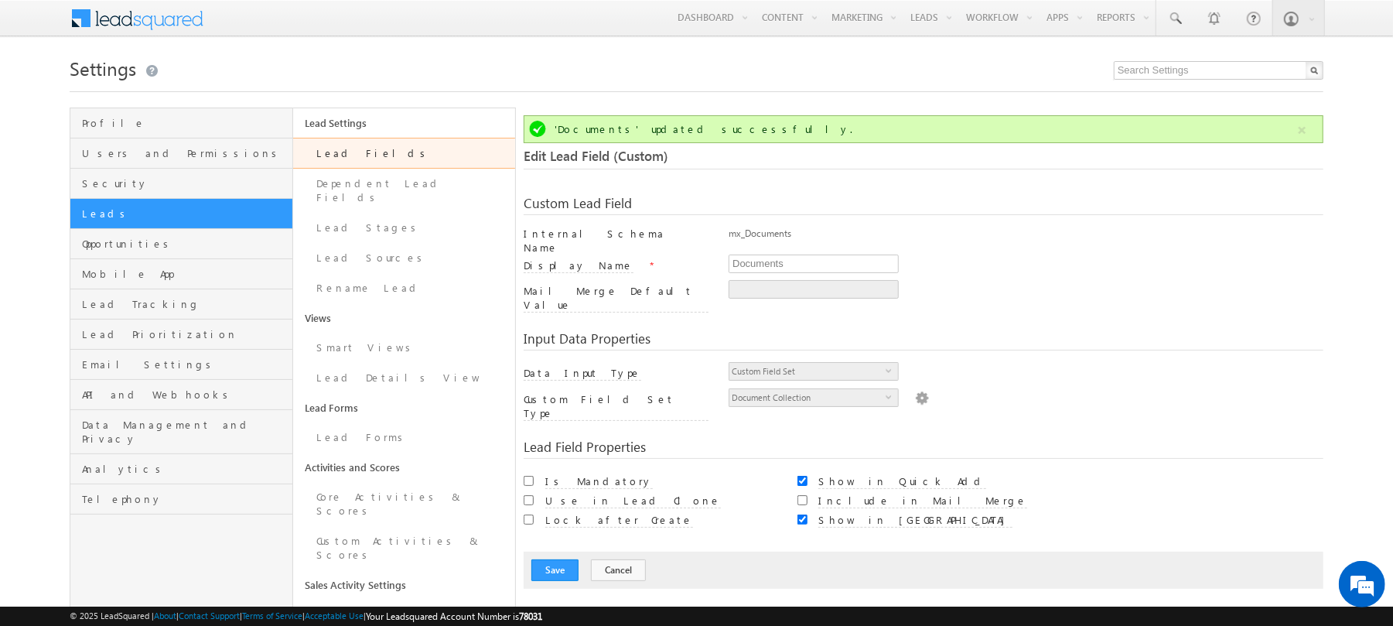
scroll to position [116, 0]
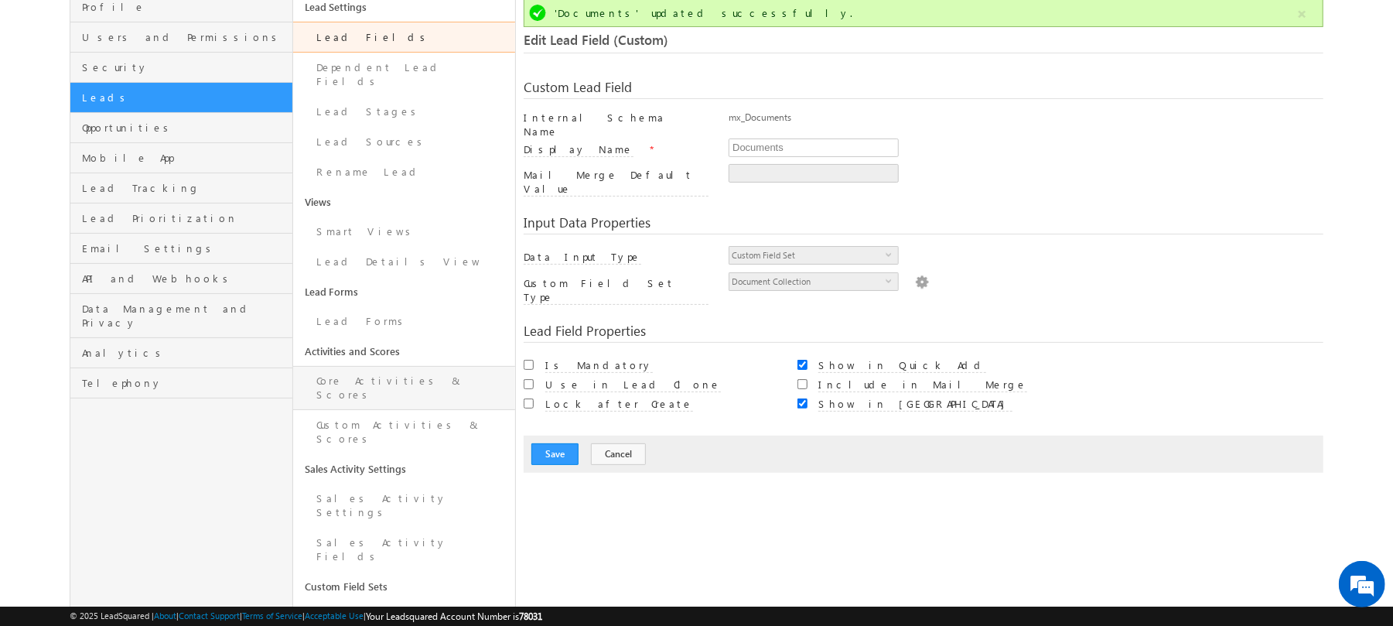
click at [441, 375] on link "Core Activities & Scores" at bounding box center [404, 388] width 223 height 44
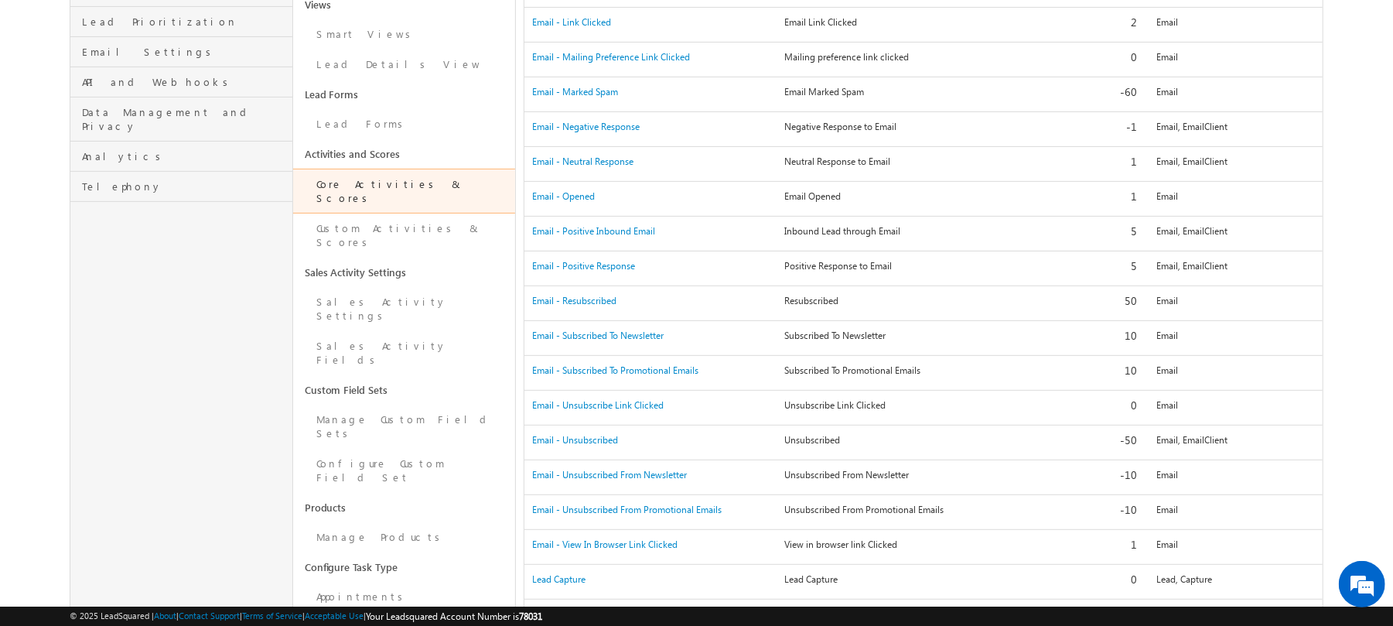
scroll to position [335, 0]
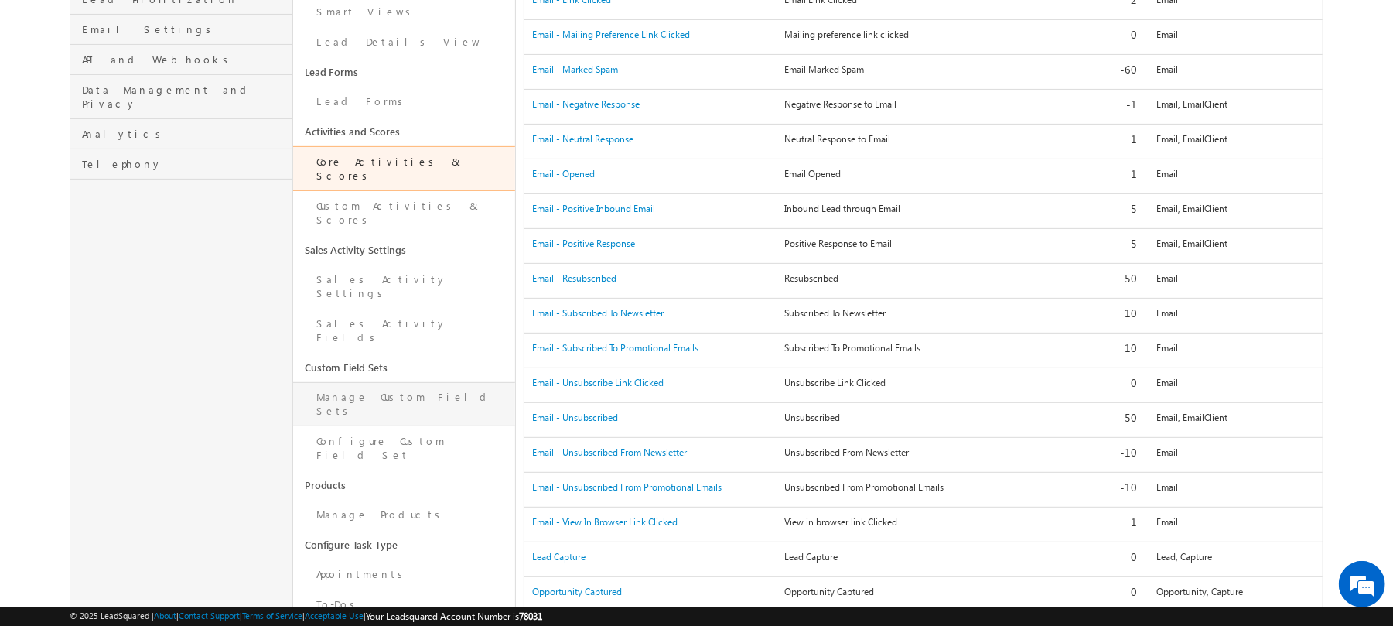
click at [399, 382] on link "Manage Custom Field Sets" at bounding box center [404, 404] width 223 height 44
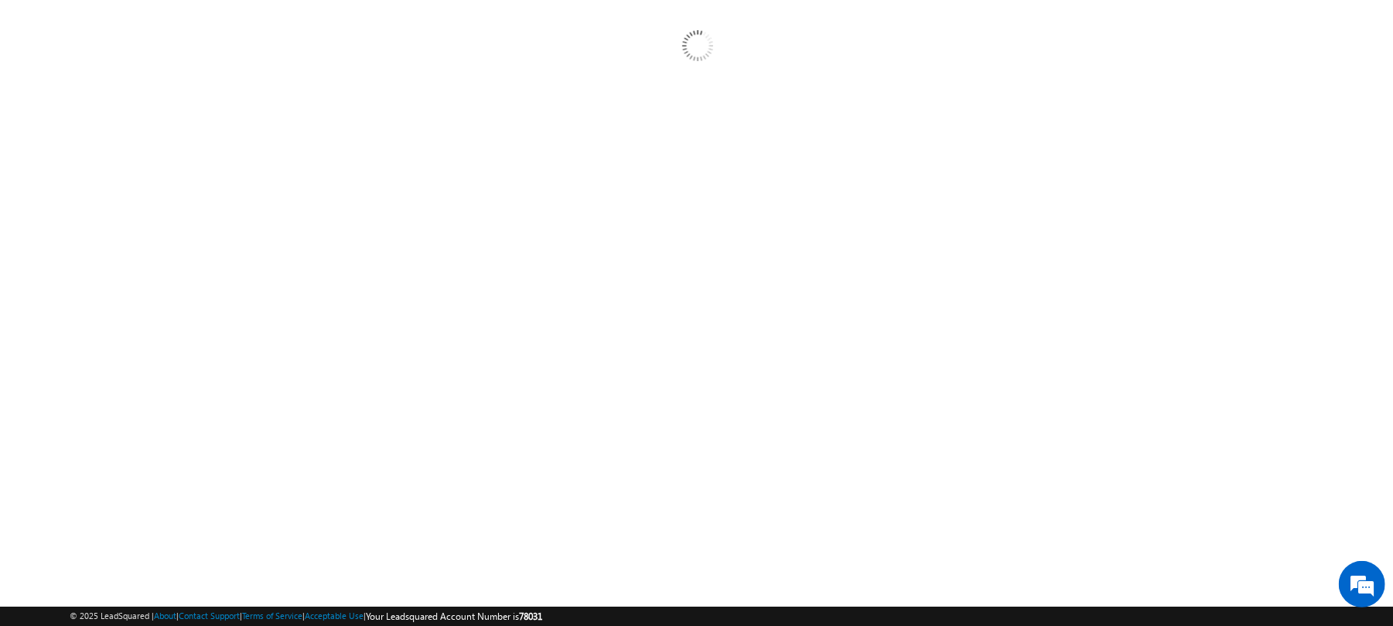
scroll to position [145, 0]
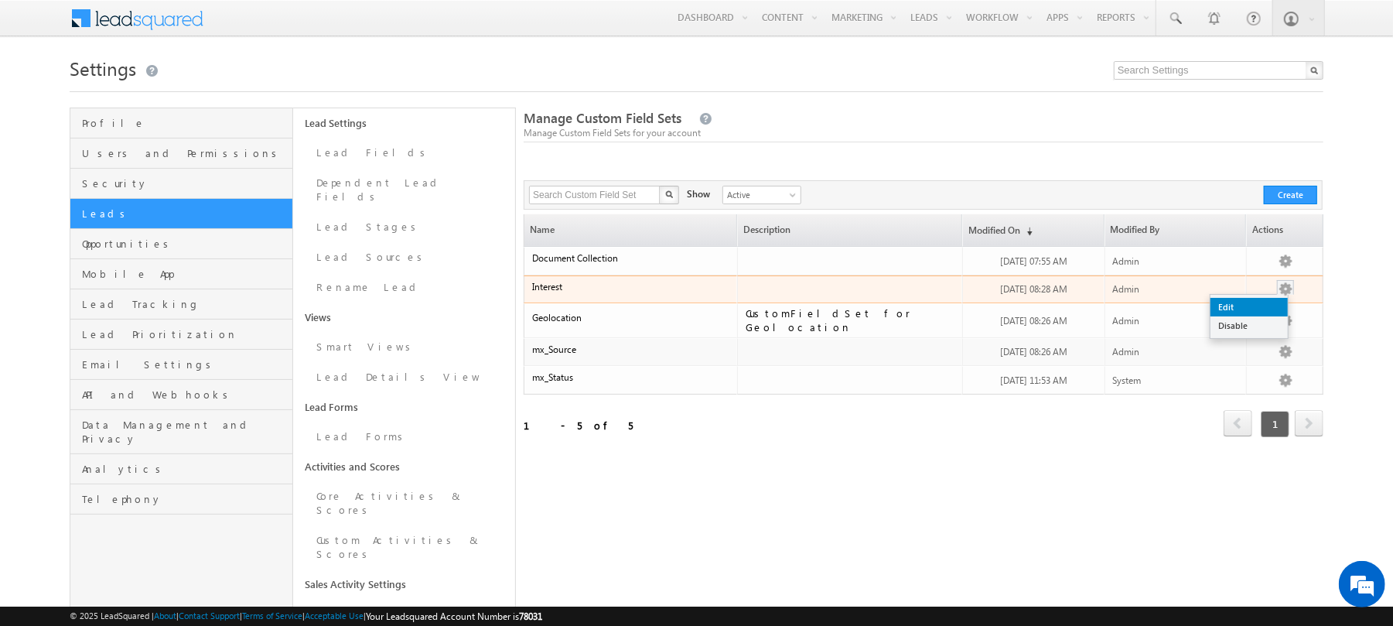
click at [1257, 313] on link "Edit" at bounding box center [1248, 307] width 77 height 19
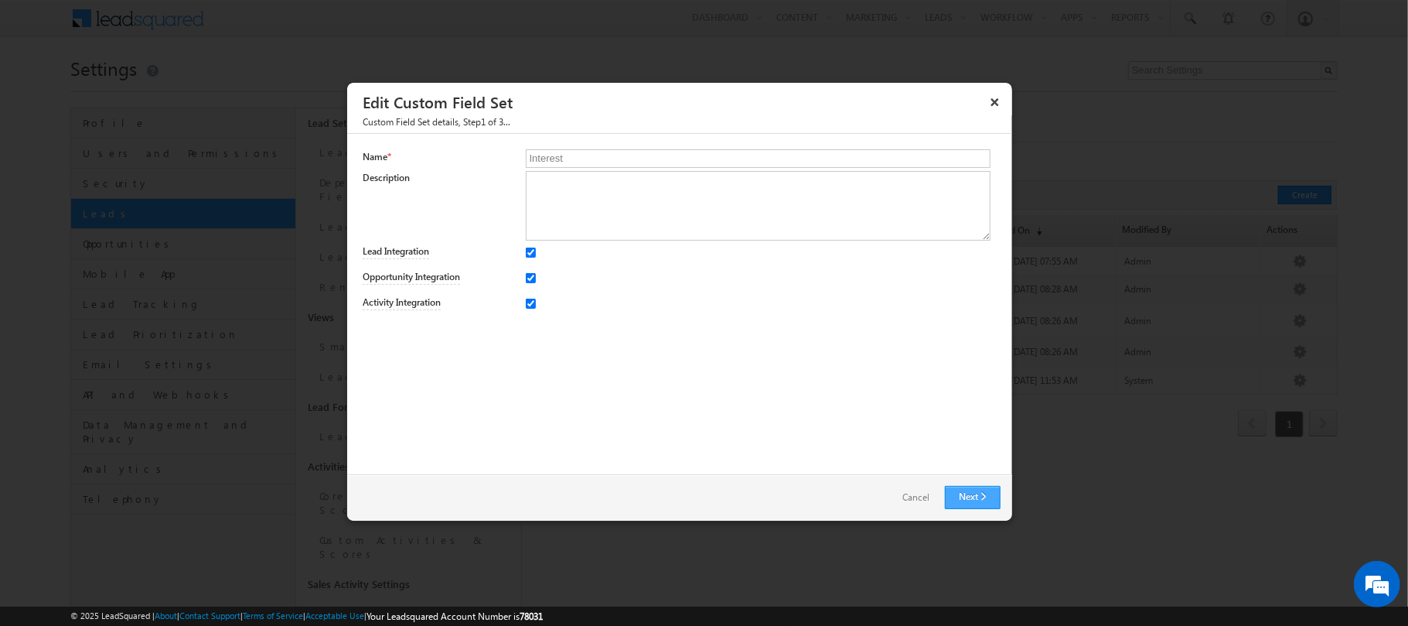
click at [975, 497] on link "Next" at bounding box center [973, 497] width 56 height 23
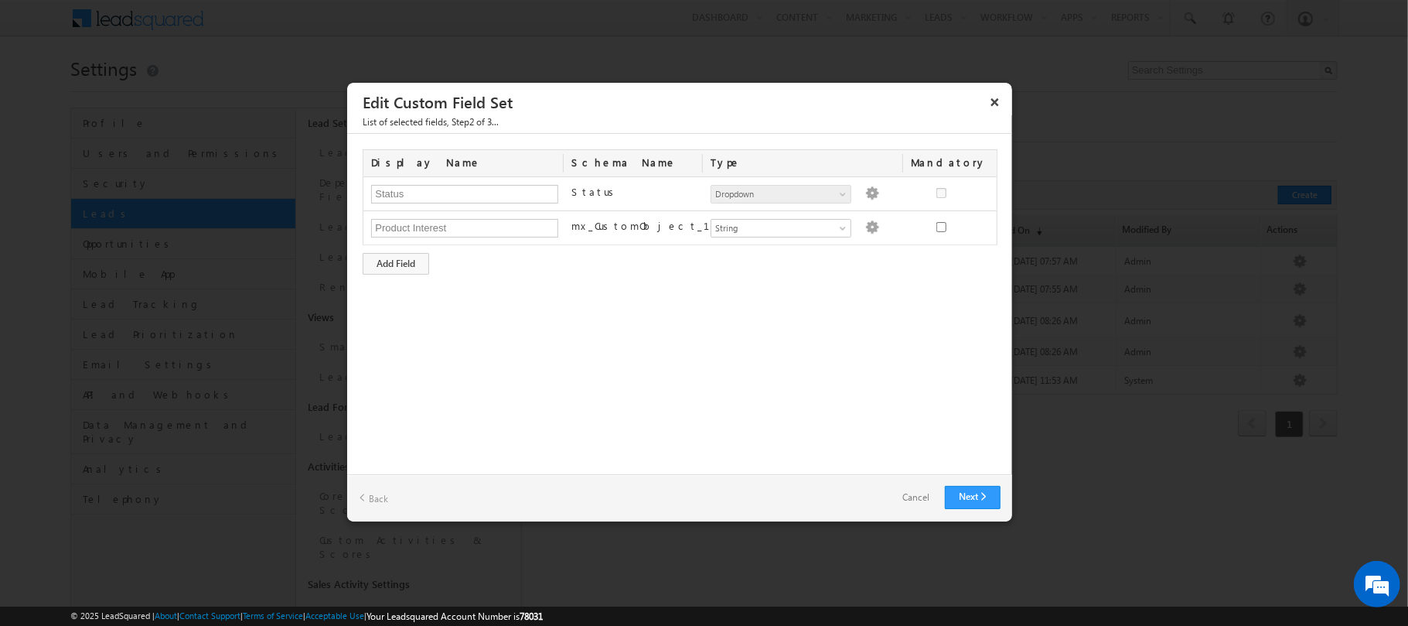
click at [914, 496] on link "Cancel" at bounding box center [916, 497] width 58 height 22
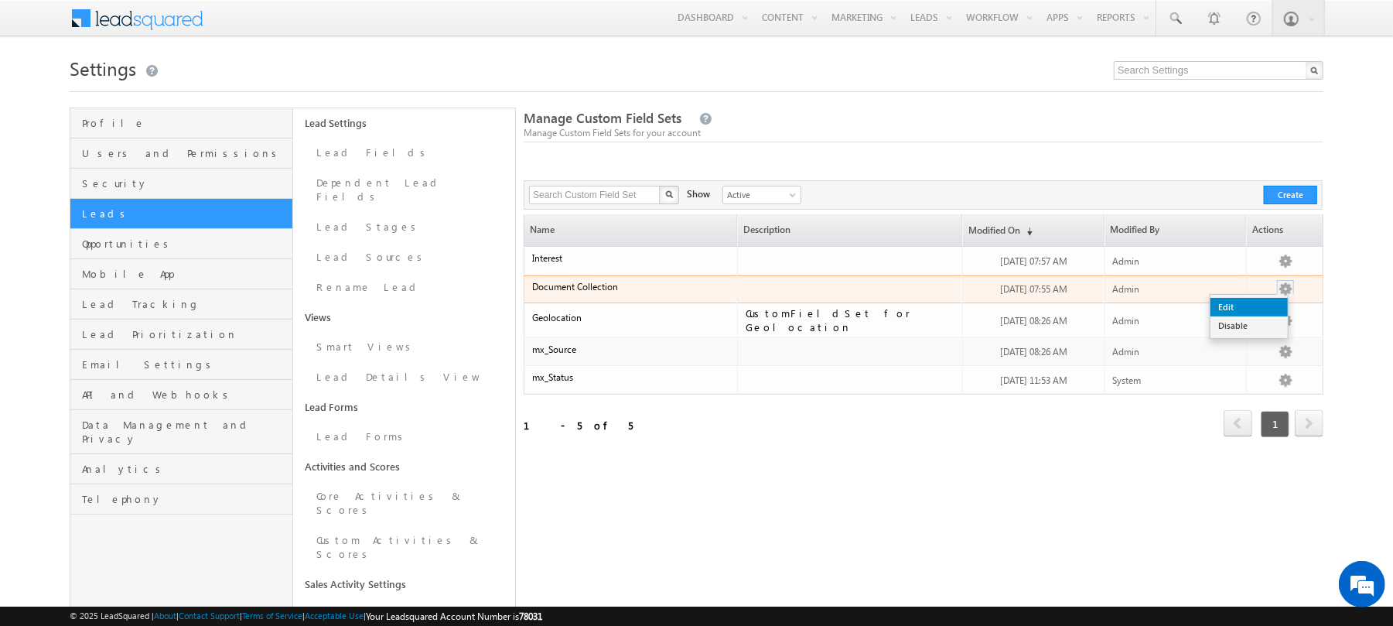
click at [1259, 301] on link "Edit" at bounding box center [1248, 307] width 77 height 19
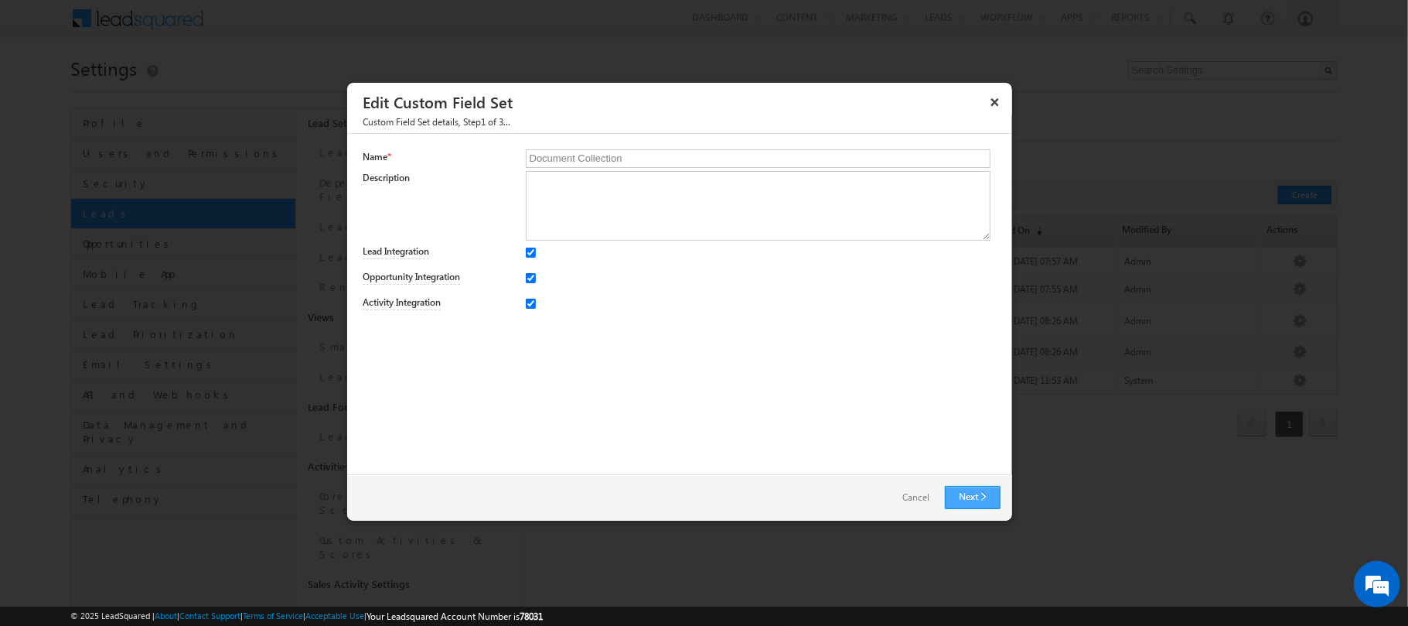
click at [978, 498] on link "Next" at bounding box center [973, 497] width 56 height 23
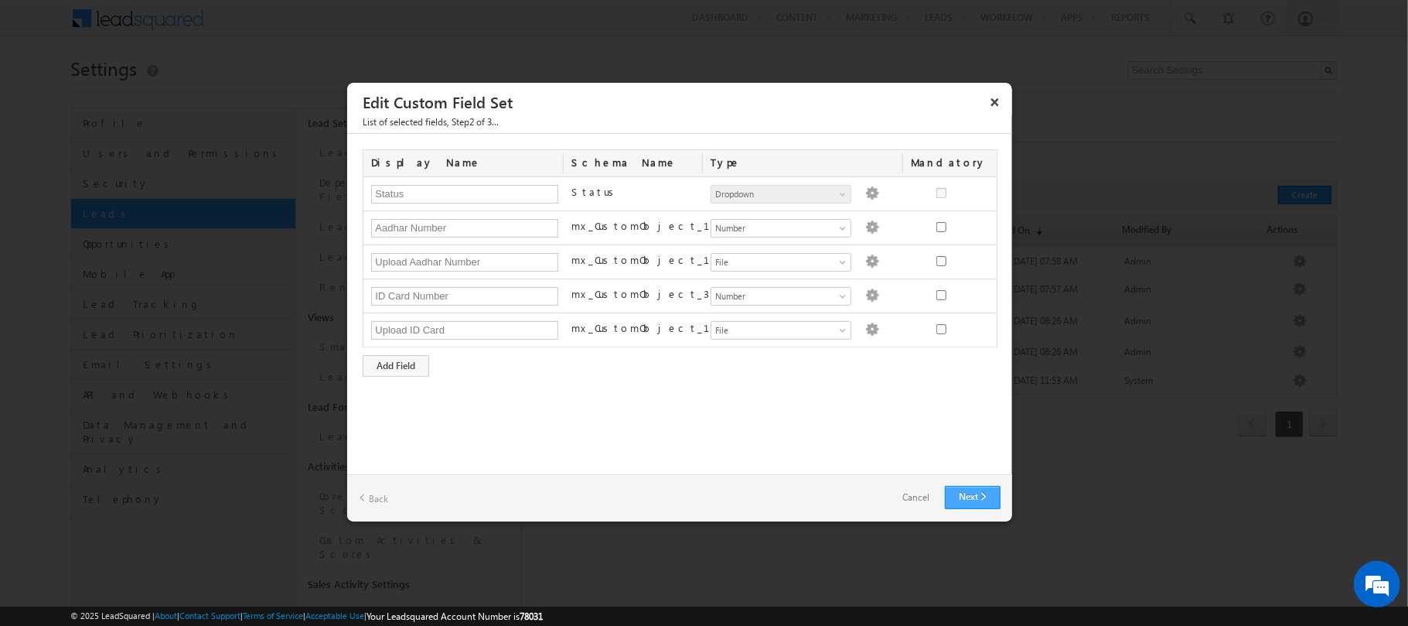
click at [971, 500] on link "Next" at bounding box center [973, 497] width 56 height 23
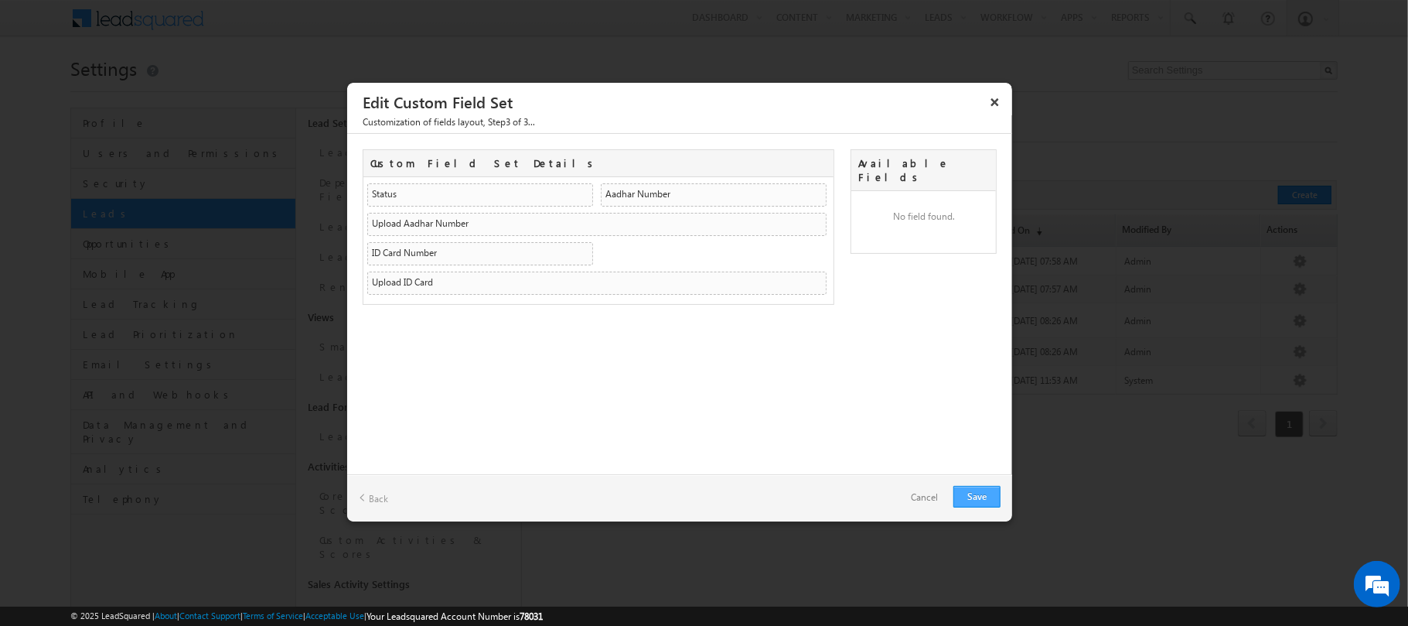
click at [988, 496] on link "Save" at bounding box center [977, 497] width 47 height 22
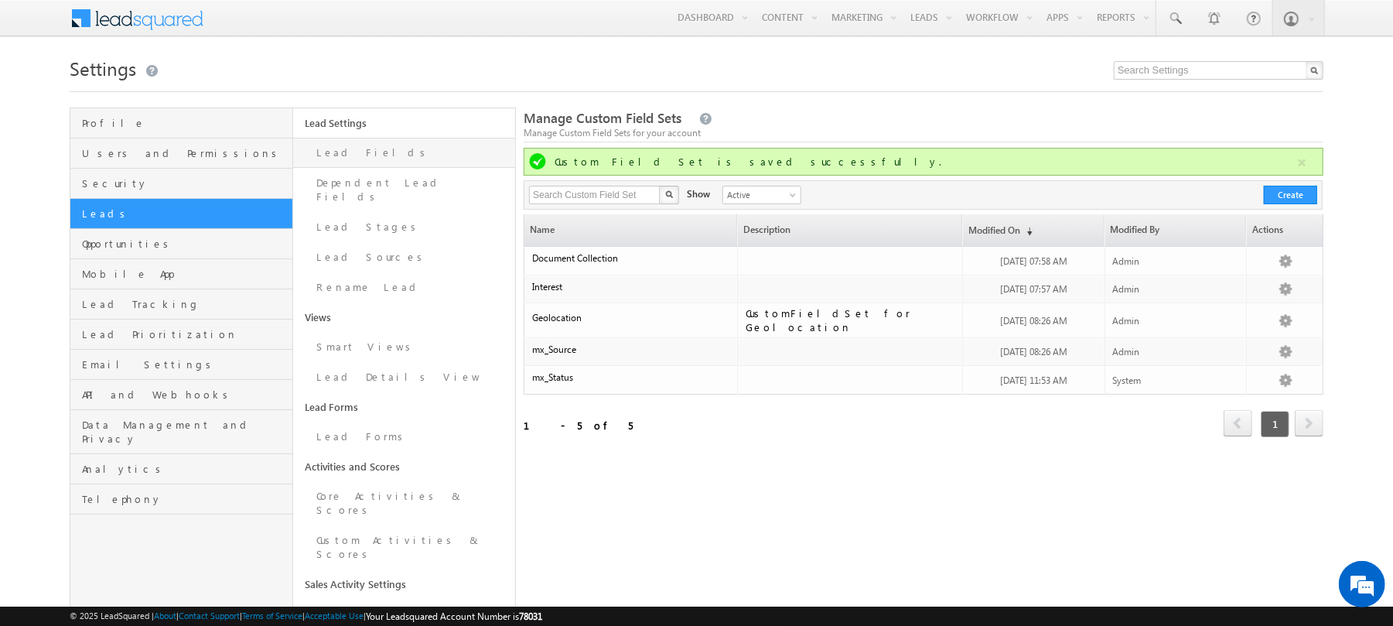
click at [362, 143] on link "Lead Fields" at bounding box center [404, 153] width 223 height 30
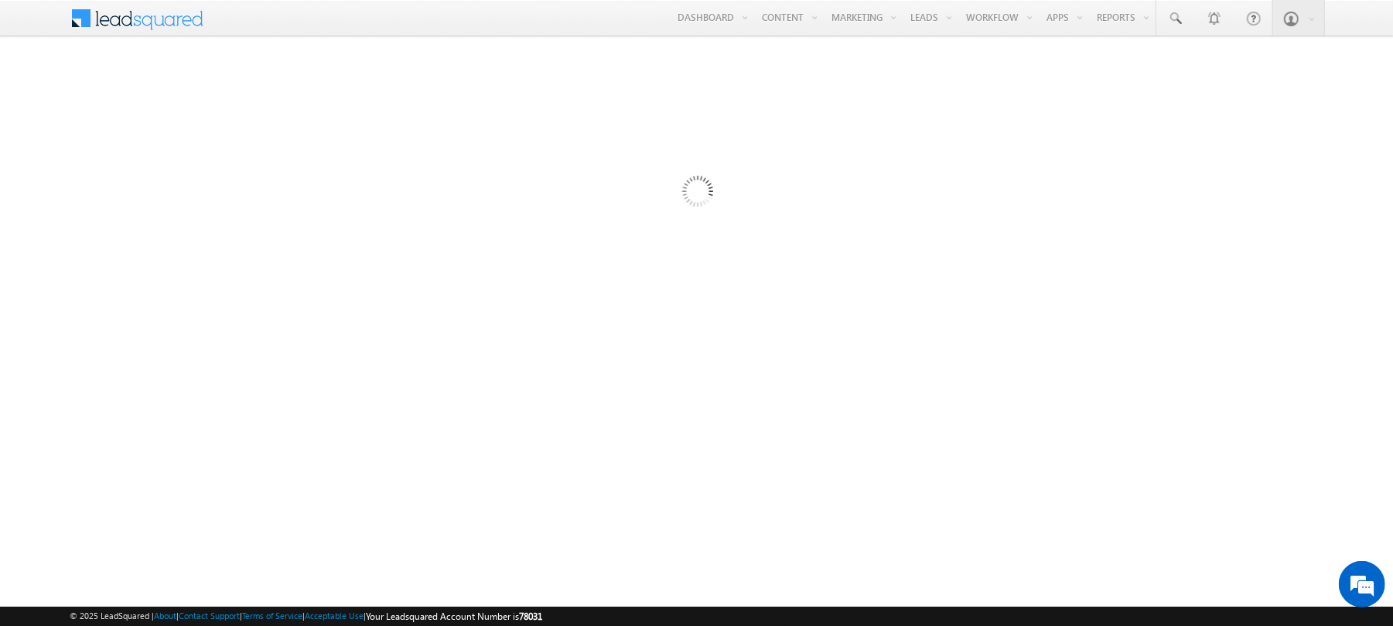
click at [125, 2] on span at bounding box center [141, 19] width 142 height 38
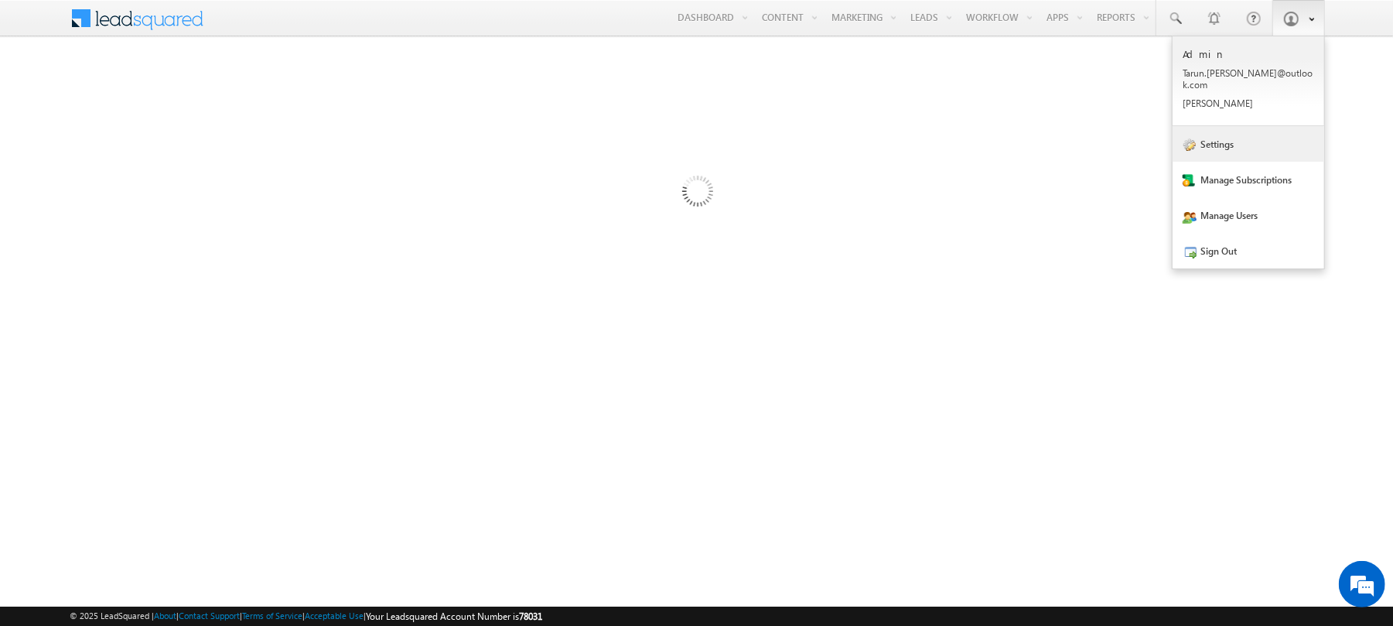
click at [1225, 128] on link "Settings" at bounding box center [1249, 144] width 152 height 36
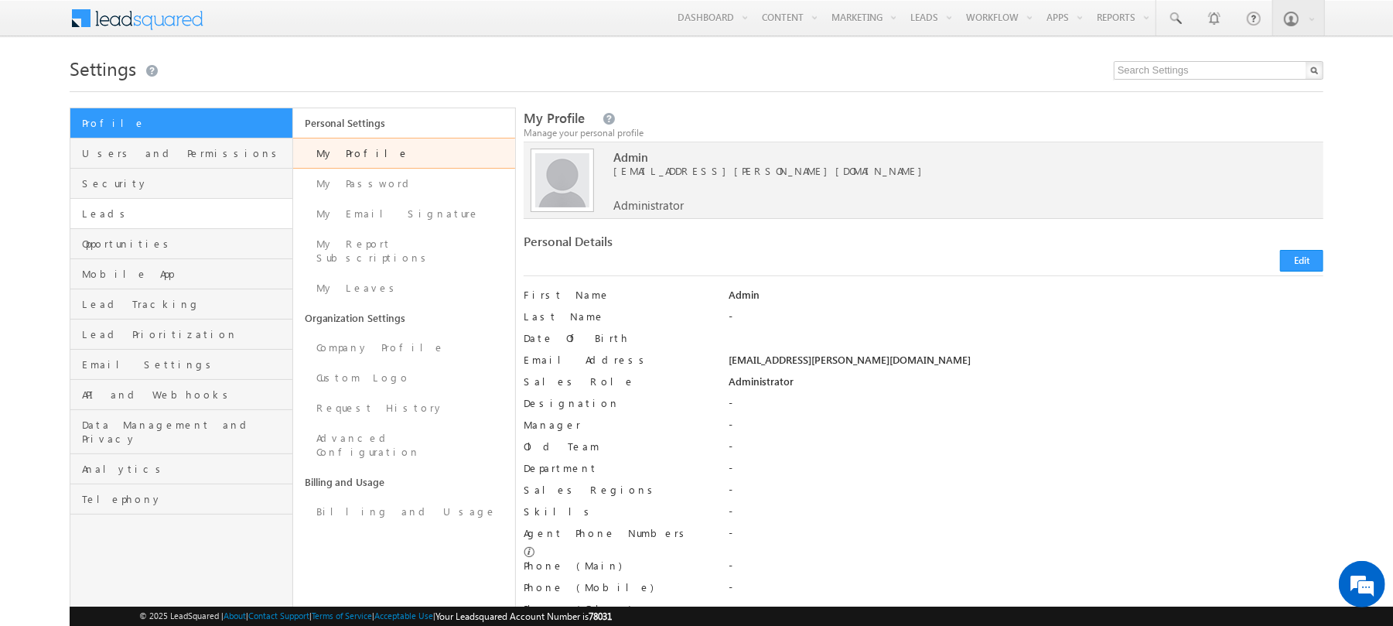
click at [186, 204] on link "Leads" at bounding box center [181, 214] width 222 height 30
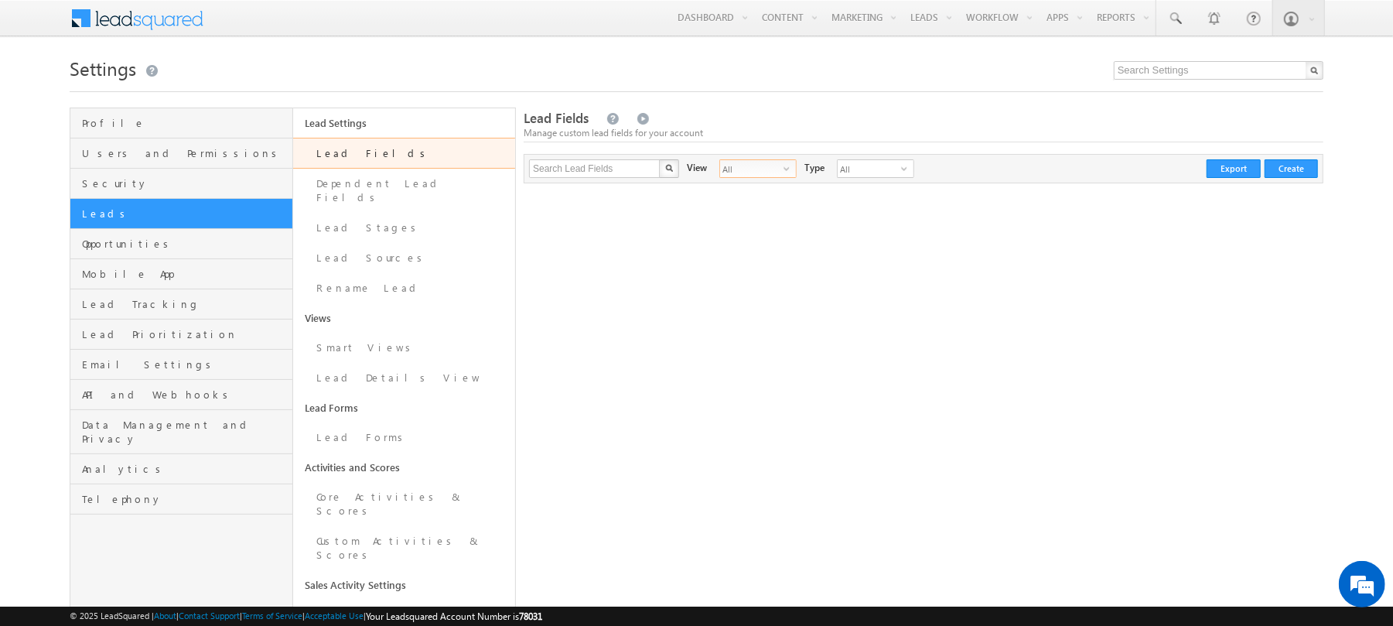
click at [756, 172] on span "All" at bounding box center [751, 168] width 63 height 17
click at [852, 175] on span "All" at bounding box center [869, 168] width 63 height 17
click at [741, 166] on span "All" at bounding box center [751, 168] width 63 height 17
click at [739, 214] on li "Custom Fields" at bounding box center [750, 219] width 76 height 15
click at [619, 161] on input "text" at bounding box center [595, 168] width 132 height 19
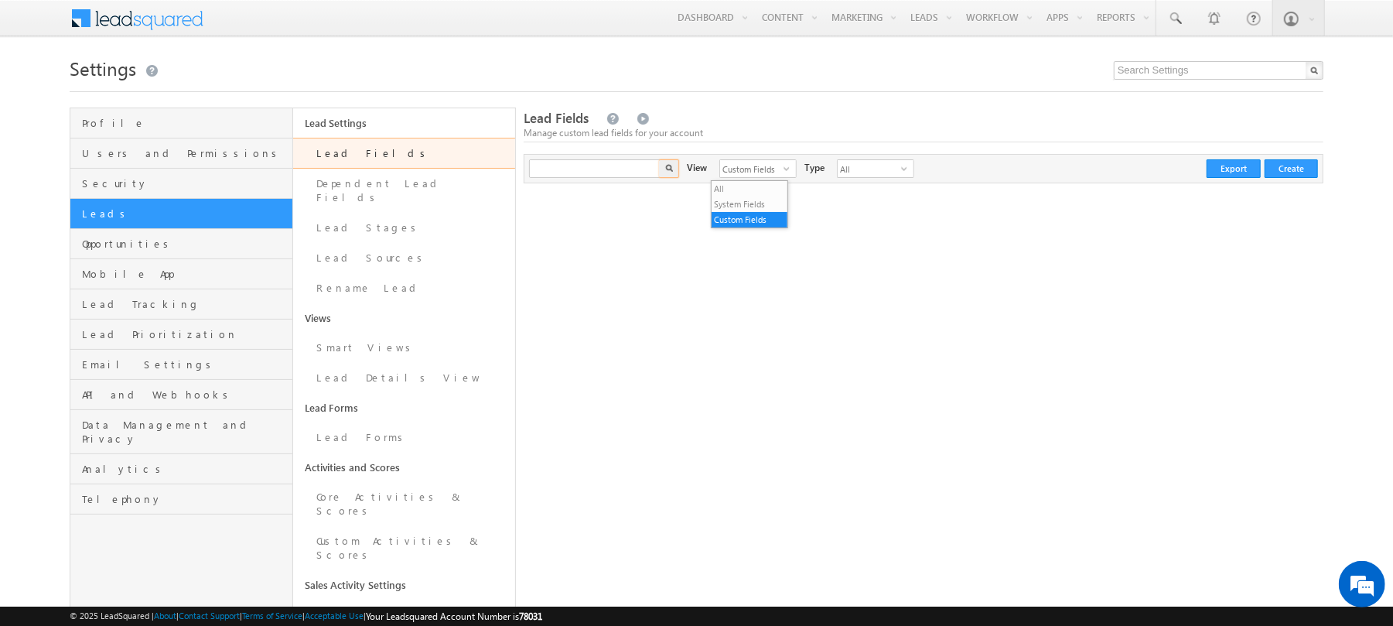
type input "Search Lead Fields"
click at [620, 232] on div "Lead Fields Manage custom lead fields for your account Search Lead Fields X 0 r…" at bounding box center [924, 561] width 800 height 907
click at [407, 177] on link "Dependent Lead Fields" at bounding box center [404, 191] width 223 height 44
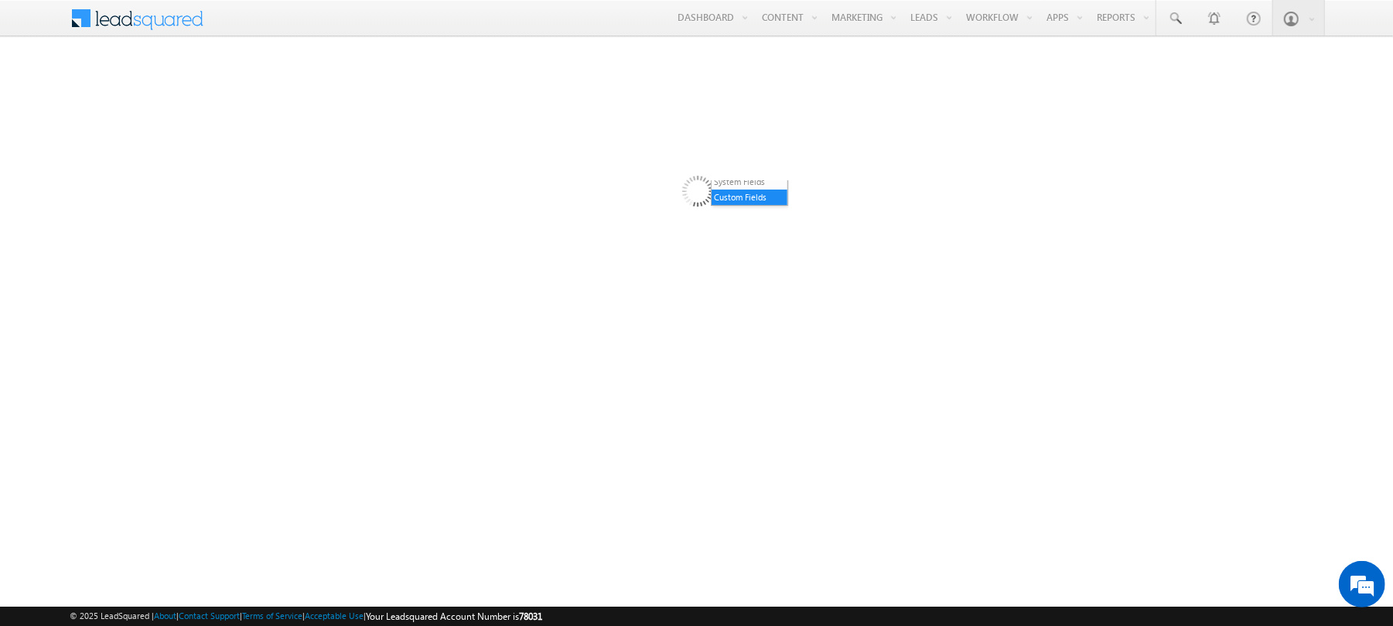
click at [920, 260] on div at bounding box center [697, 423] width 1254 height 619
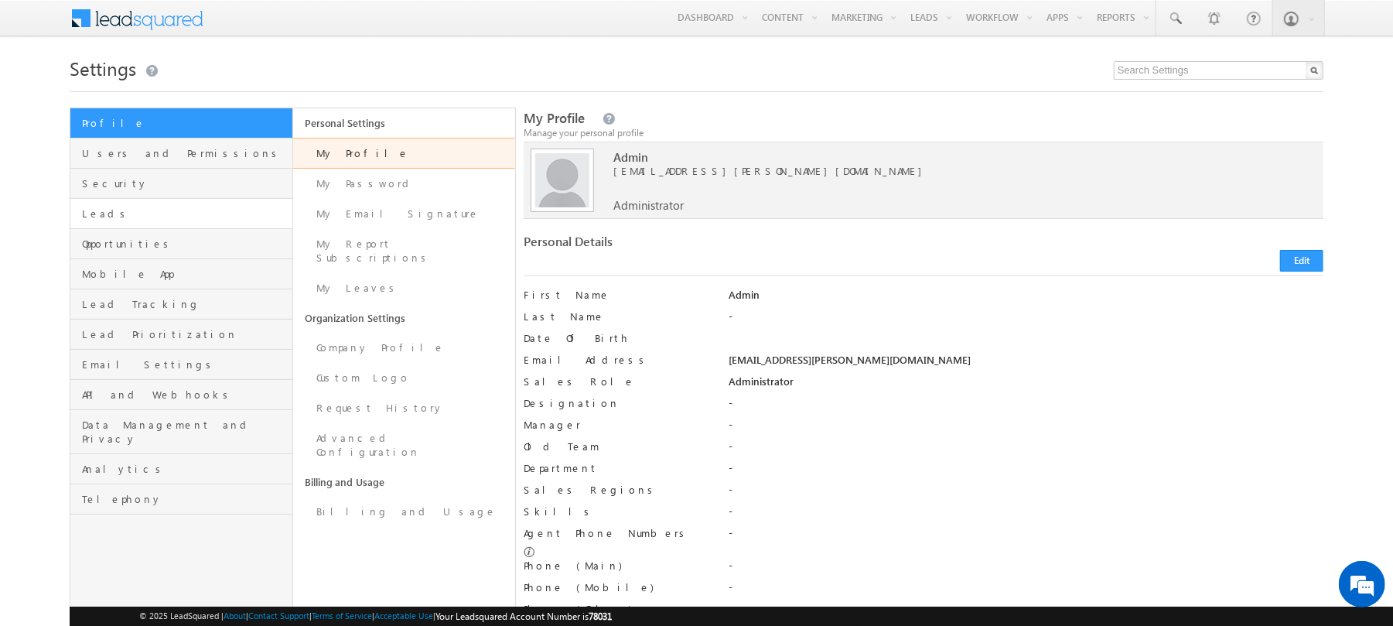
click at [166, 204] on link "Leads" at bounding box center [181, 214] width 222 height 30
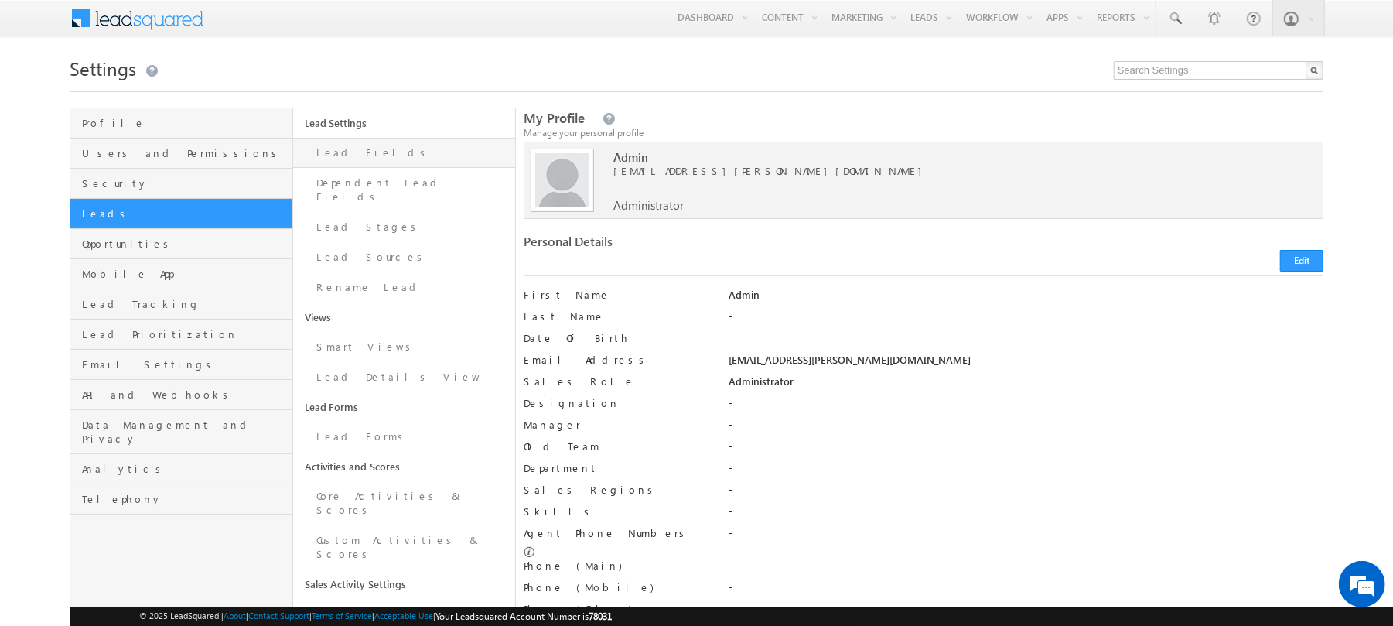
click at [408, 140] on link "Lead Fields" at bounding box center [404, 153] width 223 height 30
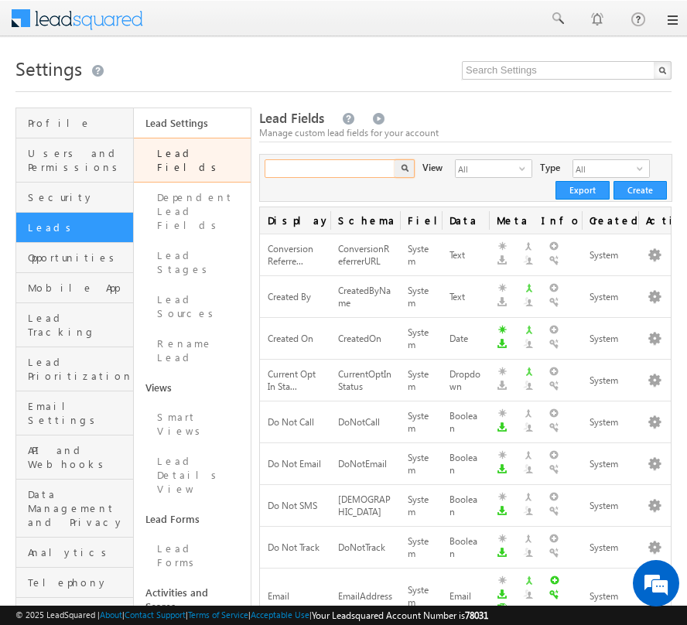
click at [307, 166] on input "text" at bounding box center [331, 168] width 132 height 19
type input "document"
click at [405, 172] on button "button" at bounding box center [404, 168] width 20 height 19
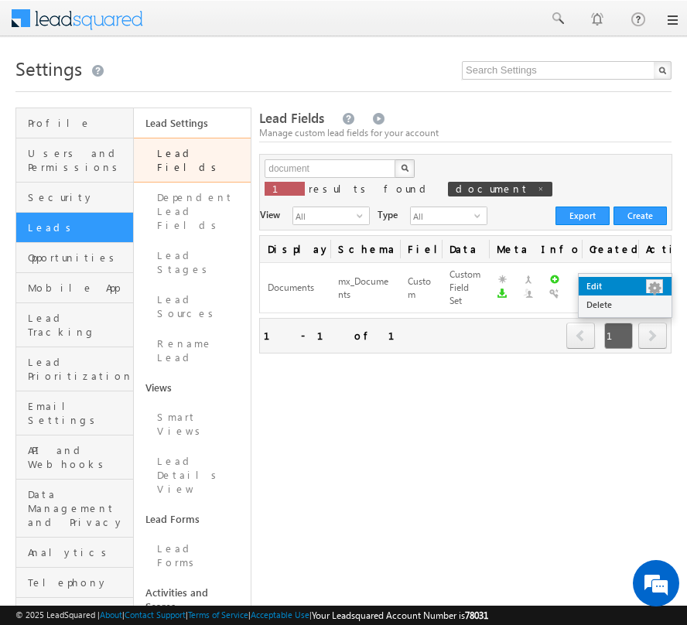
click at [616, 291] on link "Edit" at bounding box center [625, 286] width 93 height 19
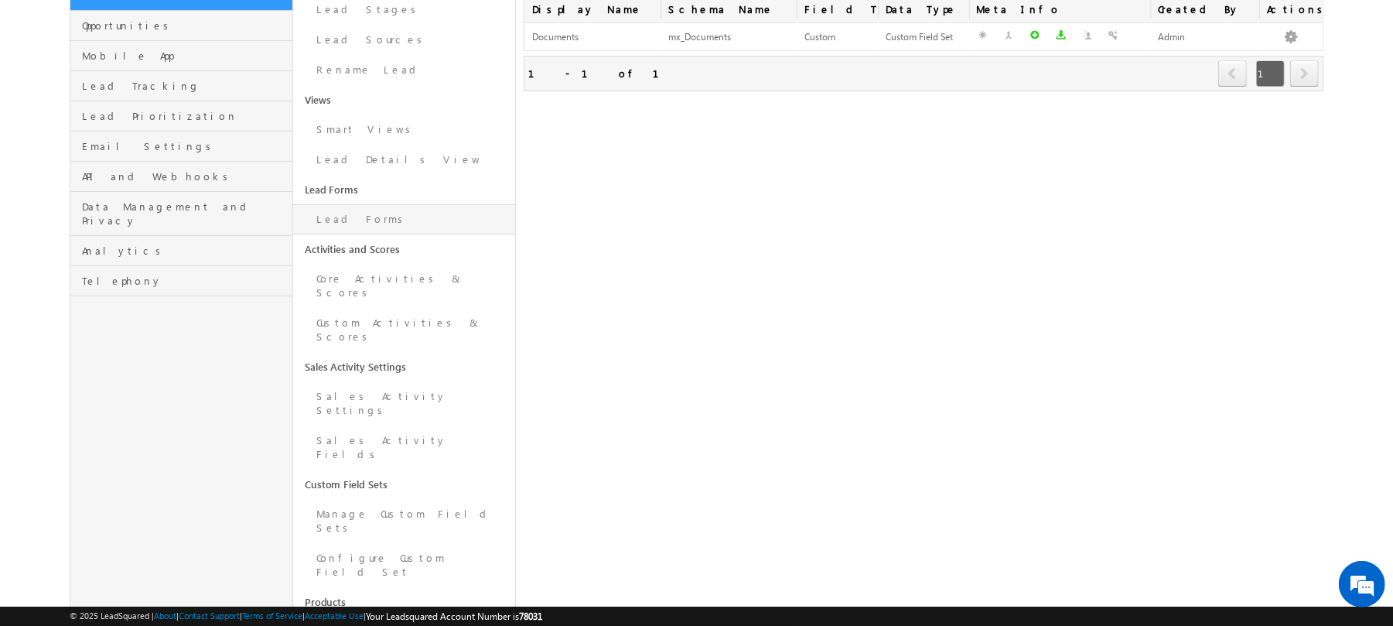
scroll to position [245, 0]
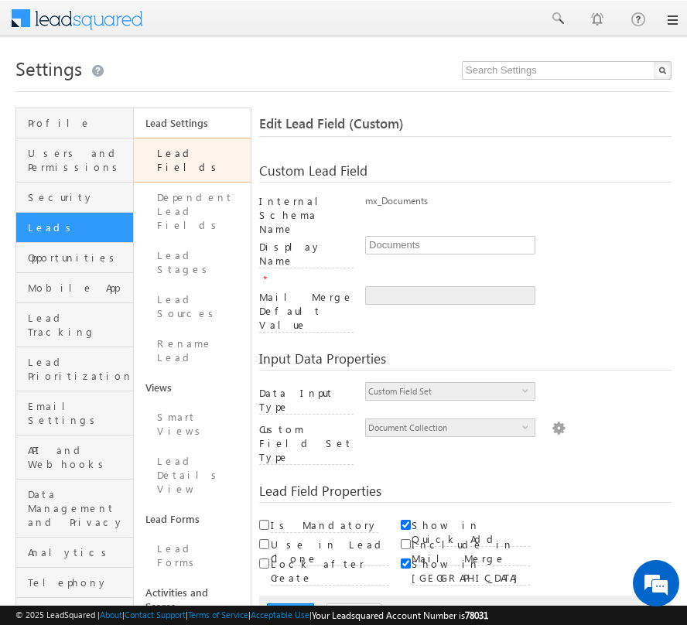
click at [551, 418] on img at bounding box center [558, 426] width 14 height 17
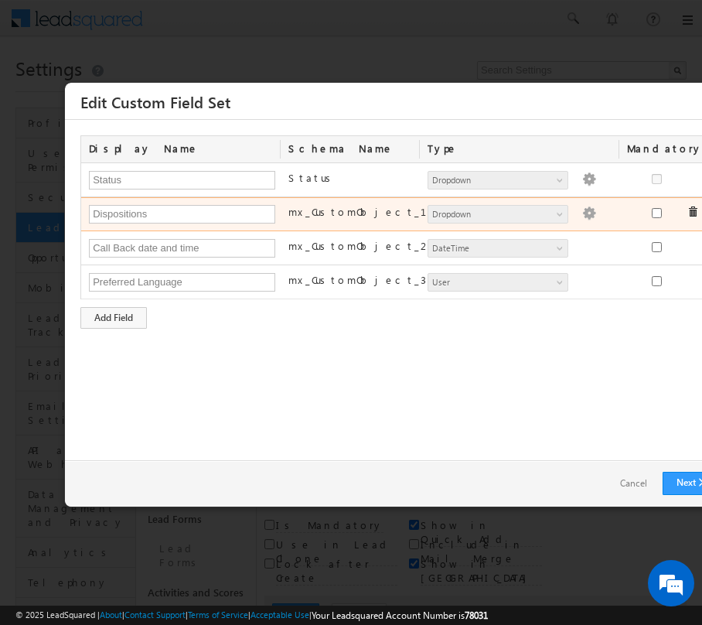
click at [582, 220] on img at bounding box center [589, 214] width 14 height 14
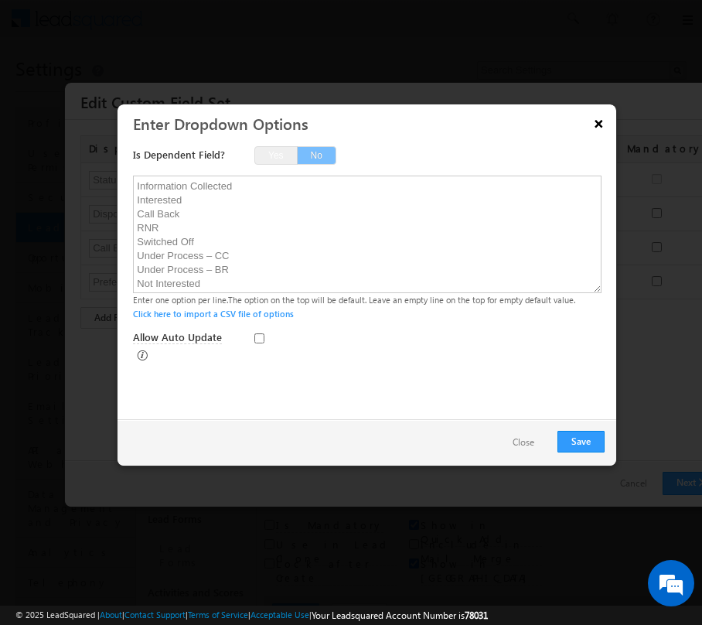
click at [598, 127] on button "×" at bounding box center [599, 123] width 25 height 27
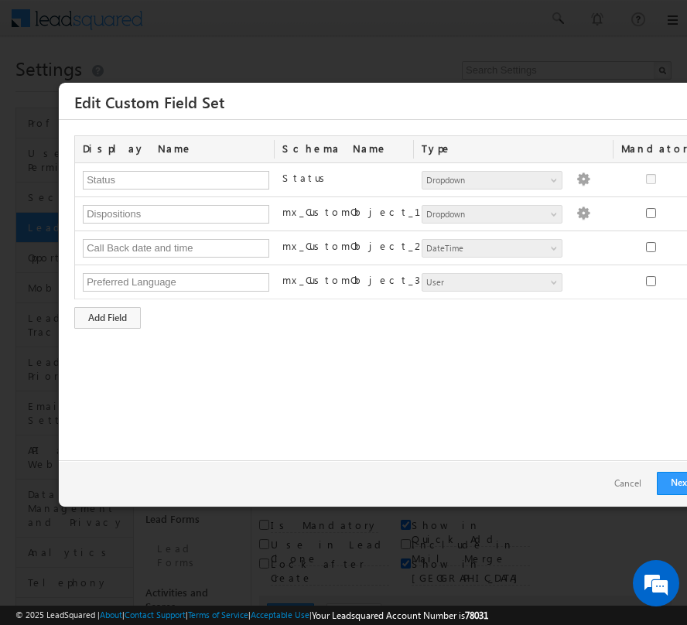
click at [625, 480] on link "Cancel" at bounding box center [628, 484] width 58 height 22
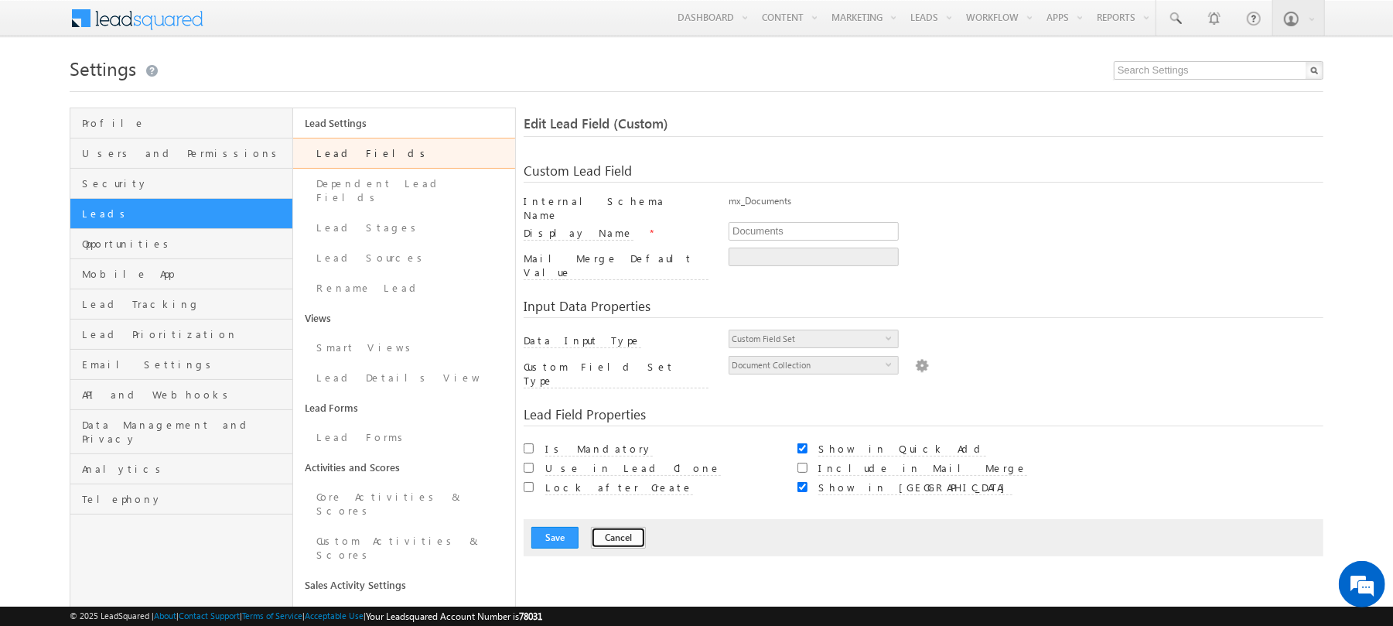
click at [610, 527] on button "Cancel" at bounding box center [618, 538] width 55 height 22
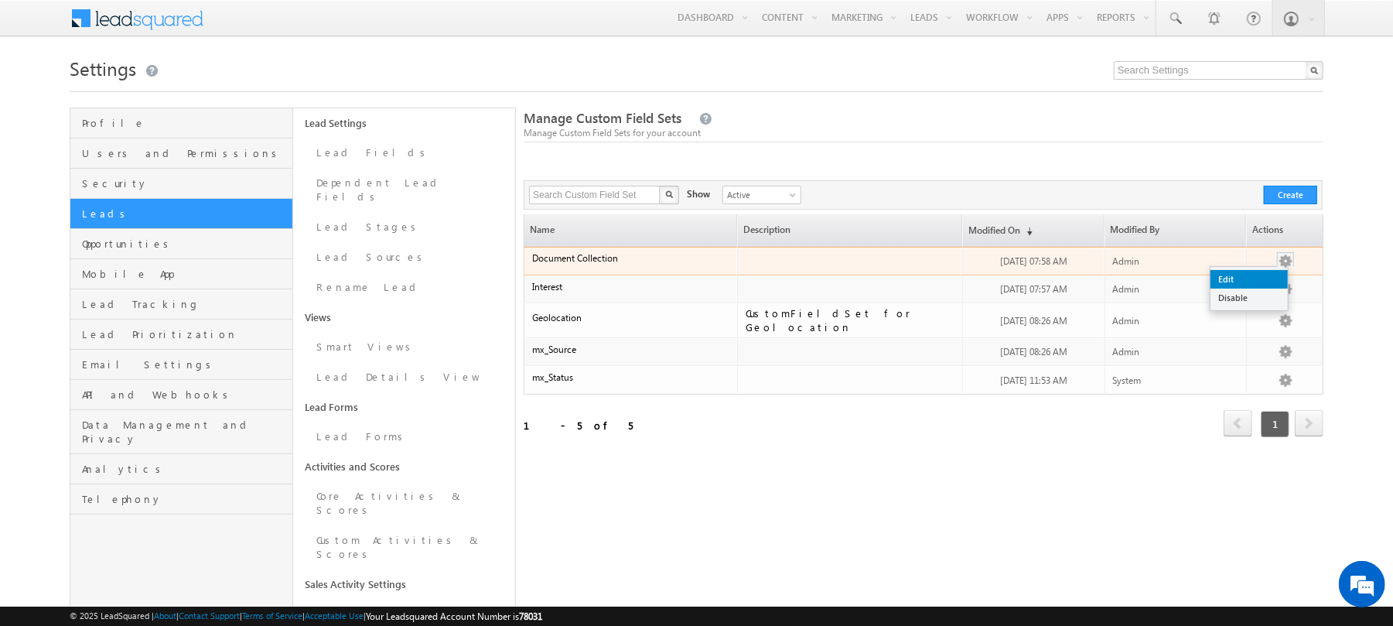
click at [1256, 282] on link "Edit" at bounding box center [1248, 279] width 77 height 19
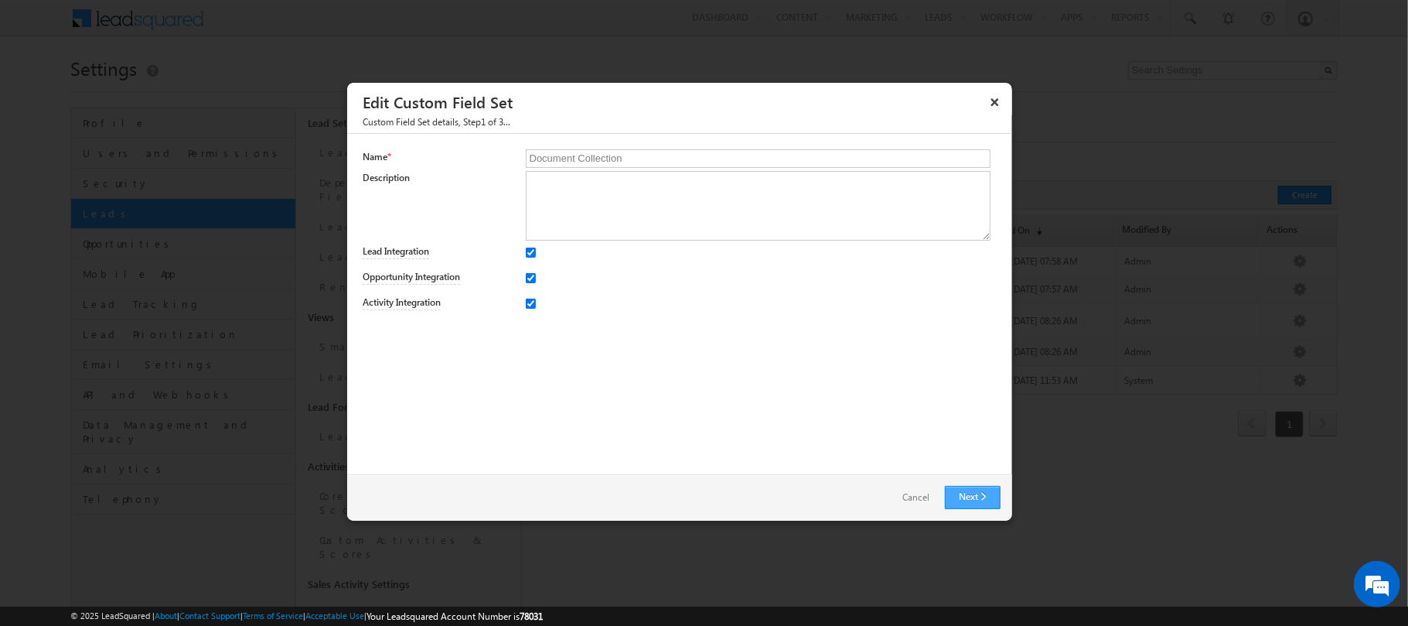
click at [992, 498] on link "Next" at bounding box center [973, 497] width 56 height 23
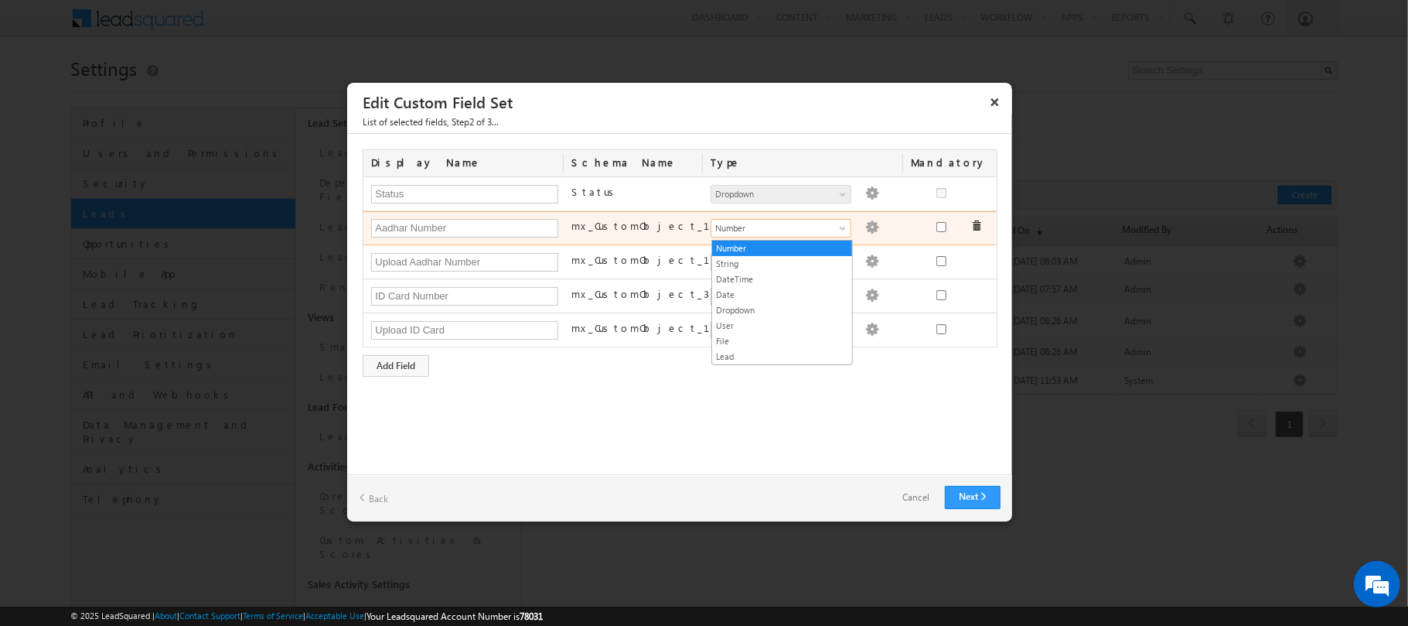
click at [824, 233] on span "Number" at bounding box center [775, 228] width 126 height 14
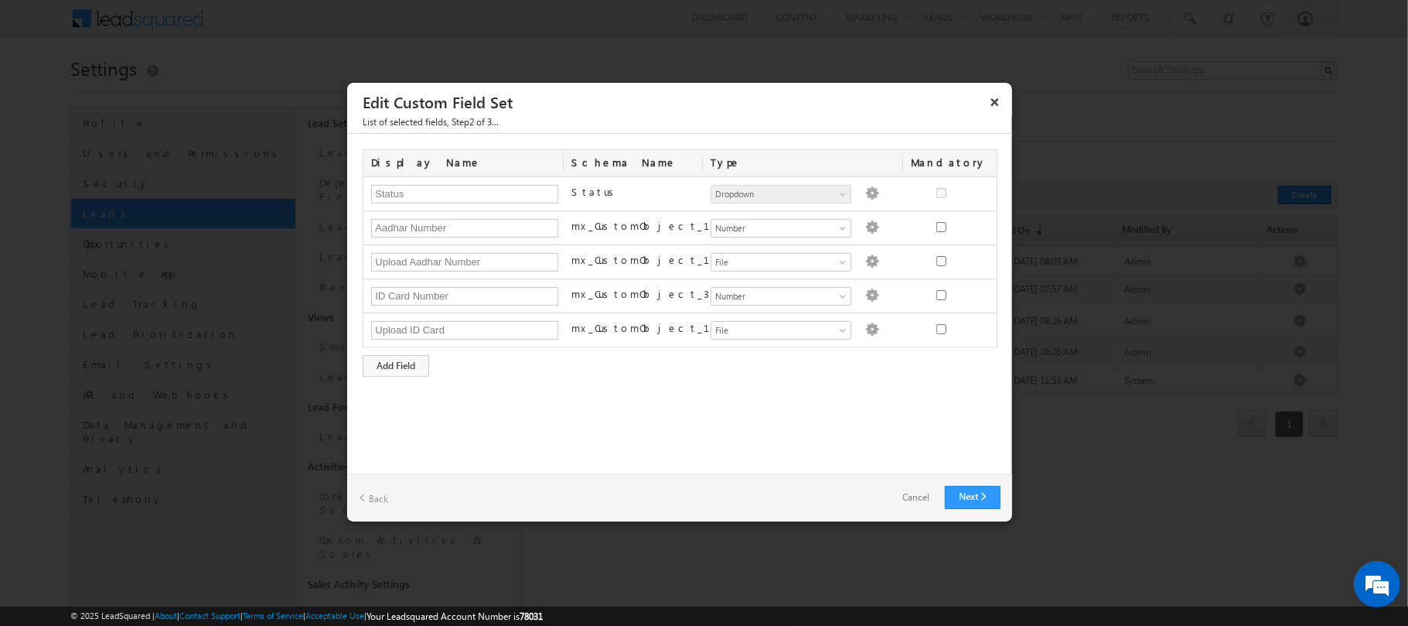
click at [926, 505] on link "Cancel" at bounding box center [916, 497] width 58 height 22
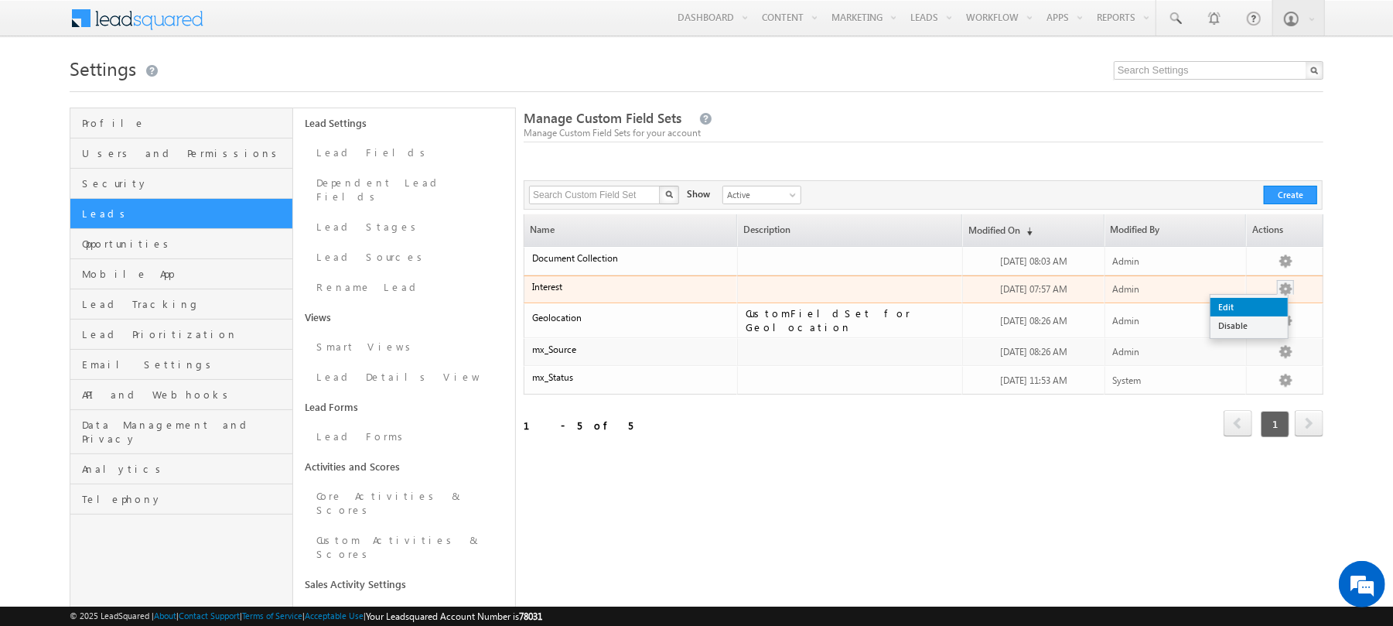
click at [1259, 305] on link "Edit" at bounding box center [1248, 307] width 77 height 19
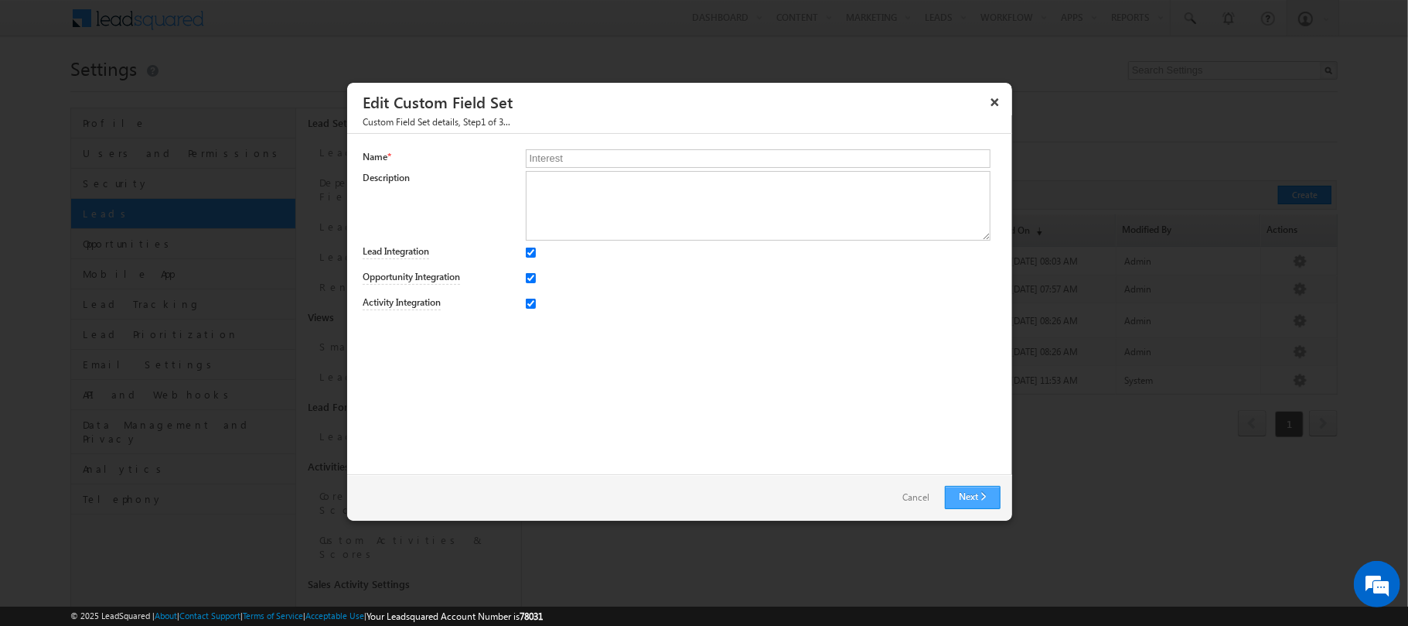
click at [967, 497] on link "Next" at bounding box center [973, 497] width 56 height 23
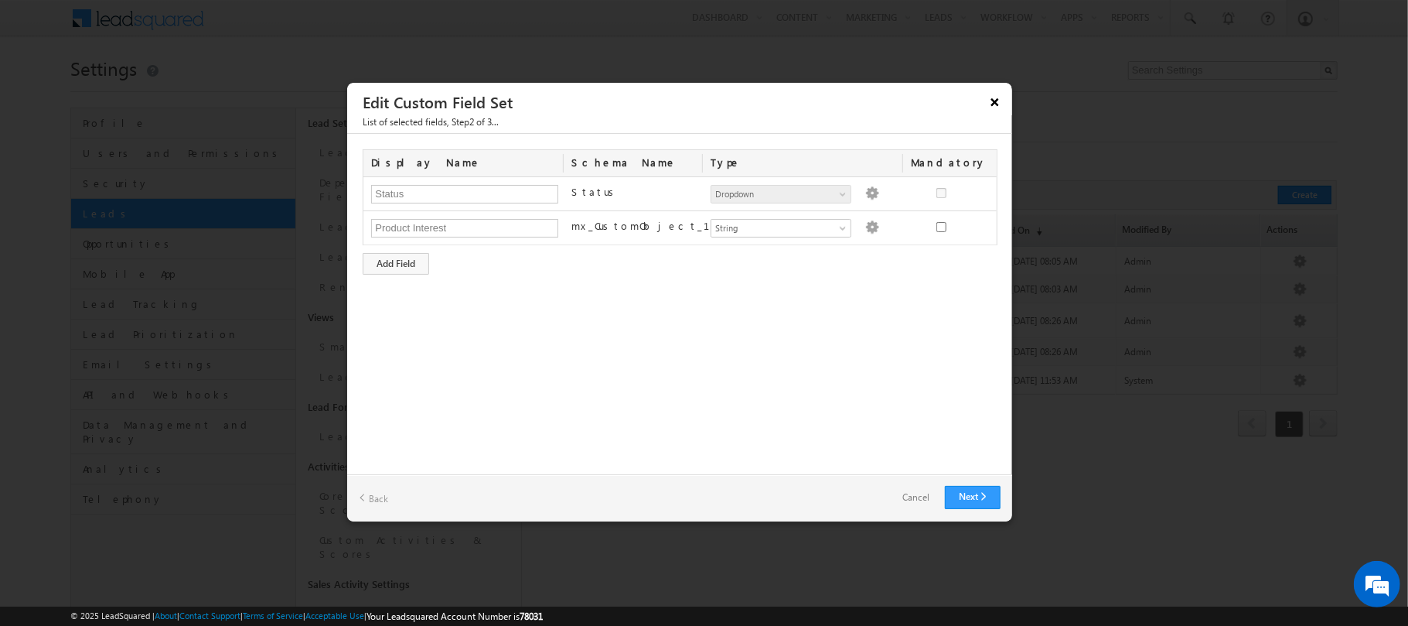
click at [988, 103] on button "×" at bounding box center [995, 101] width 25 height 27
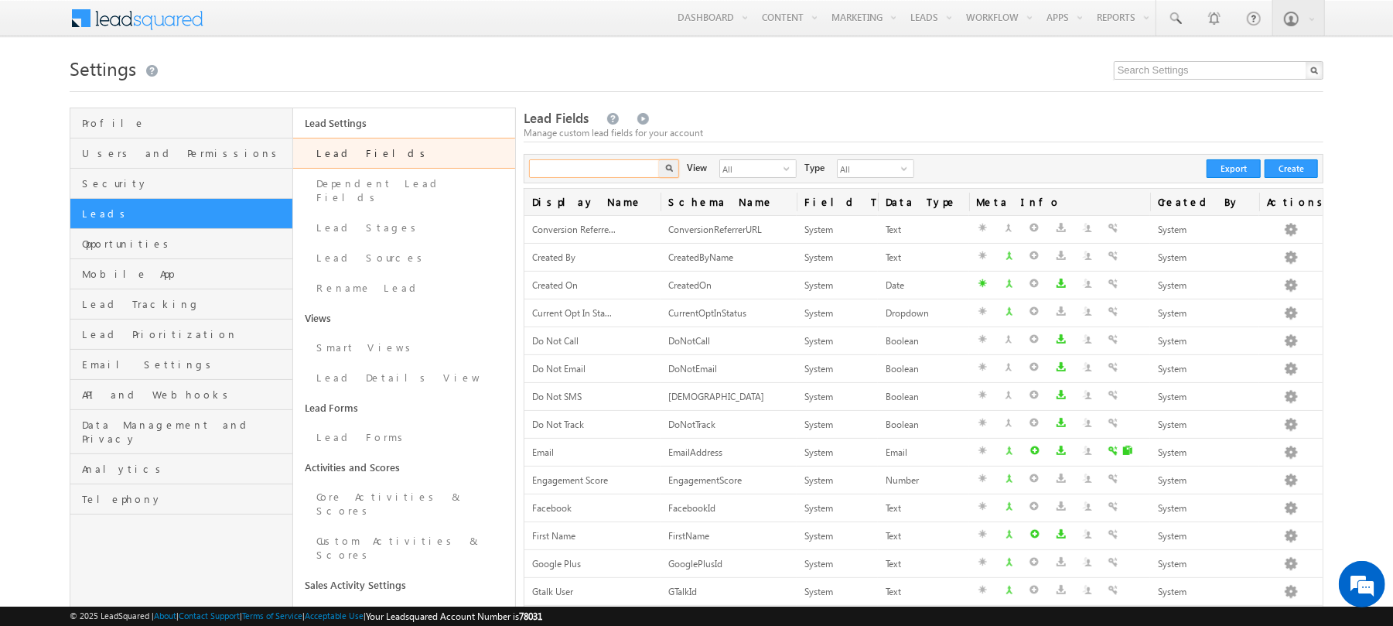
click at [623, 178] on input "text" at bounding box center [595, 168] width 132 height 19
type input "document"
click at [659, 159] on button "button" at bounding box center [669, 168] width 20 height 19
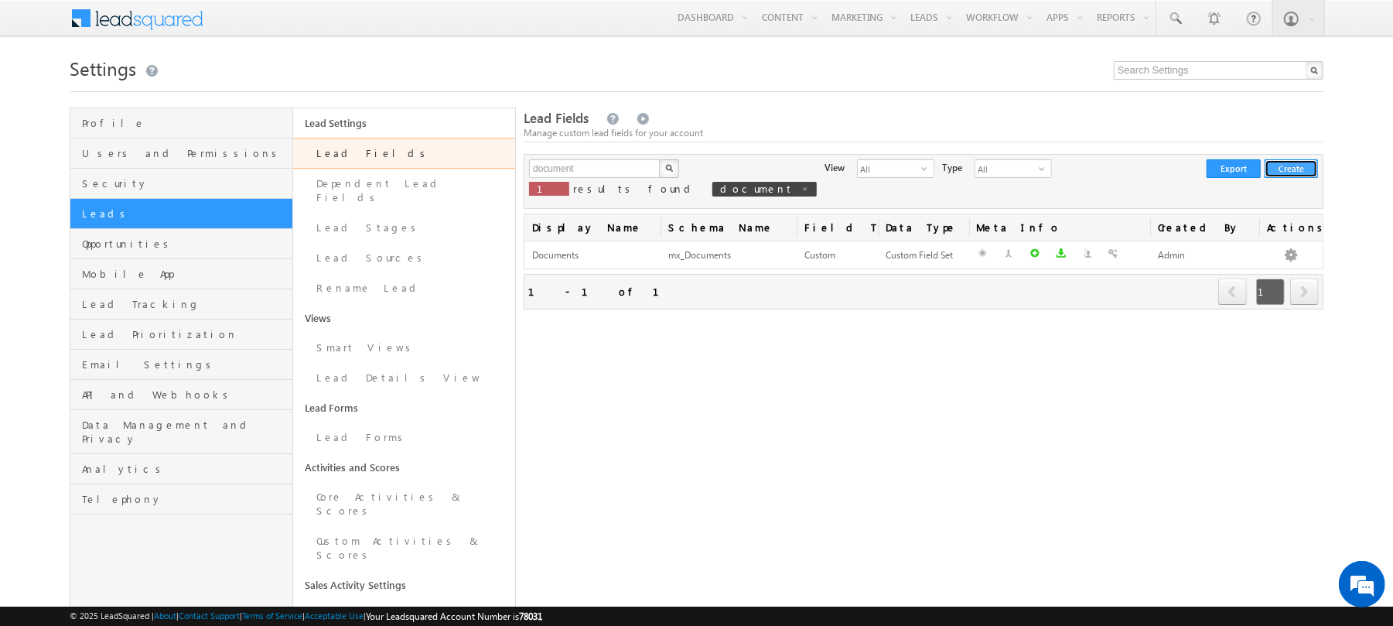
click at [1306, 177] on button "Create" at bounding box center [1291, 168] width 53 height 19
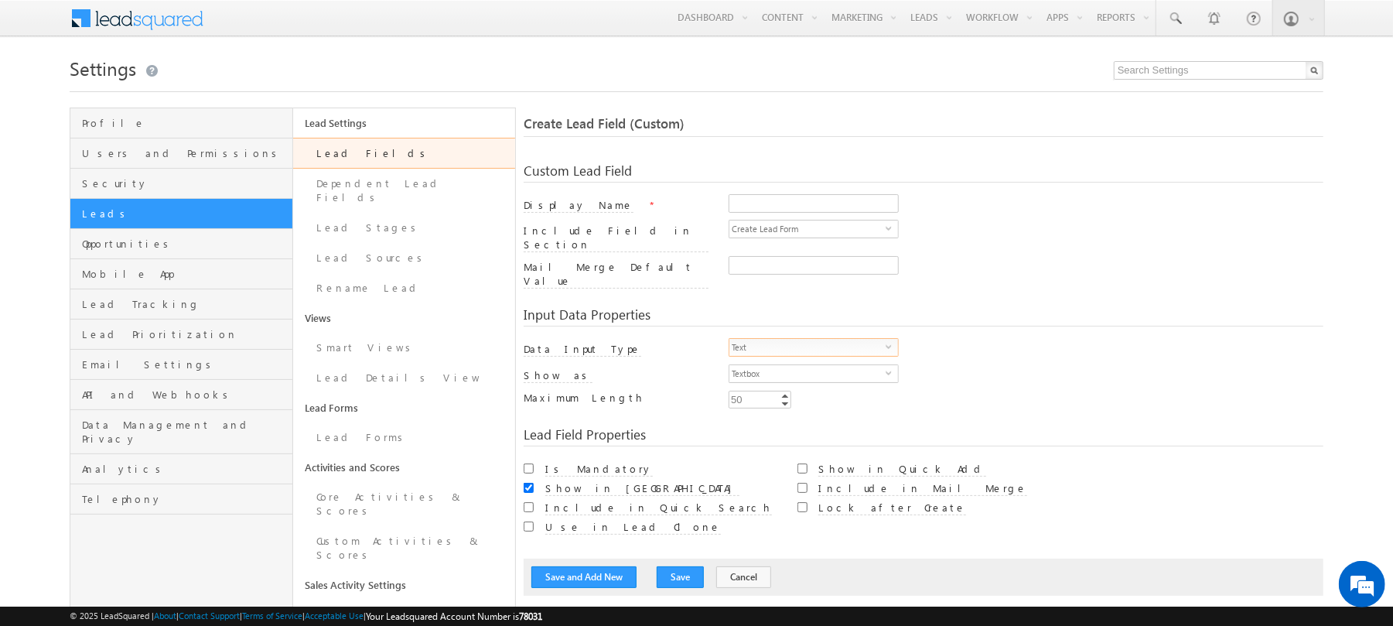
click at [876, 339] on span "Text" at bounding box center [807, 347] width 156 height 17
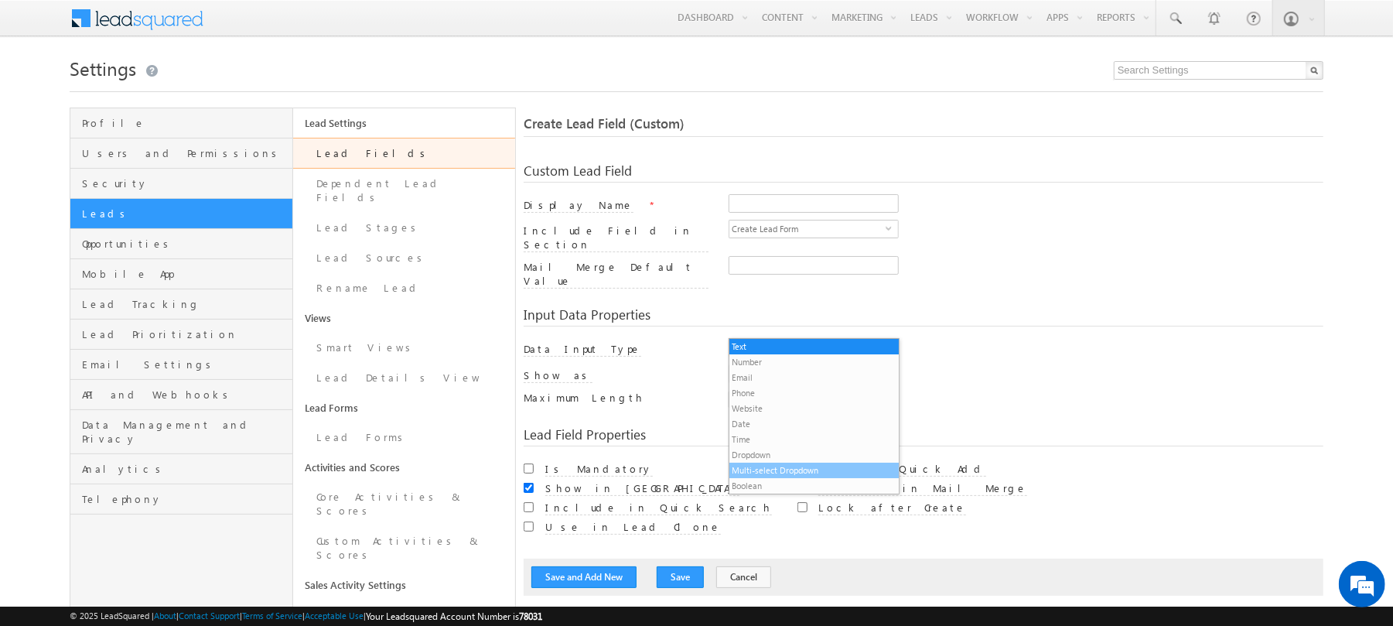
scroll to position [15, 0]
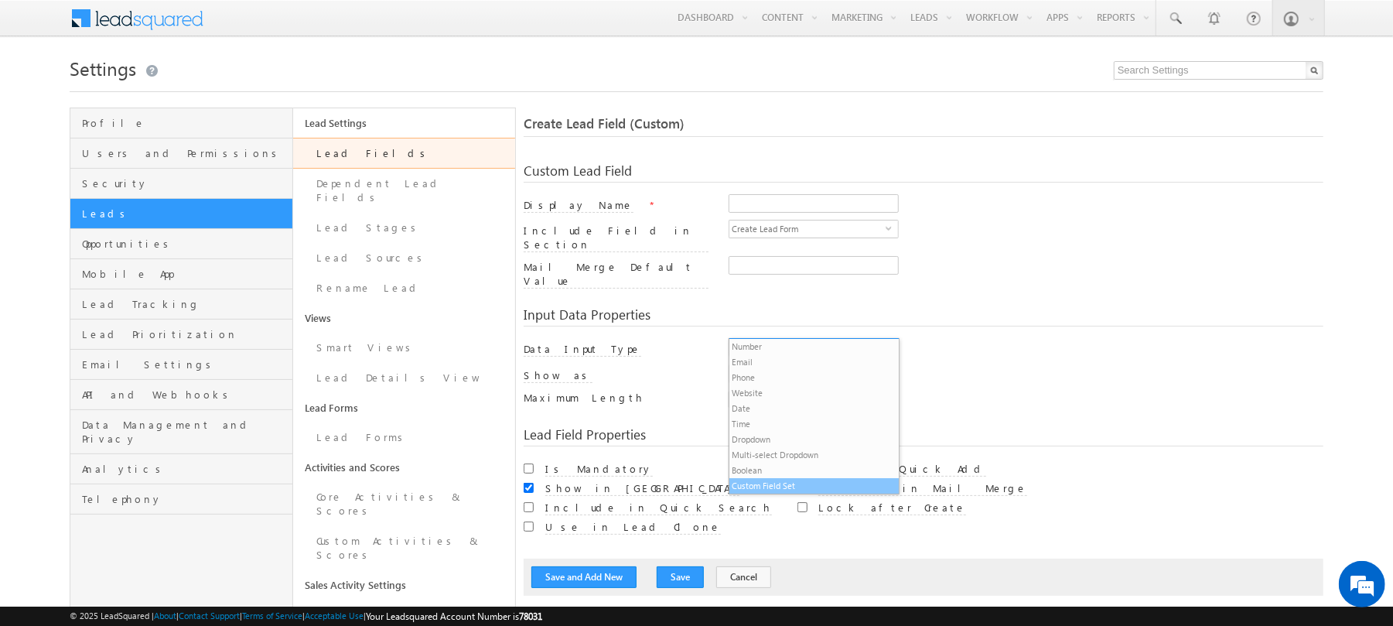
click at [765, 487] on li "Custom Field Set" at bounding box center [813, 485] width 169 height 15
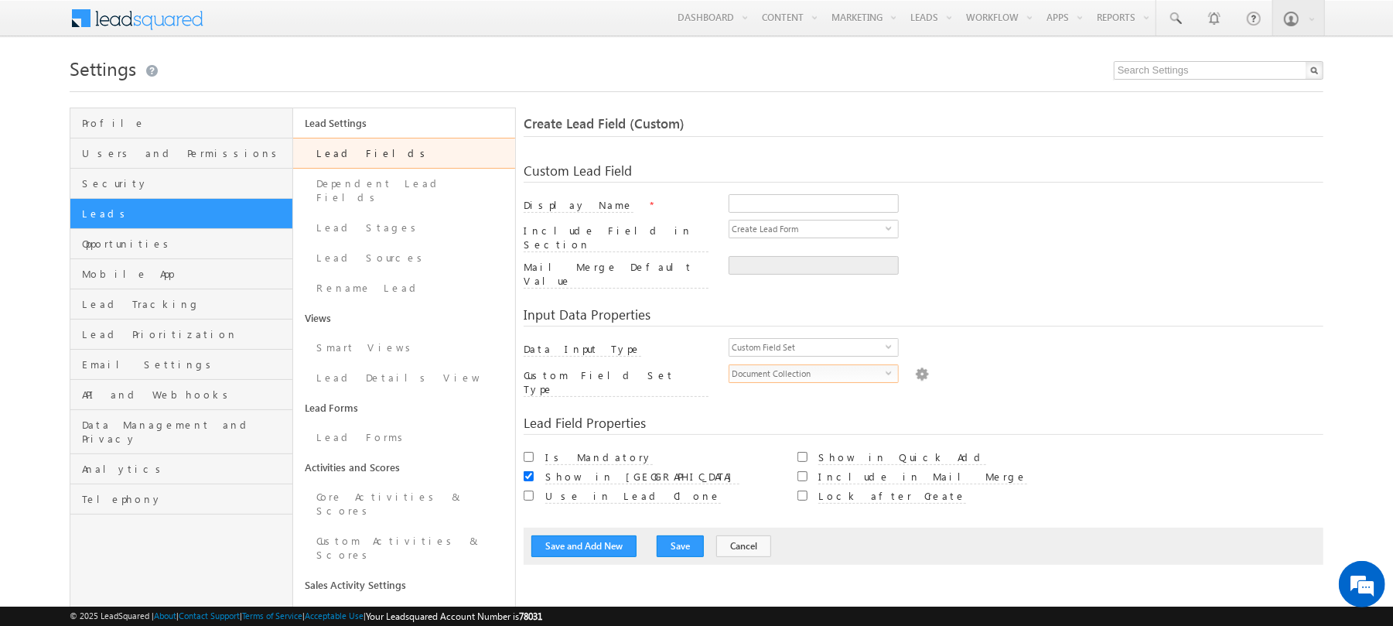
click at [886, 369] on span "select" at bounding box center [892, 372] width 12 height 7
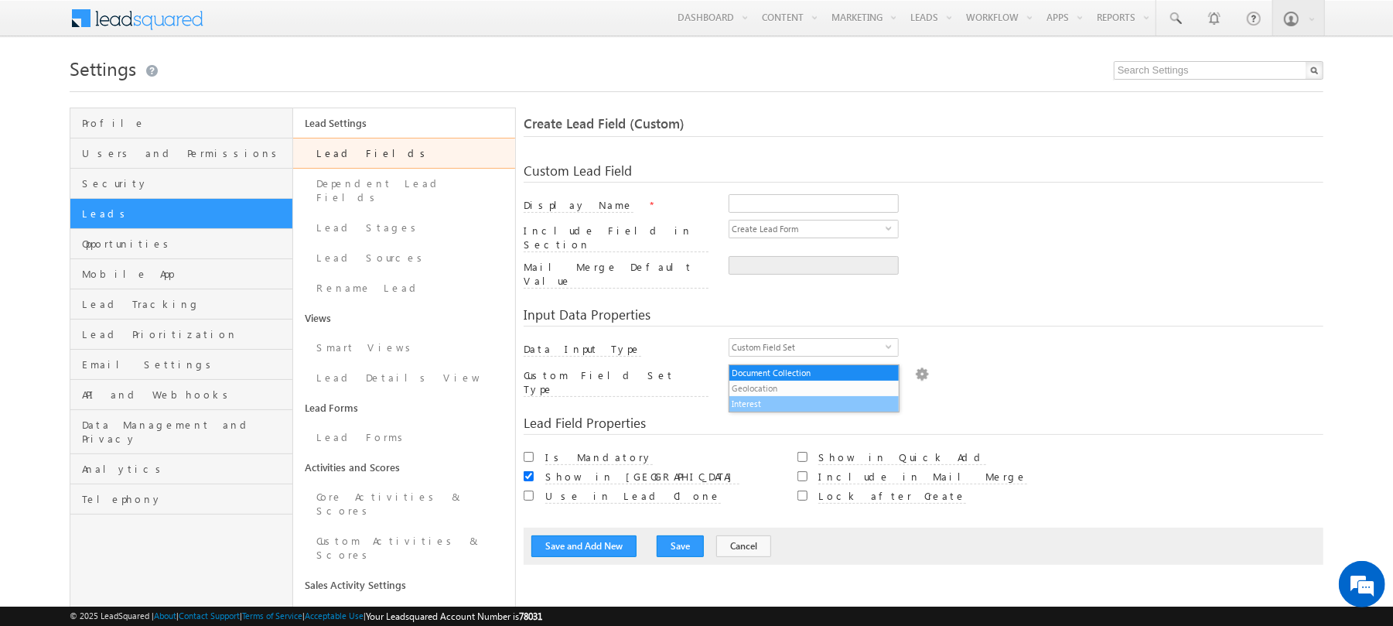
click at [796, 409] on li "Interest" at bounding box center [813, 403] width 169 height 15
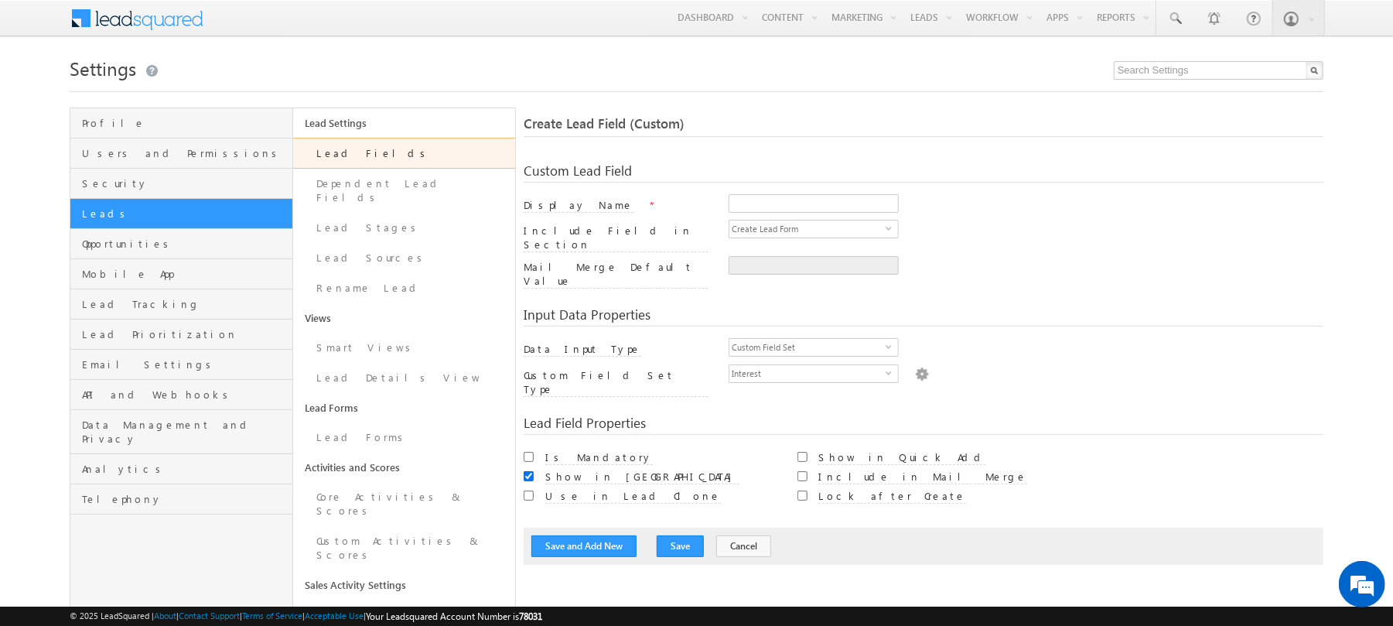
click at [915, 364] on img at bounding box center [922, 372] width 14 height 17
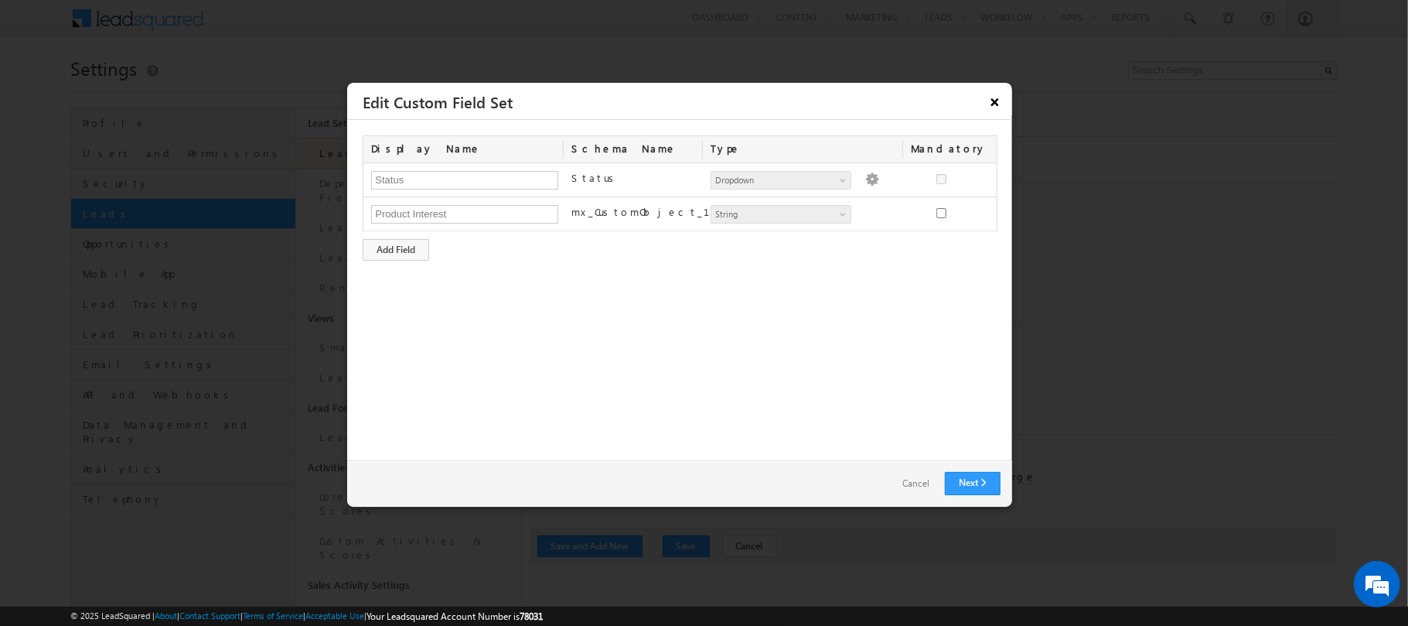
click at [996, 108] on button "×" at bounding box center [995, 101] width 25 height 27
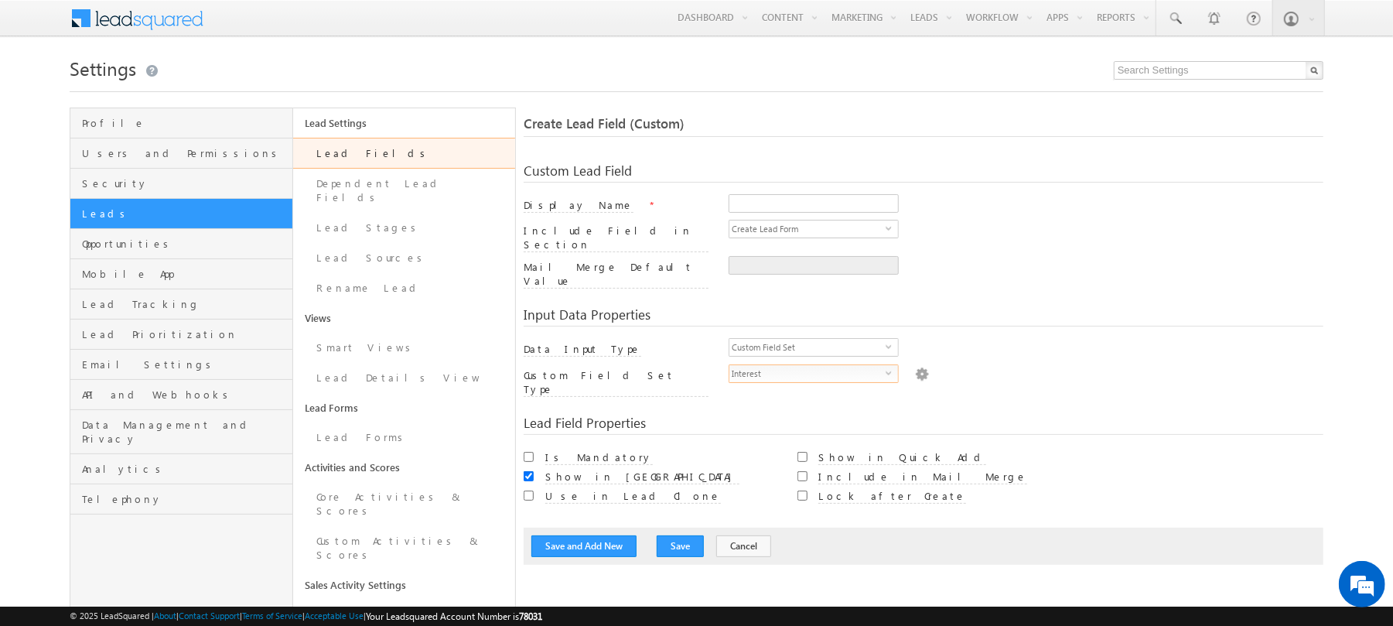
click at [808, 365] on span "Interest" at bounding box center [807, 373] width 156 height 17
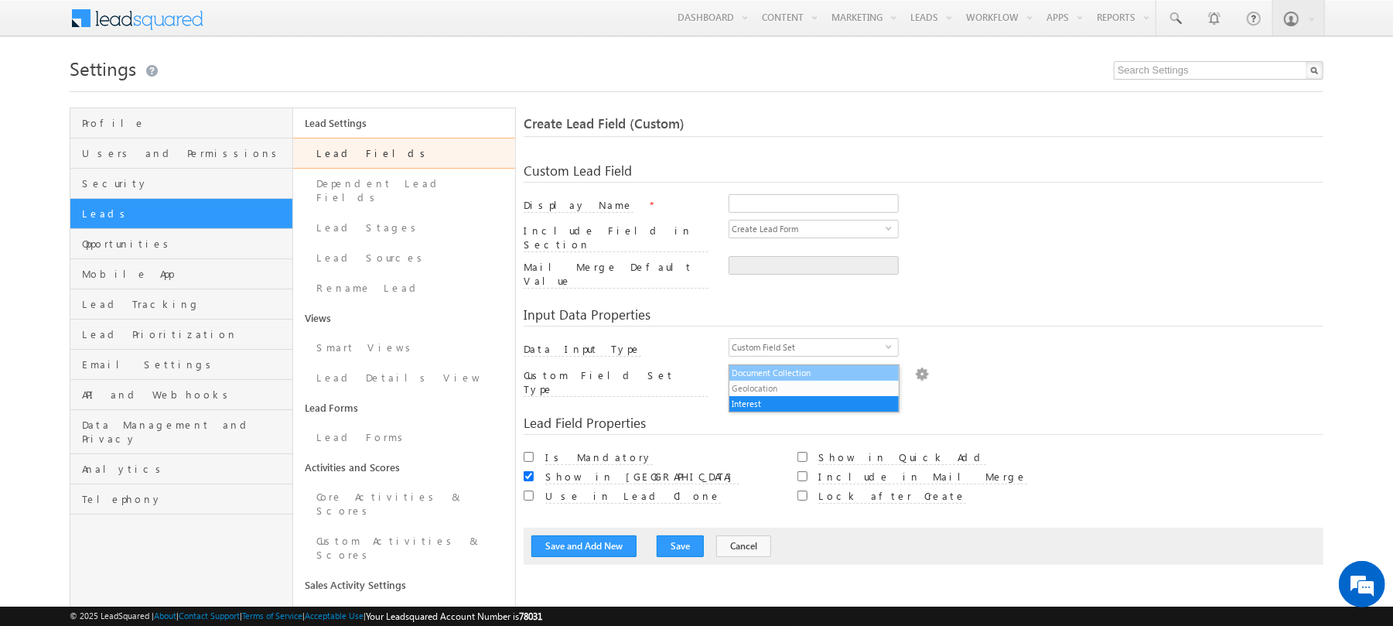
click at [799, 367] on li "Document Collection" at bounding box center [813, 372] width 169 height 15
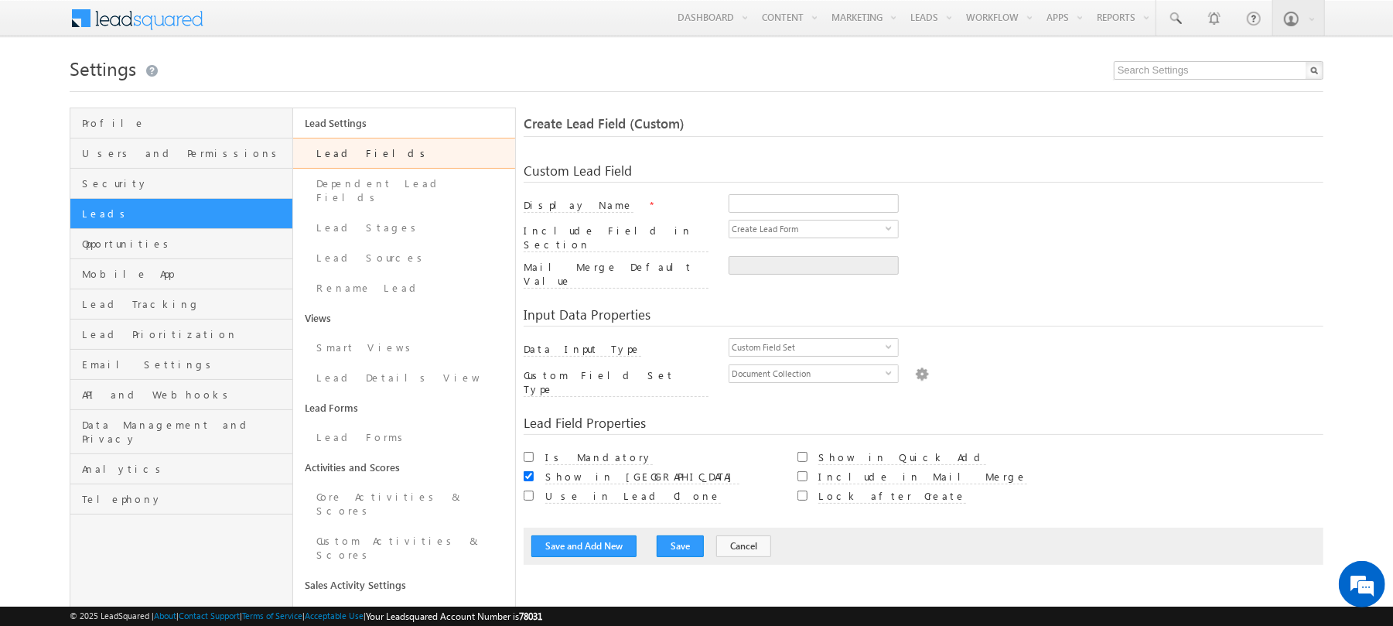
click at [915, 364] on img at bounding box center [922, 372] width 14 height 17
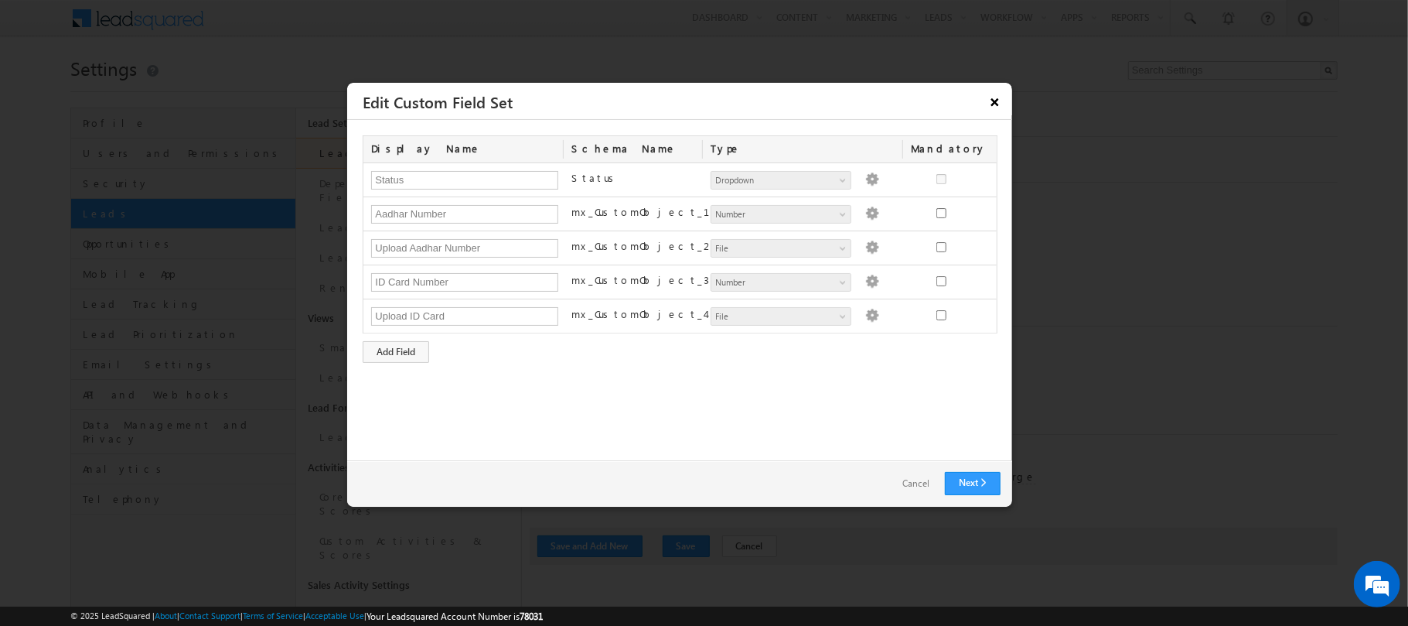
click at [994, 108] on button "×" at bounding box center [995, 101] width 25 height 27
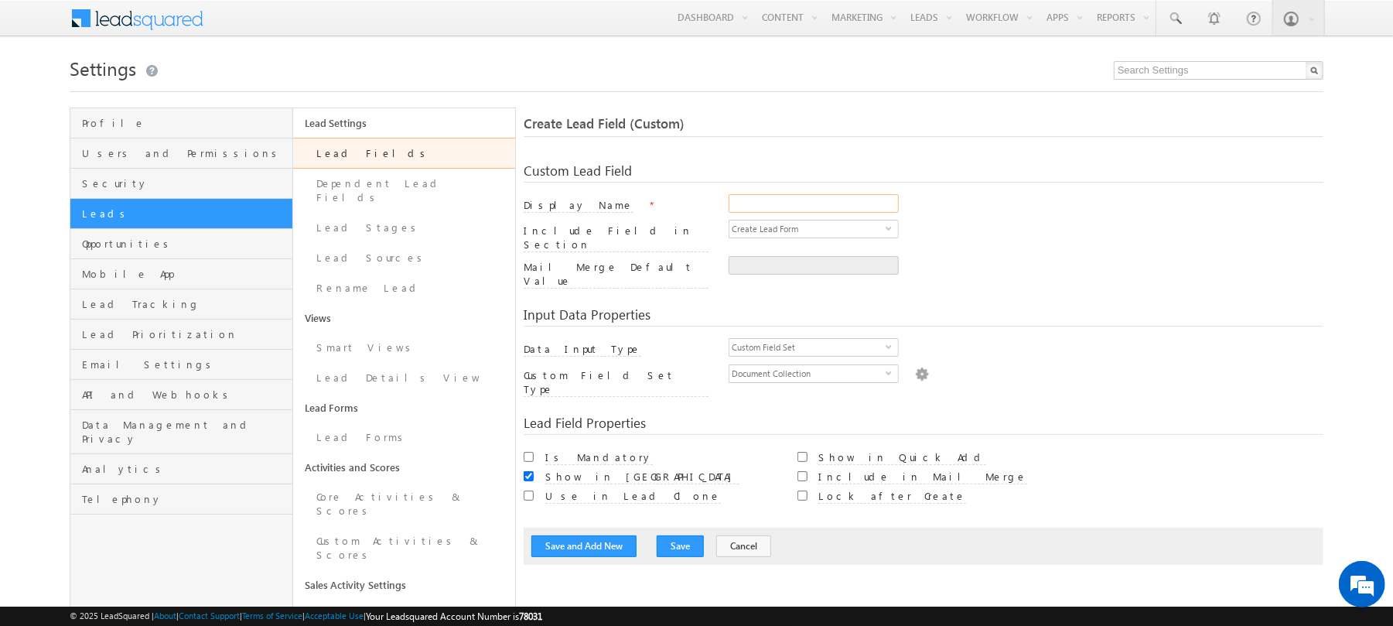
click at [807, 200] on input "Display Name" at bounding box center [814, 203] width 170 height 19
click at [833, 209] on input "Document" at bounding box center [814, 203] width 170 height 19
type input "Documents"
click at [964, 218] on div "Display Name * Documents" at bounding box center [924, 207] width 800 height 26
click at [871, 233] on span "Create Lead Form" at bounding box center [807, 228] width 156 height 17
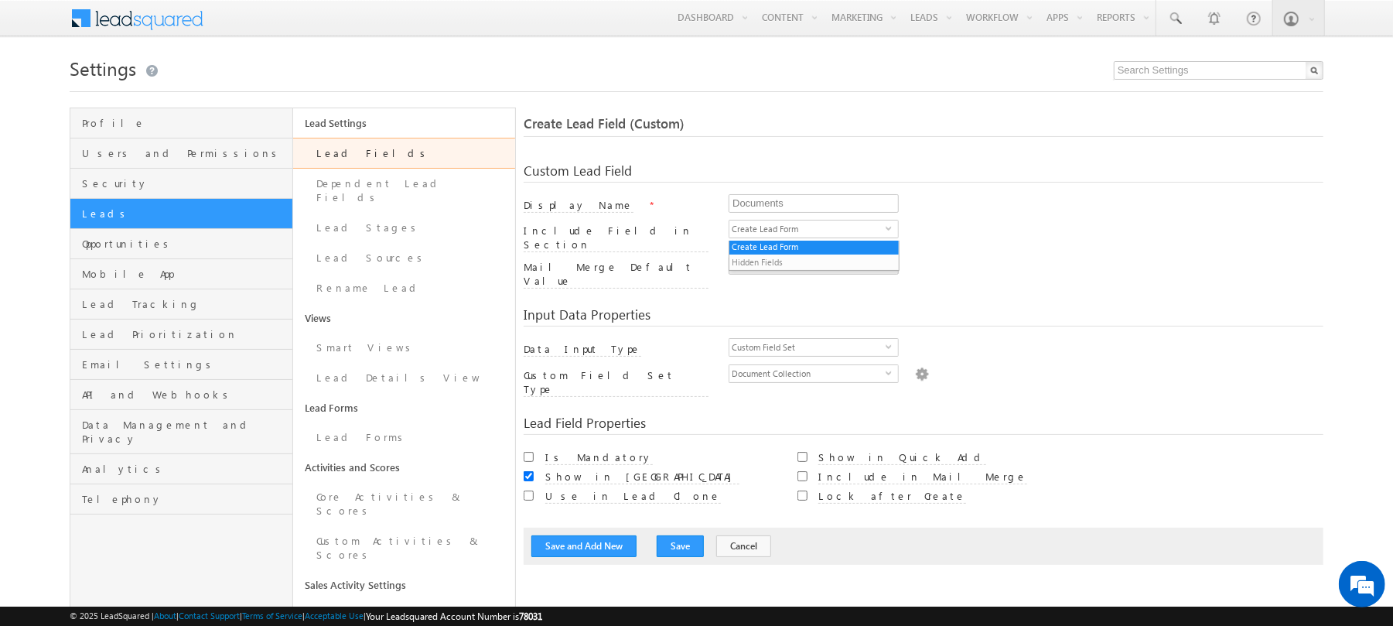
click at [1009, 256] on div at bounding box center [1026, 269] width 595 height 26
click at [803, 452] on input "Show in Quick Add" at bounding box center [802, 457] width 10 height 10
checkbox input "true"
click at [679, 535] on button "Save" at bounding box center [680, 546] width 47 height 22
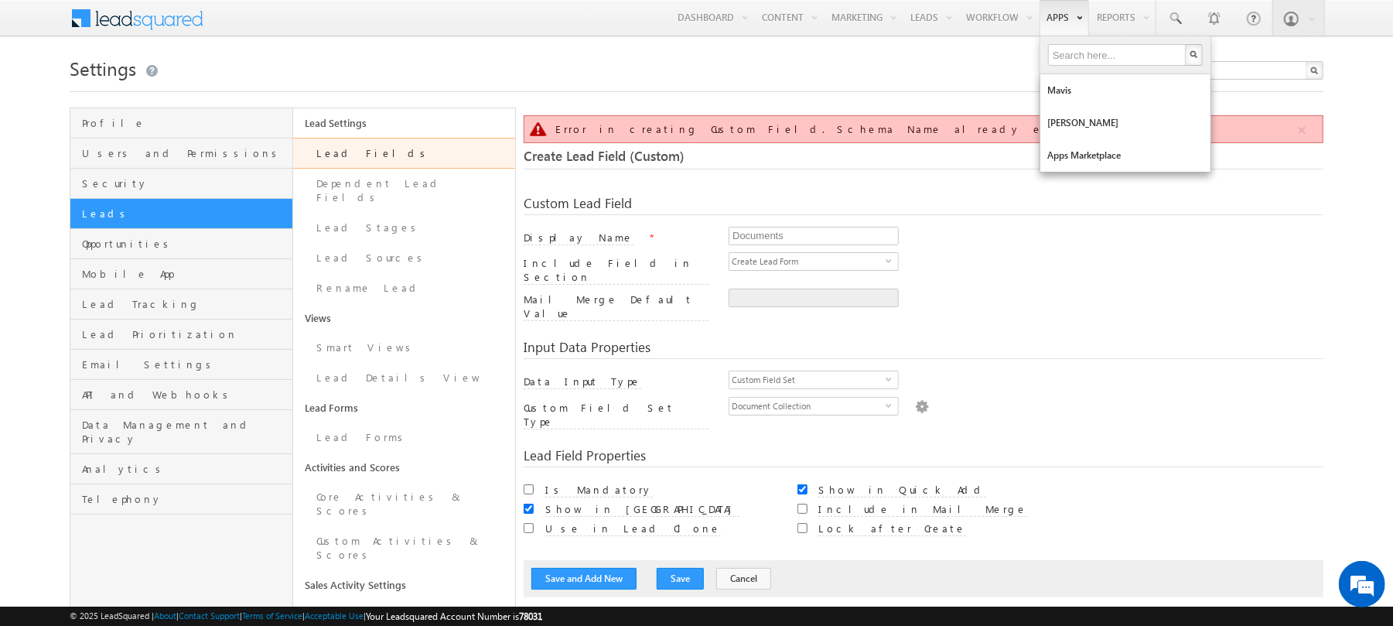
scroll to position [116, 0]
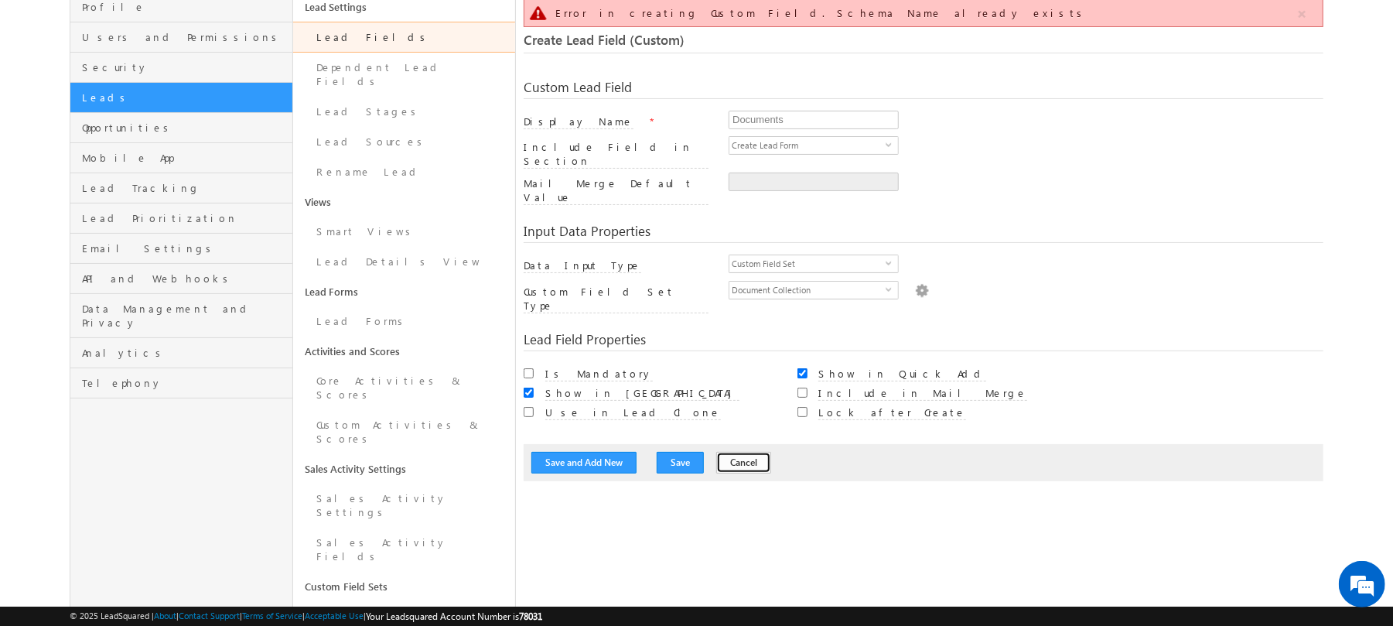
click at [722, 452] on button "Cancel" at bounding box center [743, 463] width 55 height 22
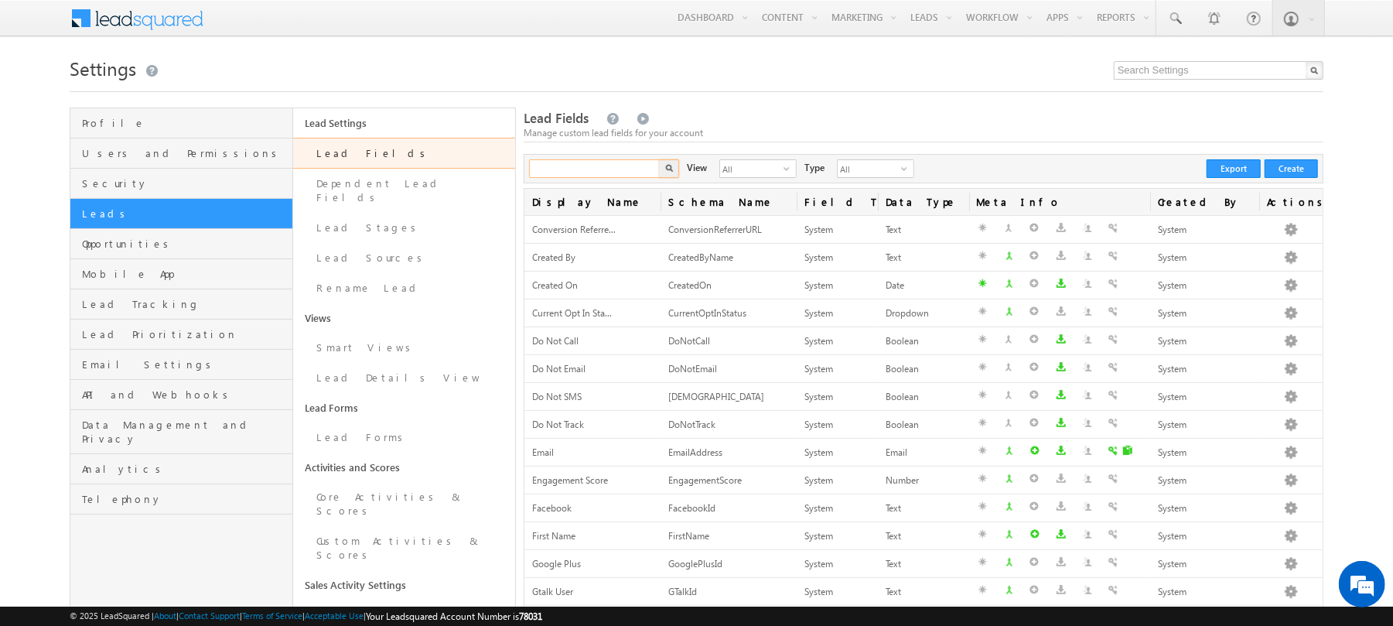
click at [604, 166] on input "text" at bounding box center [595, 168] width 132 height 19
type input "s"
type input "document"
click at [659, 159] on button "button" at bounding box center [669, 168] width 20 height 19
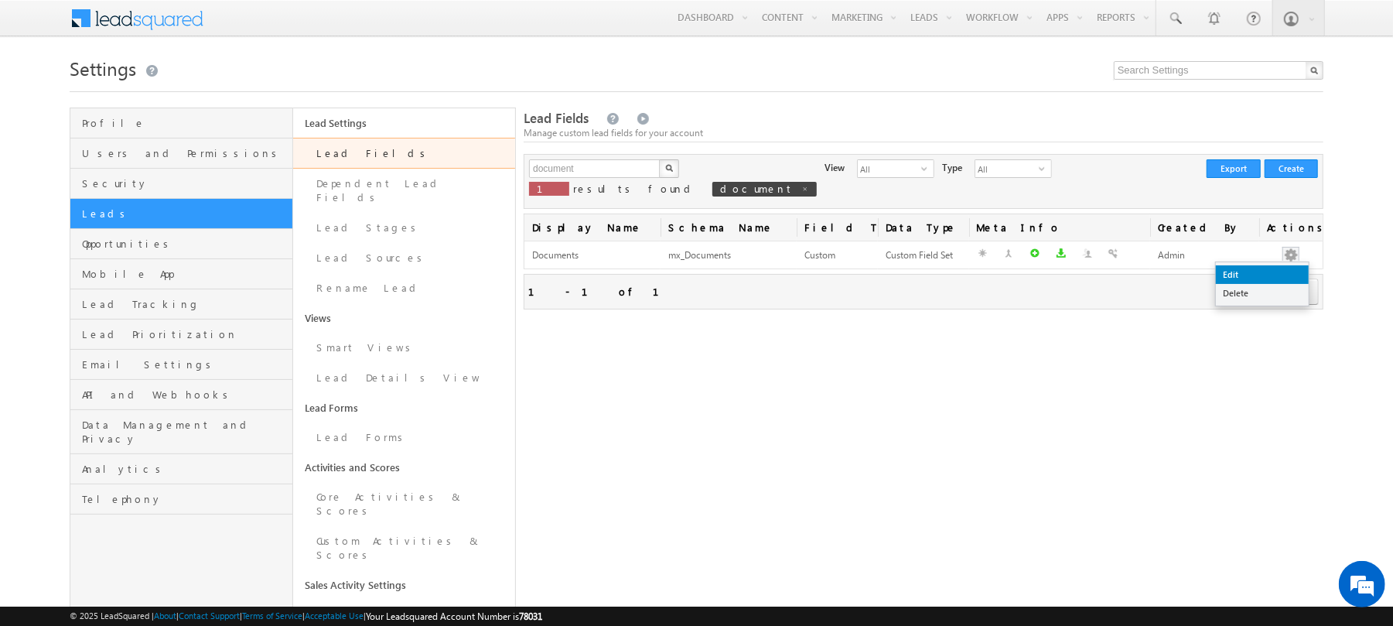
click at [1275, 269] on link "Edit" at bounding box center [1262, 274] width 93 height 19
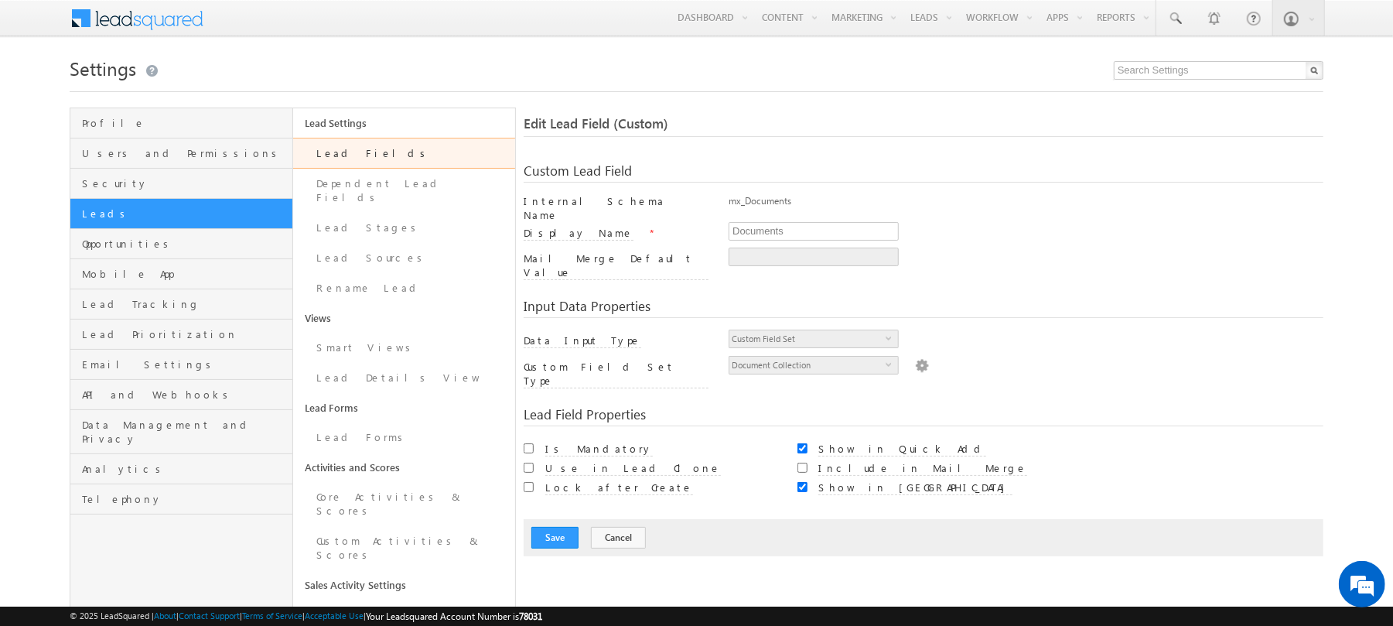
click at [915, 356] on img at bounding box center [922, 364] width 14 height 17
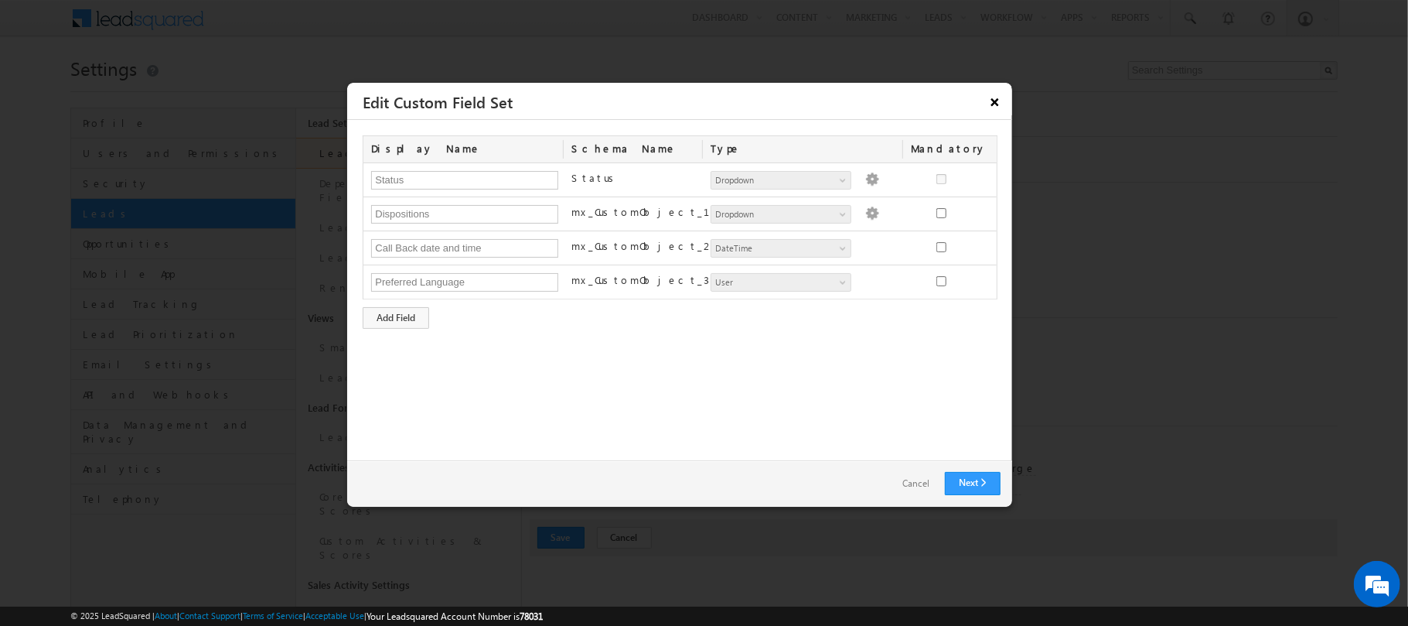
click at [988, 107] on button "×" at bounding box center [995, 101] width 25 height 27
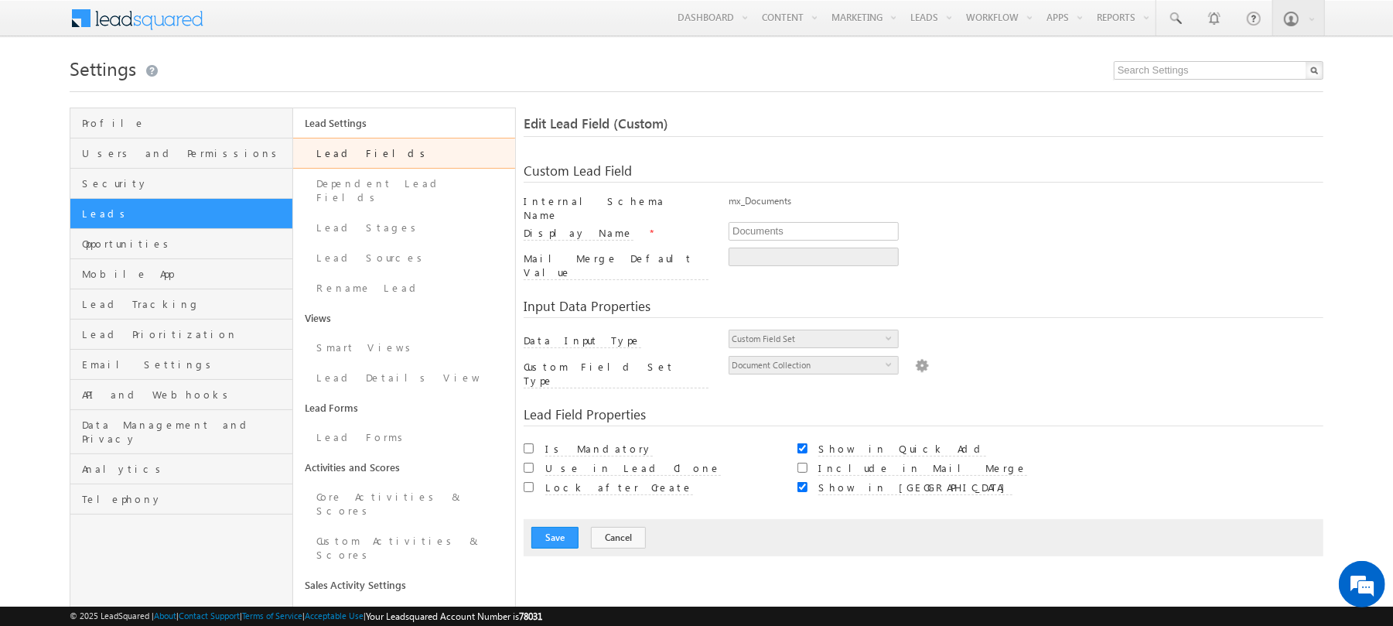
click at [917, 356] on img at bounding box center [922, 364] width 14 height 17
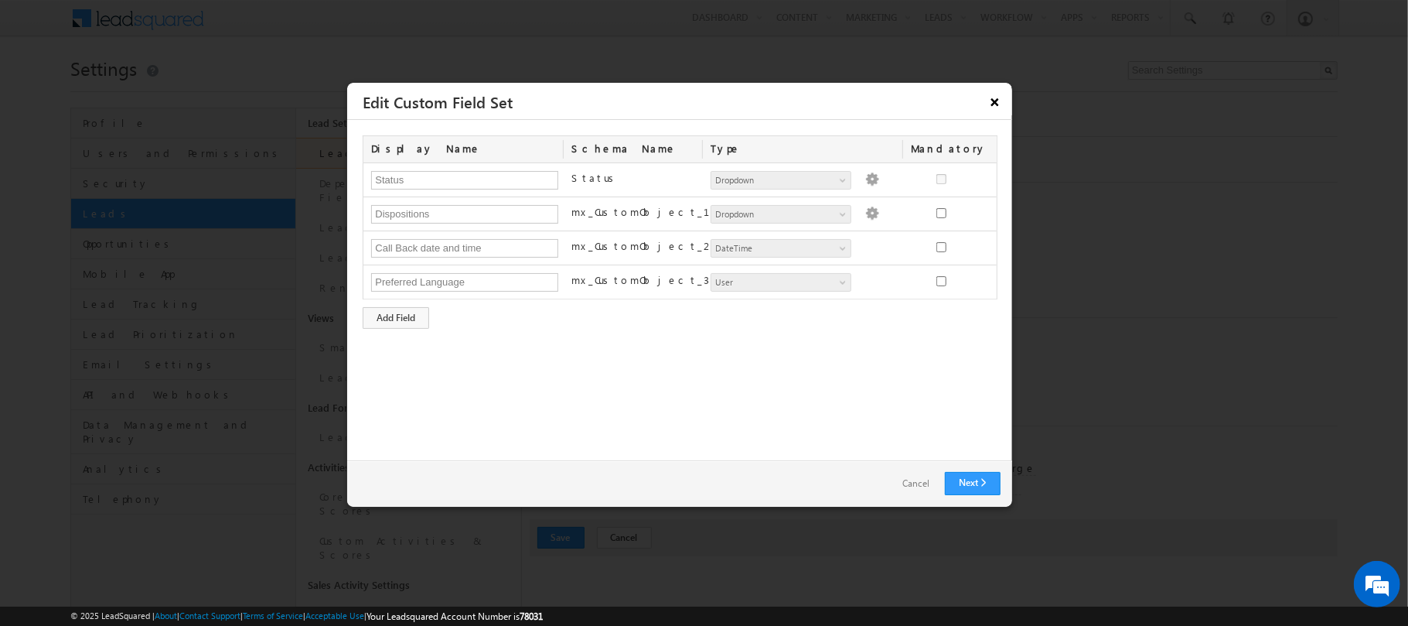
click at [1001, 102] on button "×" at bounding box center [995, 101] width 25 height 27
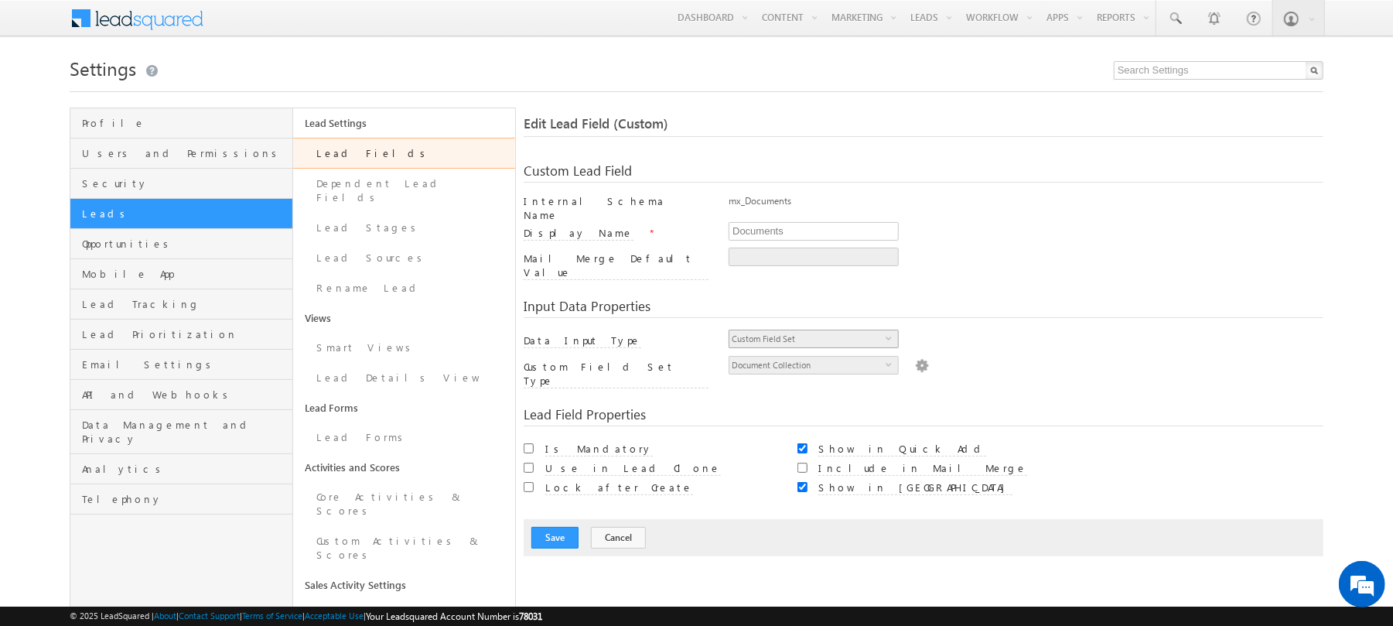
click at [860, 330] on span "Custom Field Set" at bounding box center [807, 338] width 156 height 17
click at [409, 155] on link "Lead Fields" at bounding box center [404, 153] width 223 height 31
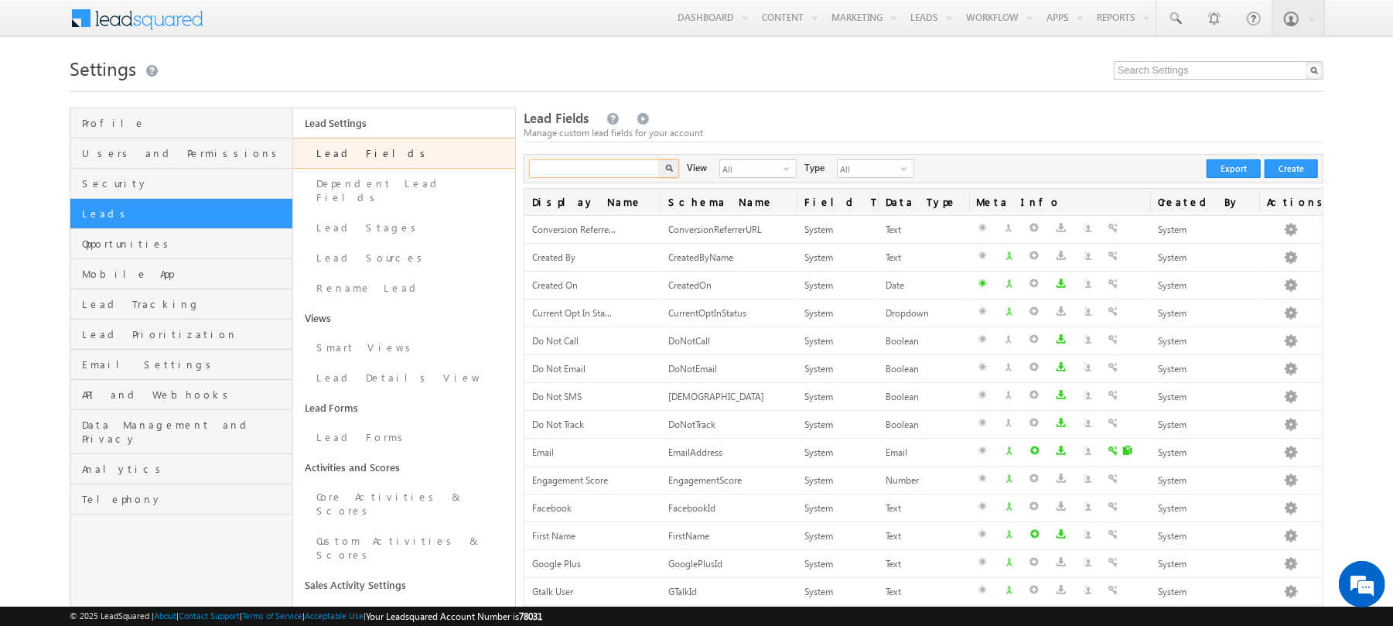
click at [630, 175] on input "text" at bounding box center [595, 168] width 132 height 19
type input "documents"
click at [659, 159] on button "button" at bounding box center [669, 168] width 20 height 19
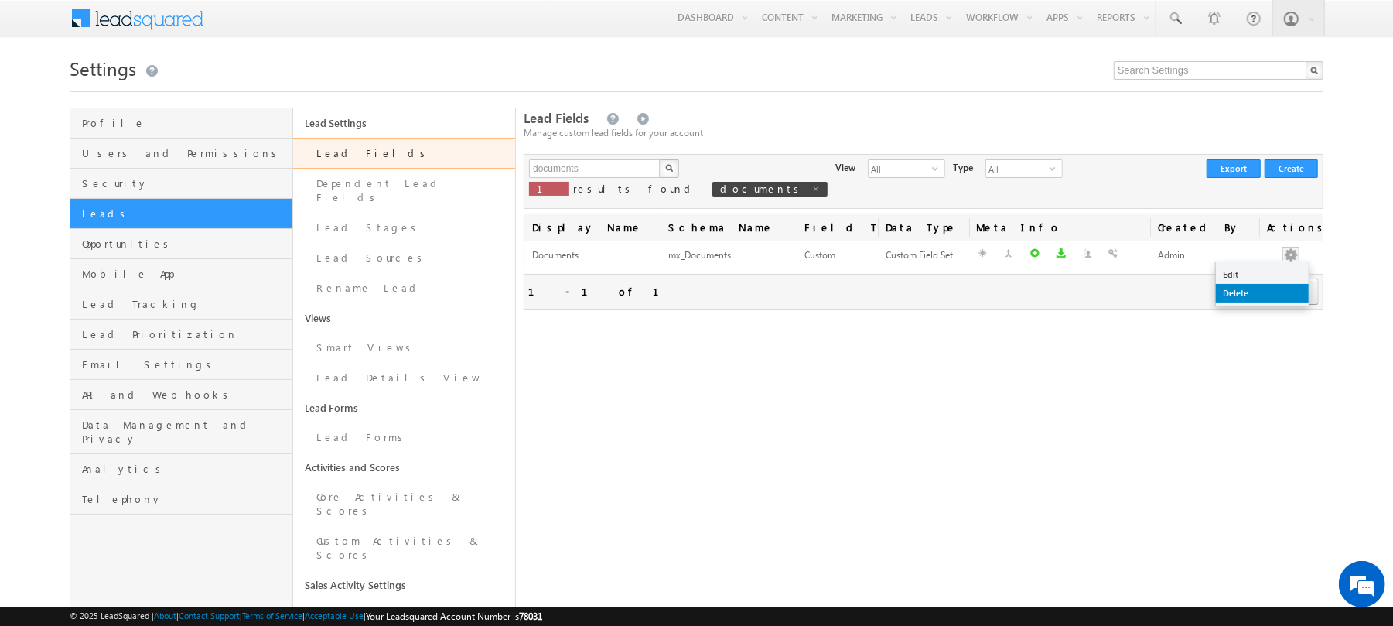
click at [1267, 288] on link "Delete" at bounding box center [1262, 293] width 93 height 19
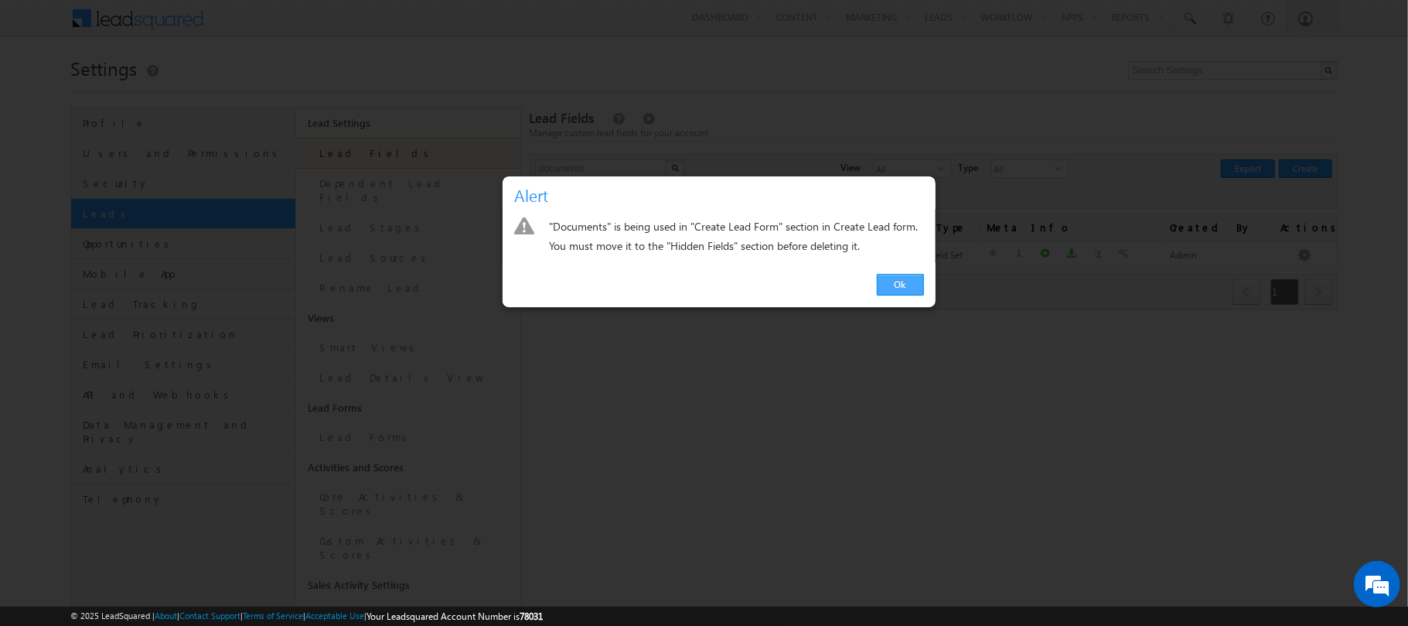
click at [897, 280] on link "Ok" at bounding box center [900, 285] width 47 height 22
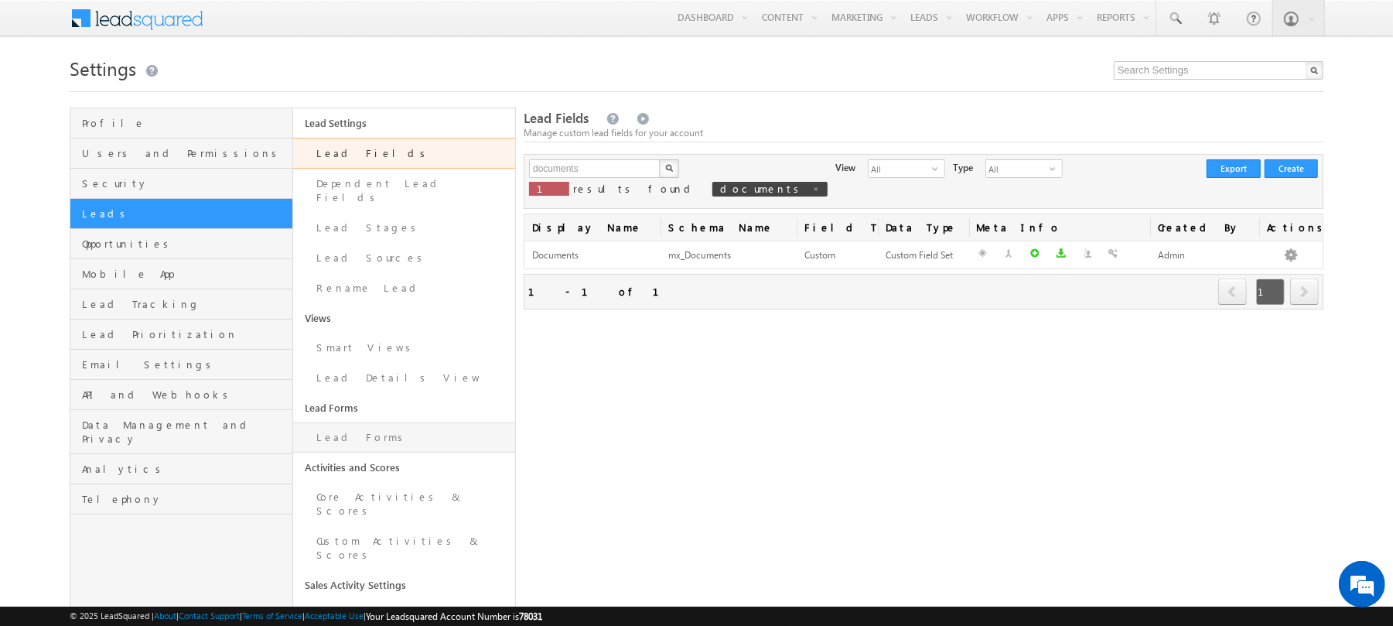
click at [369, 439] on link "Lead Forms" at bounding box center [404, 437] width 223 height 30
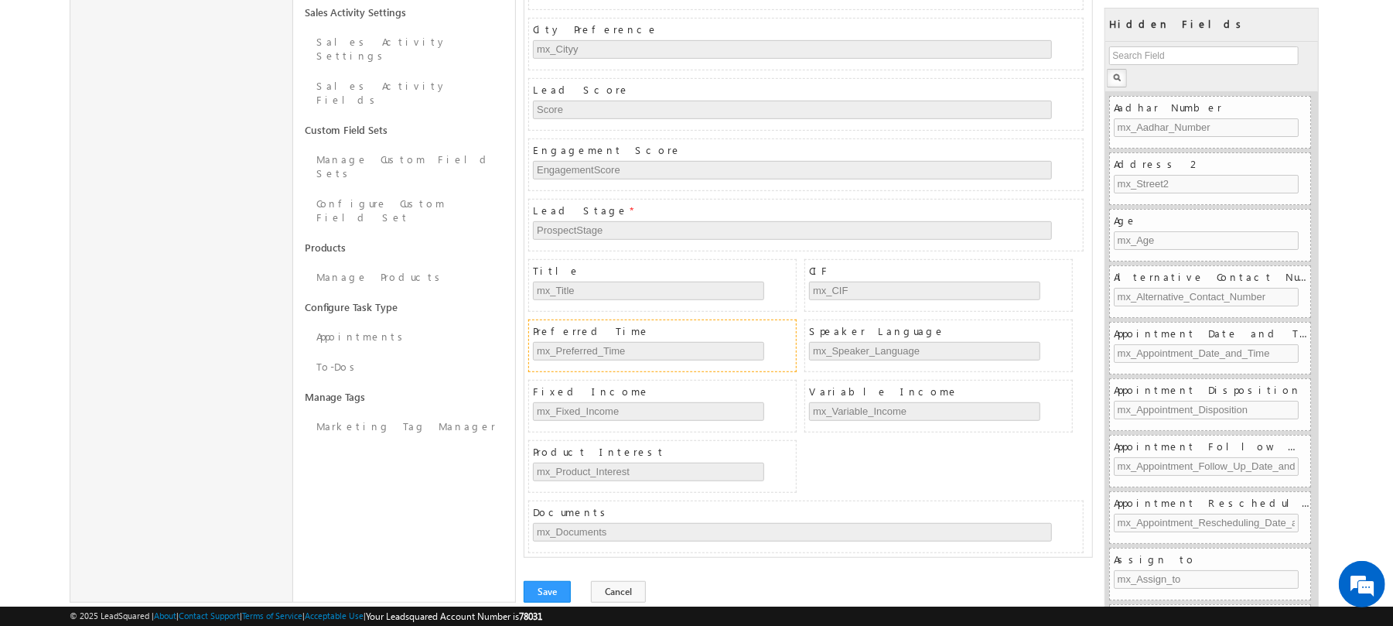
scroll to position [629, 0]
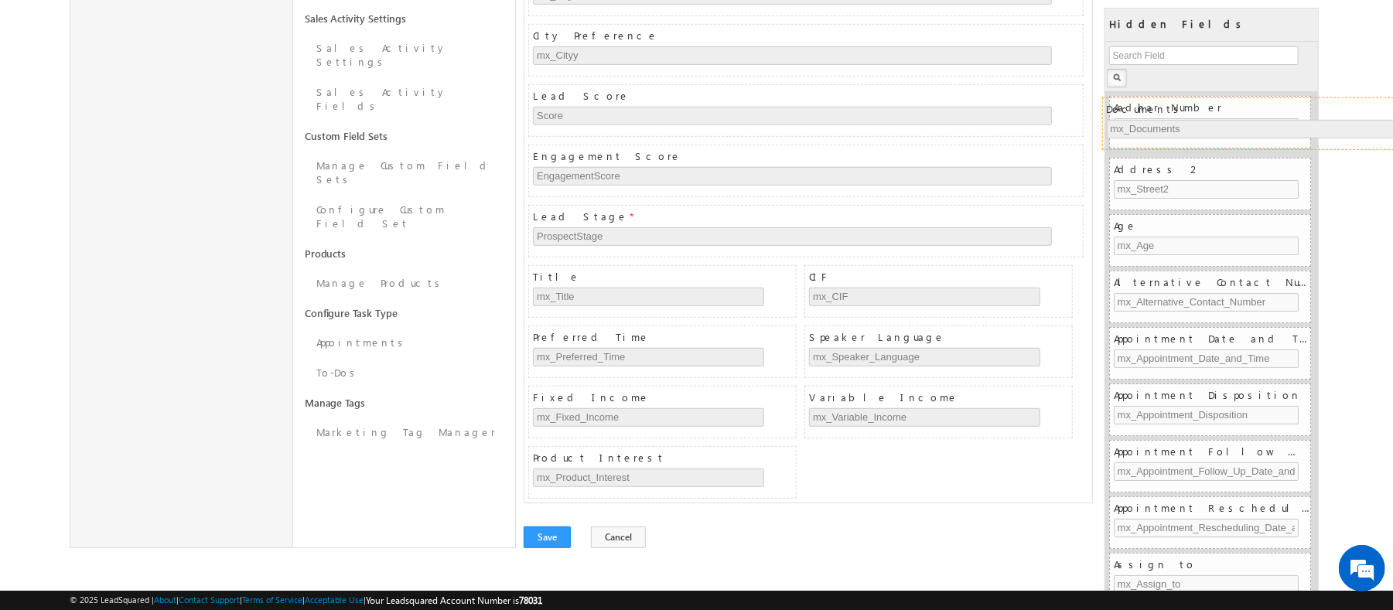
drag, startPoint x: 665, startPoint y: 462, endPoint x: 1233, endPoint y: 84, distance: 682.2
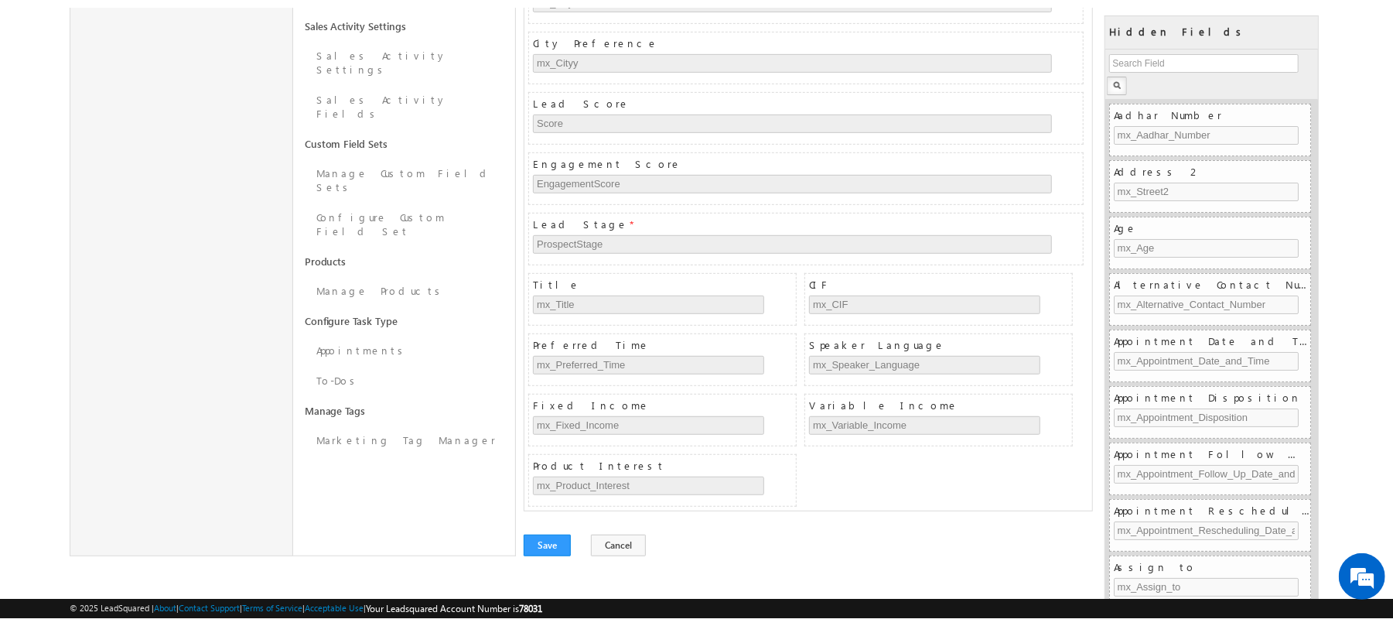
scroll to position [567, 0]
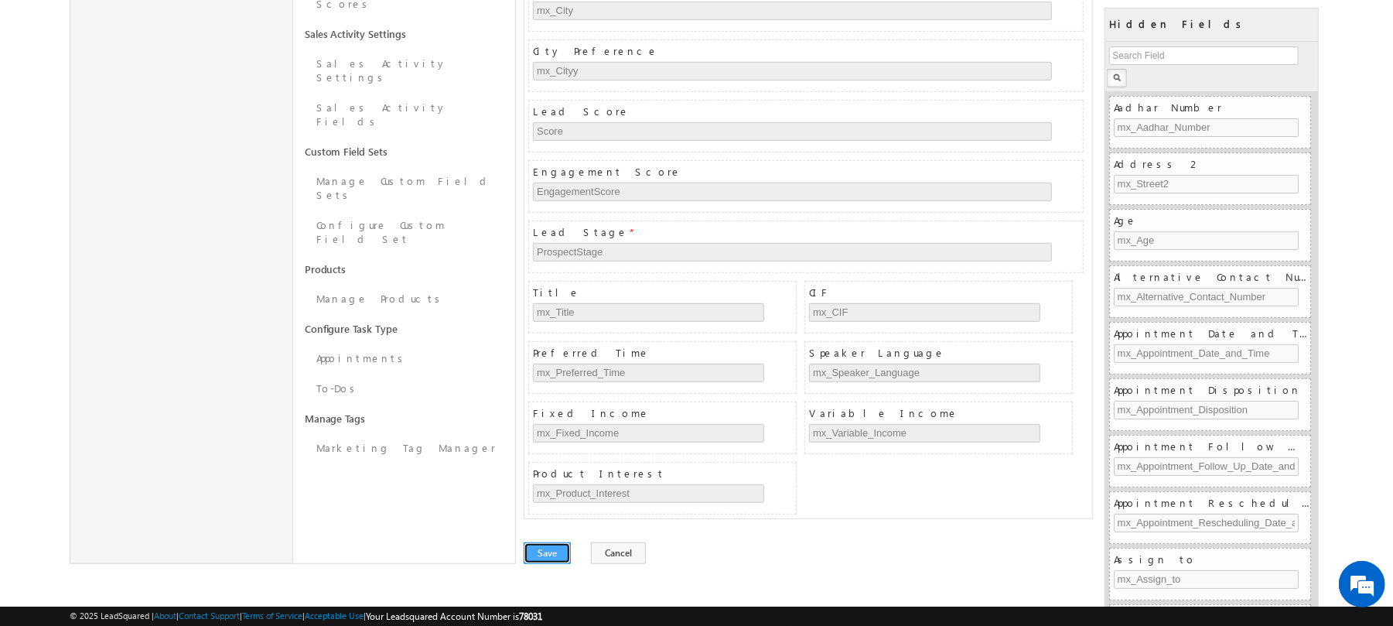
click at [551, 552] on button "Save" at bounding box center [547, 553] width 47 height 22
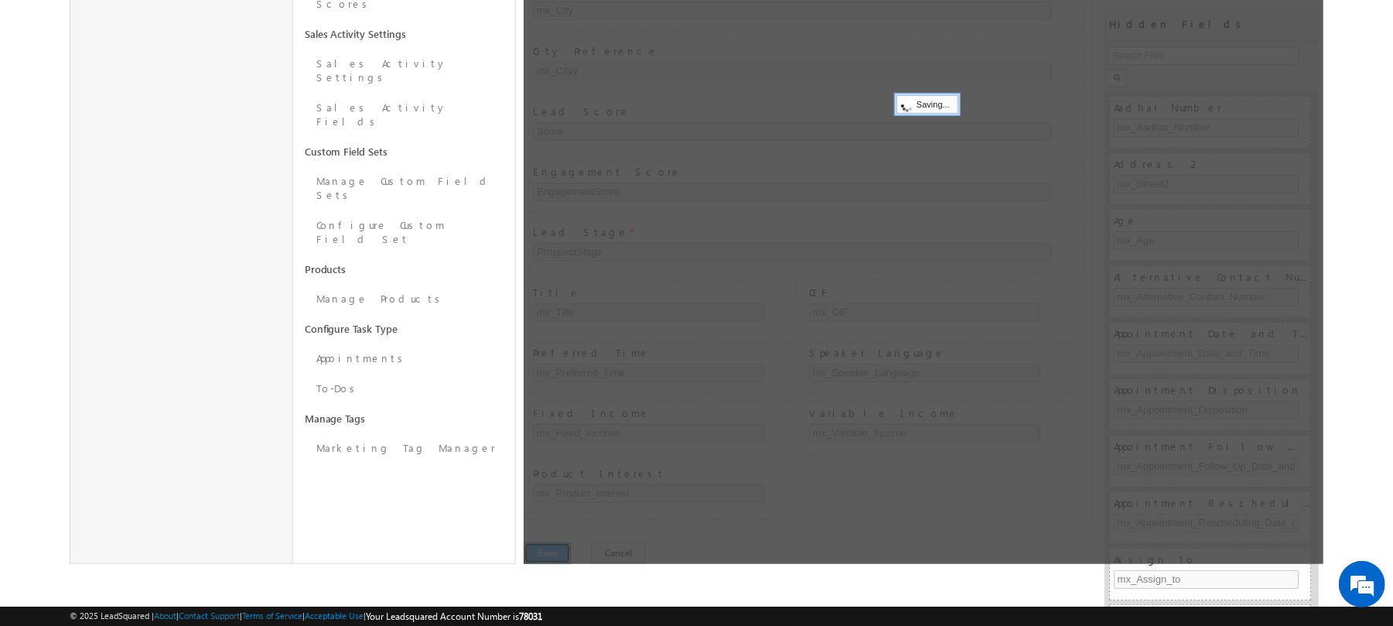
scroll to position [0, 0]
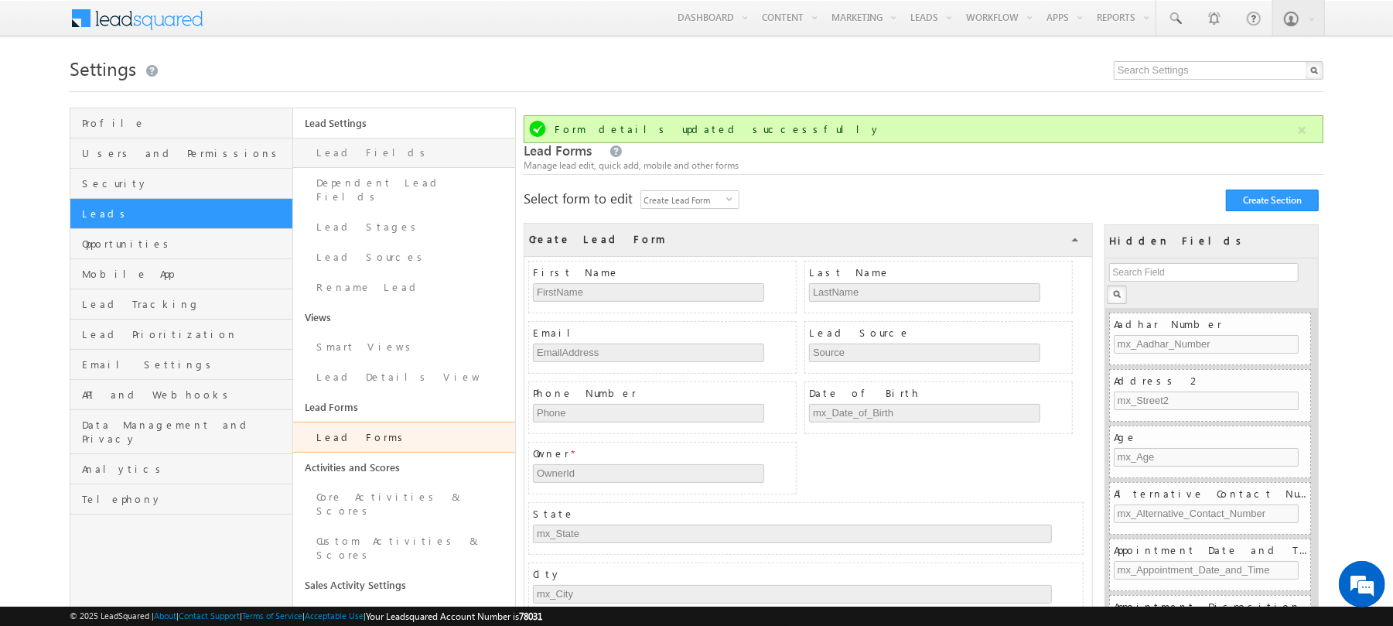
click at [422, 141] on link "Lead Fields" at bounding box center [404, 153] width 223 height 30
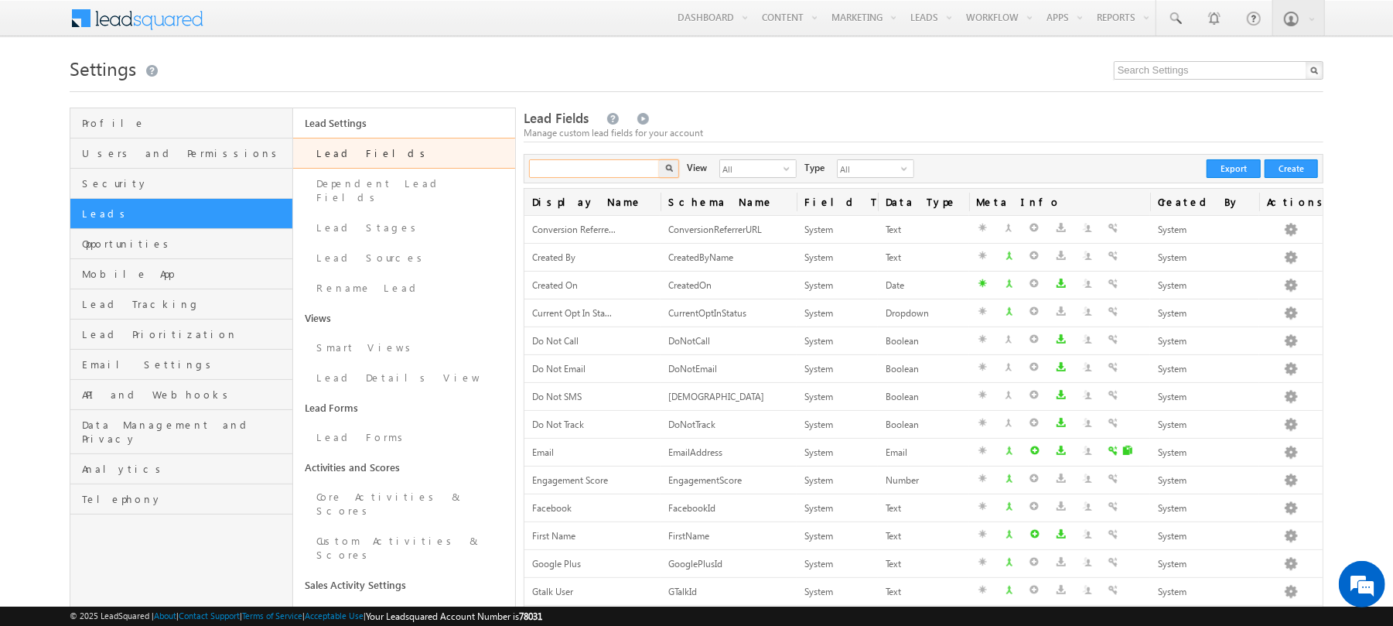
click at [582, 166] on input "text" at bounding box center [595, 168] width 132 height 19
type input "documents"
click at [659, 159] on button "button" at bounding box center [669, 168] width 20 height 19
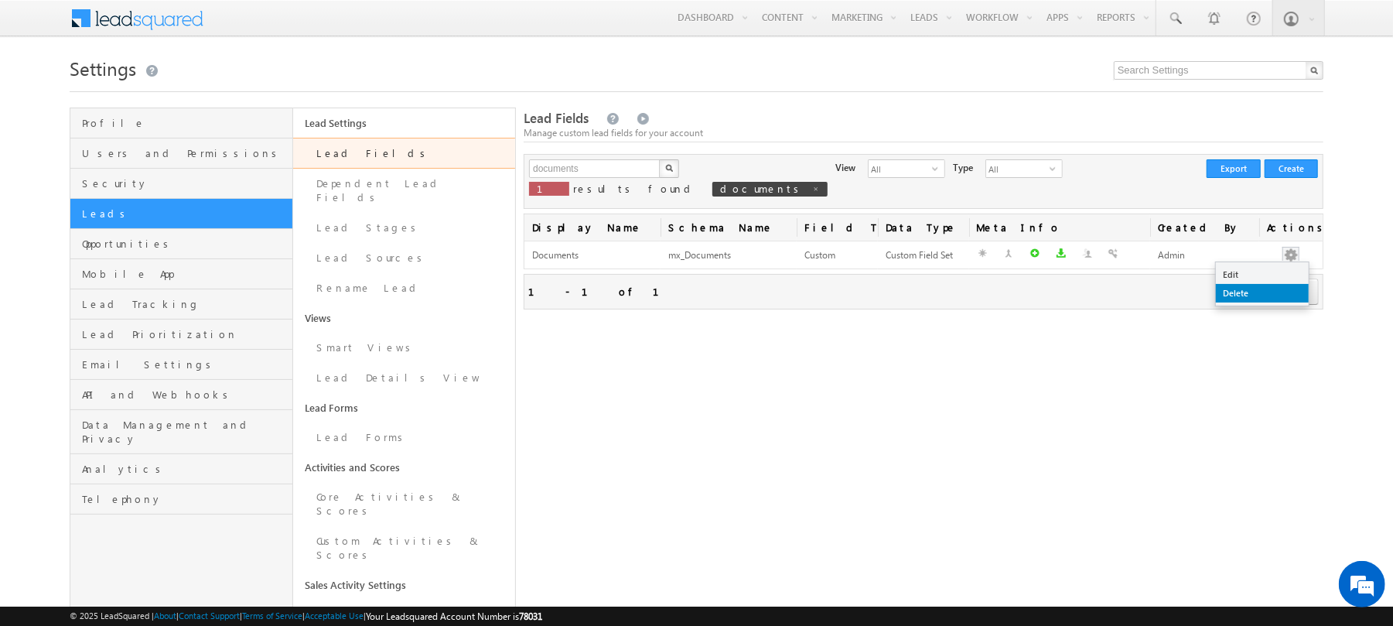
click at [1251, 291] on link "Delete" at bounding box center [1262, 293] width 93 height 19
click at [1070, 131] on div "Manage custom lead fields for your account" at bounding box center [924, 133] width 800 height 14
click at [1254, 299] on link "Delete" at bounding box center [1262, 293] width 93 height 19
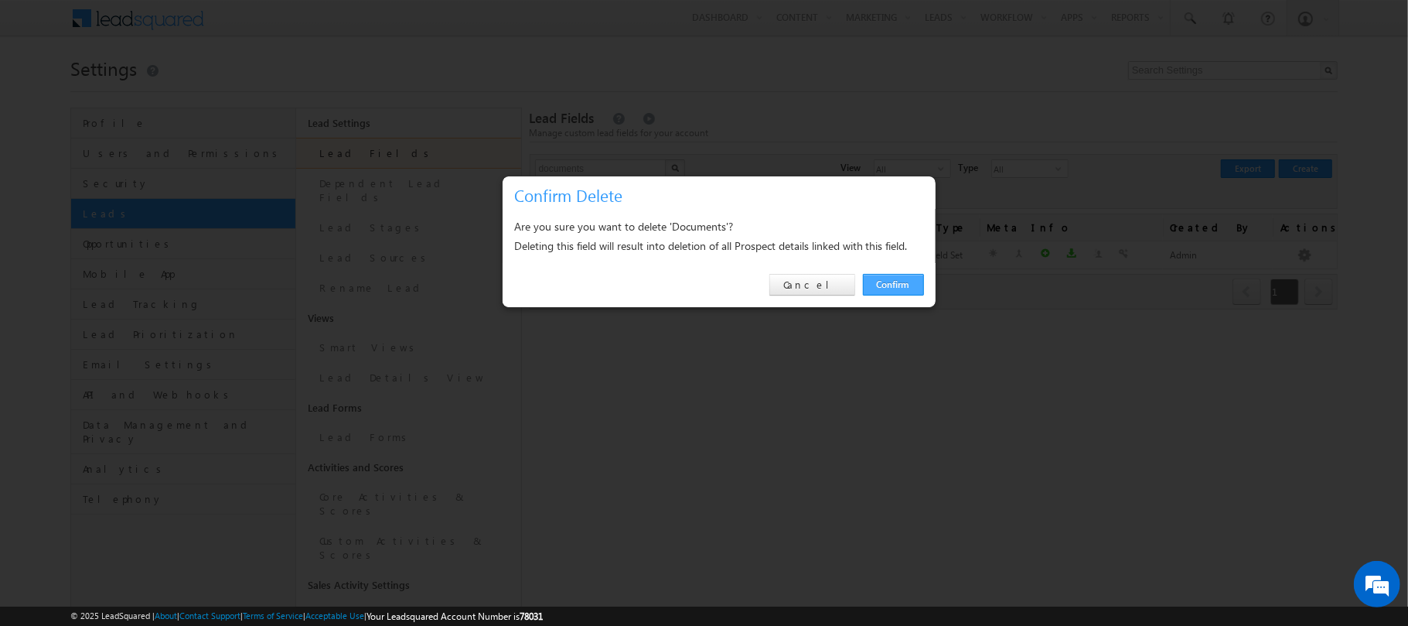
click at [898, 286] on link "Confirm" at bounding box center [893, 285] width 61 height 22
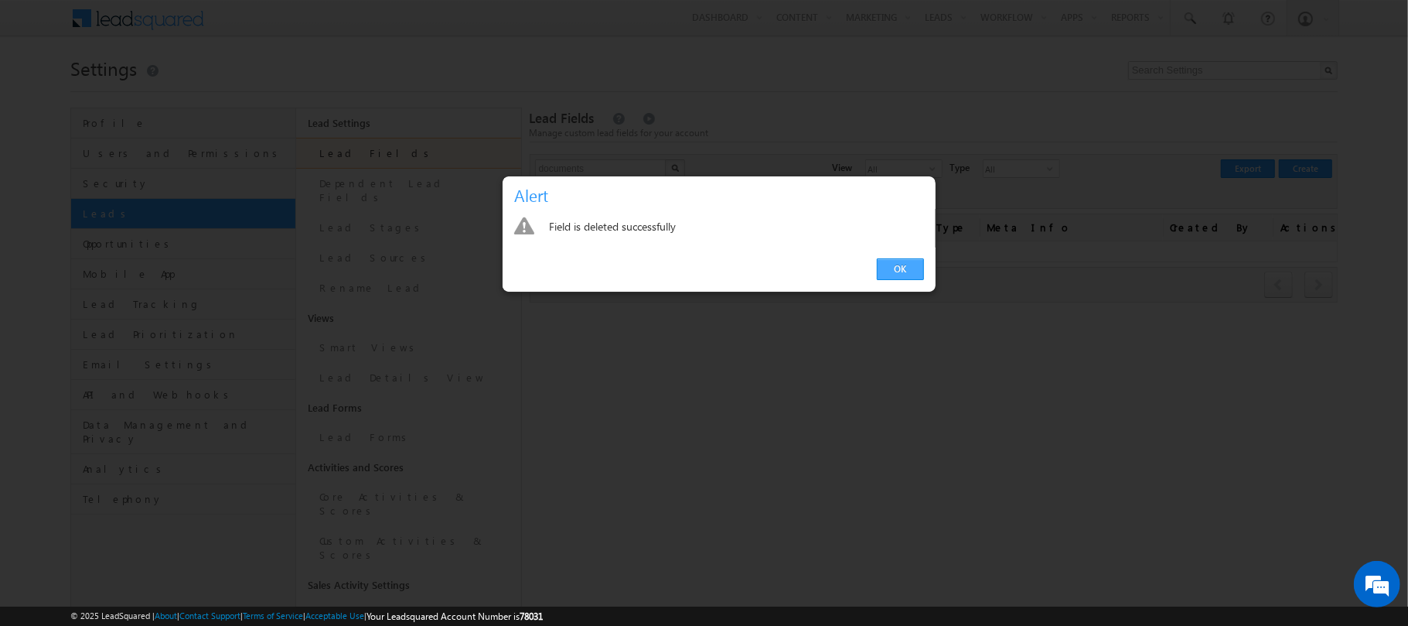
click at [886, 263] on link "OK" at bounding box center [900, 269] width 47 height 22
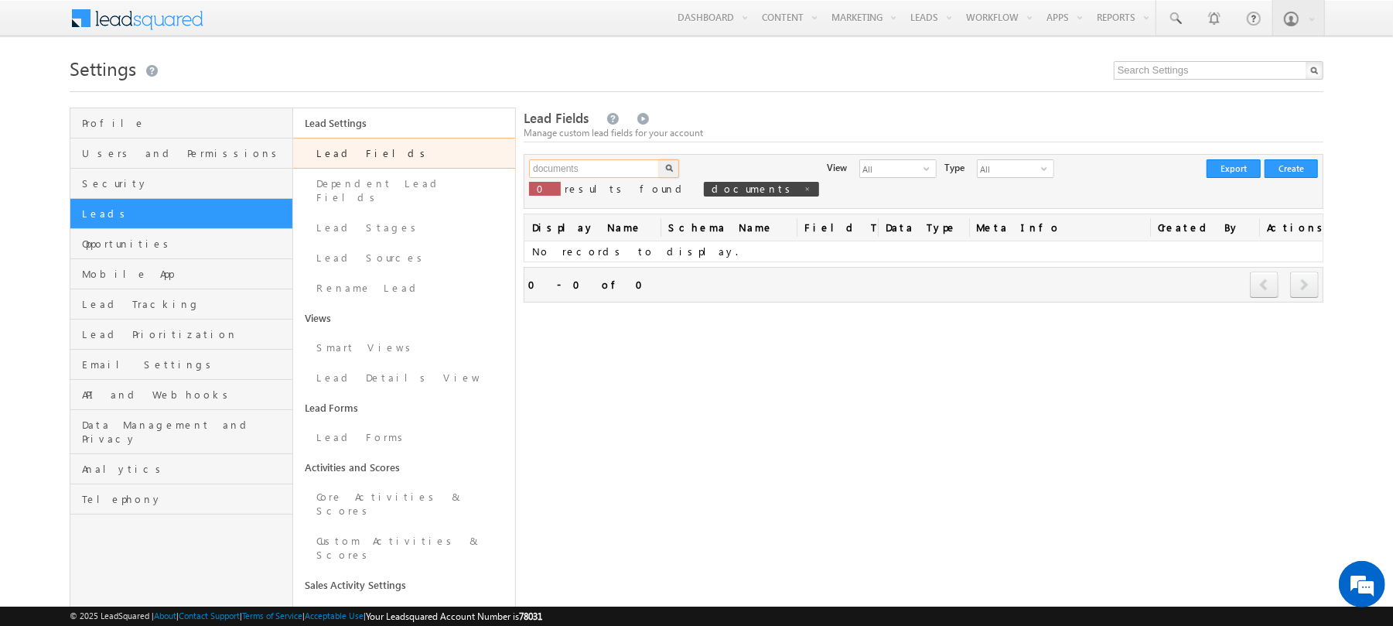
click at [630, 167] on input "documents" at bounding box center [595, 168] width 132 height 19
click at [1299, 165] on button "Create" at bounding box center [1291, 168] width 53 height 19
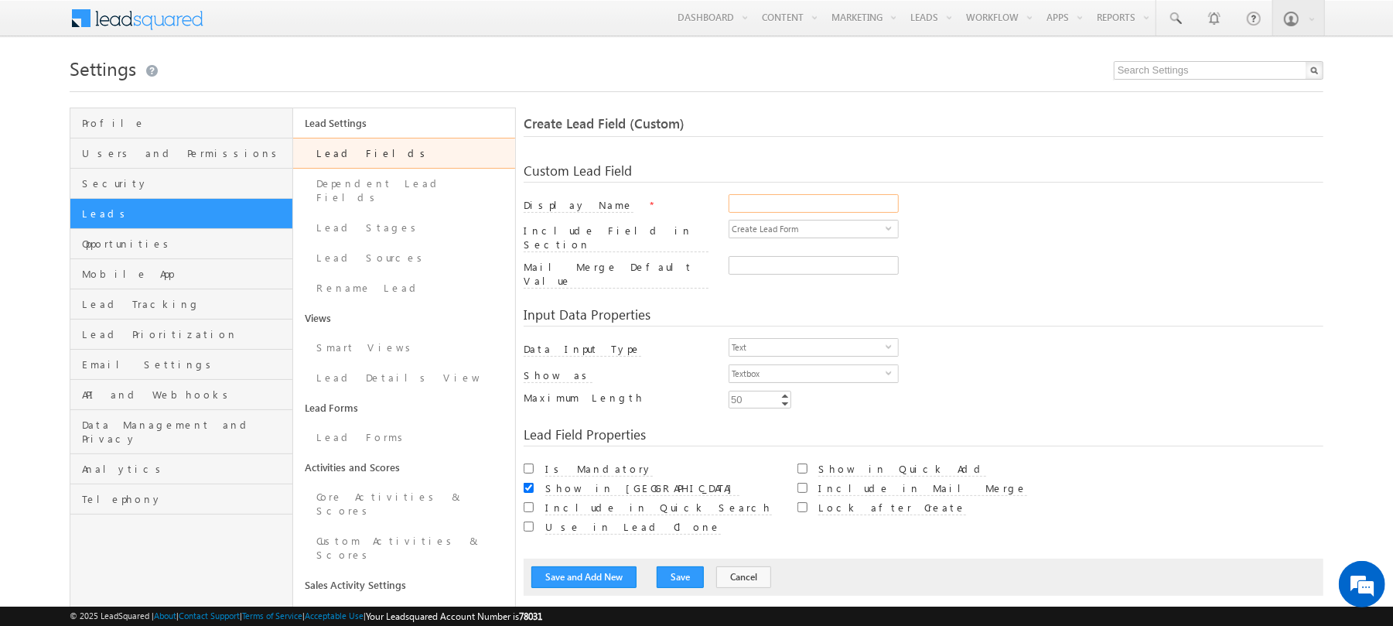
click at [755, 196] on input "Display Name" at bounding box center [814, 203] width 170 height 19
type input "D"
click at [753, 202] on input "Doxuments" at bounding box center [814, 203] width 170 height 19
type input "Documents"
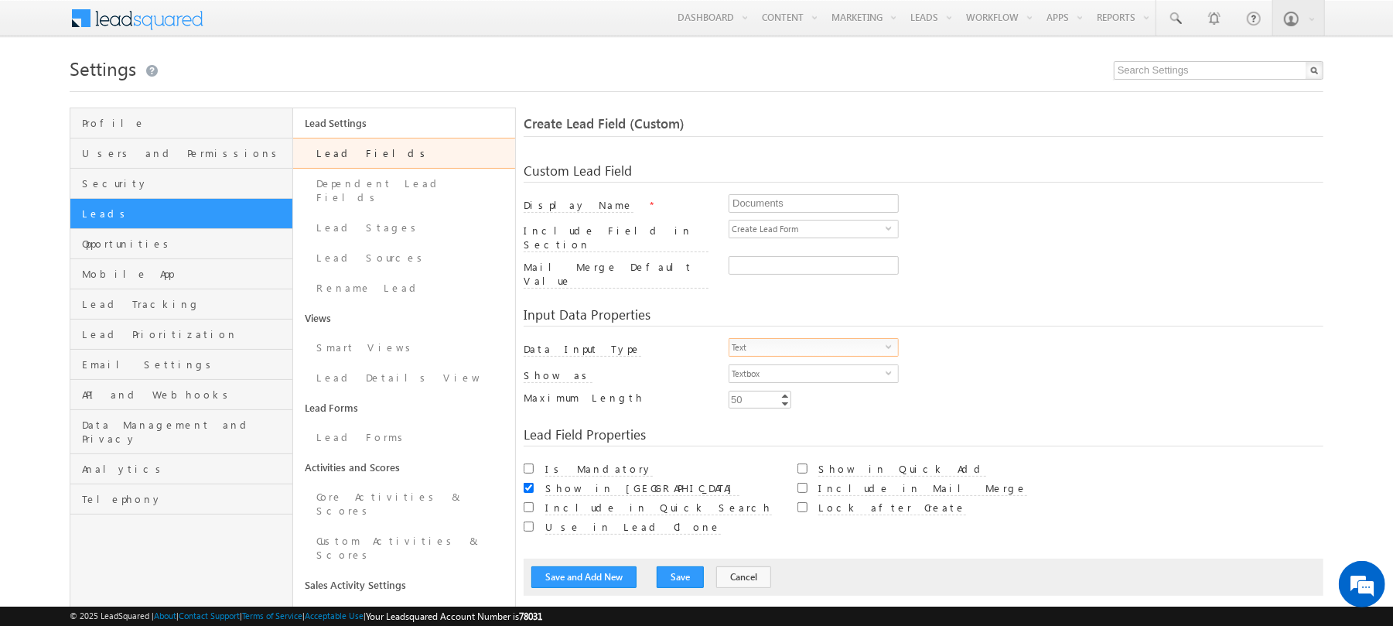
click at [866, 339] on span "Text" at bounding box center [807, 347] width 156 height 17
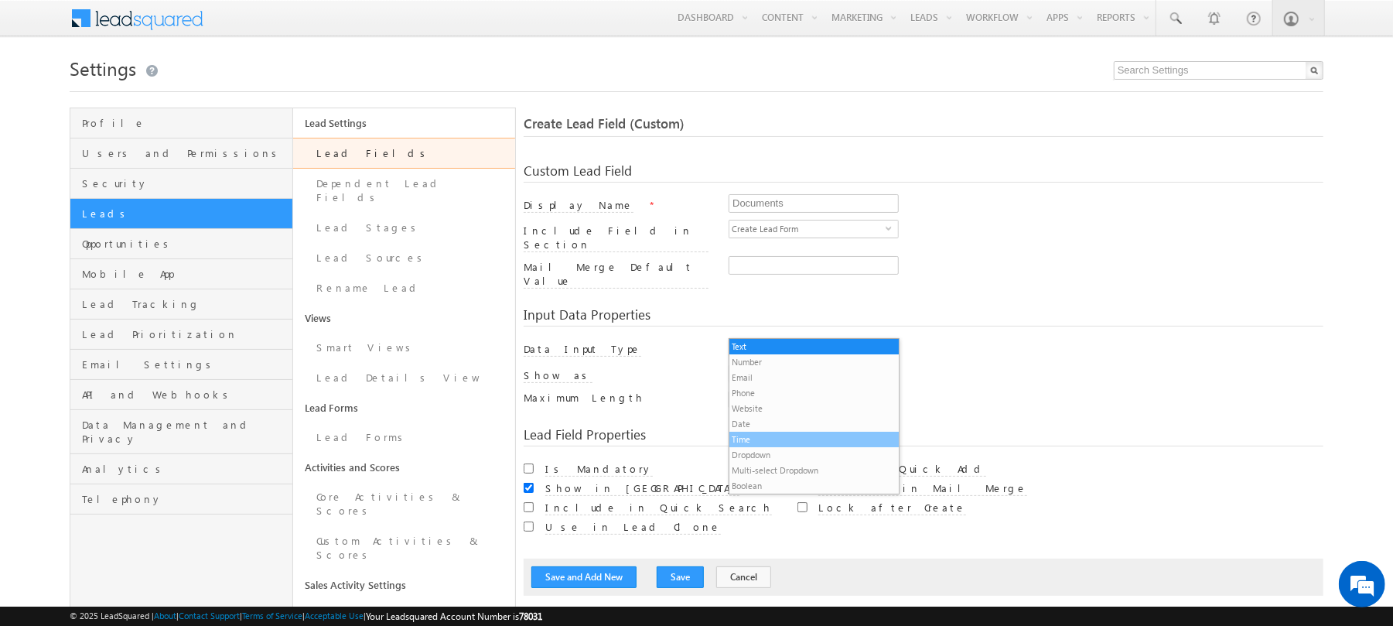
scroll to position [15, 0]
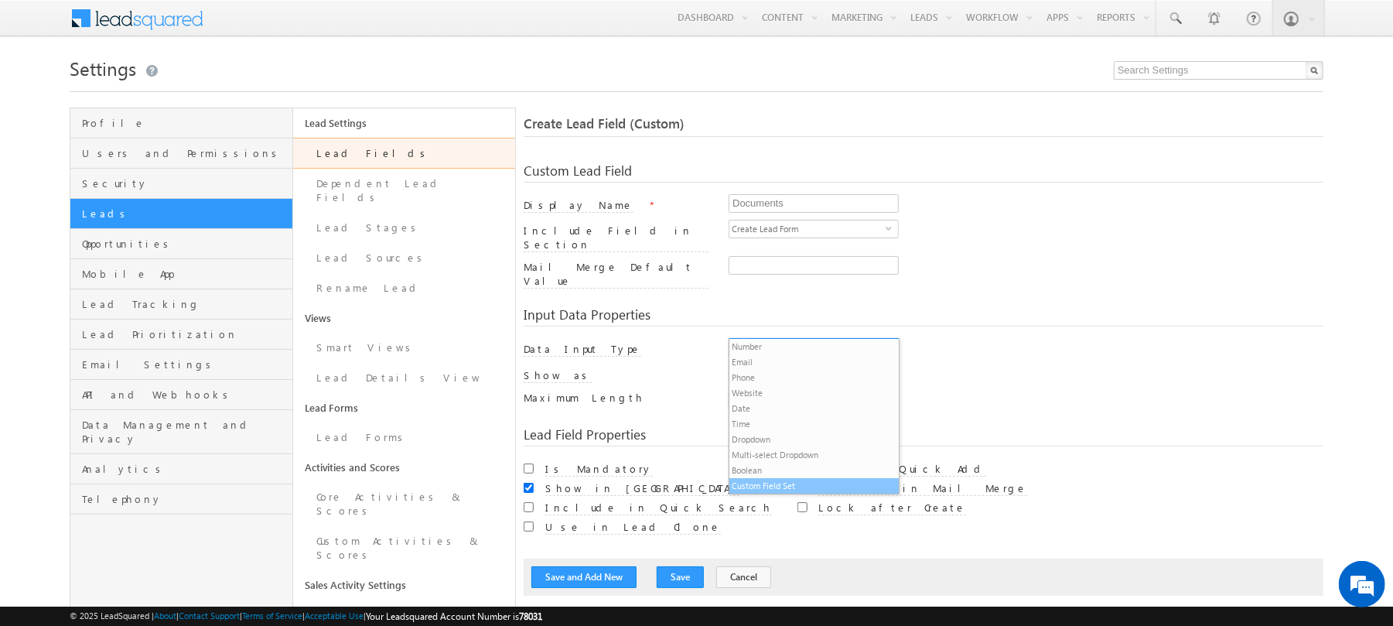
click at [793, 483] on li "Custom Field Set" at bounding box center [813, 485] width 169 height 15
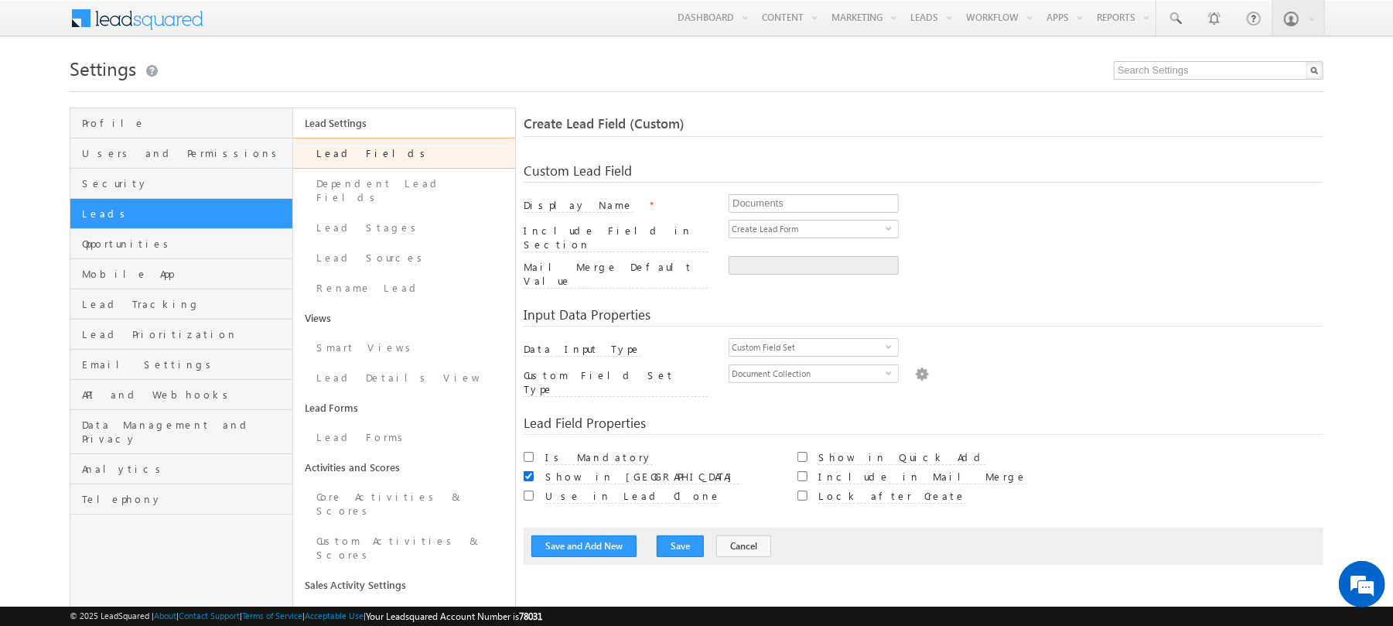
click at [917, 364] on img at bounding box center [922, 372] width 14 height 17
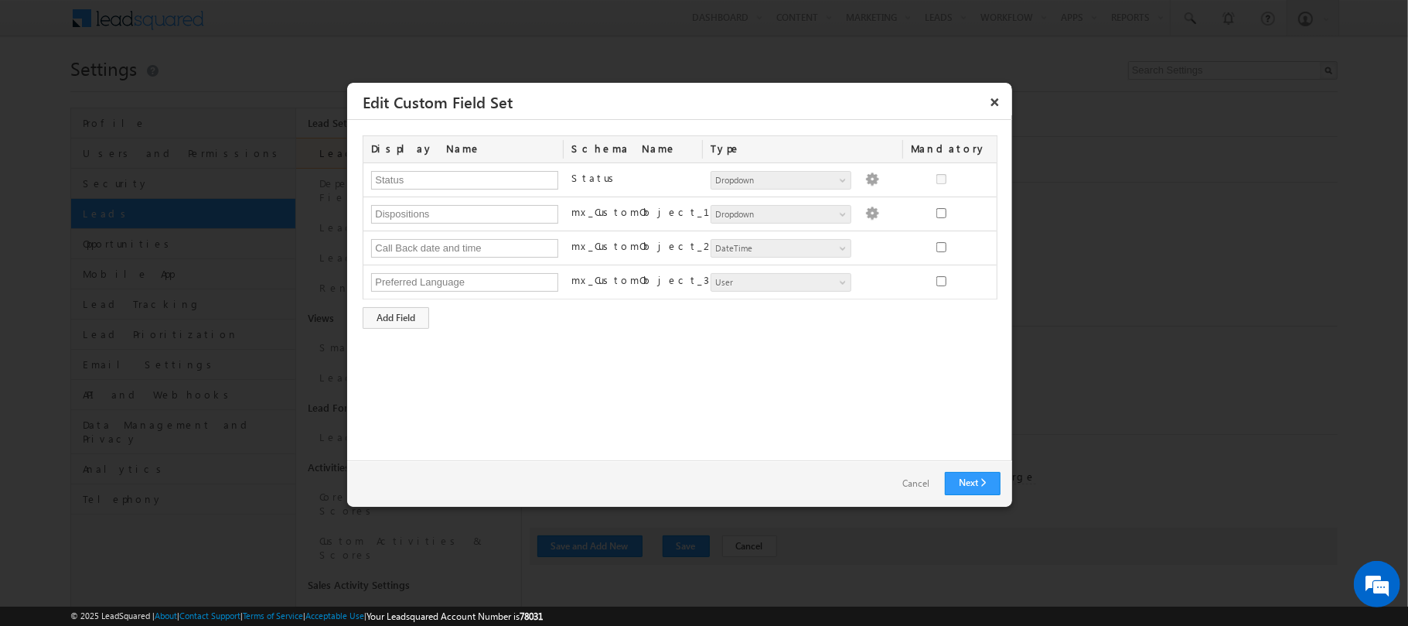
click at [920, 483] on link "Cancel" at bounding box center [916, 484] width 58 height 22
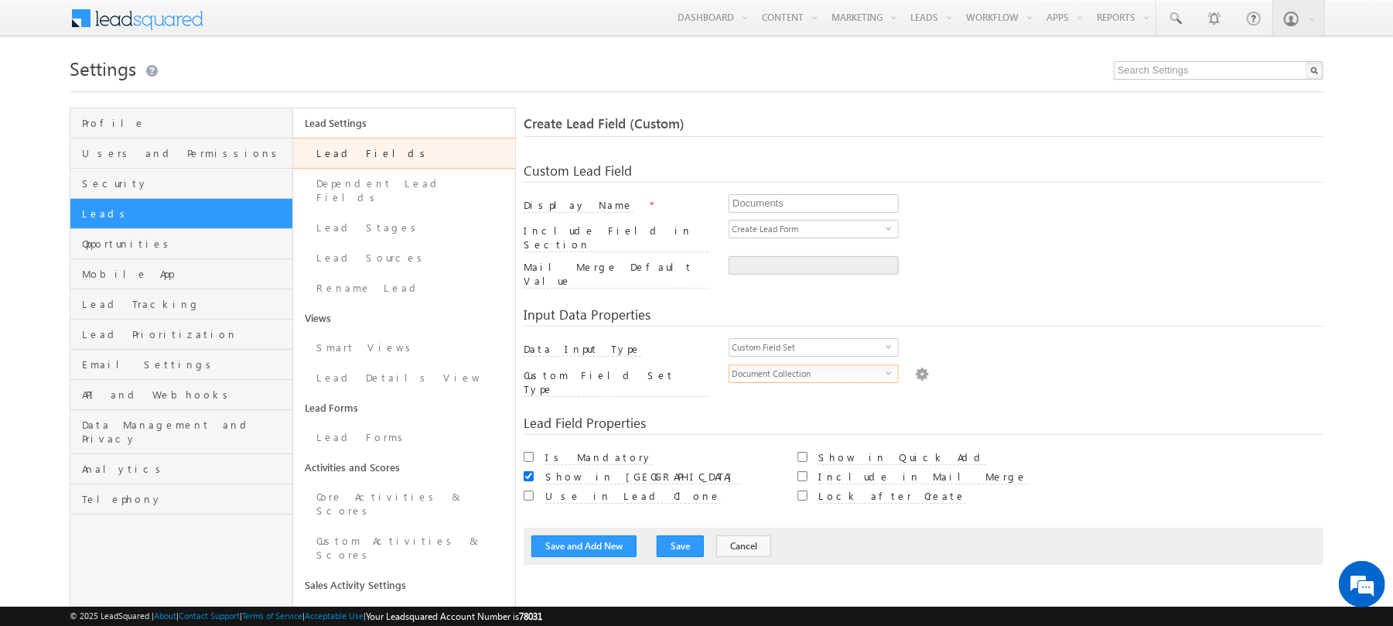
click at [833, 365] on span "Document Collection" at bounding box center [807, 373] width 156 height 17
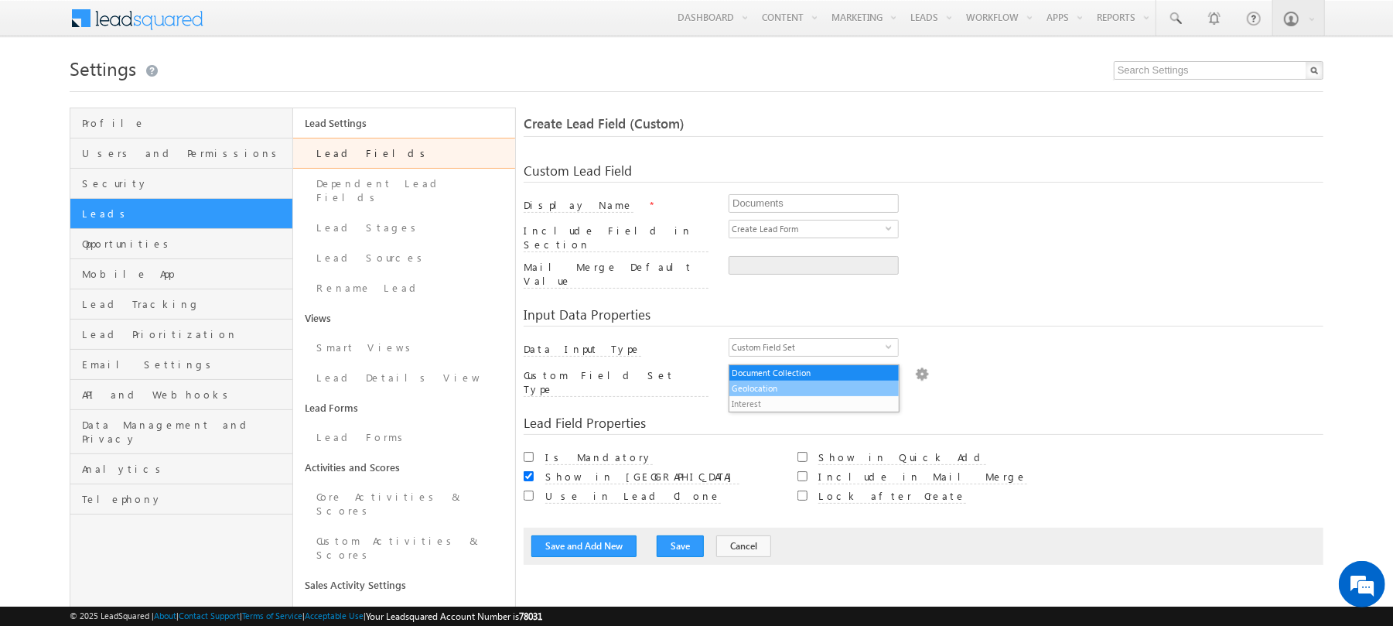
click at [781, 387] on li "Geolocation" at bounding box center [813, 388] width 169 height 15
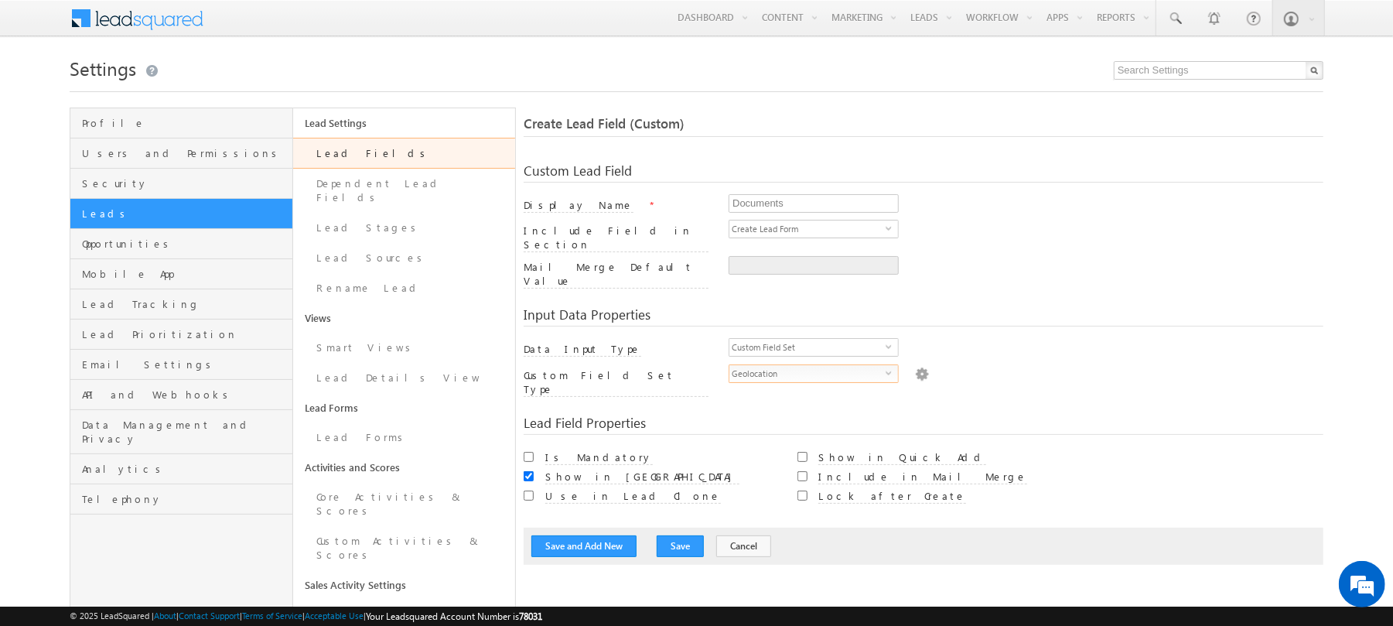
click at [829, 365] on span "Geolocation" at bounding box center [807, 373] width 156 height 17
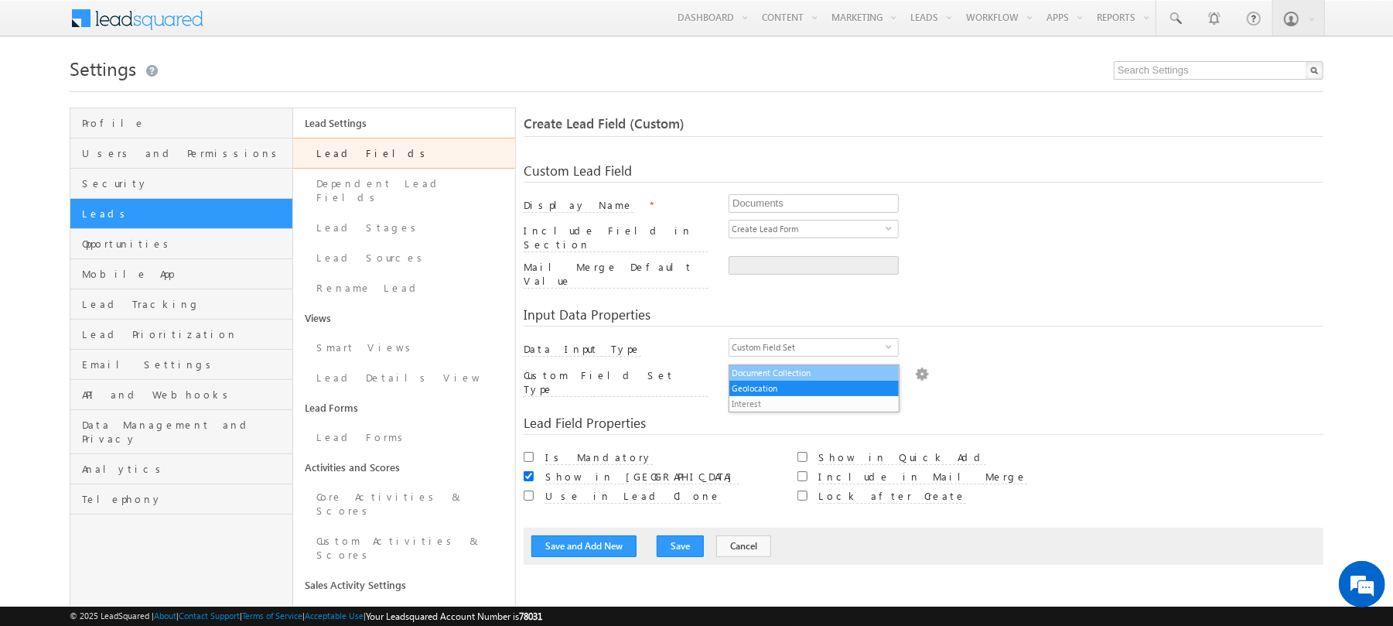
click at [799, 373] on li "Document Collection" at bounding box center [813, 372] width 169 height 15
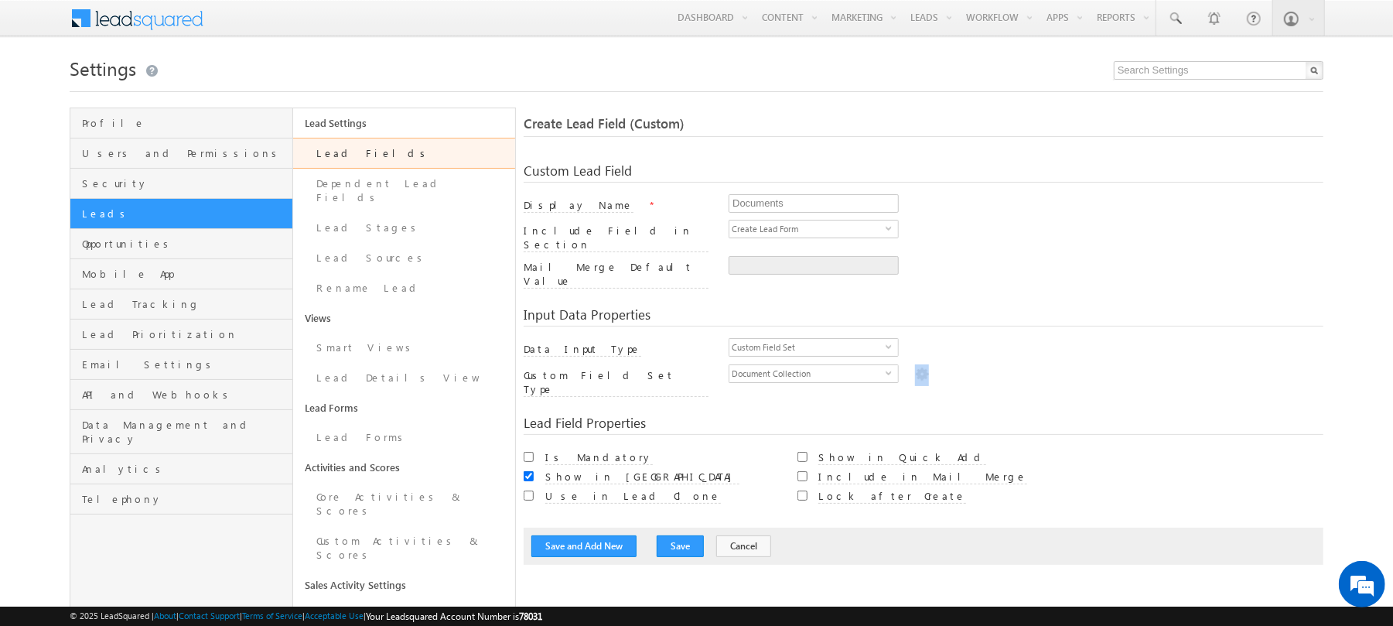
drag, startPoint x: 920, startPoint y: 357, endPoint x: 910, endPoint y: 354, distance: 9.6
click at [910, 364] on div "Document Collection select 2d9568e4-78b2-11f0-91df-068012126923" at bounding box center [1026, 375] width 595 height 22
click at [915, 364] on img at bounding box center [922, 372] width 14 height 17
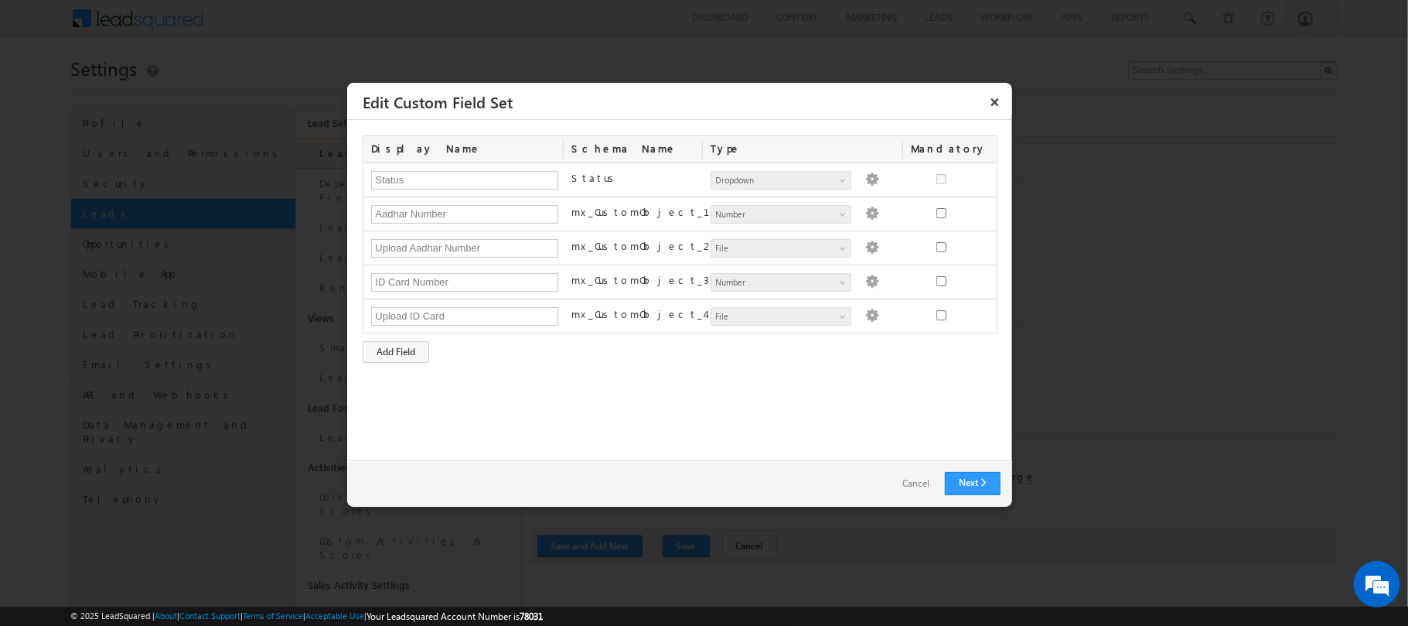
click at [920, 487] on link "Cancel" at bounding box center [916, 484] width 58 height 22
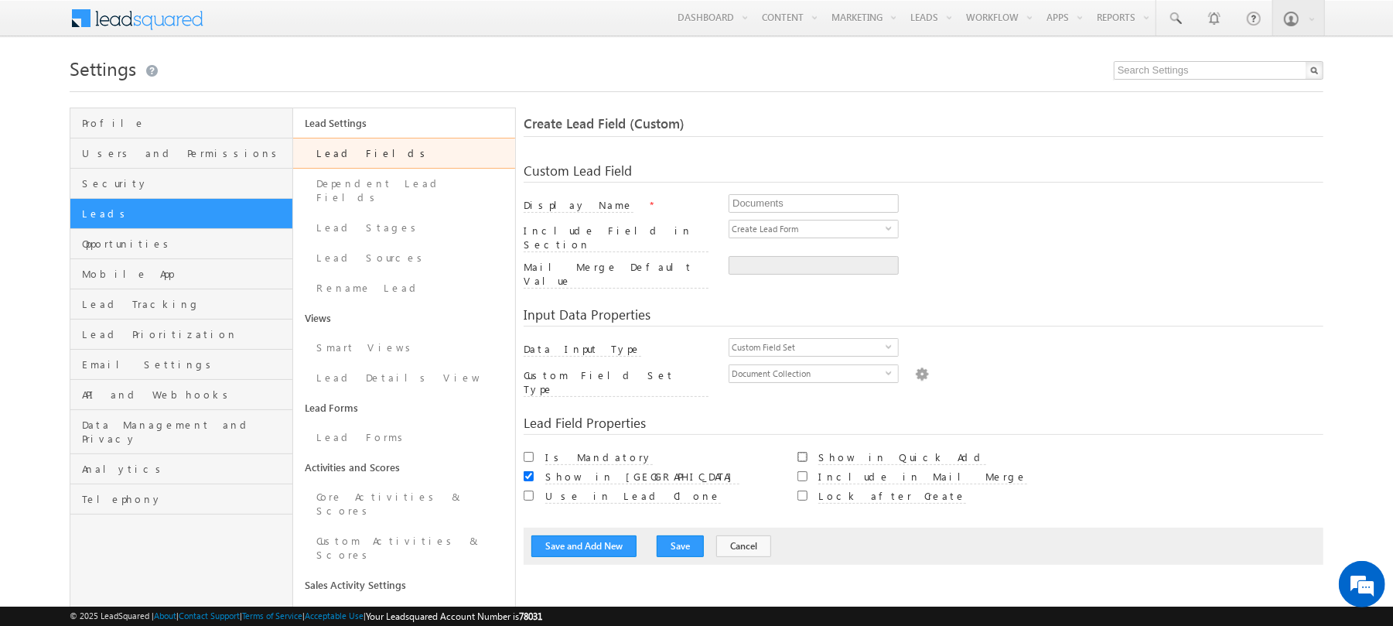
click at [802, 452] on input "Show in Quick Add" at bounding box center [802, 457] width 10 height 10
checkbox input "true"
click at [803, 471] on input "Include in Mail Merge" at bounding box center [802, 476] width 10 height 10
checkbox input "true"
click at [681, 535] on button "Save" at bounding box center [680, 546] width 47 height 22
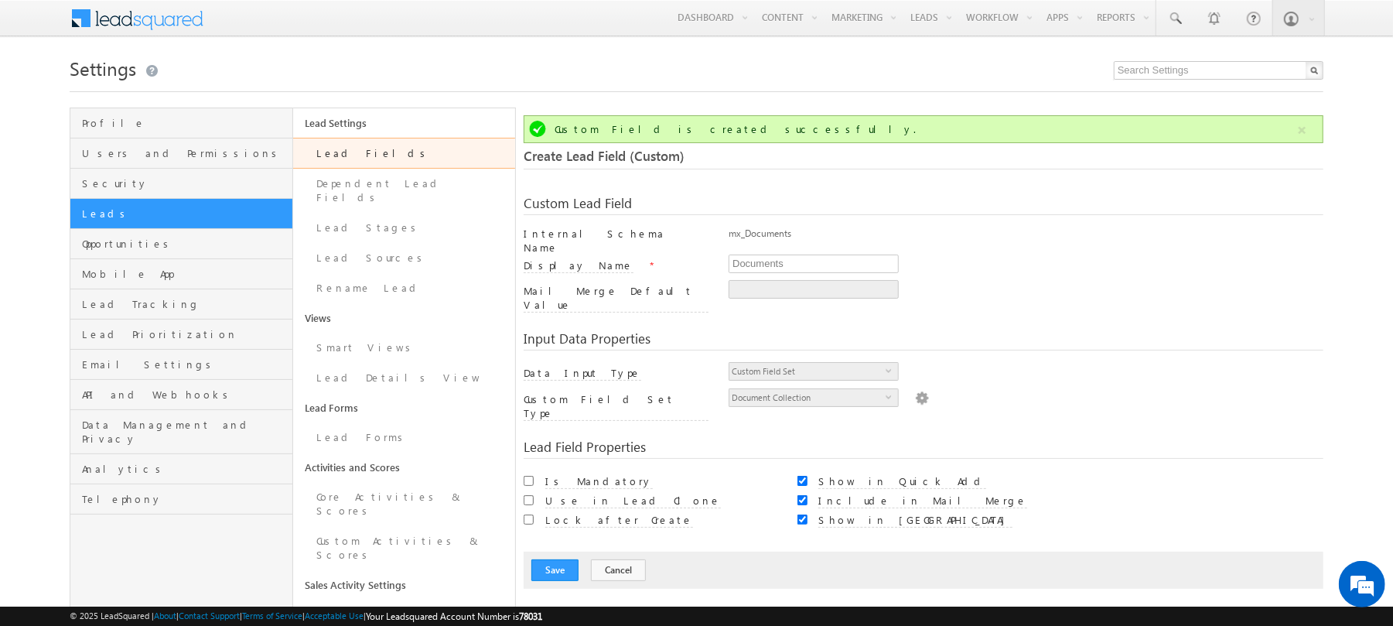
scroll to position [116, 0]
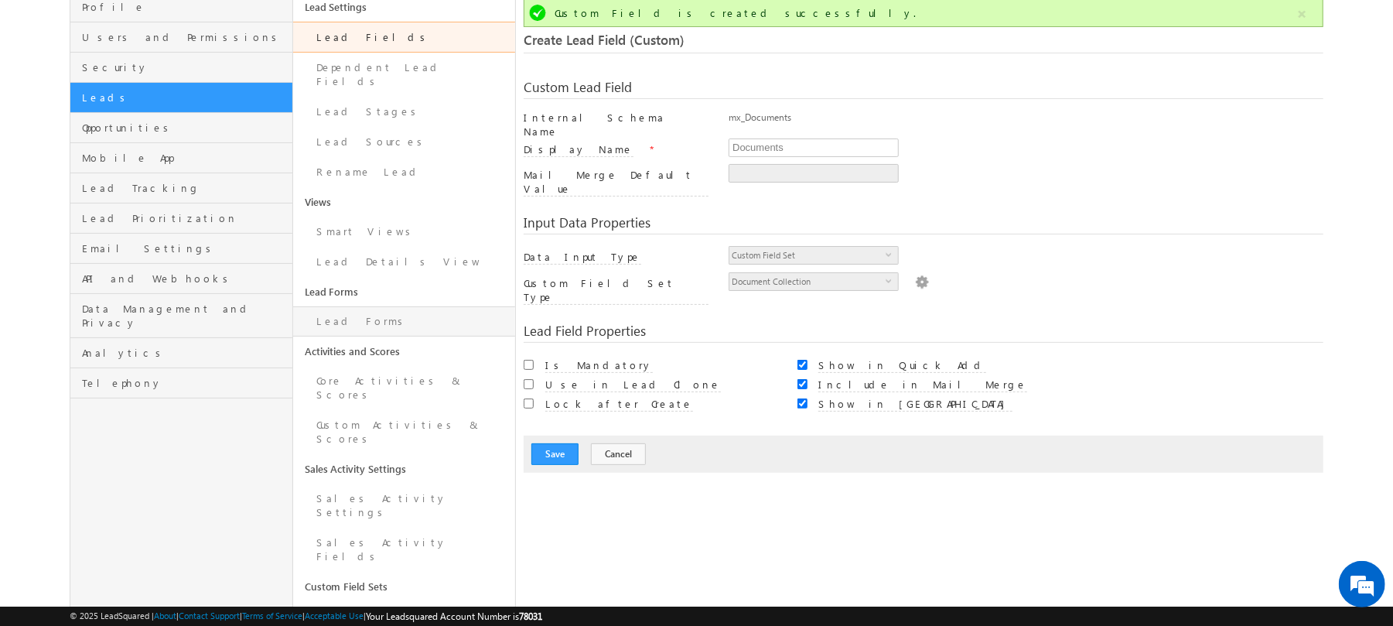
click at [396, 314] on link "Lead Forms" at bounding box center [404, 321] width 223 height 30
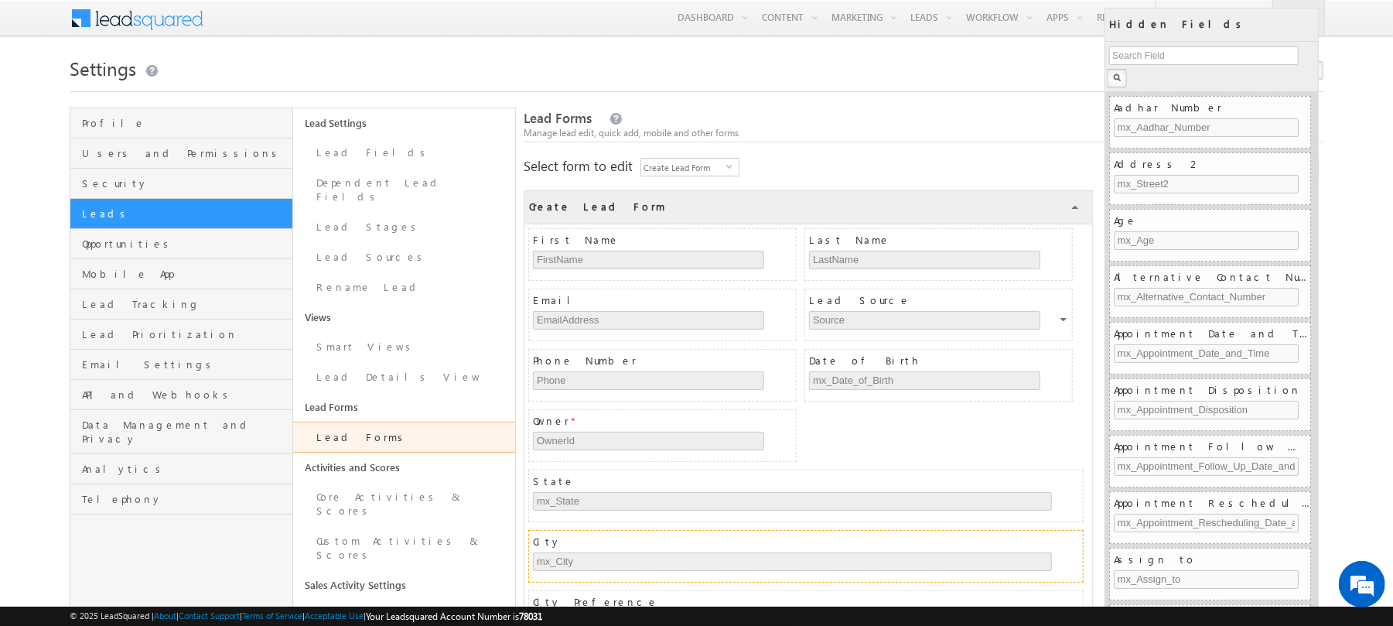
scroll to position [629, 0]
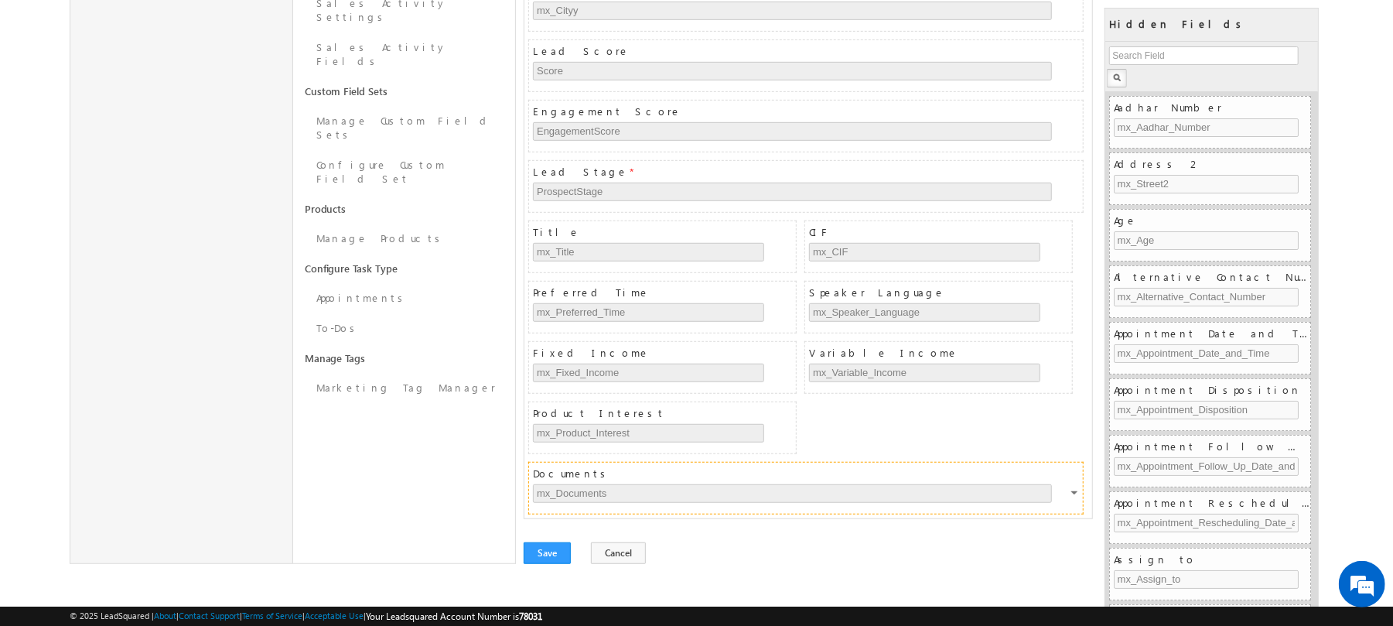
click at [1074, 493] on div at bounding box center [1075, 495] width 9 height 14
click at [1049, 517] on link "Configure" at bounding box center [1049, 528] width 84 height 22
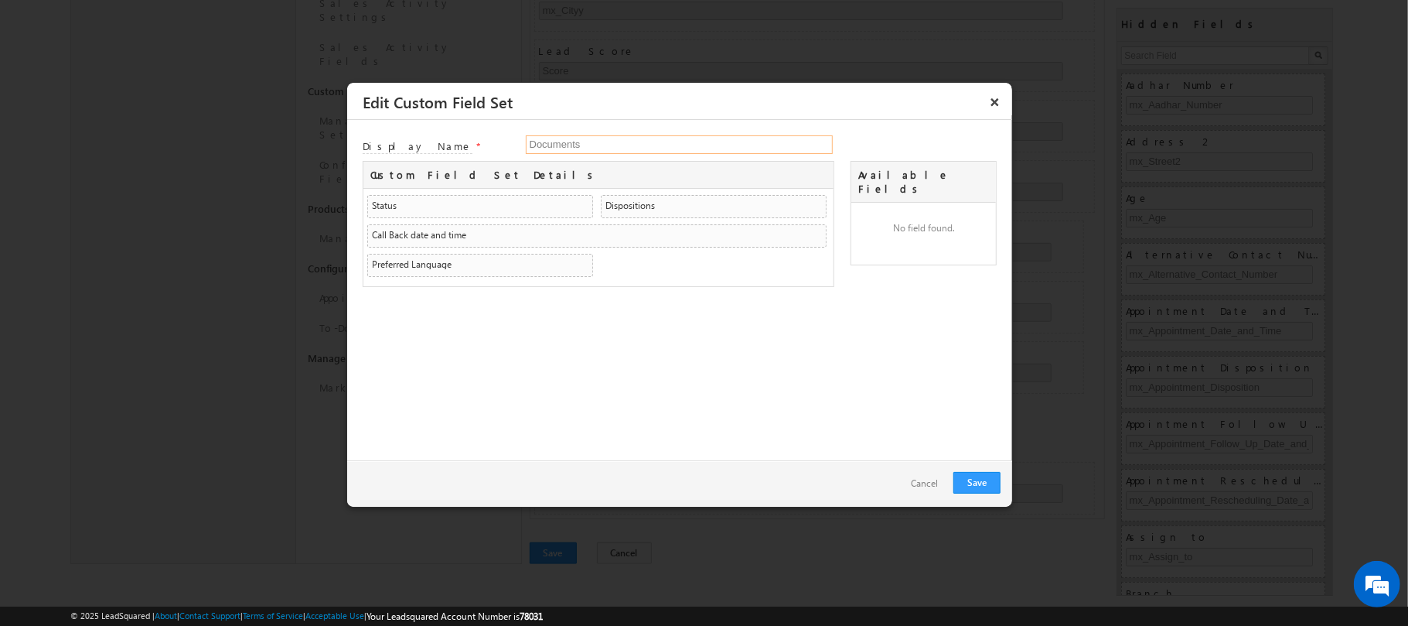
click at [626, 154] on input "Documents" at bounding box center [679, 144] width 307 height 19
type input "Documents"
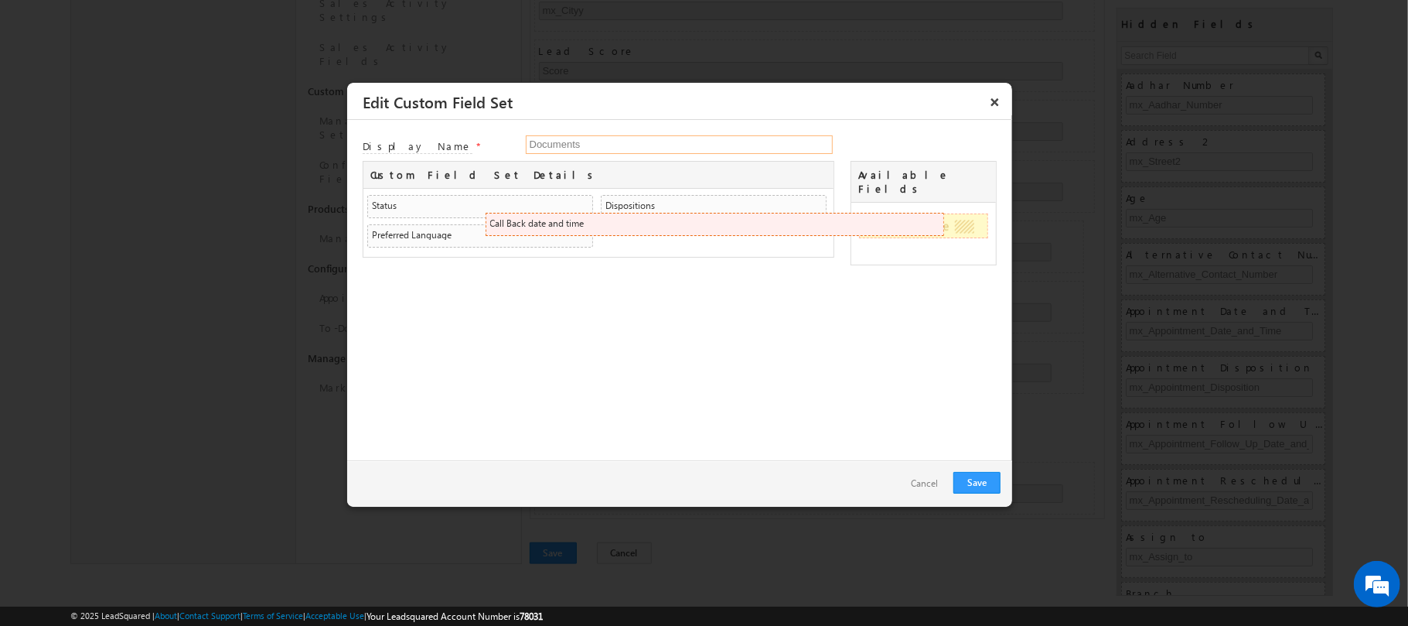
drag, startPoint x: 498, startPoint y: 237, endPoint x: 932, endPoint y: 223, distance: 434.1
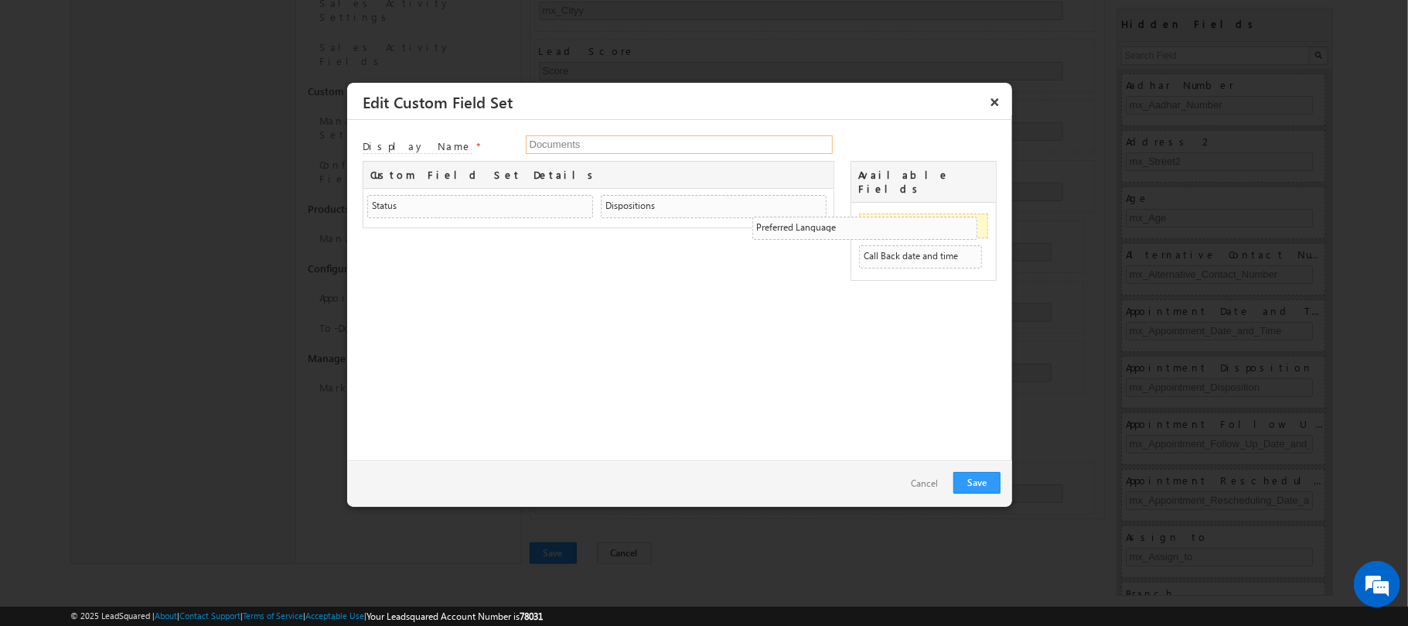
drag, startPoint x: 521, startPoint y: 241, endPoint x: 959, endPoint y: 227, distance: 438.8
drag, startPoint x: 700, startPoint y: 202, endPoint x: 970, endPoint y: 200, distance: 269.9
click at [975, 483] on link "Save" at bounding box center [977, 483] width 47 height 22
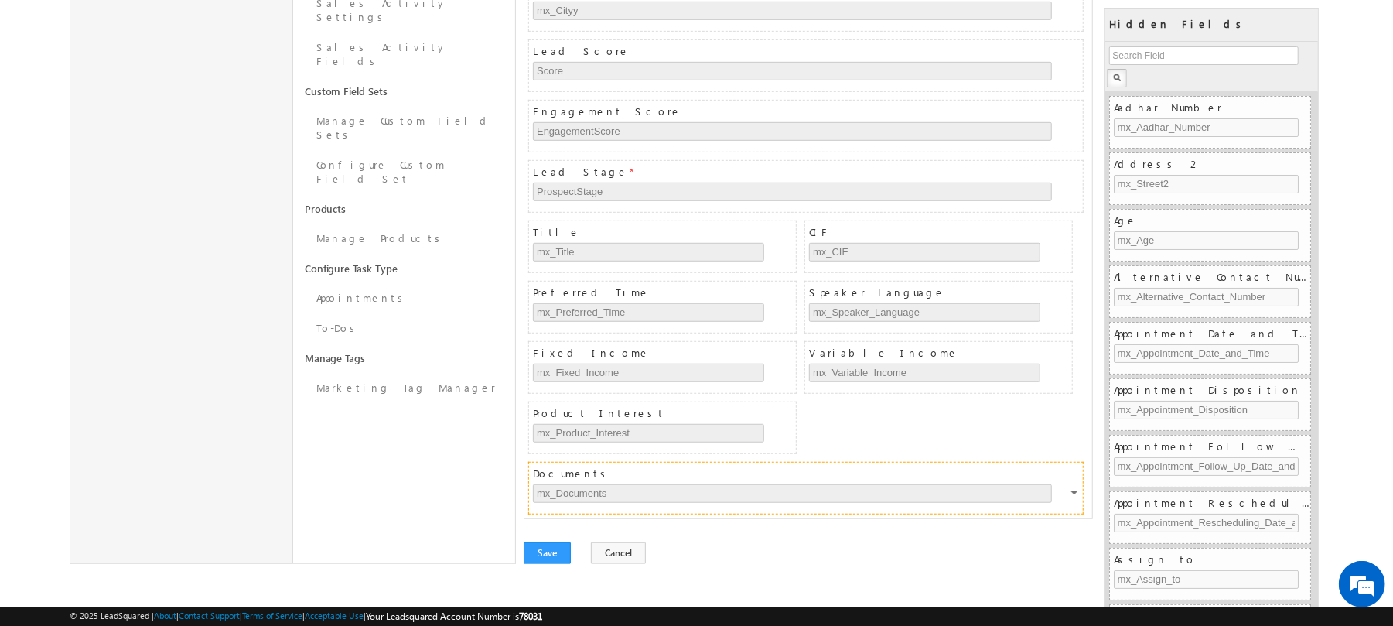
click at [1071, 489] on div at bounding box center [1075, 495] width 9 height 14
click at [1047, 517] on link "Configure" at bounding box center [1049, 528] width 84 height 22
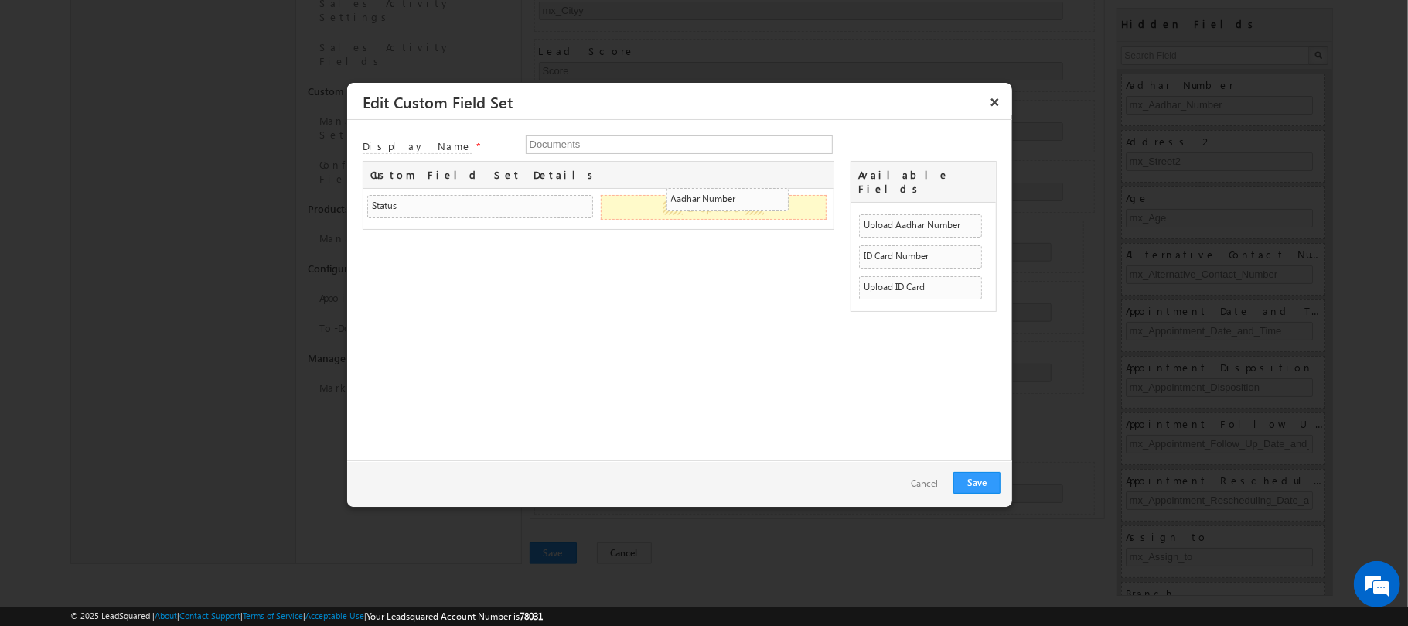
drag, startPoint x: 944, startPoint y: 215, endPoint x: 741, endPoint y: 193, distance: 204.7
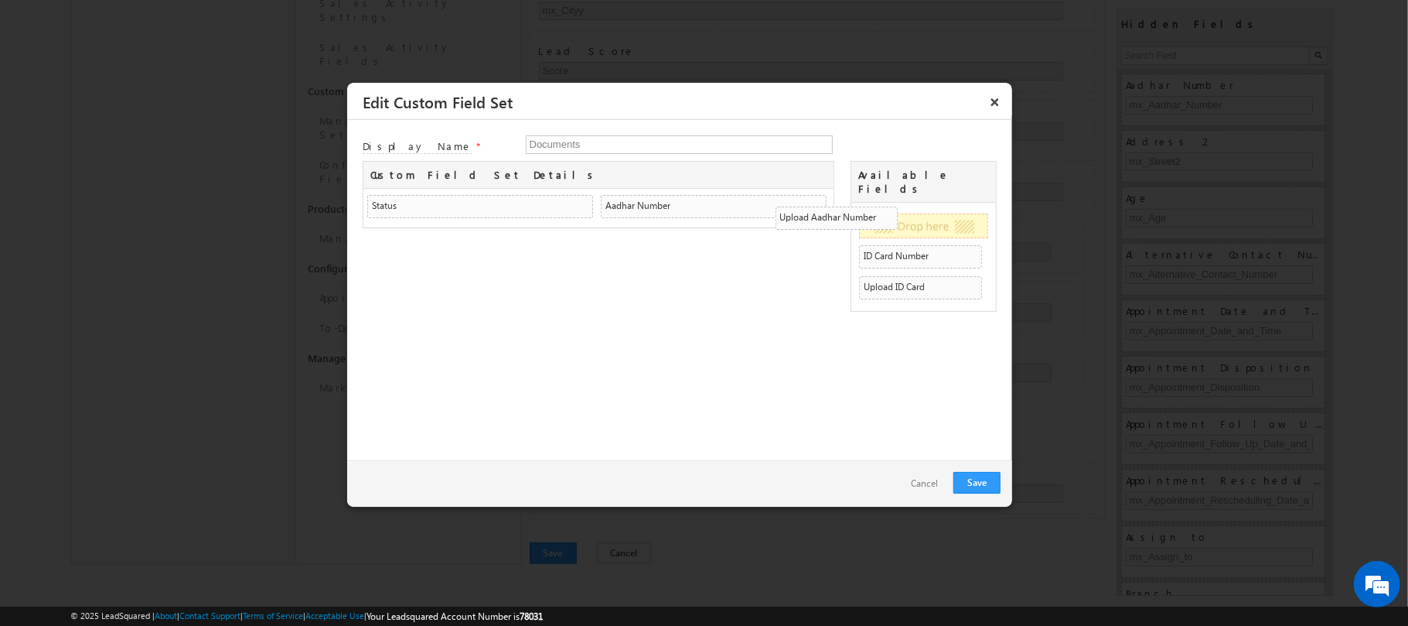
drag, startPoint x: 917, startPoint y: 218, endPoint x: 623, endPoint y: 227, distance: 294.0
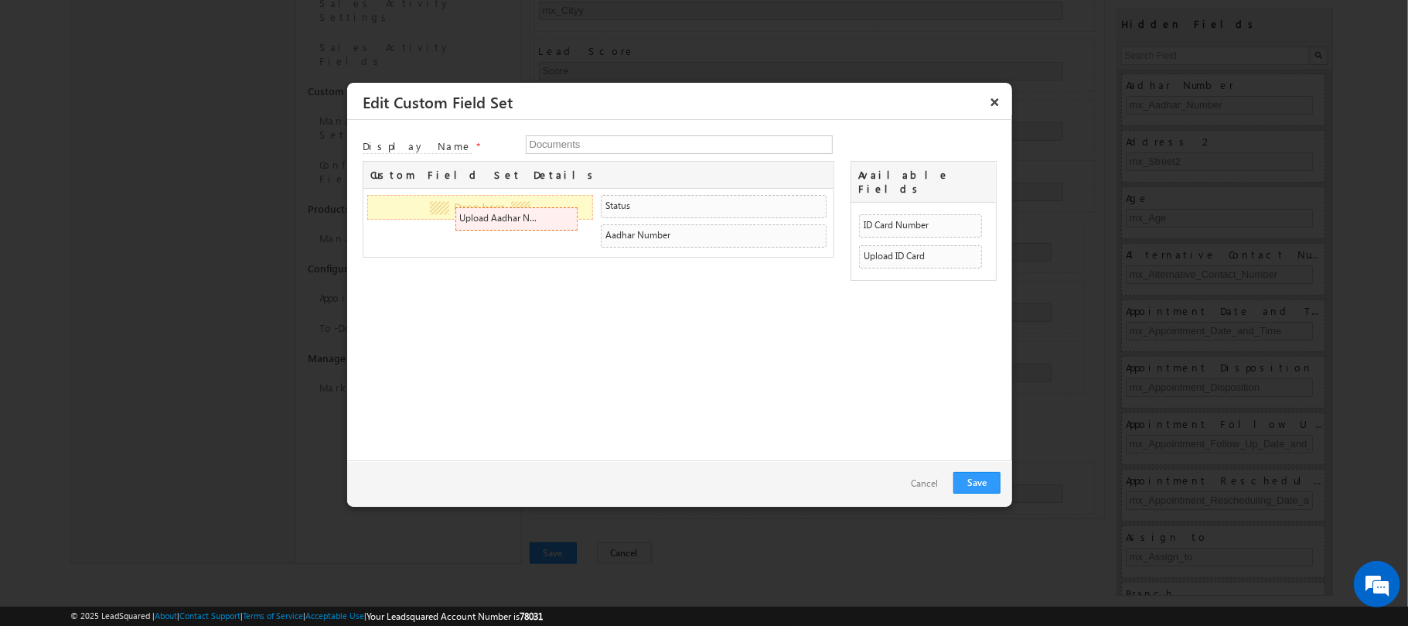
drag, startPoint x: 917, startPoint y: 207, endPoint x: 563, endPoint y: 212, distance: 353.5
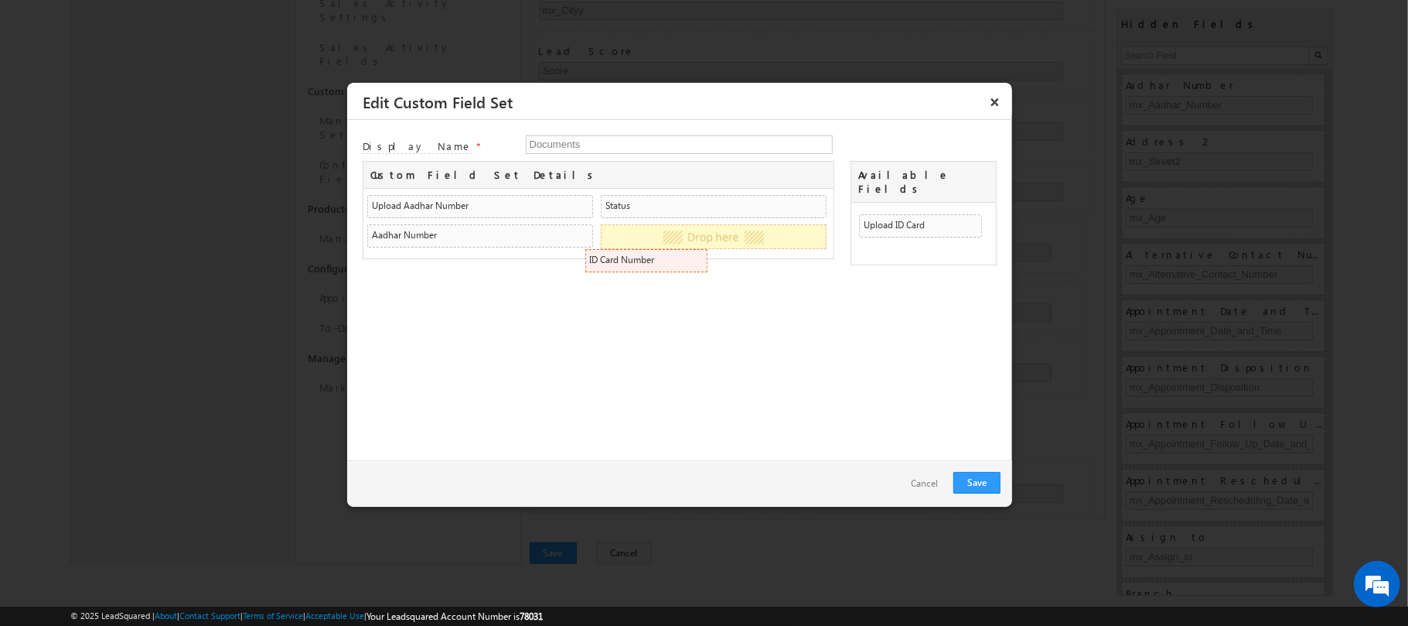
drag, startPoint x: 883, startPoint y: 217, endPoint x: 693, endPoint y: 264, distance: 196.0
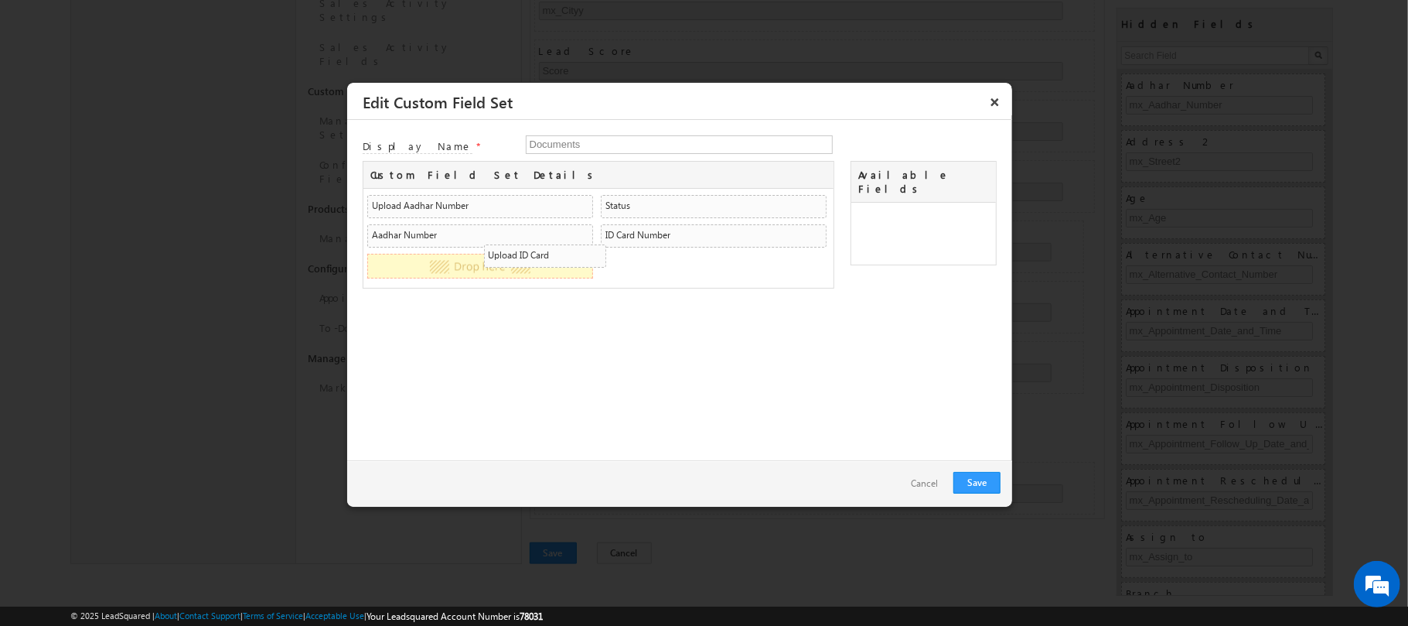
drag, startPoint x: 923, startPoint y: 220, endPoint x: 592, endPoint y: 280, distance: 336.4
click at [580, 267] on span at bounding box center [582, 264] width 12 height 12
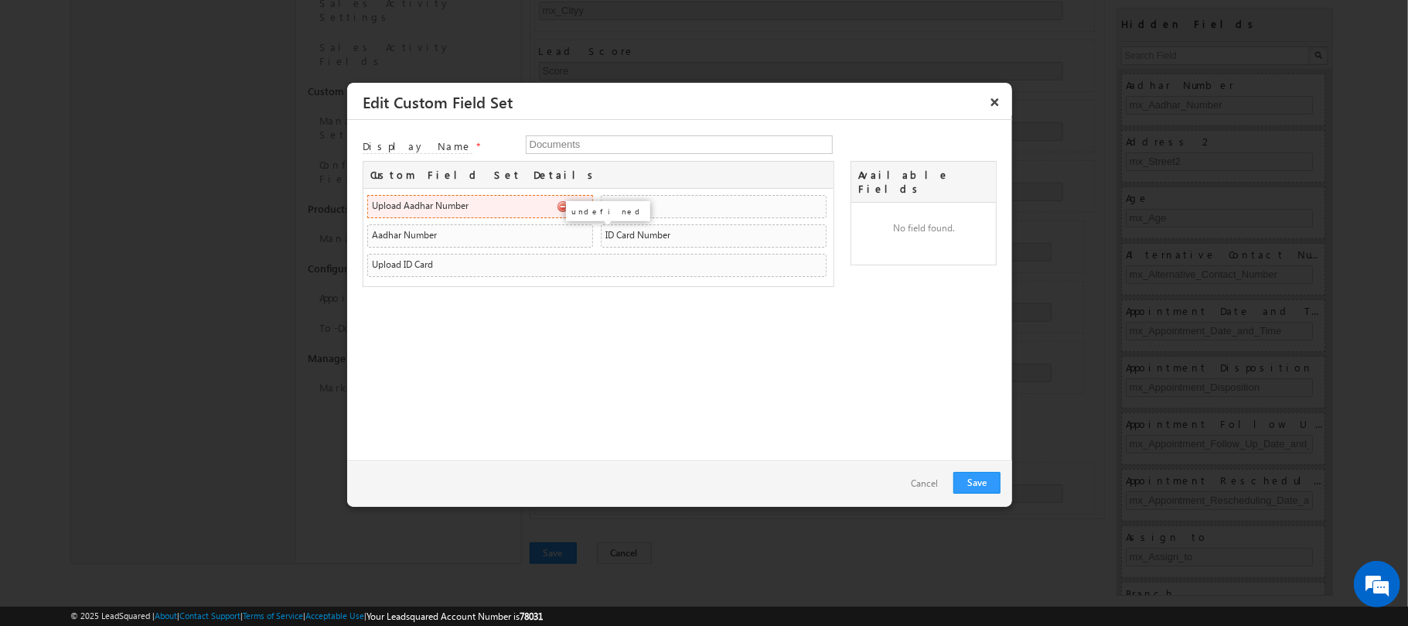
click at [586, 209] on span at bounding box center [582, 206] width 12 height 12
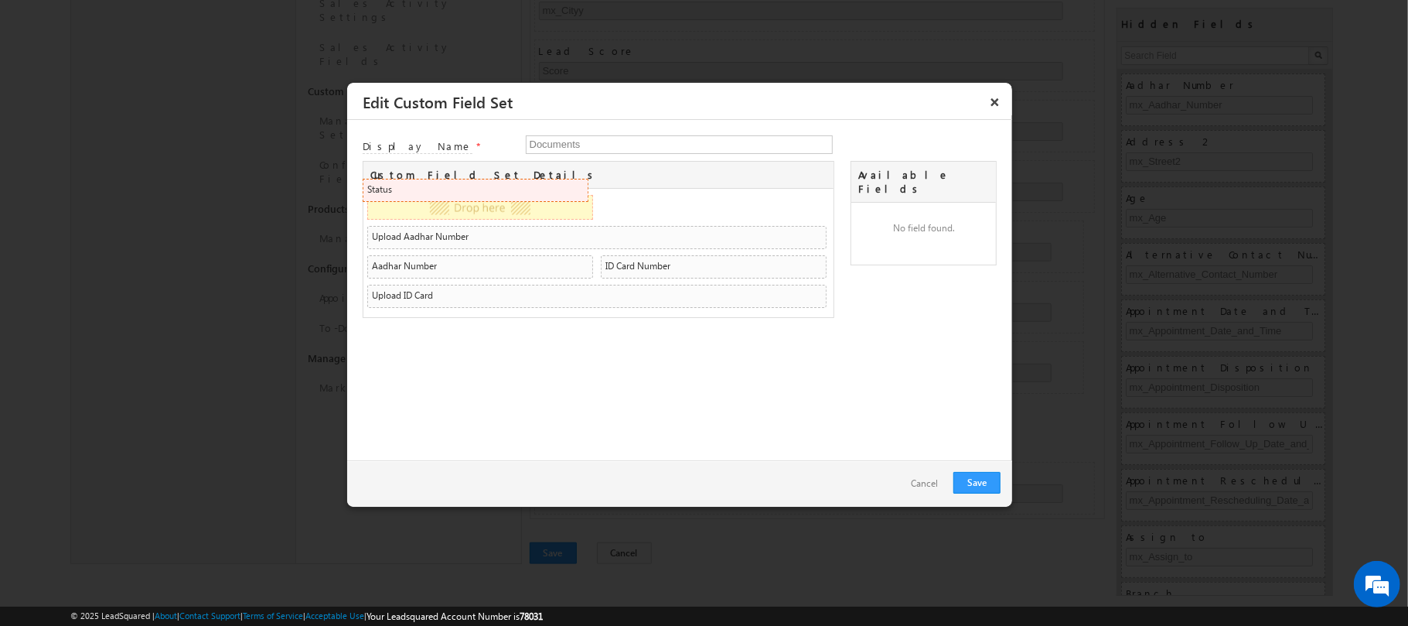
drag, startPoint x: 497, startPoint y: 237, endPoint x: 490, endPoint y: 189, distance: 47.6
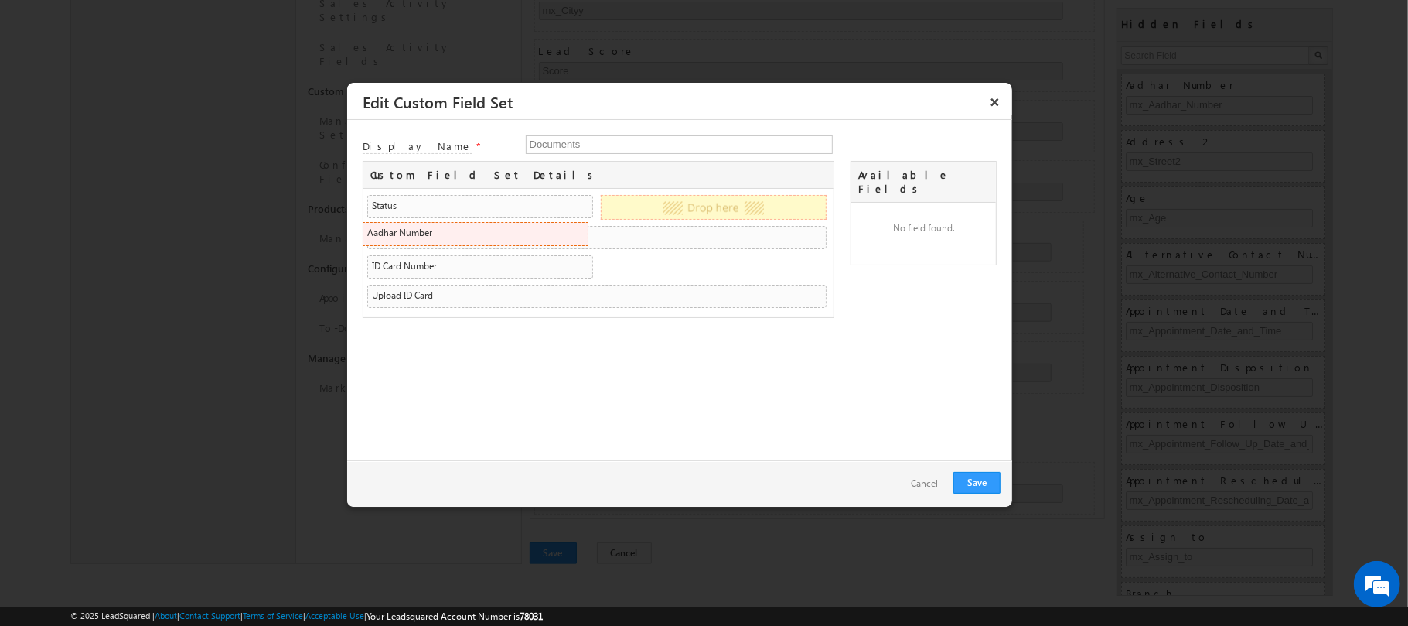
drag, startPoint x: 496, startPoint y: 270, endPoint x: 502, endPoint y: 235, distance: 35.4
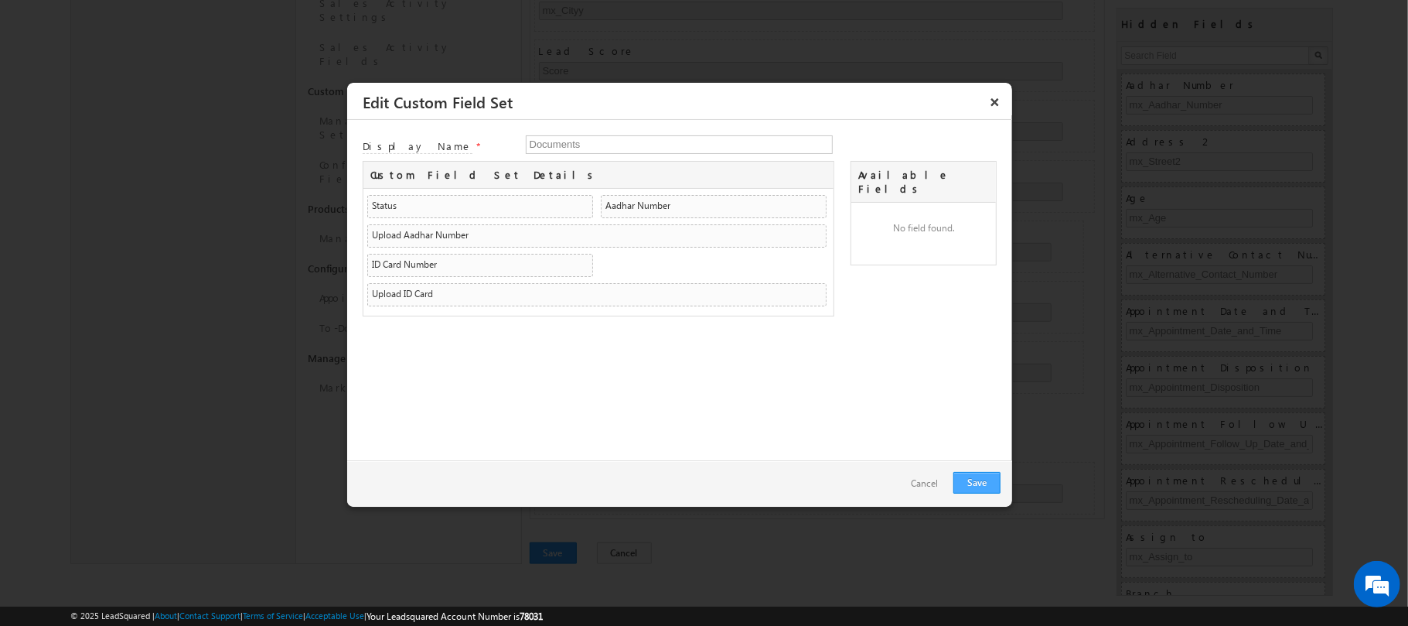
click at [985, 484] on link "Save" at bounding box center [977, 483] width 47 height 22
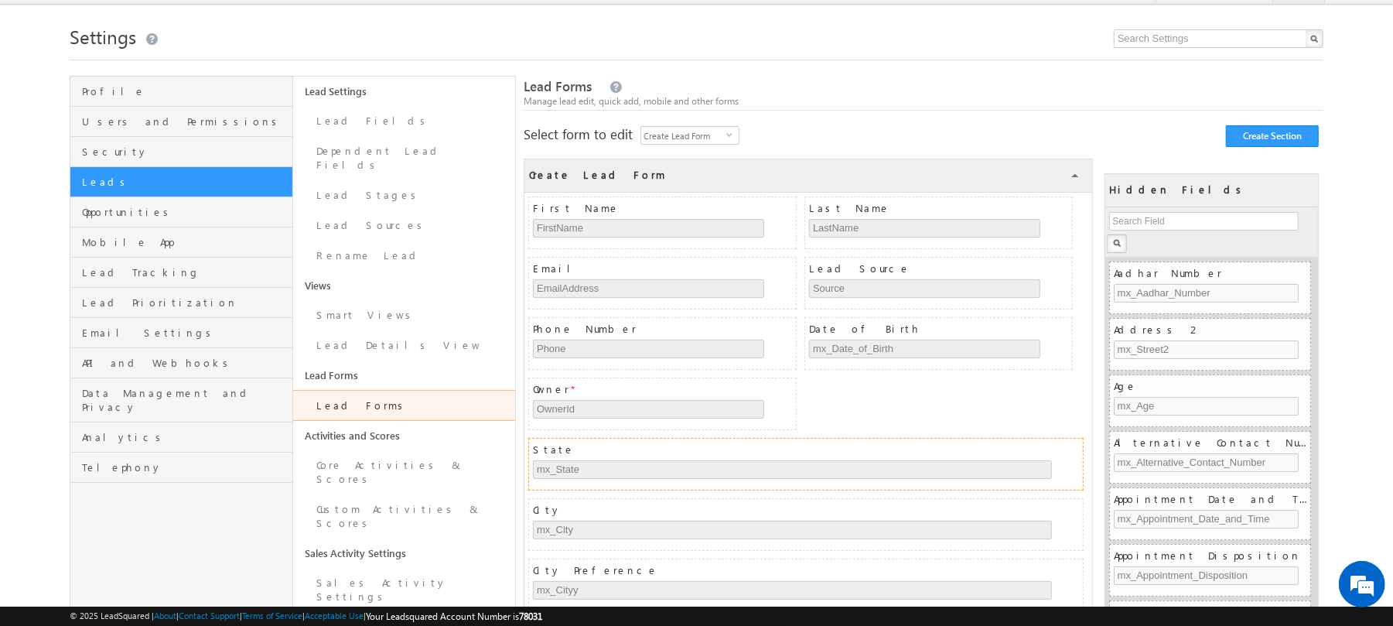
scroll to position [0, 0]
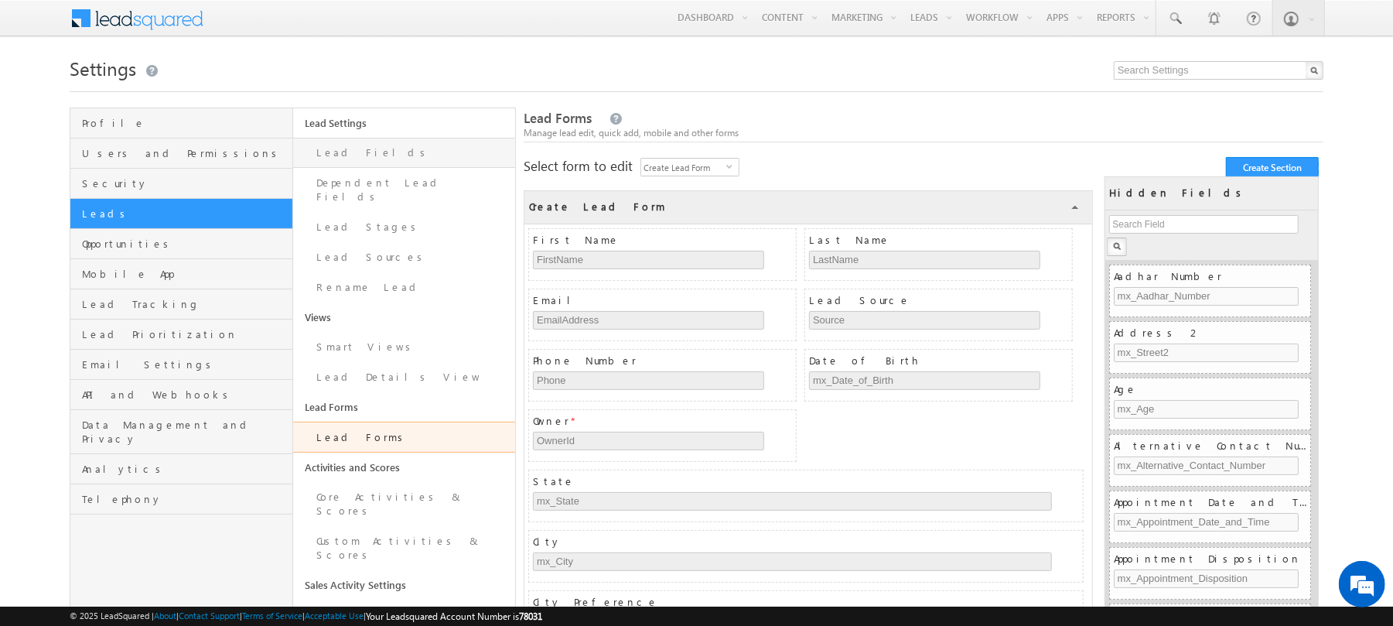
click at [357, 142] on link "Lead Fields" at bounding box center [404, 153] width 223 height 30
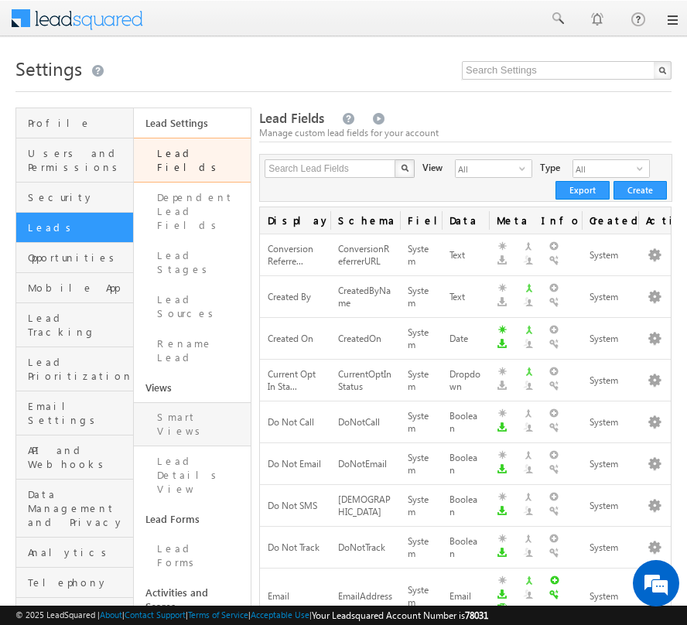
click at [183, 402] on link "Smart Views" at bounding box center [193, 424] width 118 height 44
